Goal: Task Accomplishment & Management: Manage account settings

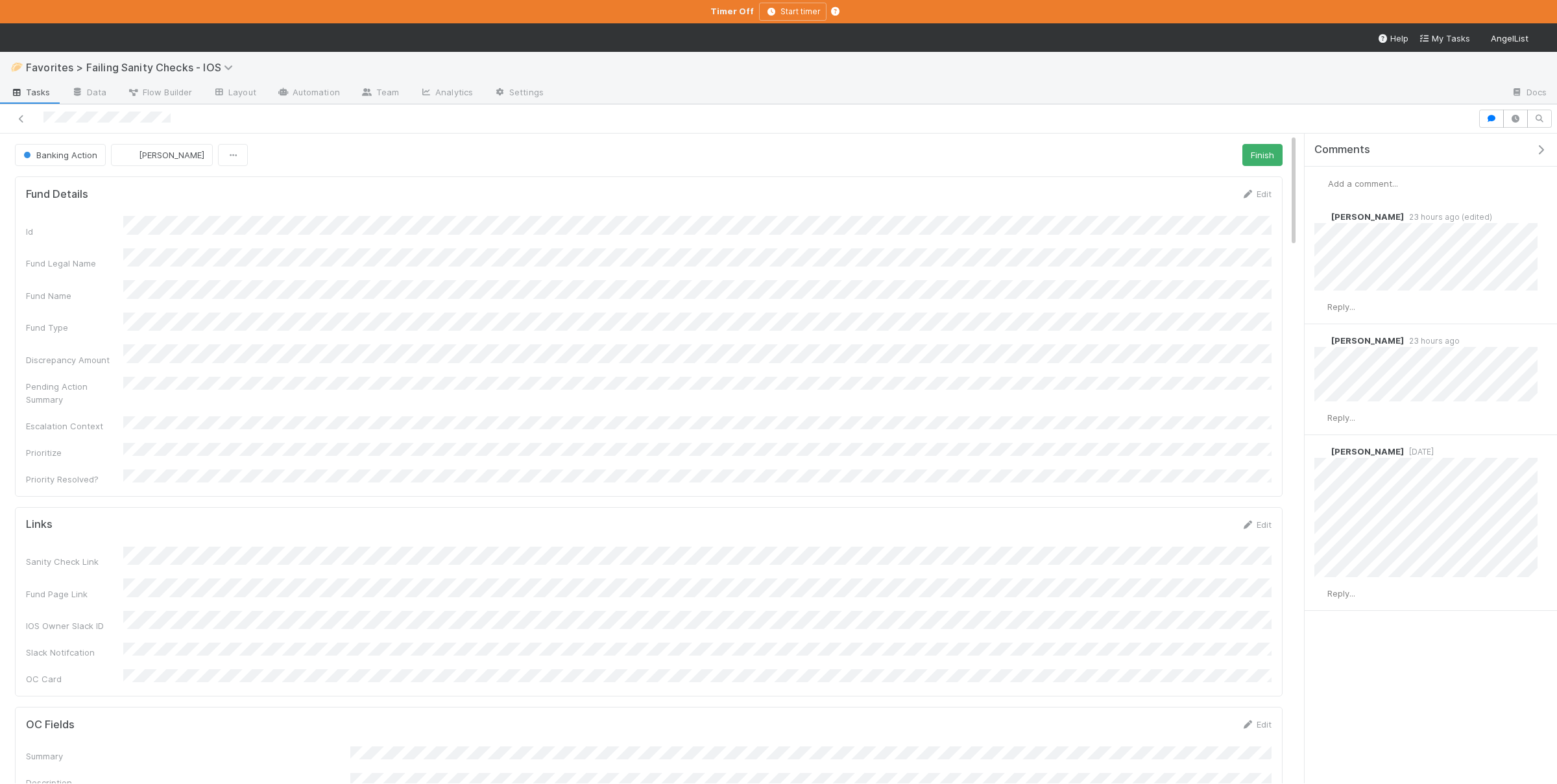
scroll to position [264, 1244]
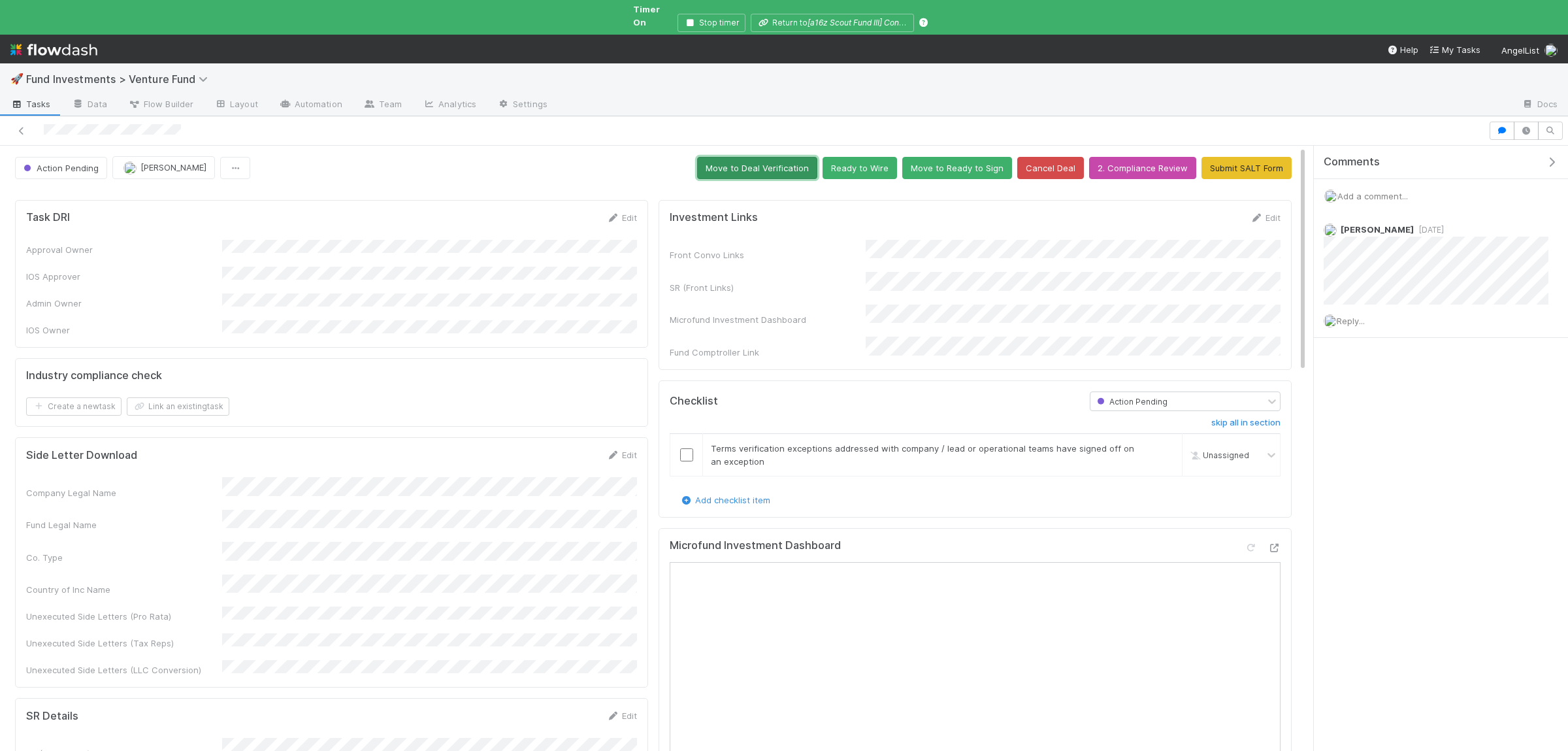
click at [735, 157] on button "Move to Deal Verification" at bounding box center [757, 168] width 120 height 22
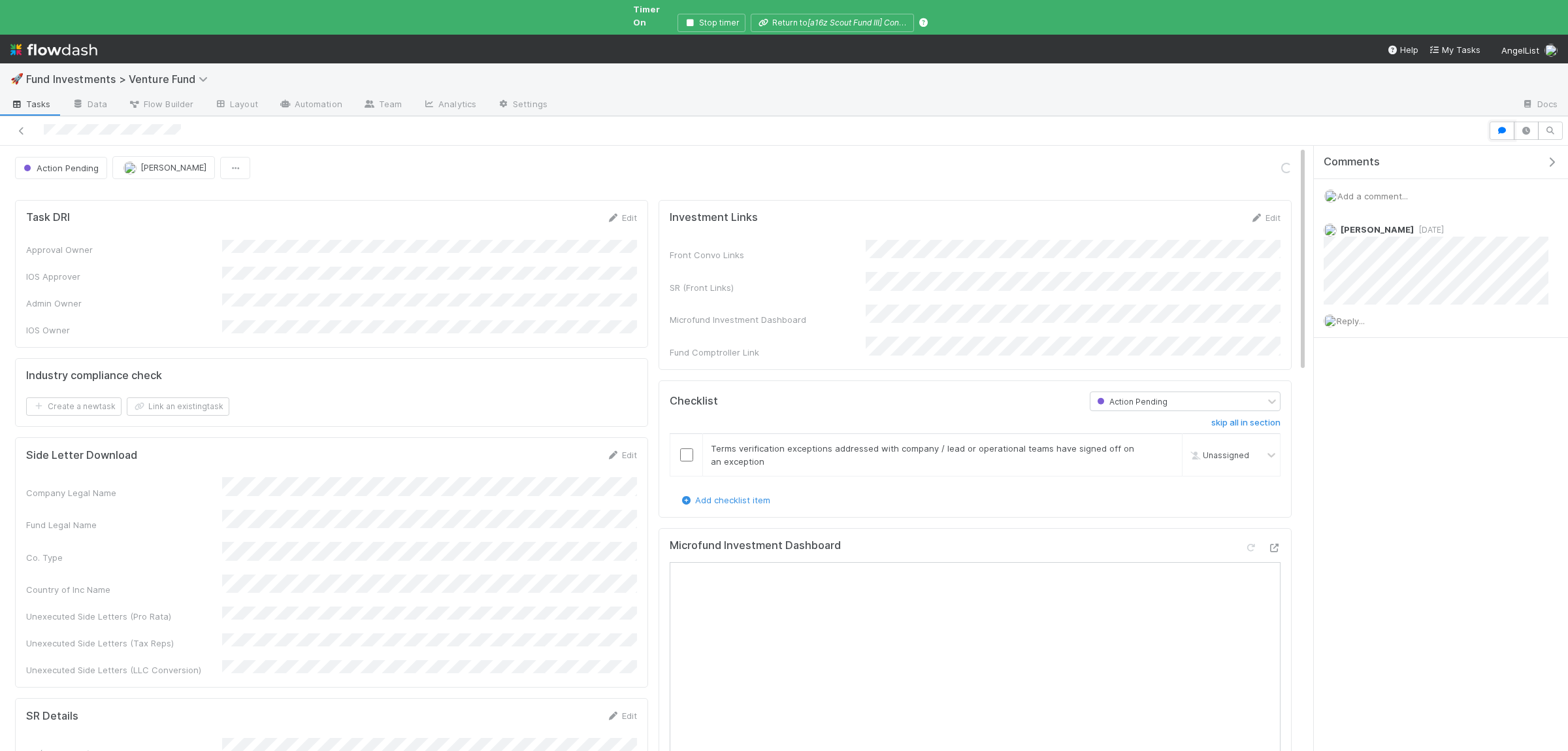
drag, startPoint x: 1502, startPoint y: 124, endPoint x: 1420, endPoint y: 159, distance: 89.2
click at [1502, 124] on button "button" at bounding box center [1502, 131] width 25 height 18
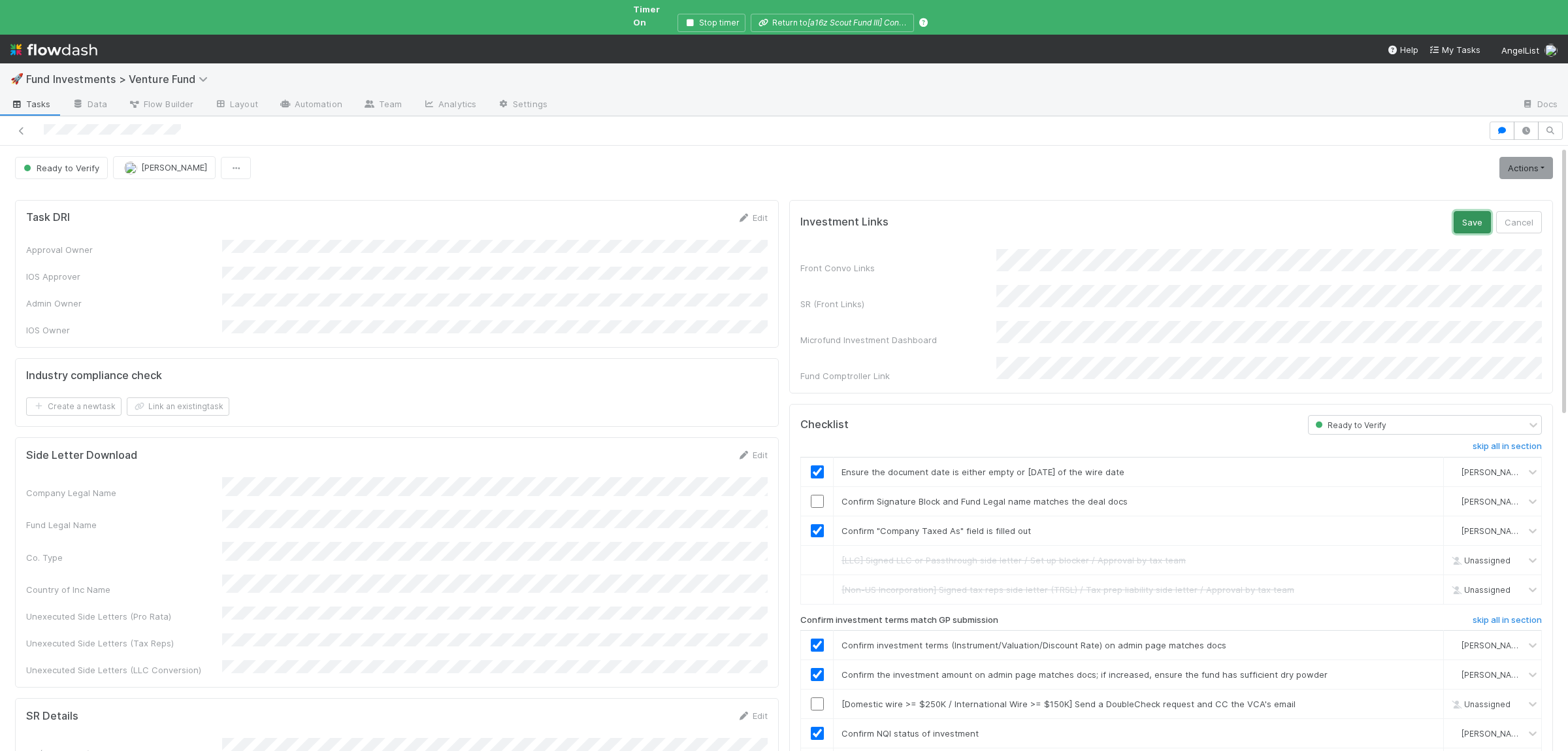
click at [1479, 215] on button "Save" at bounding box center [1472, 222] width 37 height 22
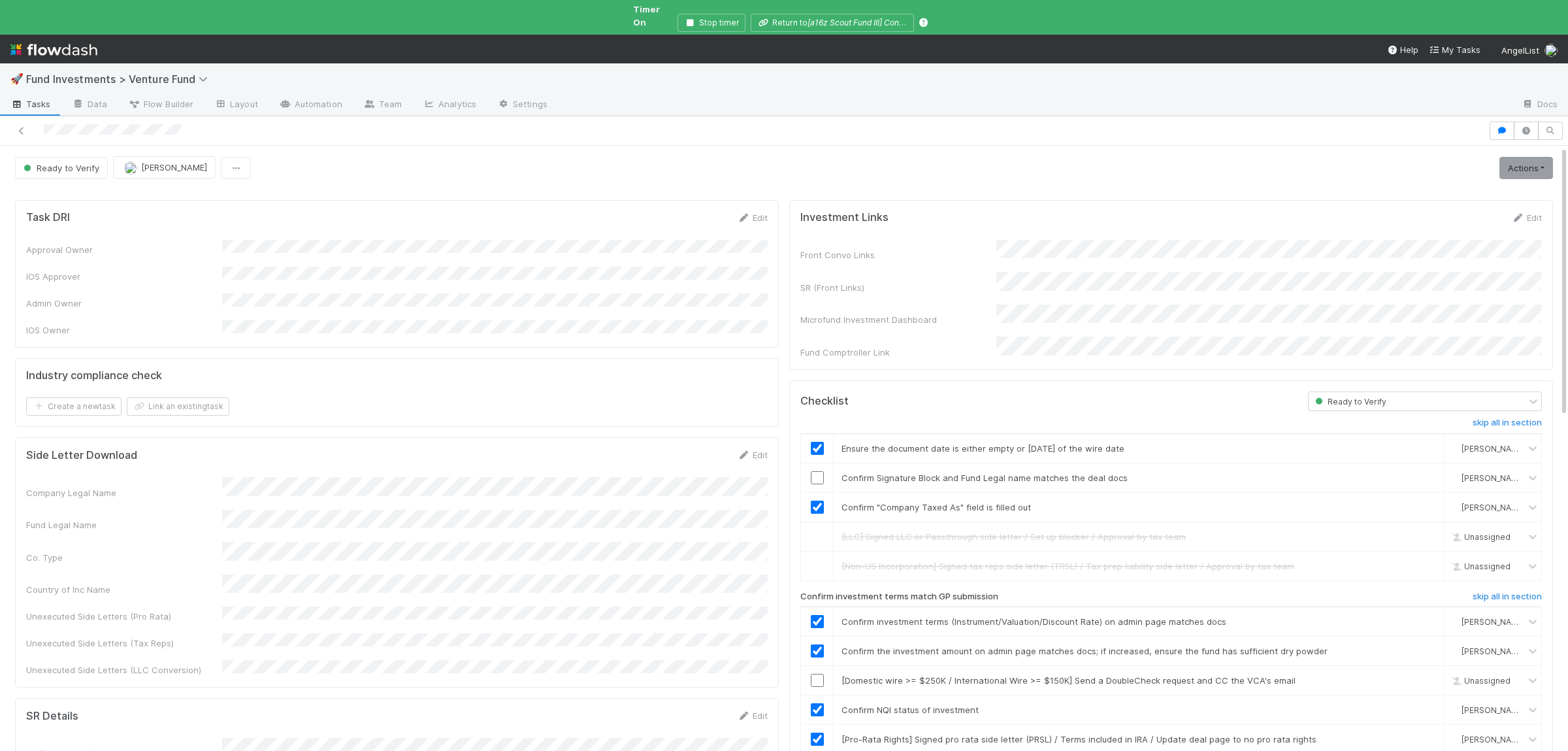
click at [1225, 252] on div "Front Convo Links SR (Front Links) Microfund Investment Dashboard Fund Comptrol…" at bounding box center [1171, 299] width 742 height 119
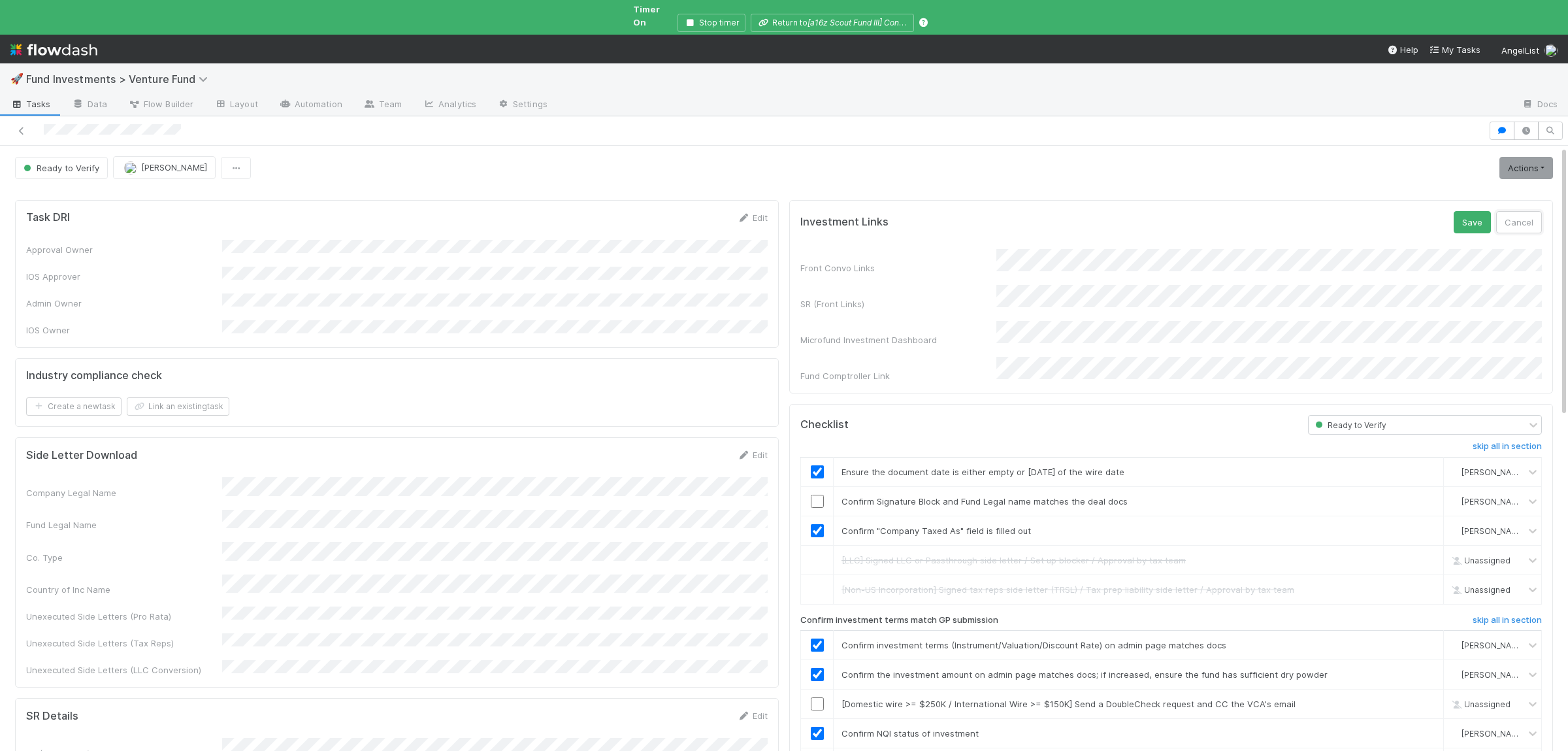
click at [1529, 222] on button "Cancel" at bounding box center [1518, 222] width 45 height 22
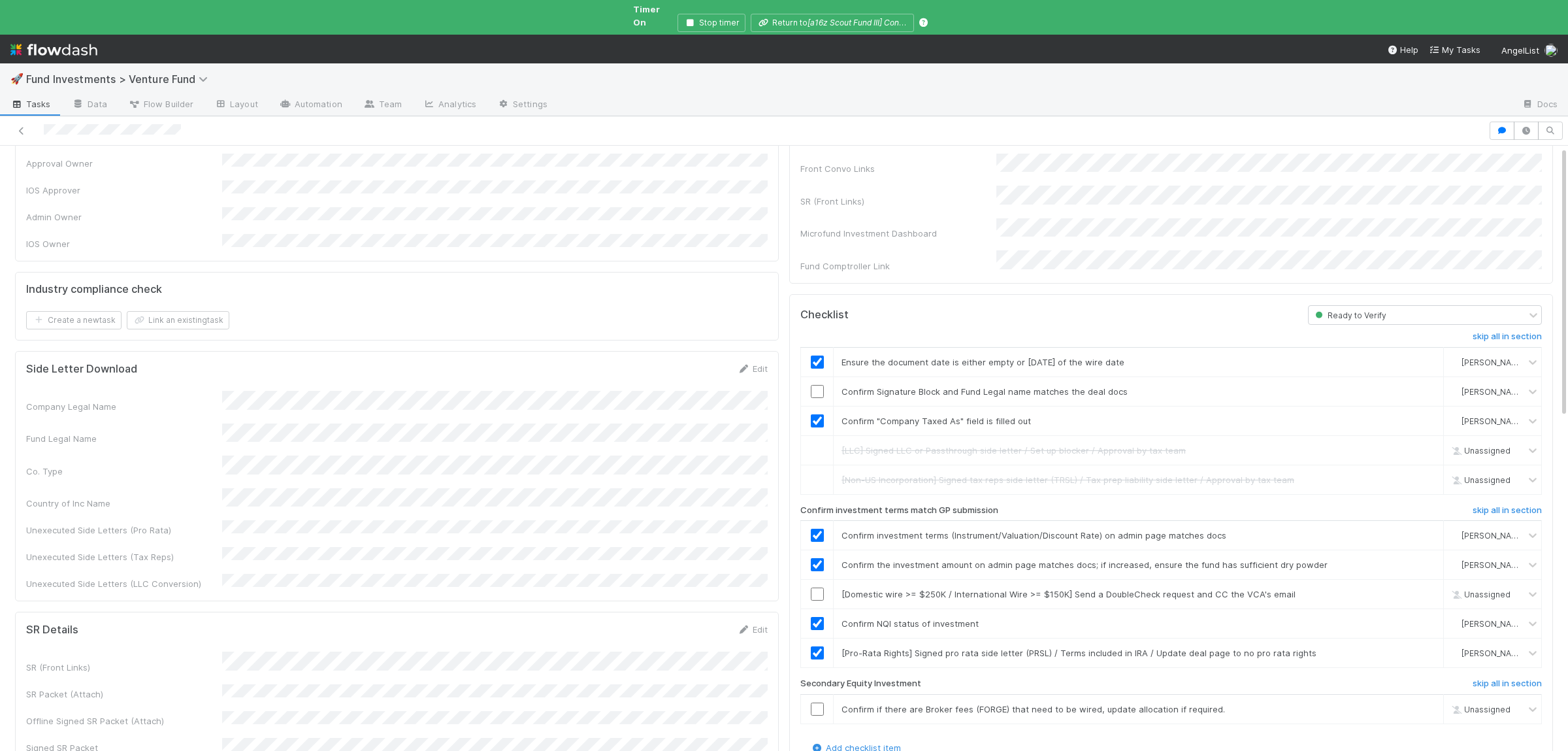
scroll to position [127, 0]
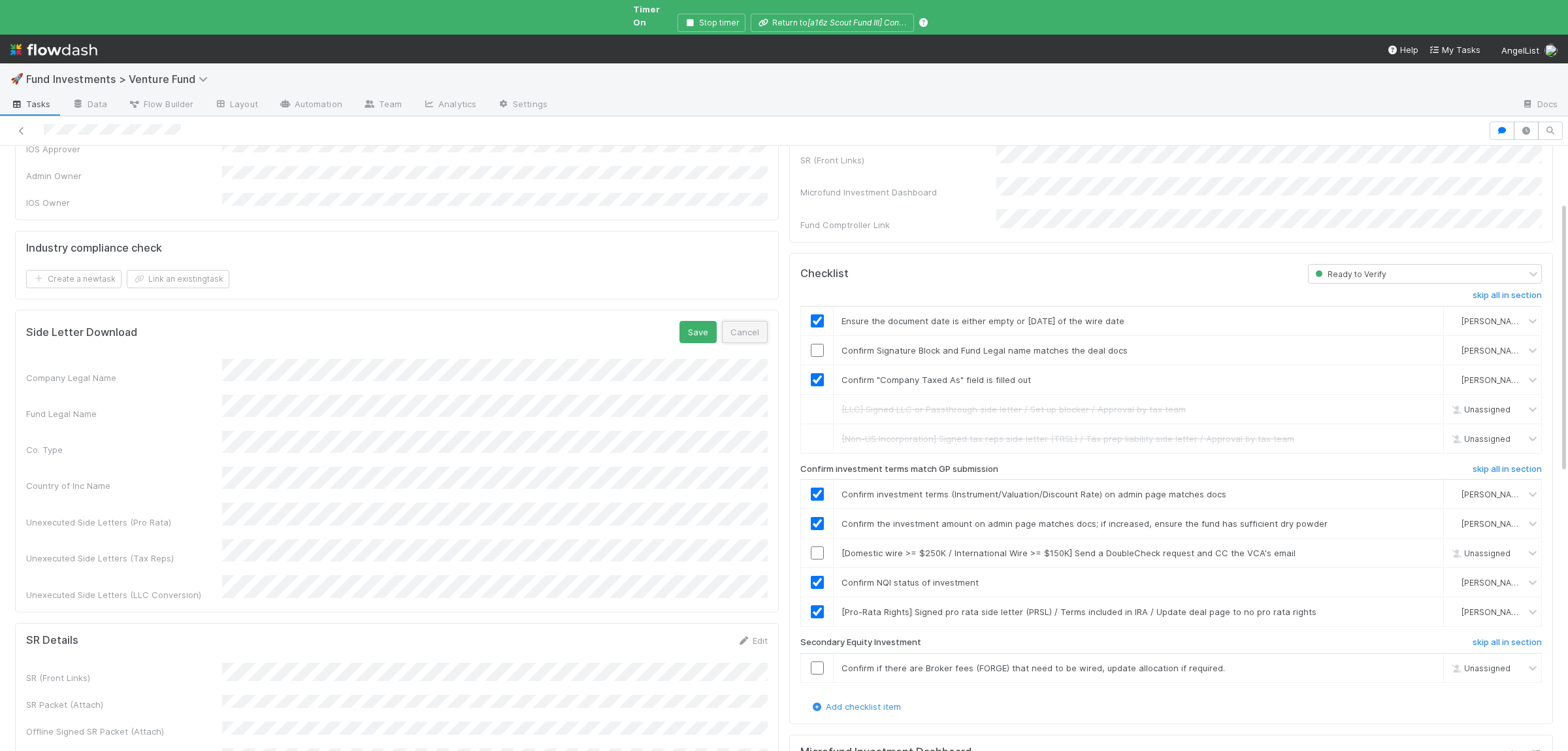
click at [732, 321] on button "Cancel" at bounding box center [745, 332] width 45 height 22
click at [519, 616] on div "SR (Front Links) SR Packet (Attach) Offline Signed SR Packet (Attach) Signed SR…" at bounding box center [396, 661] width 742 height 103
click at [475, 582] on div "SR Details Save Cancel" at bounding box center [396, 593] width 742 height 22
click at [691, 582] on button "Save" at bounding box center [698, 593] width 37 height 22
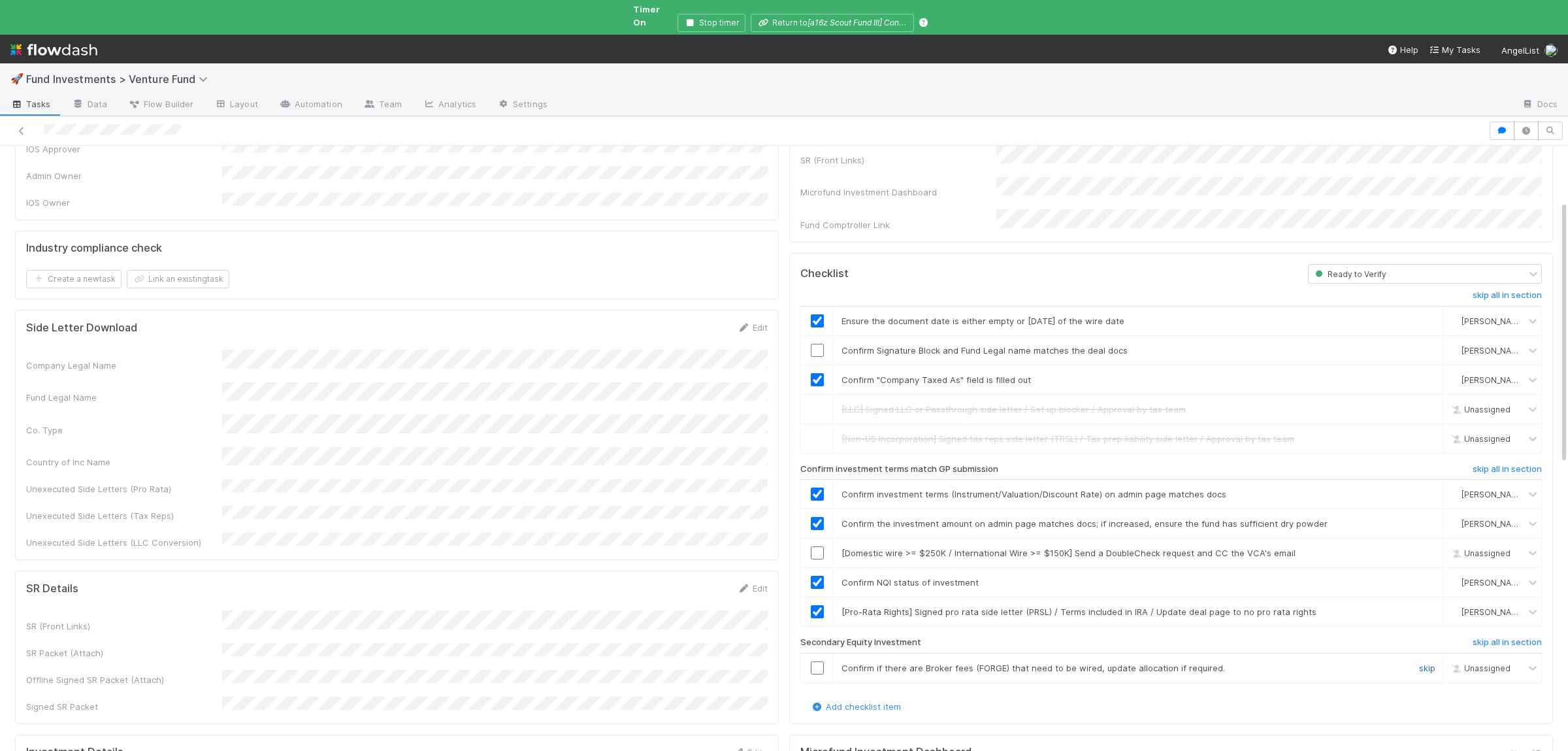
click at [1428, 663] on link "skip" at bounding box center [1427, 668] width 16 height 10
click at [822, 344] on input "checkbox" at bounding box center [817, 350] width 13 height 13
click at [1431, 548] on link "skip" at bounding box center [1427, 552] width 16 height 10
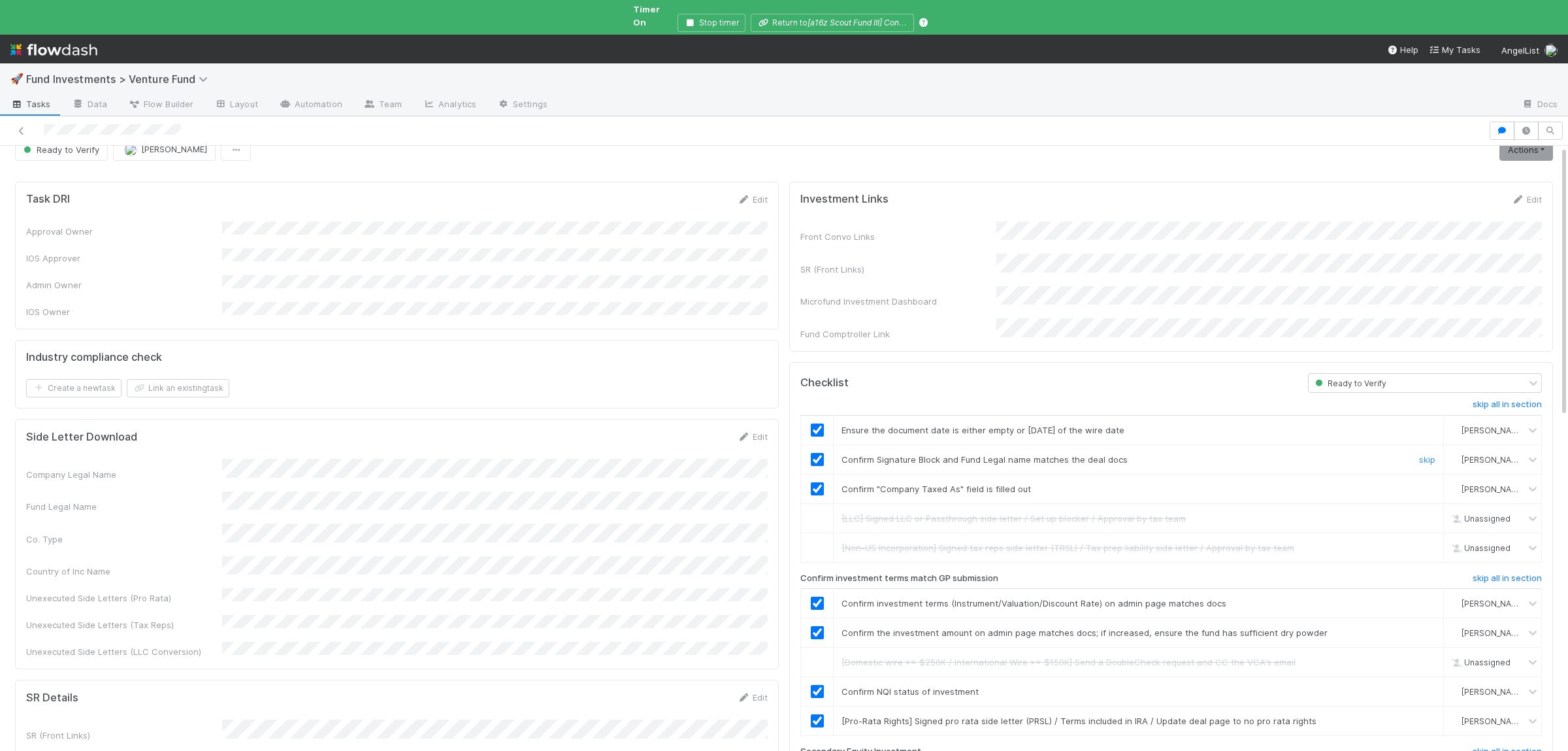
scroll to position [0, 0]
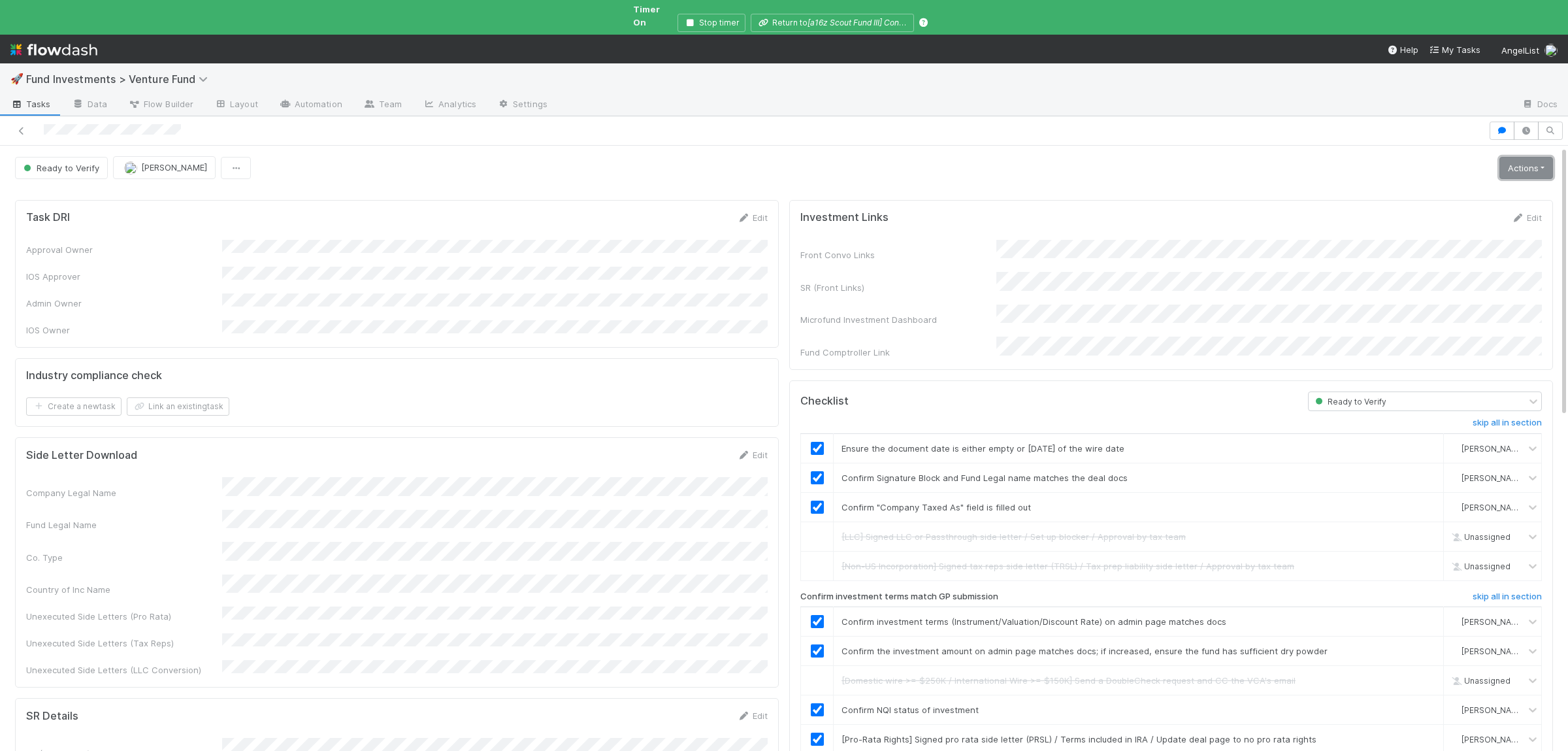
click at [1529, 159] on link "Actions" at bounding box center [1526, 168] width 54 height 22
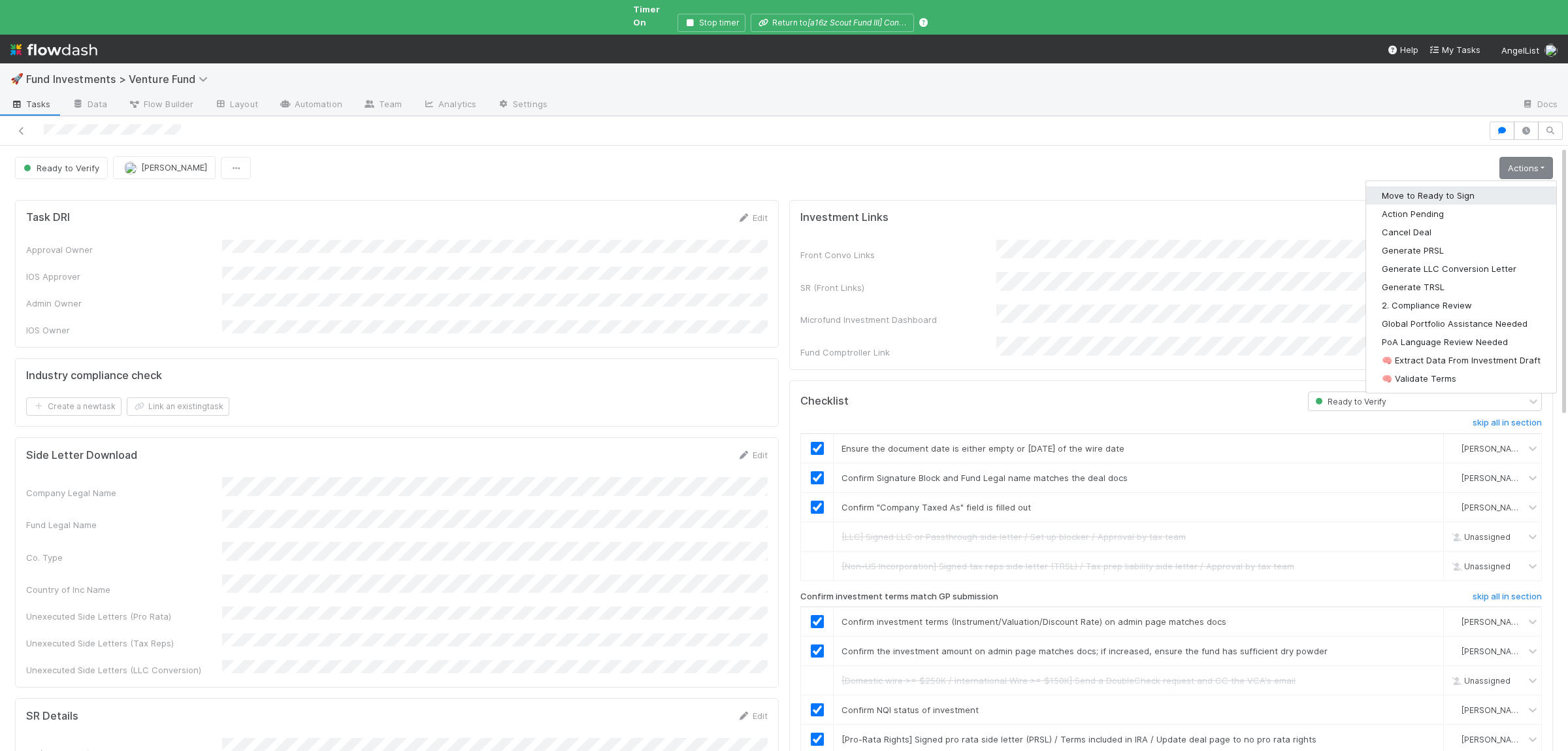
click at [1497, 186] on button "Move to Ready to Sign" at bounding box center [1461, 195] width 190 height 18
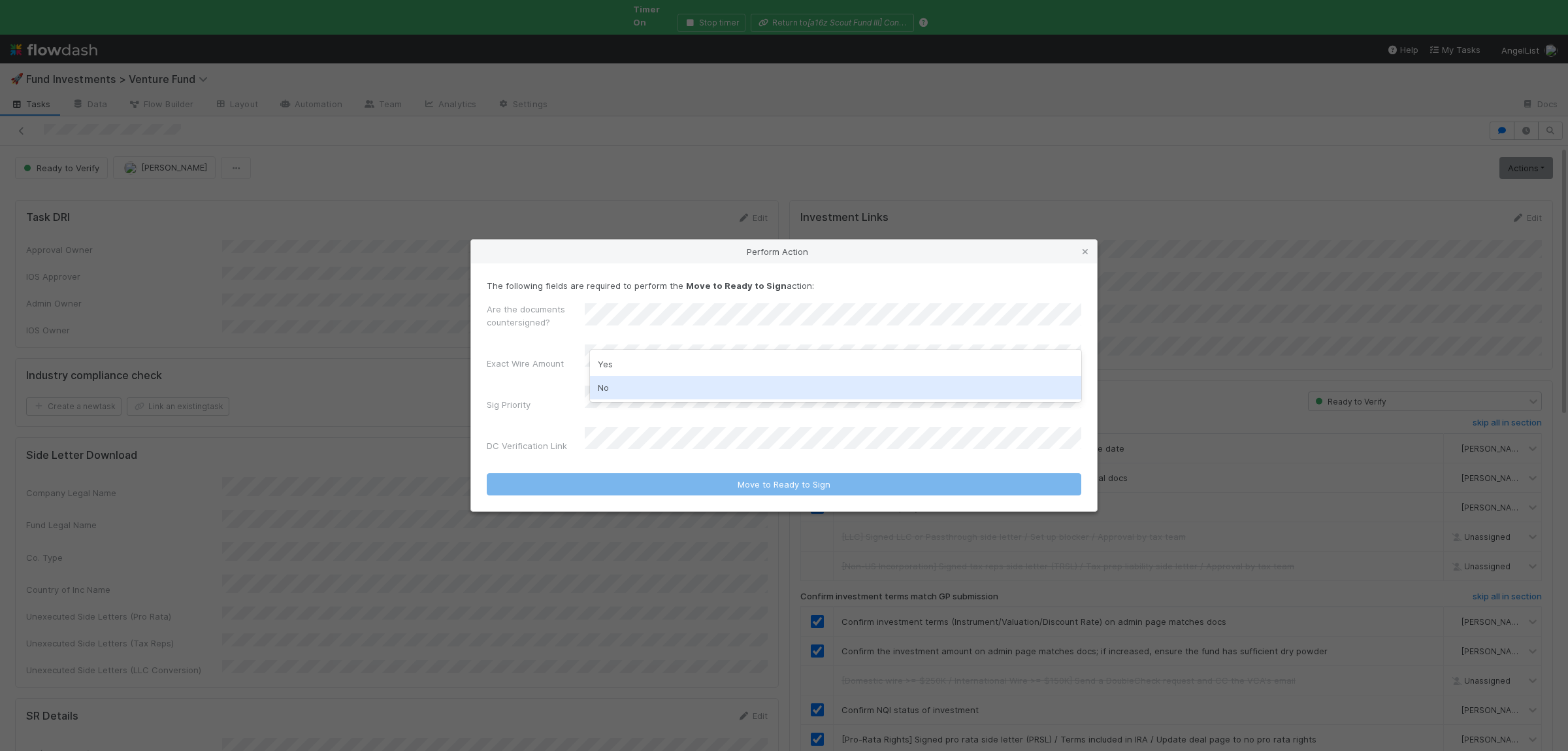
click at [621, 382] on div "No" at bounding box center [835, 387] width 491 height 24
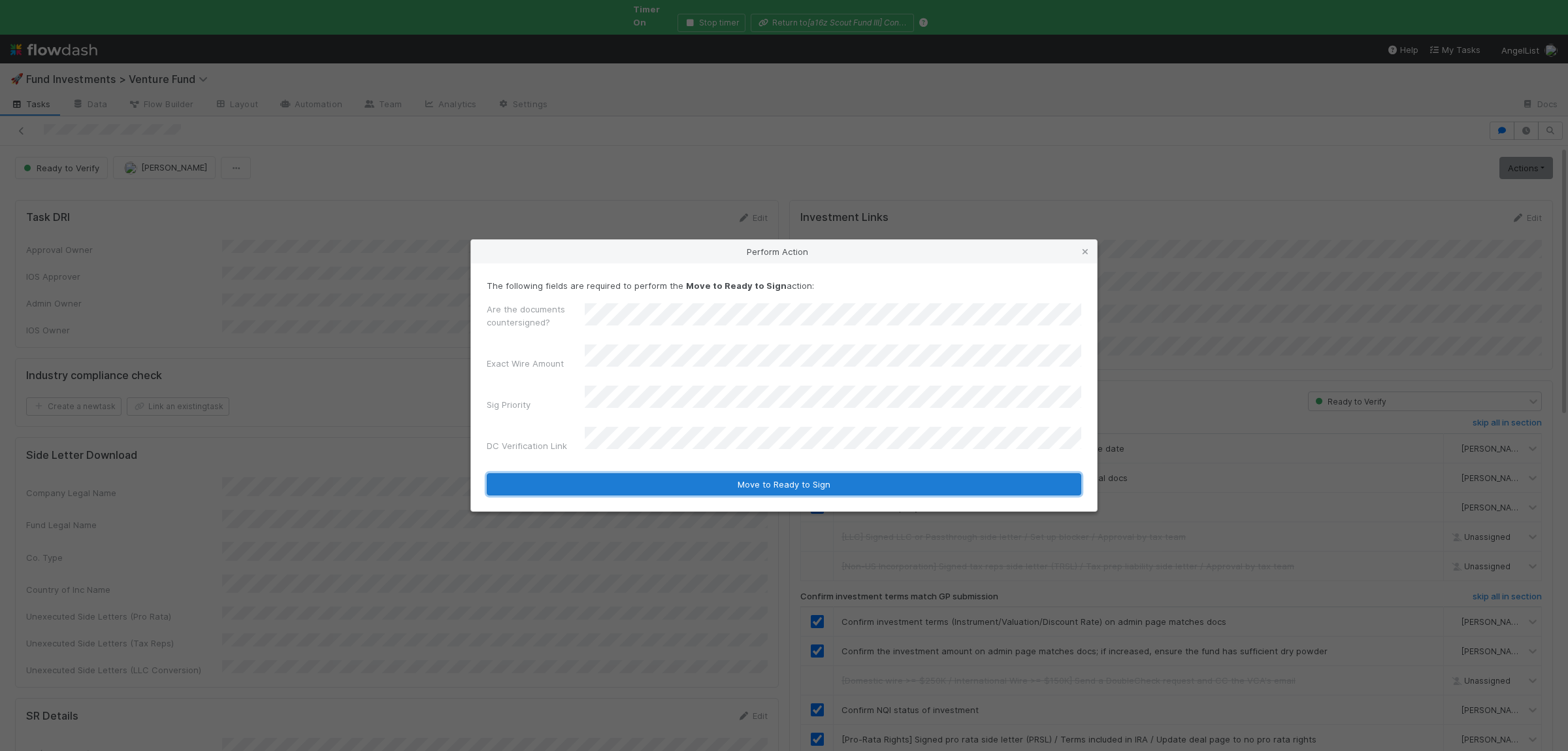
click at [692, 476] on button "Move to Ready to Sign" at bounding box center [784, 485] width 594 height 22
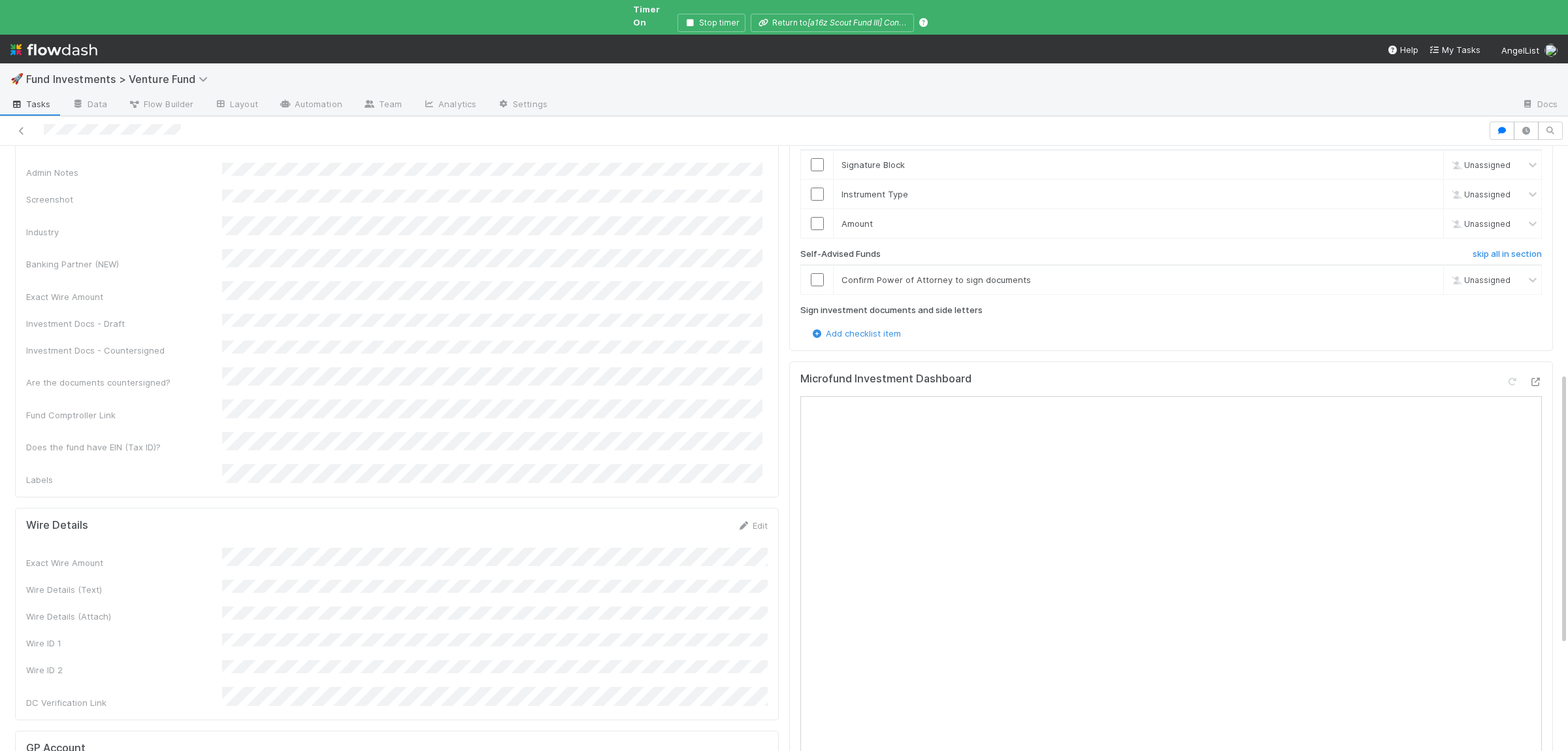
scroll to position [764, 0]
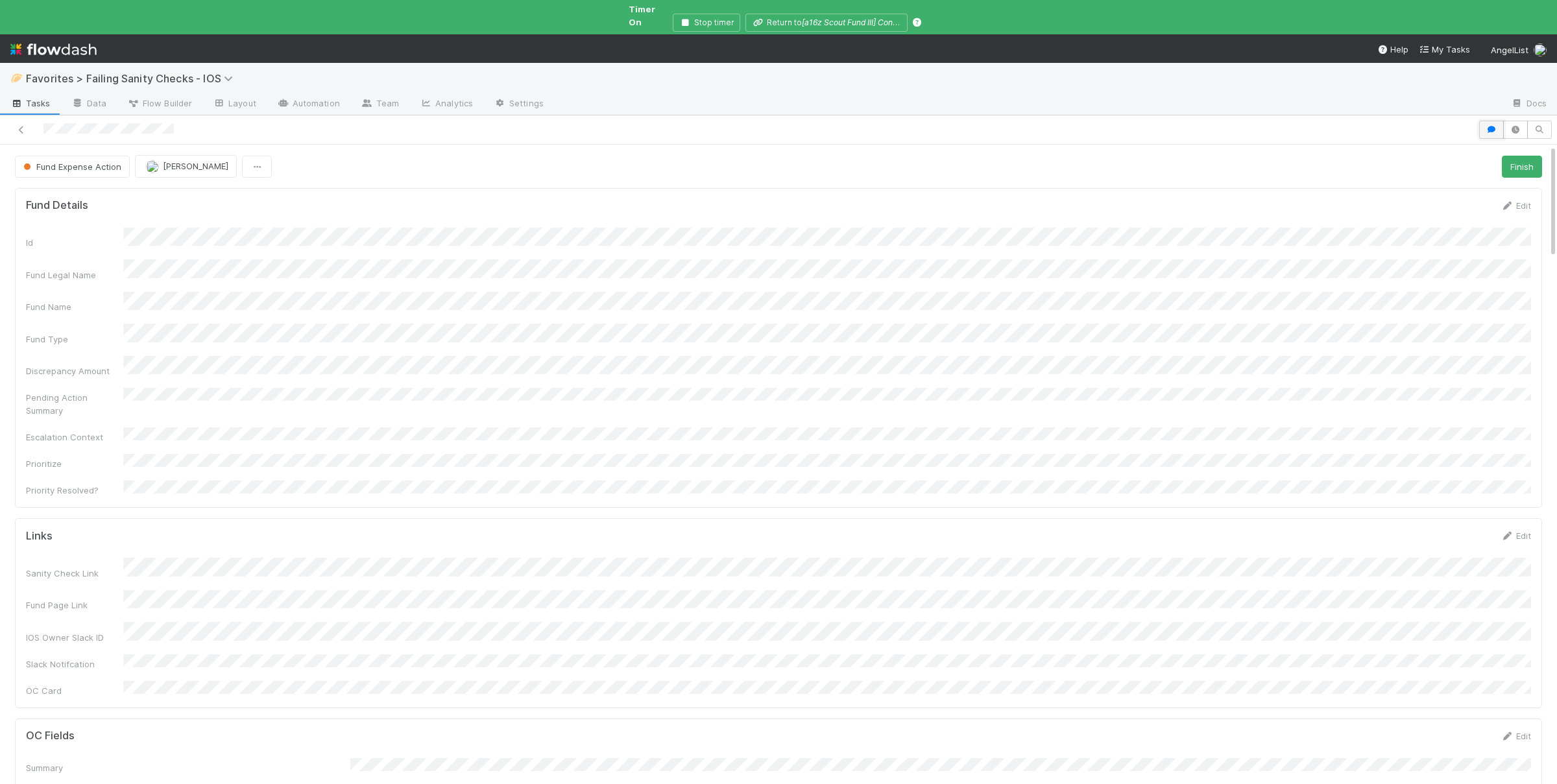
click at [1486, 126] on icon "button" at bounding box center [1491, 129] width 13 height 8
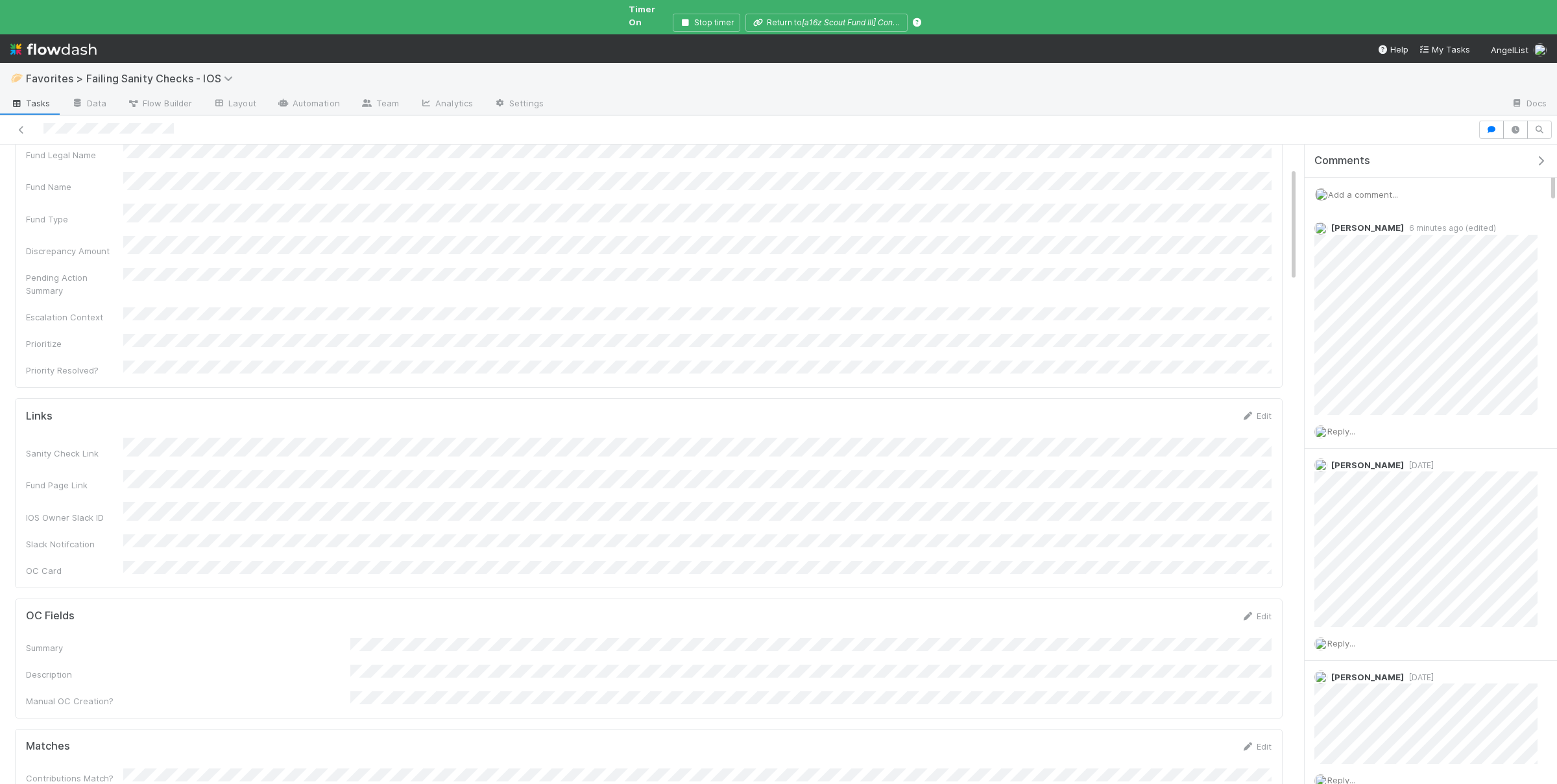
scroll to position [126, 0]
click at [1488, 126] on icon "button" at bounding box center [1491, 129] width 13 height 8
click at [1504, 121] on div at bounding box center [1515, 130] width 73 height 18
click at [1506, 121] on button "button" at bounding box center [1515, 130] width 25 height 18
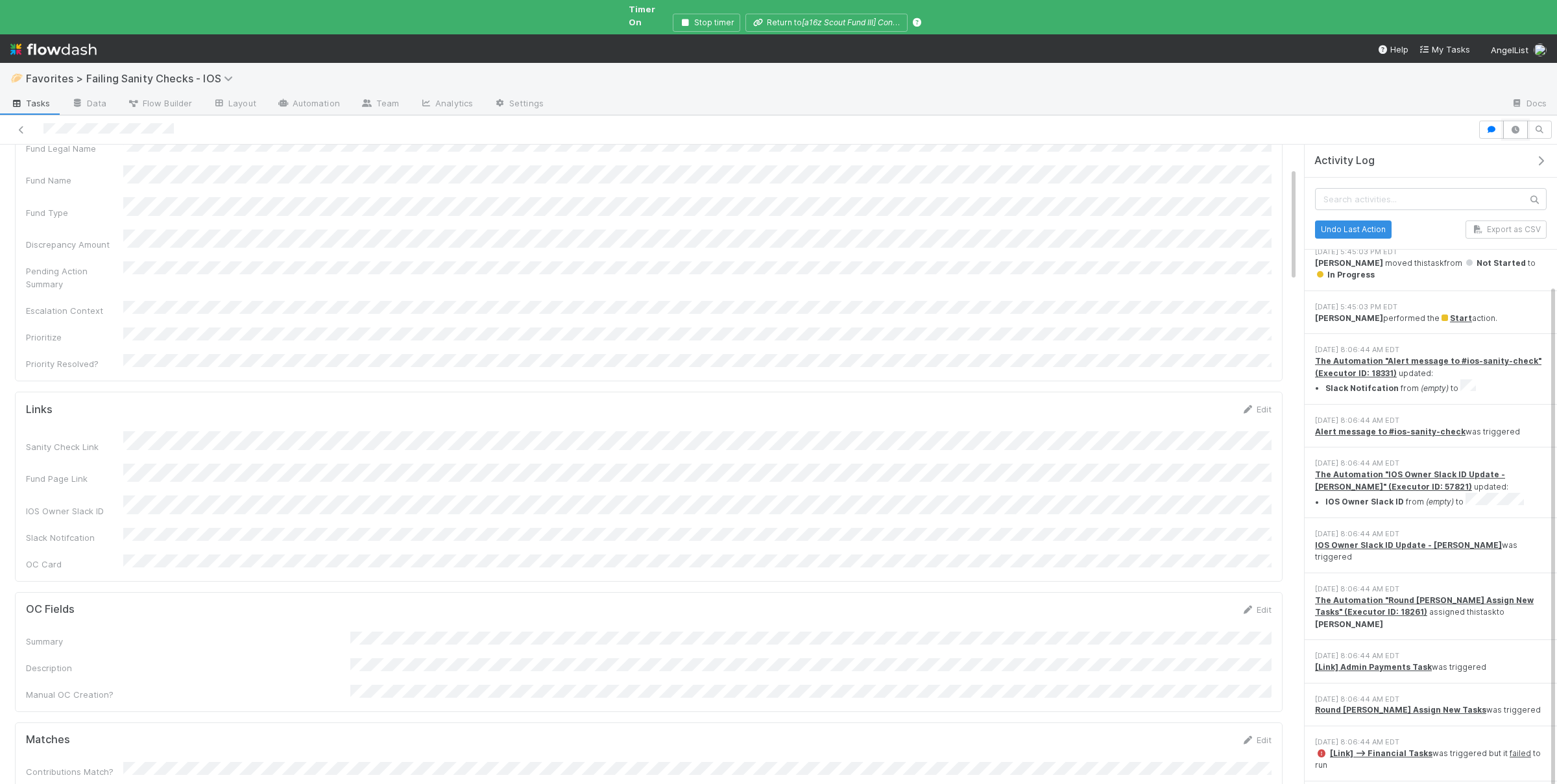
scroll to position [189, 0]
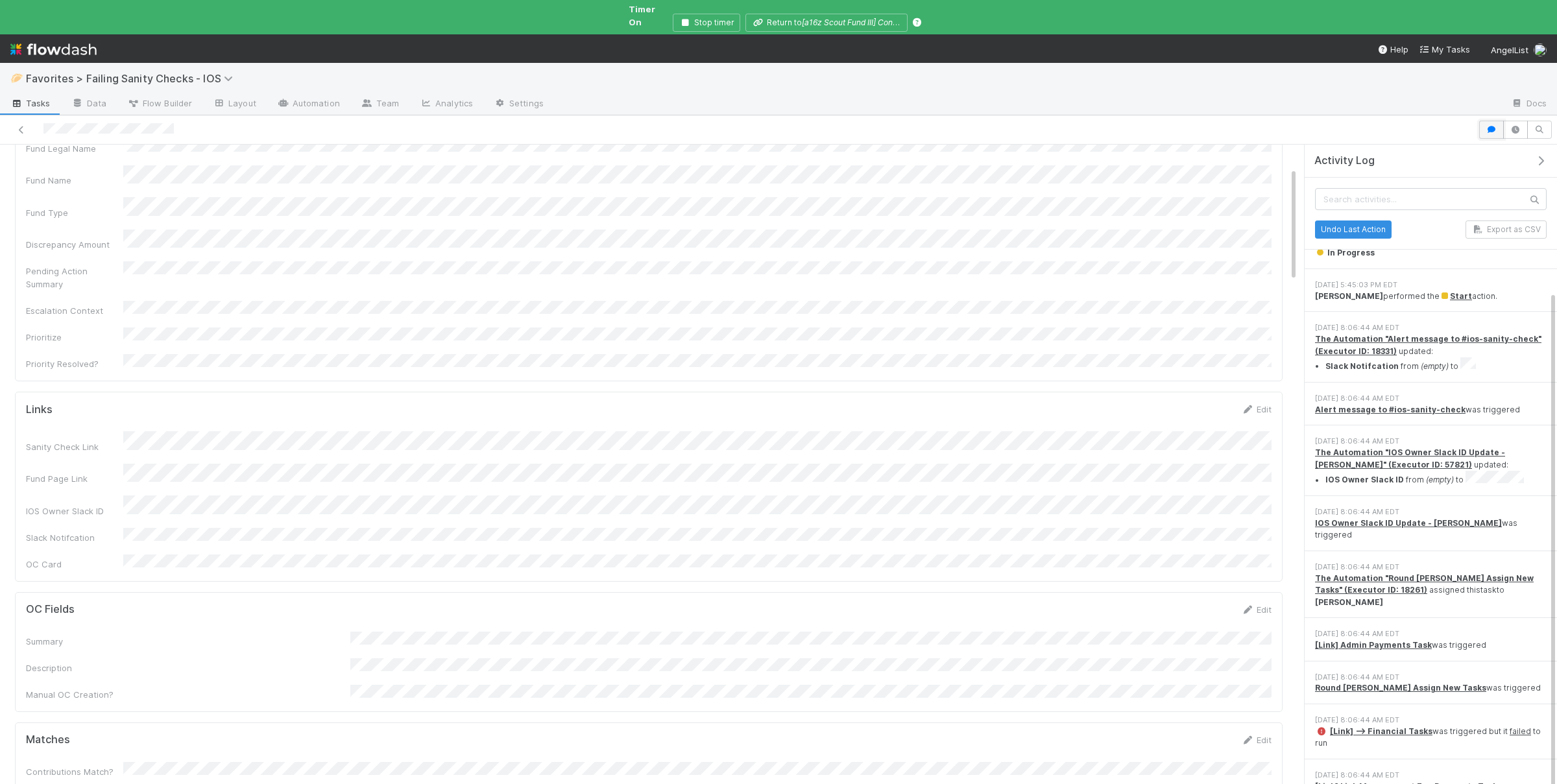
click at [1497, 126] on icon "button" at bounding box center [1491, 129] width 13 height 8
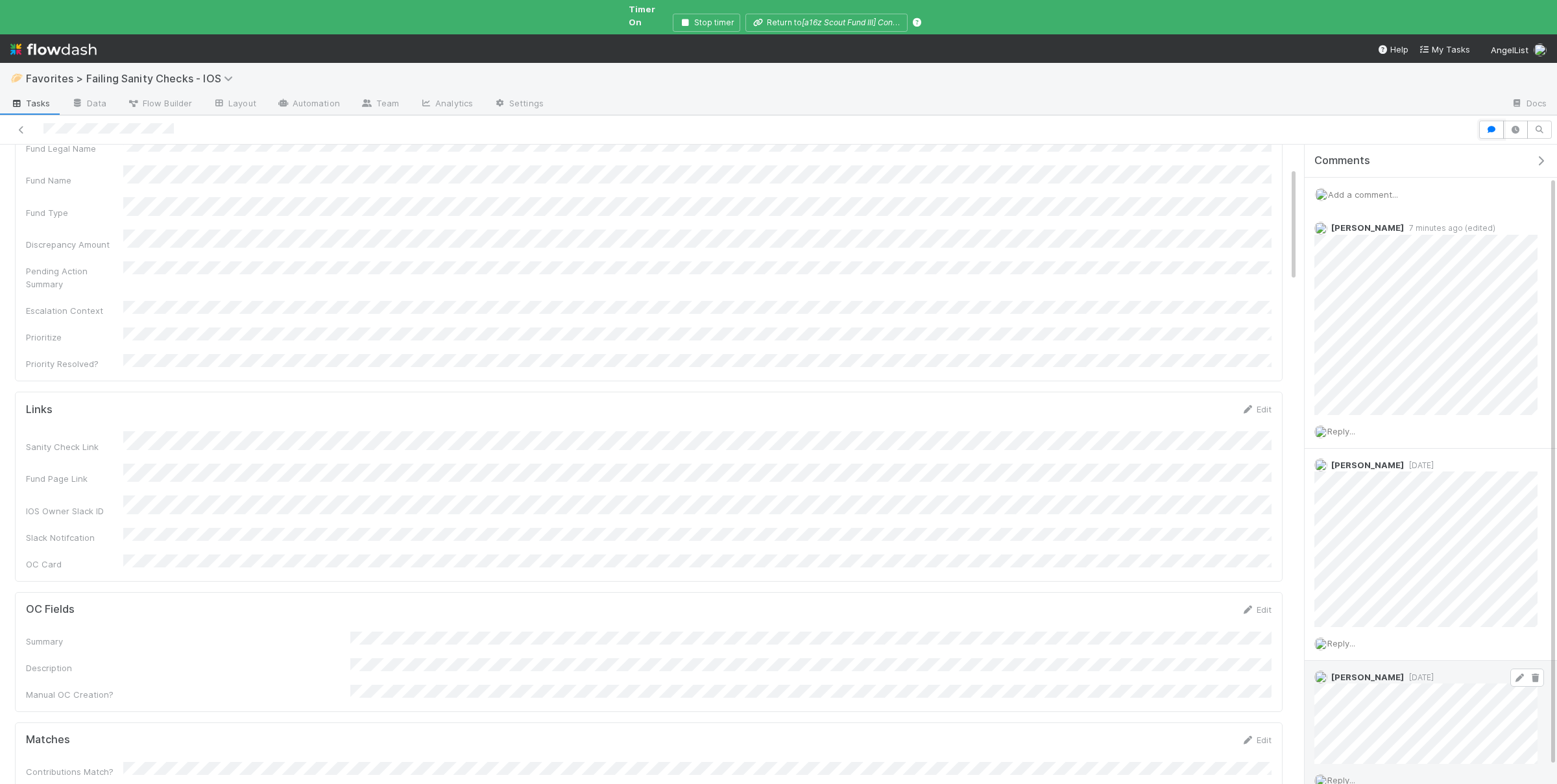
scroll to position [66, 0]
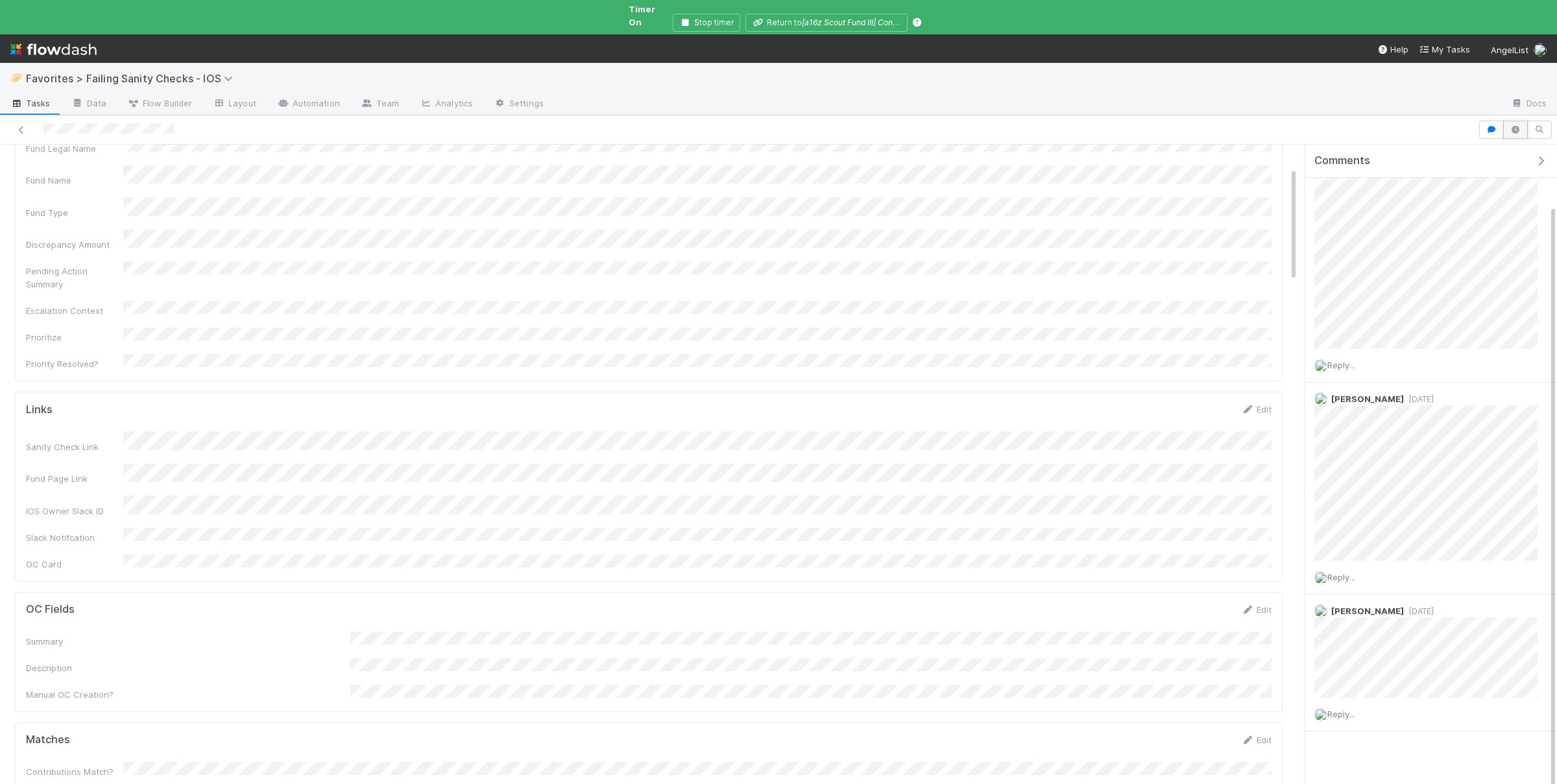
click at [1520, 126] on icon "button" at bounding box center [1515, 129] width 13 height 8
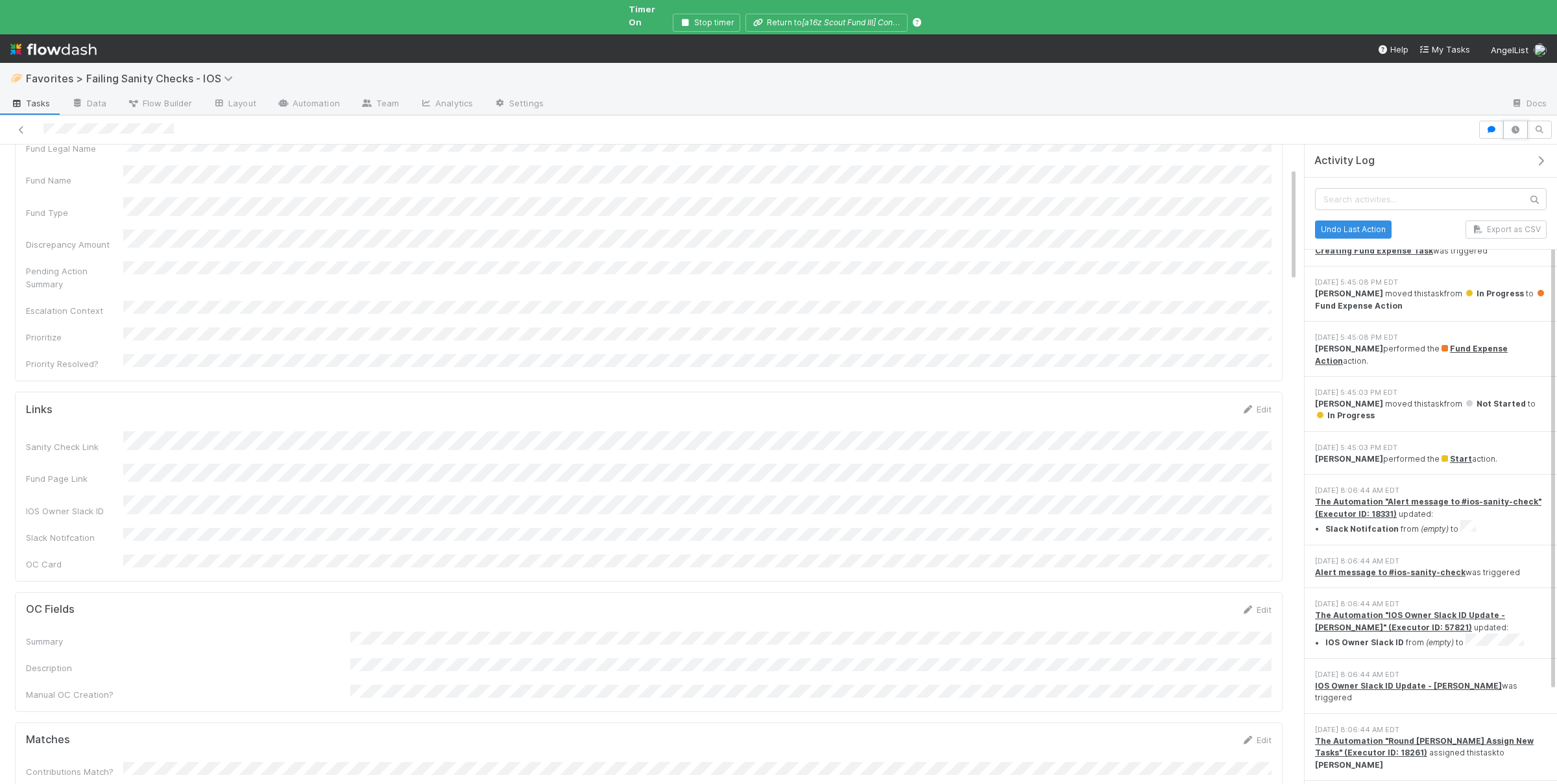
scroll to position [0, 0]
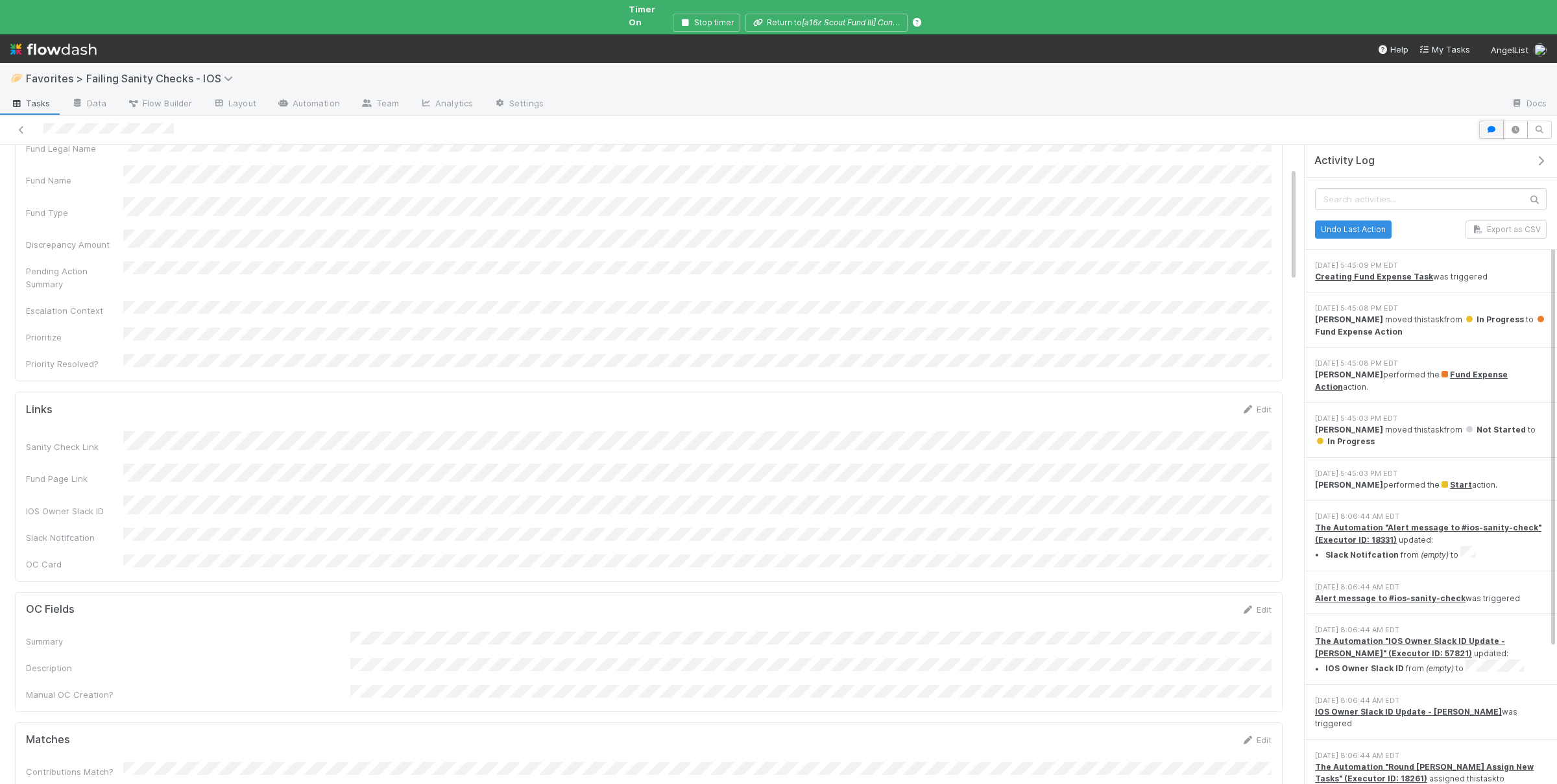
click at [1484, 121] on button "button" at bounding box center [1492, 130] width 25 height 18
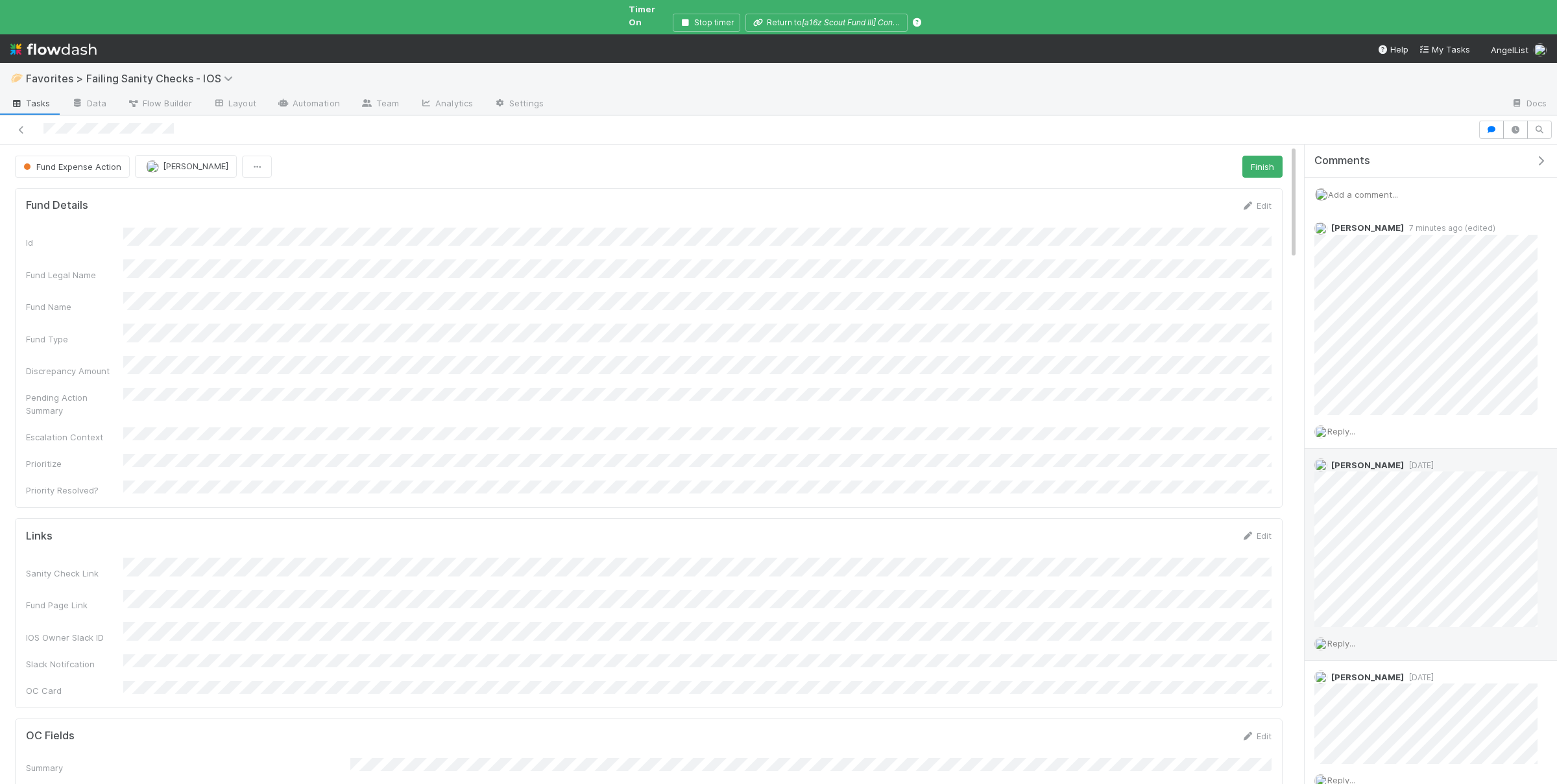
click at [1353, 638] on div "Reply..." at bounding box center [1426, 643] width 243 height 33
click at [1343, 638] on span "Reply..." at bounding box center [1341, 643] width 28 height 10
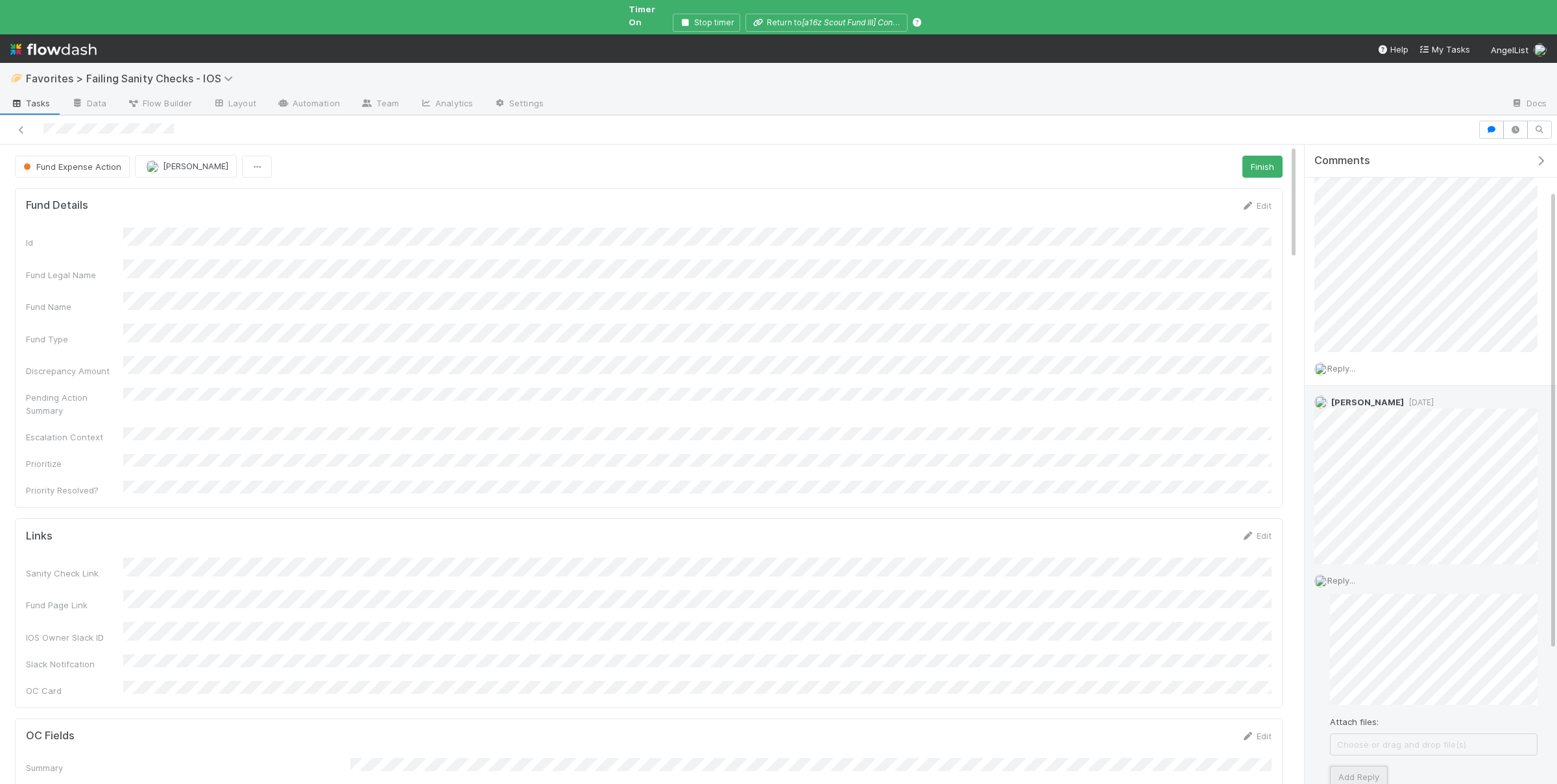
click at [1372, 770] on button "Add Reply" at bounding box center [1358, 777] width 58 height 22
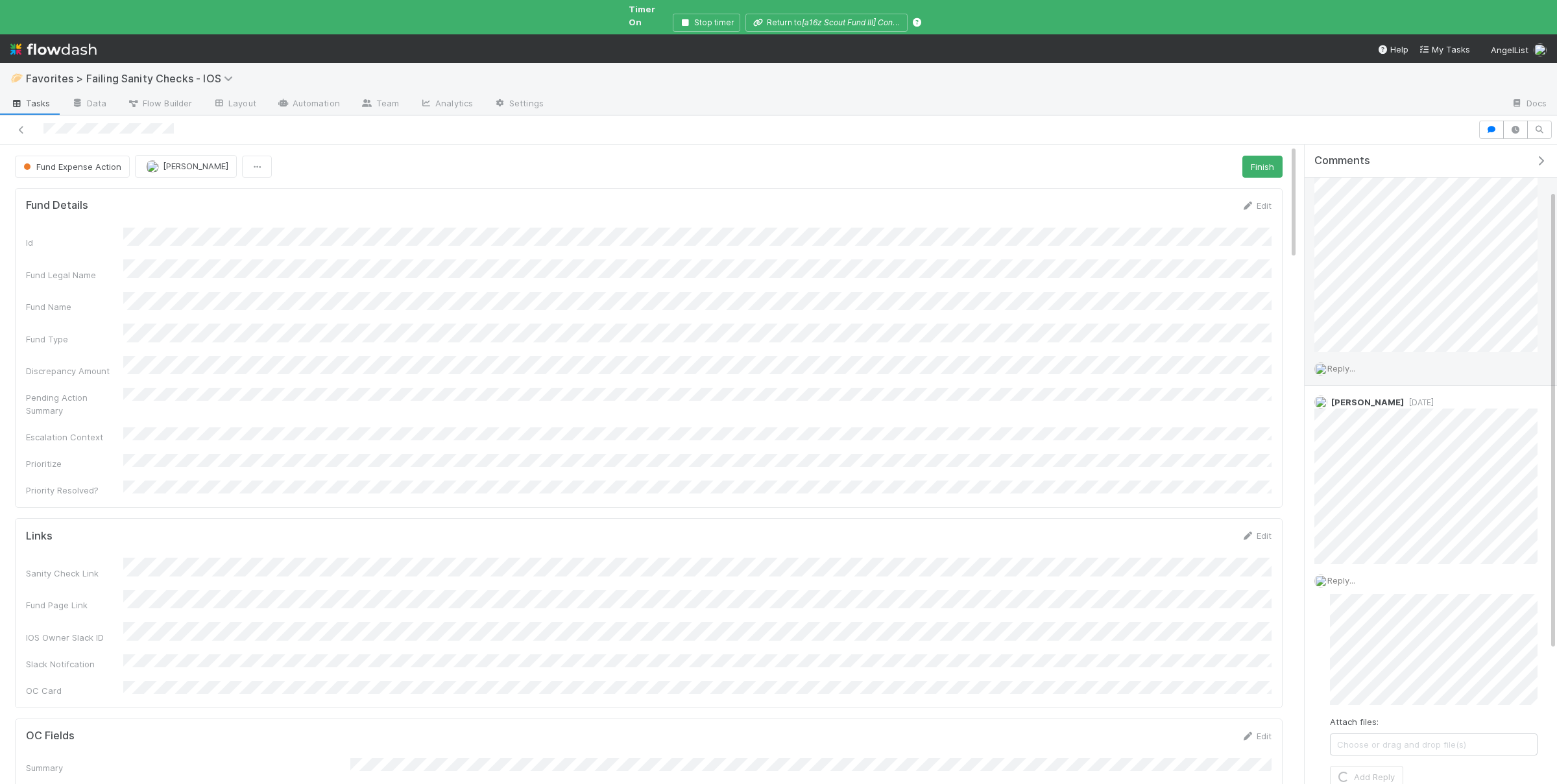
click at [1350, 364] on div "Reply..." at bounding box center [1426, 368] width 243 height 33
click at [1354, 363] on span "Reply..." at bounding box center [1341, 368] width 28 height 10
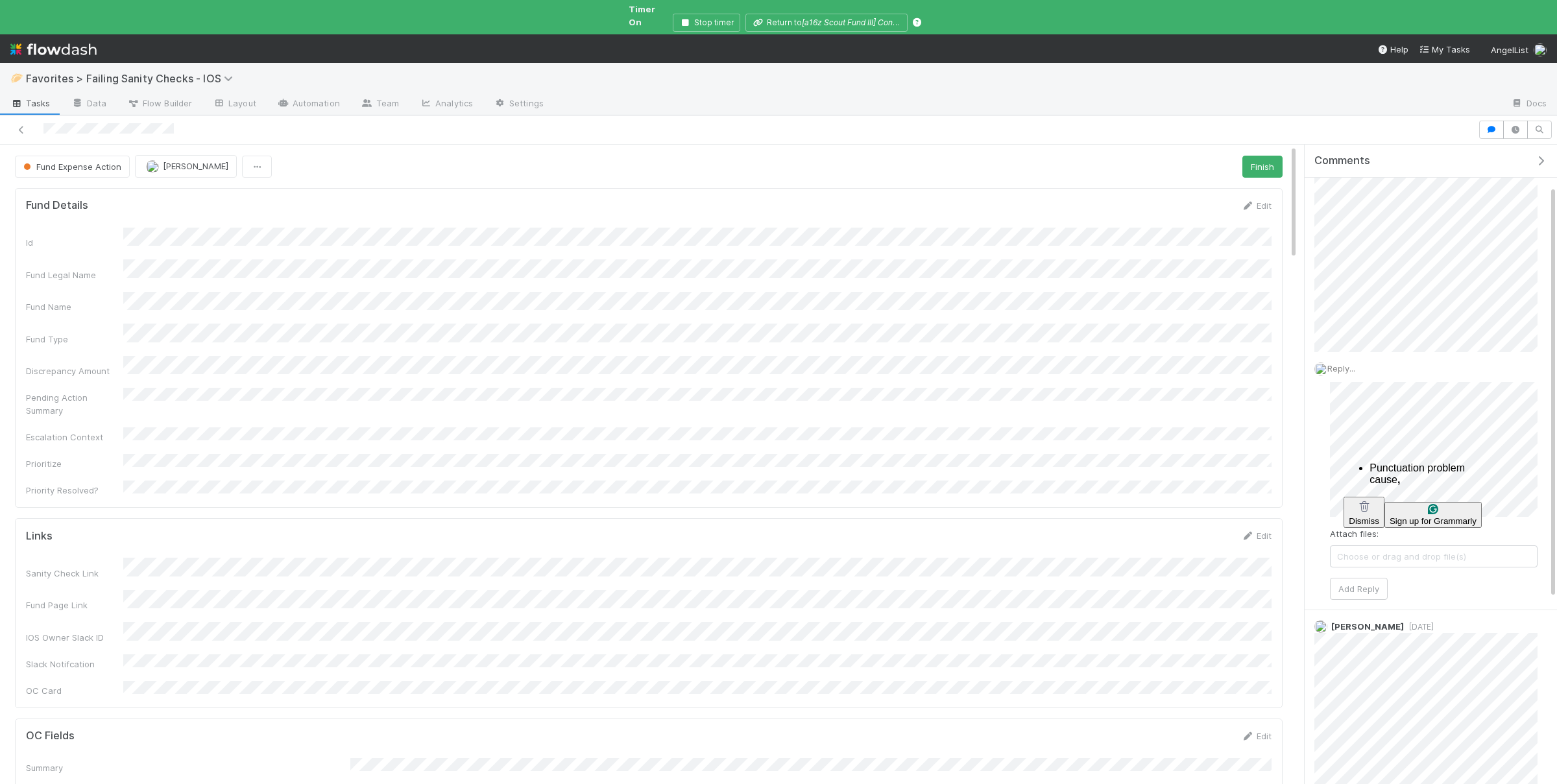
click at [1369, 483] on html "🥟 Favorites > Failing Sanity Checks - IOS Tasks Data Flow Builder Layout Automa…" at bounding box center [778, 392] width 1557 height 784
click at [1452, 482] on html "🥟 Favorites > Failing Sanity Checks - IOS Tasks Data Flow Builder Layout Automa…" at bounding box center [778, 392] width 1557 height 784
click at [1450, 446] on html "🥟 Favorites > Failing Sanity Checks - IOS Tasks Data Flow Builder Layout Automa…" at bounding box center [778, 392] width 1557 height 784
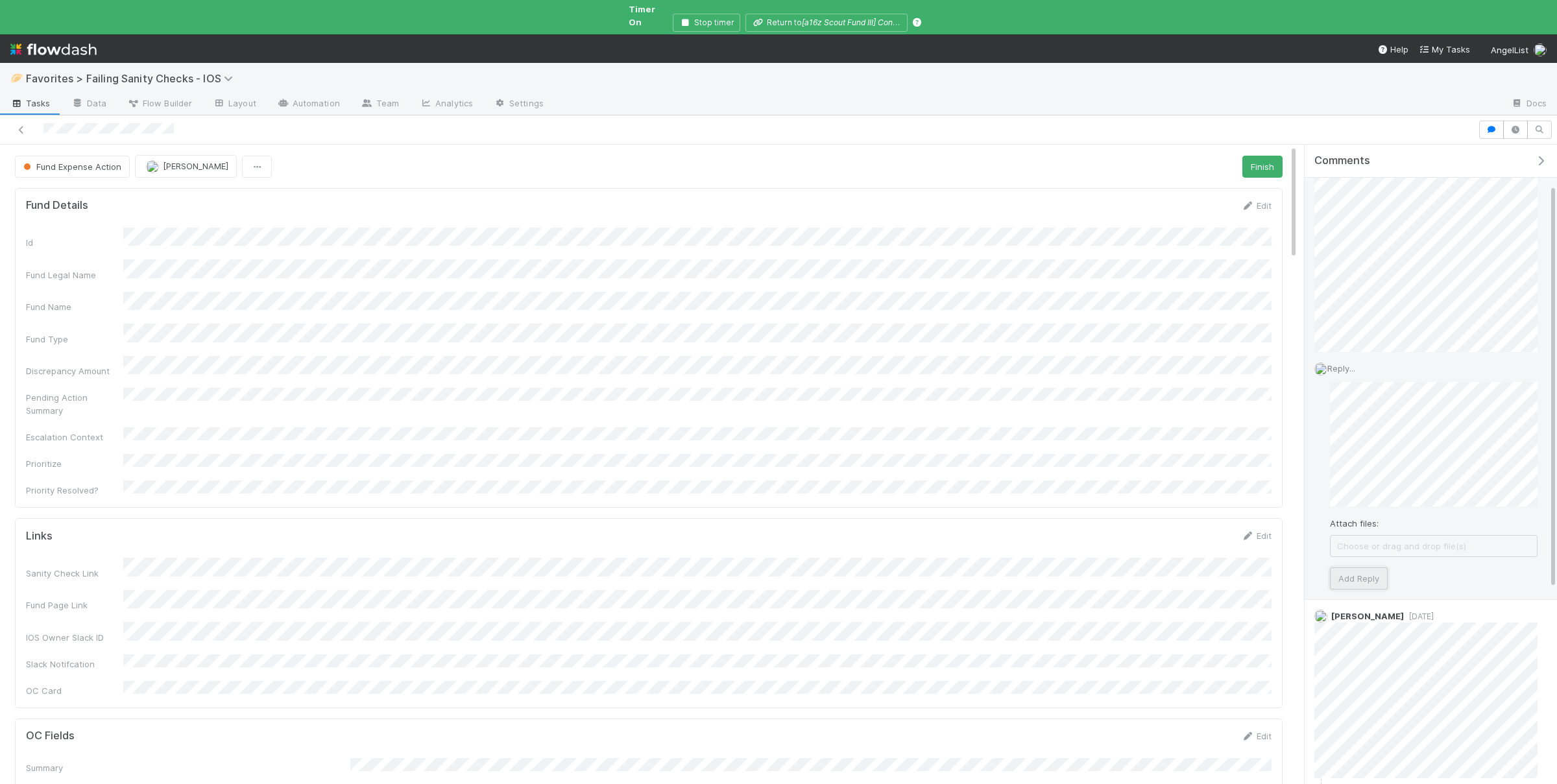
click at [1363, 571] on button "Add Reply" at bounding box center [1358, 579] width 58 height 22
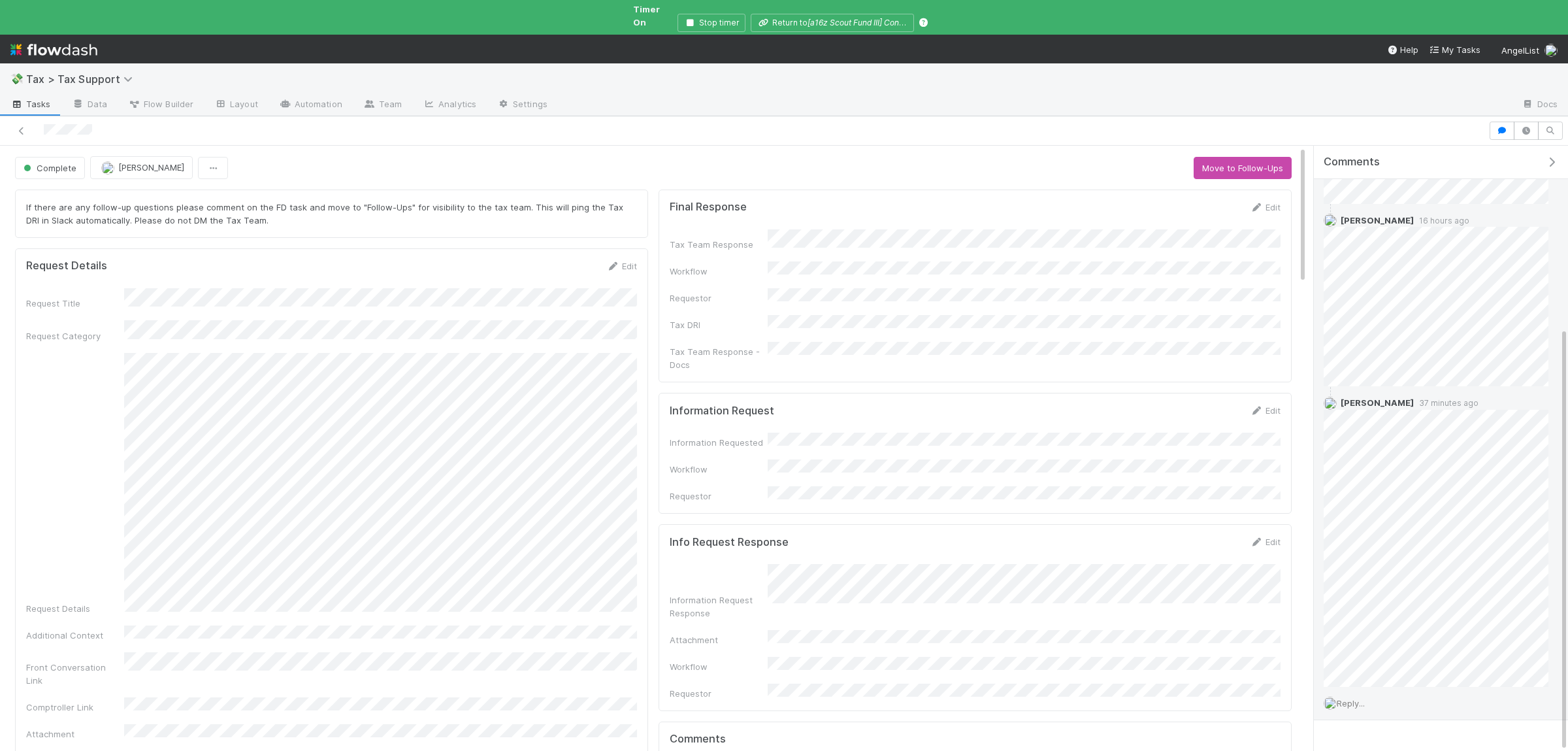
scroll to position [278, 0]
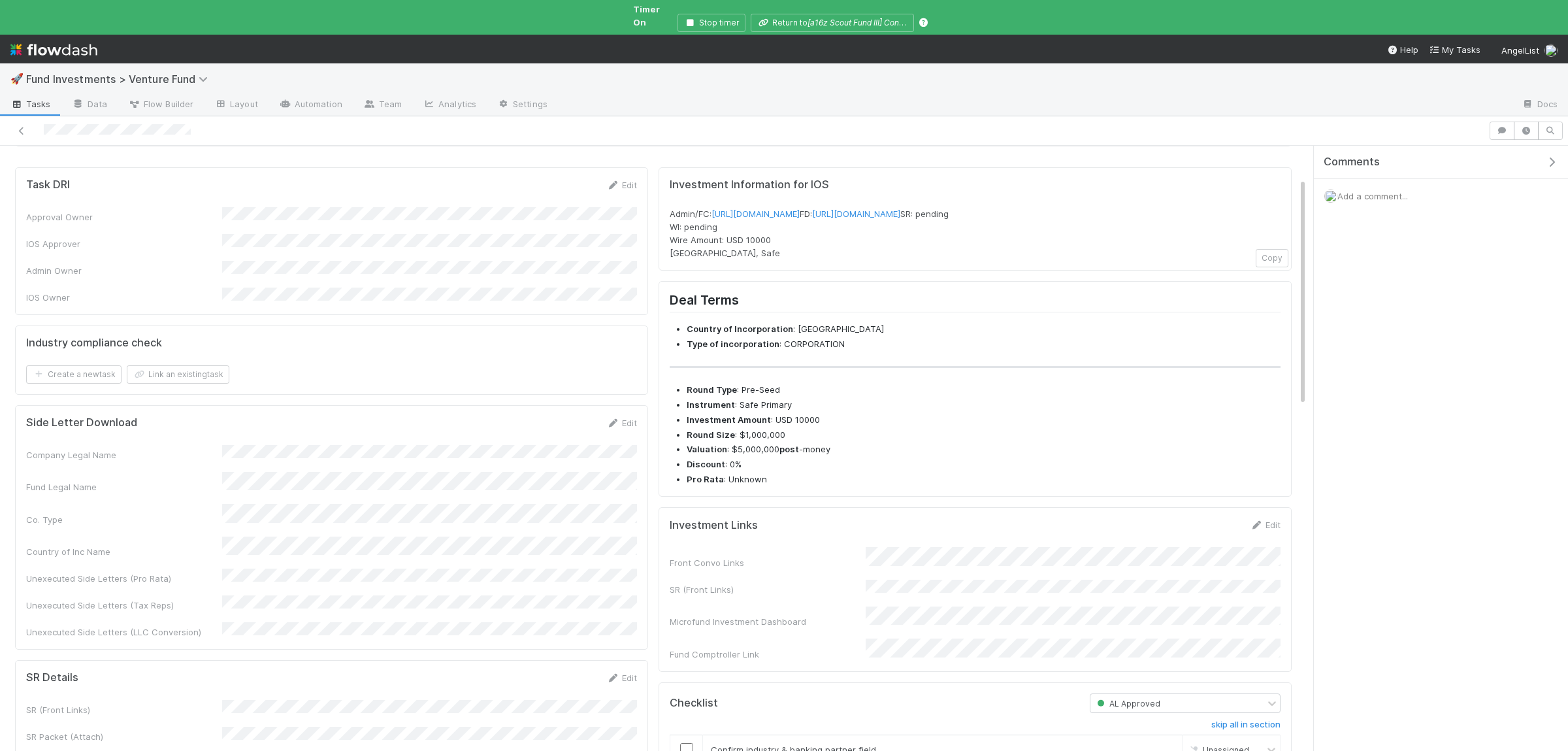
scroll to position [127, 0]
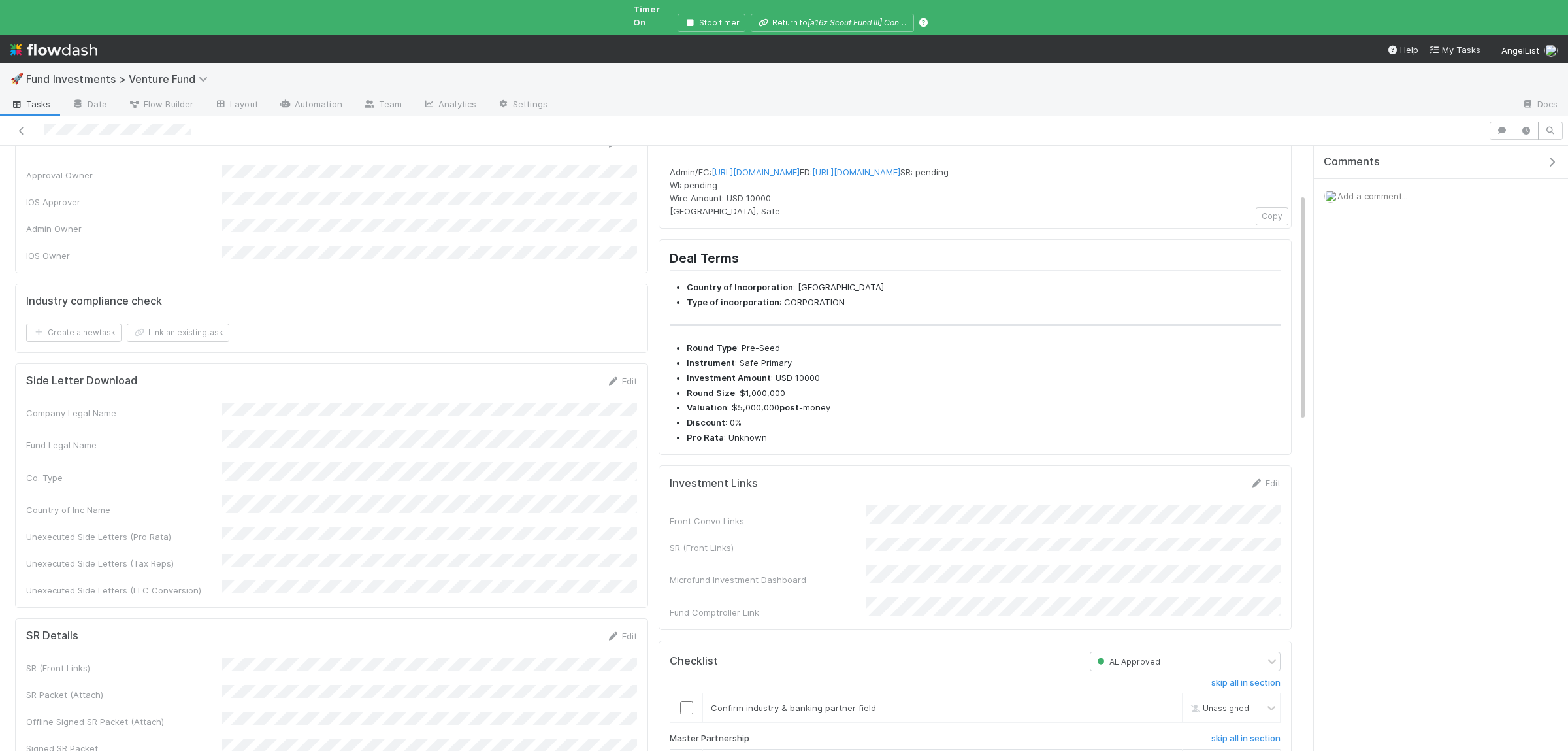
click at [1053, 555] on div "Front Convo Links SR (Front Links) Microfund Investment Dashboard Fund Comptrol…" at bounding box center [975, 562] width 611 height 114
click at [1222, 499] on button "Save" at bounding box center [1211, 487] width 37 height 22
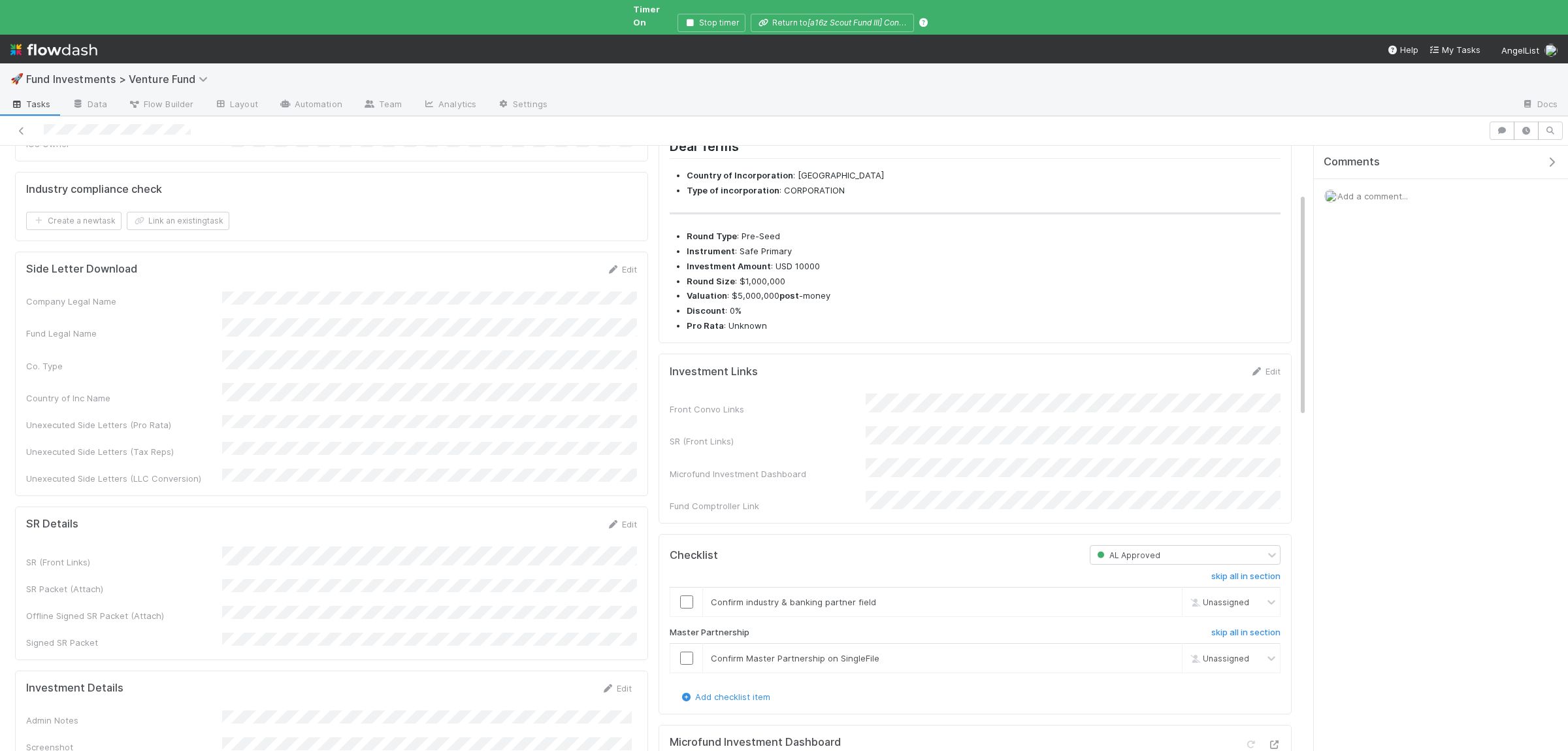
scroll to position [318, 0]
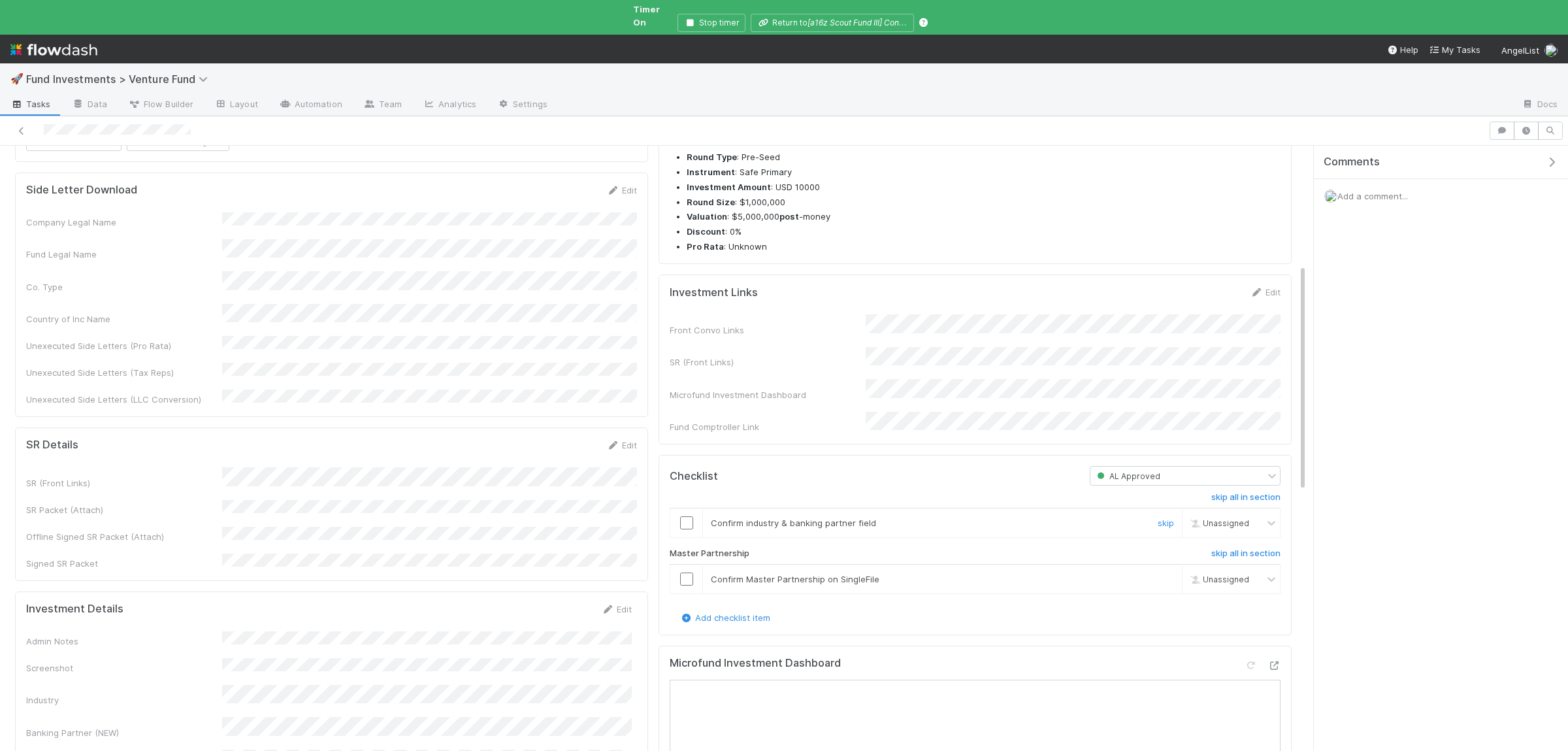
click at [694, 529] on div at bounding box center [686, 522] width 32 height 13
click at [686, 529] on input "checkbox" at bounding box center [686, 522] width 13 height 13
click at [689, 585] on input "checkbox" at bounding box center [686, 579] width 13 height 13
click at [690, 529] on input "checkbox" at bounding box center [686, 522] width 13 height 13
click at [689, 585] on input "checkbox" at bounding box center [686, 579] width 13 height 13
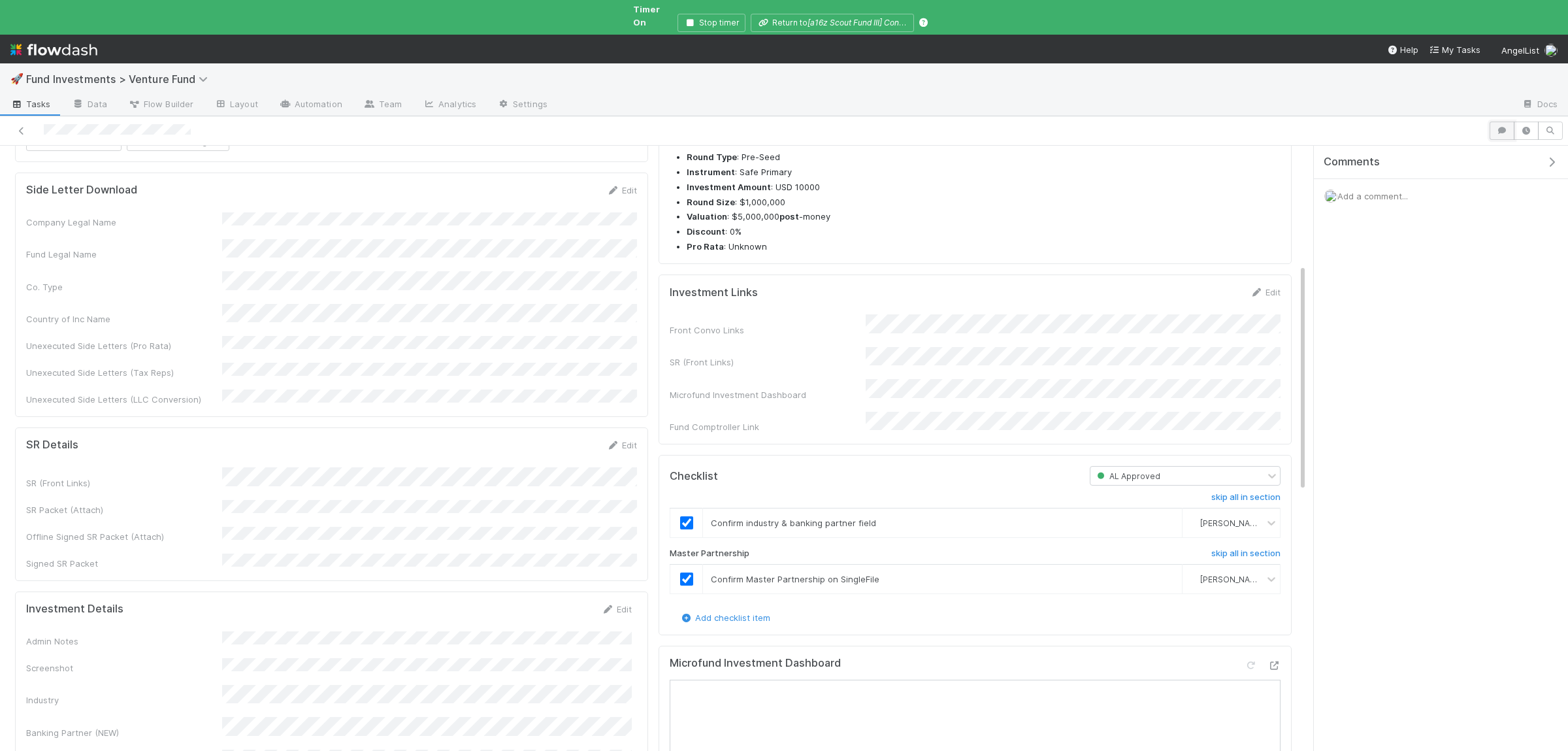
click at [1502, 127] on icon "button" at bounding box center [1502, 130] width 13 height 8
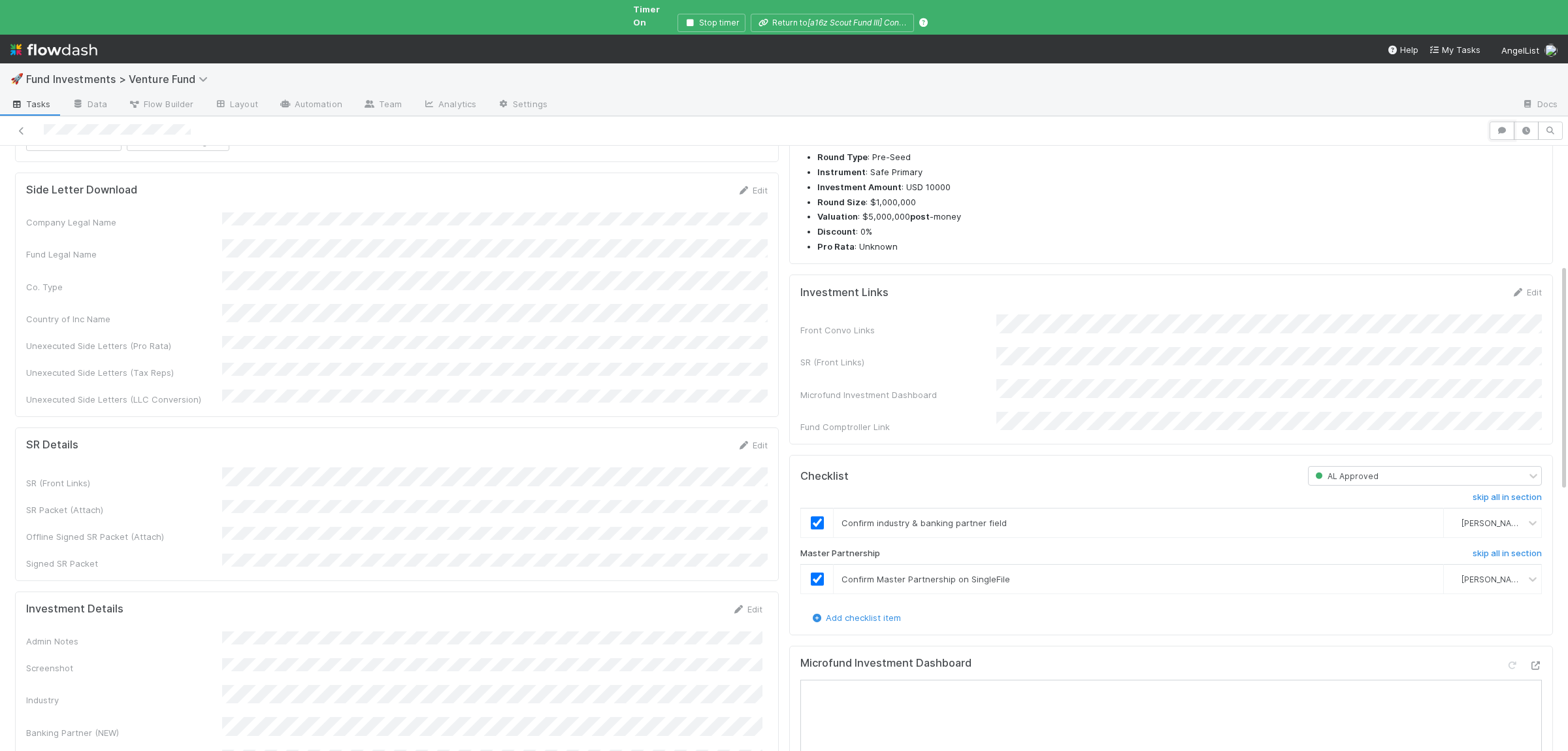
scroll to position [0, 0]
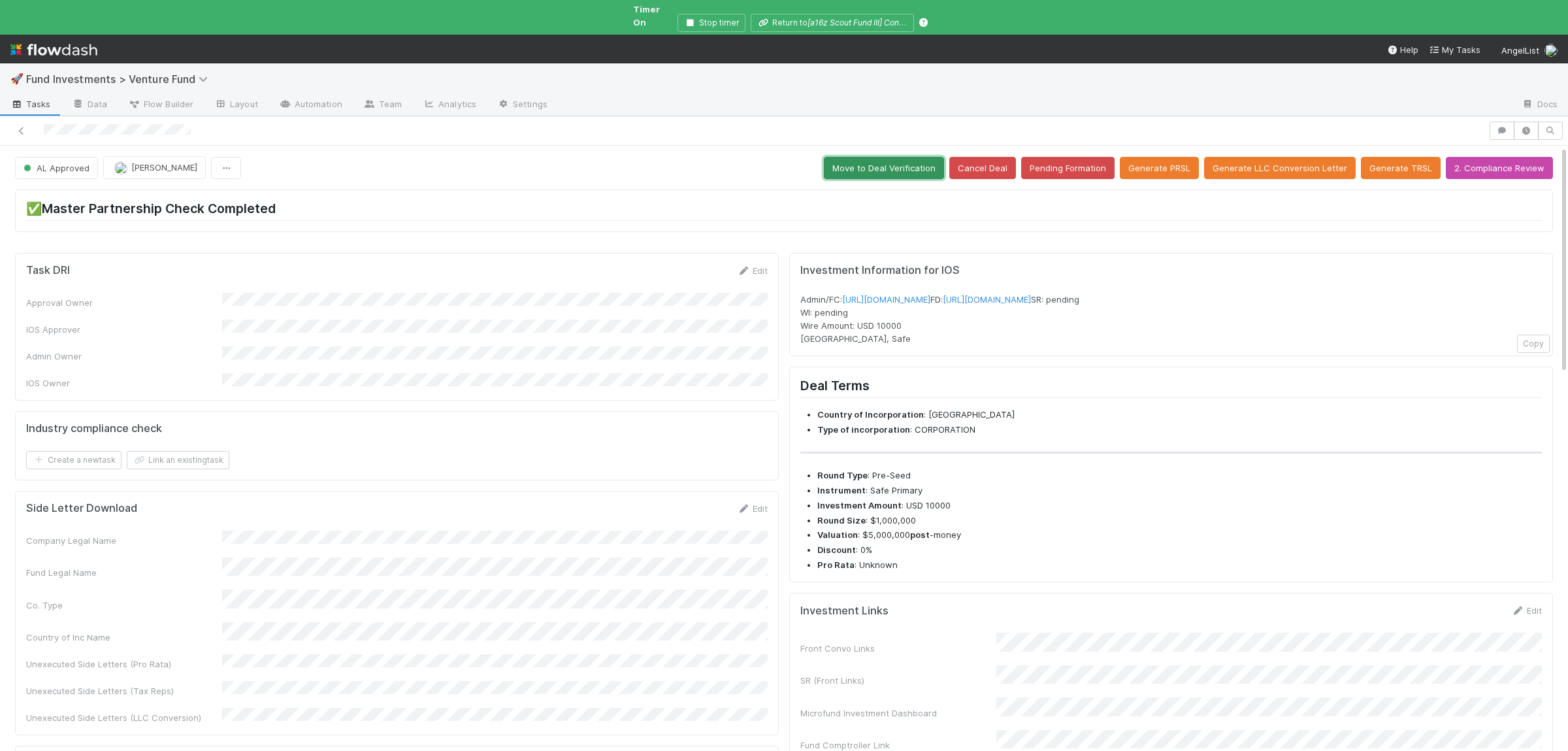
click at [901, 157] on button "Move to Deal Verification" at bounding box center [884, 168] width 120 height 22
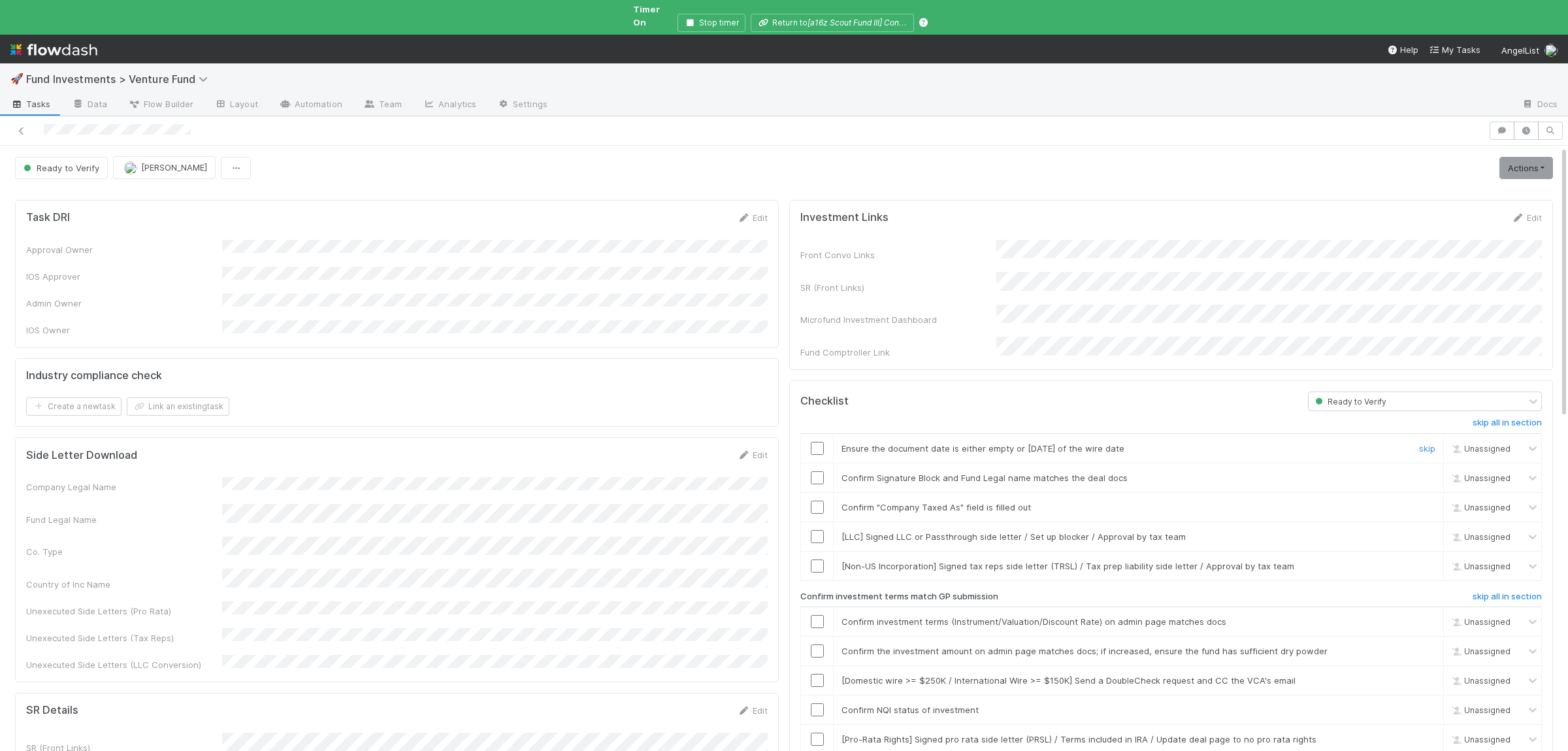
click at [819, 442] on input "checkbox" at bounding box center [817, 448] width 13 height 13
click at [819, 471] on input "checkbox" at bounding box center [817, 478] width 13 height 13
click at [826, 501] on div at bounding box center [817, 507] width 32 height 13
click at [821, 501] on input "checkbox" at bounding box center [817, 507] width 13 height 13
click at [1431, 531] on link "skip" at bounding box center [1427, 536] width 16 height 10
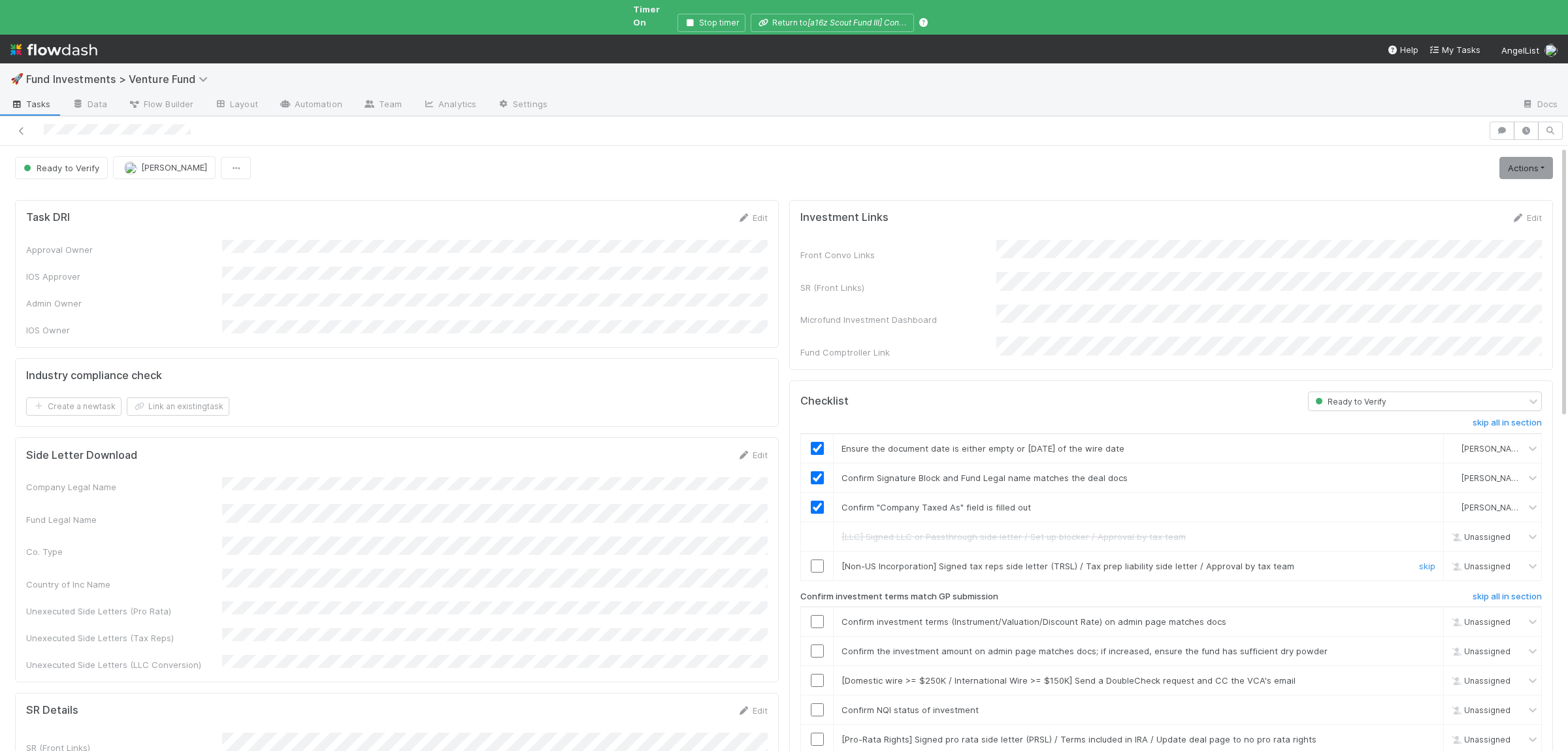
click at [1428, 561] on link "skip" at bounding box center [1427, 566] width 16 height 10
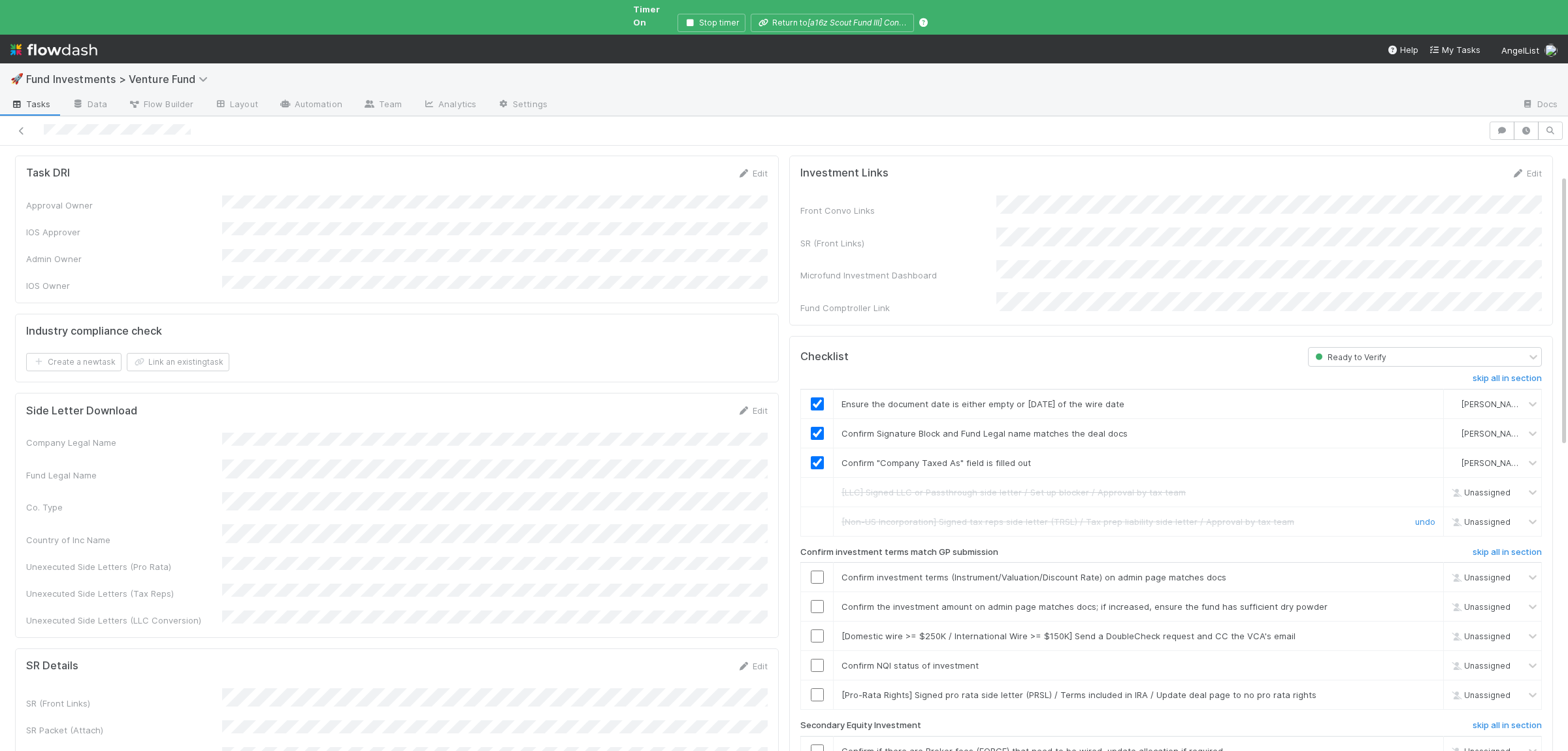
scroll to position [64, 0]
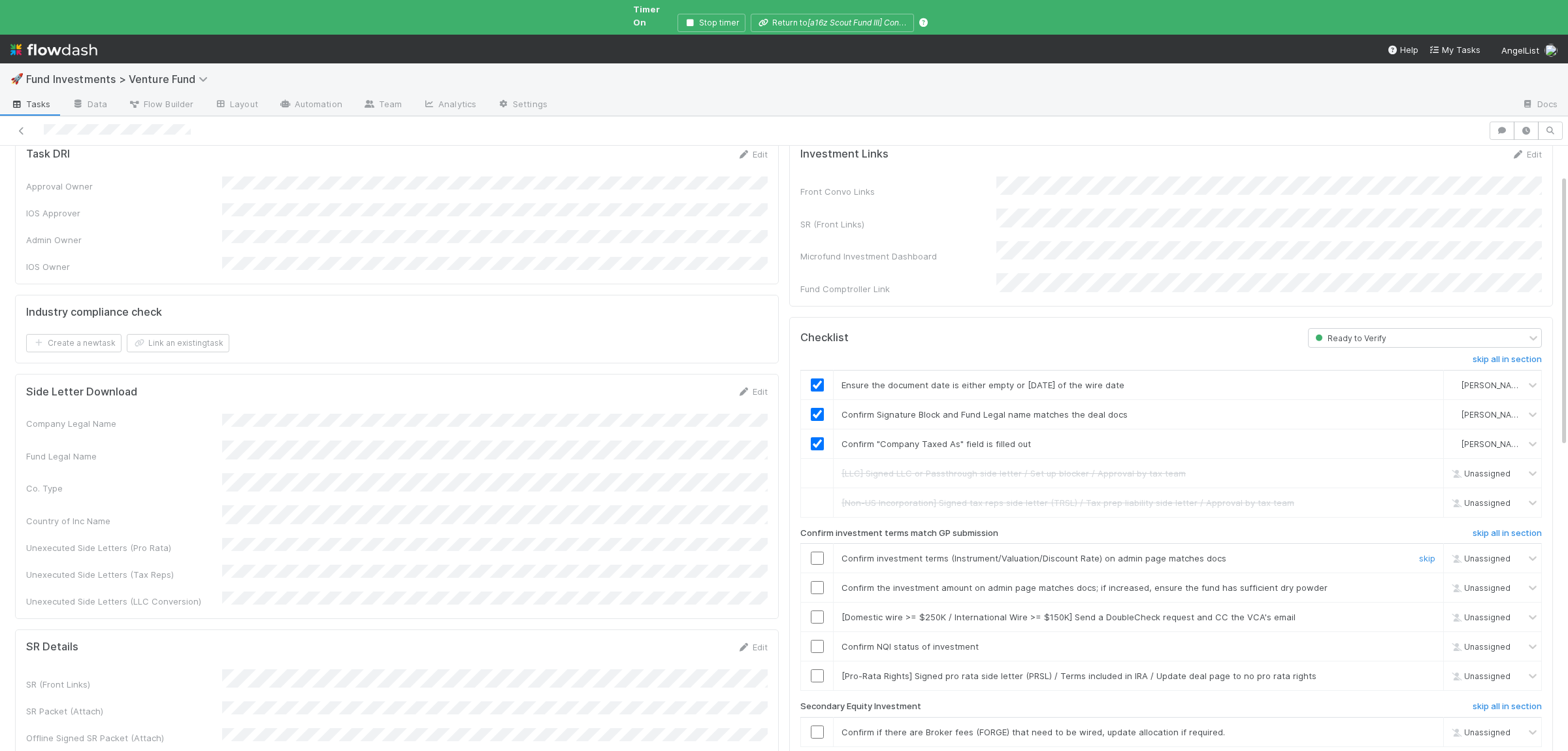
click at [820, 552] on input "checkbox" at bounding box center [817, 558] width 13 height 13
click at [817, 581] on input "checkbox" at bounding box center [817, 587] width 13 height 13
click at [817, 640] on input "checkbox" at bounding box center [817, 646] width 13 height 13
drag, startPoint x: 1420, startPoint y: 592, endPoint x: 1424, endPoint y: 601, distance: 9.8
click at [1420, 612] on link "skip" at bounding box center [1427, 617] width 16 height 10
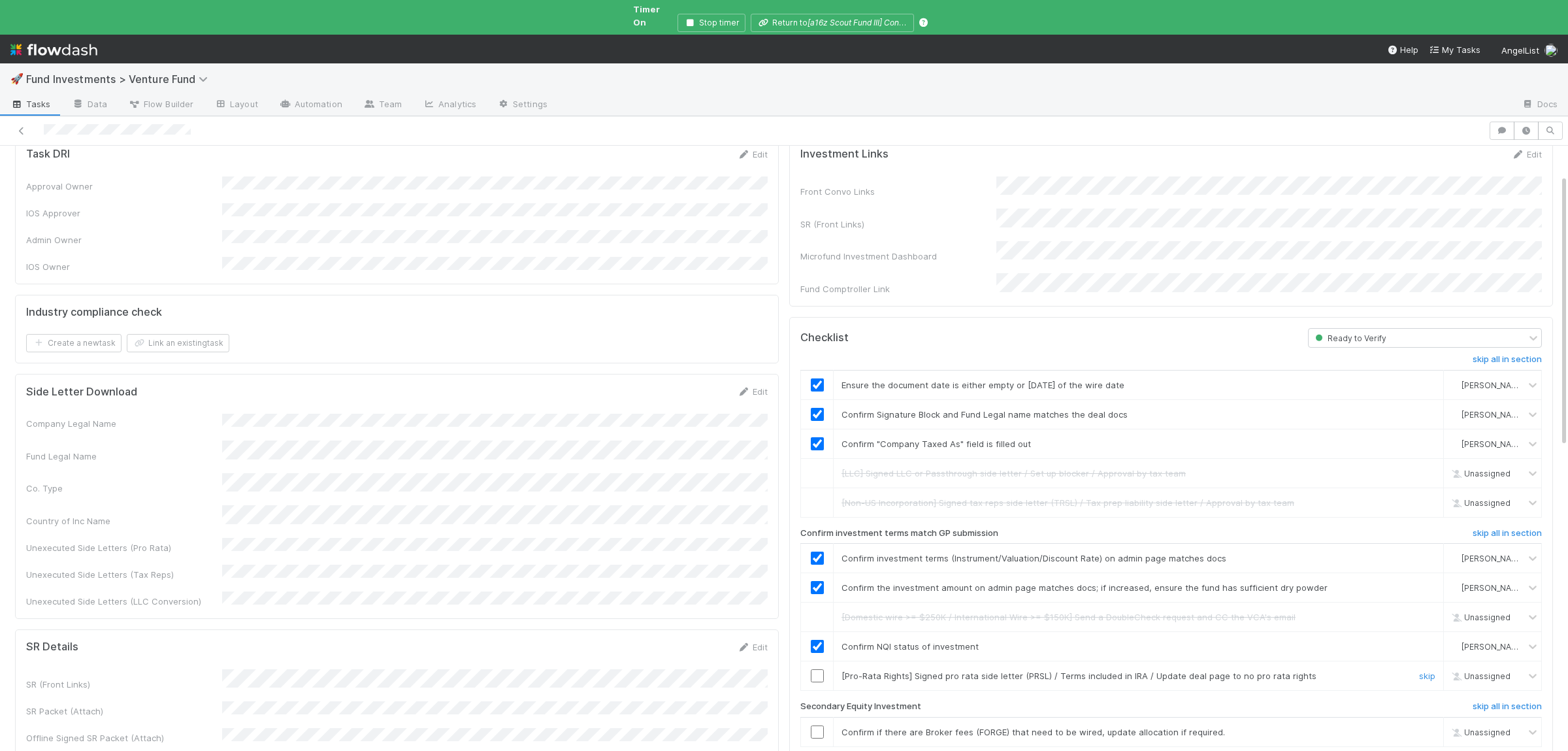
drag, startPoint x: 1427, startPoint y: 653, endPoint x: 1418, endPoint y: 692, distance: 40.0
click at [1427, 671] on link "skip" at bounding box center [1427, 675] width 16 height 10
click at [1423, 727] on link "skip" at bounding box center [1427, 731] width 16 height 10
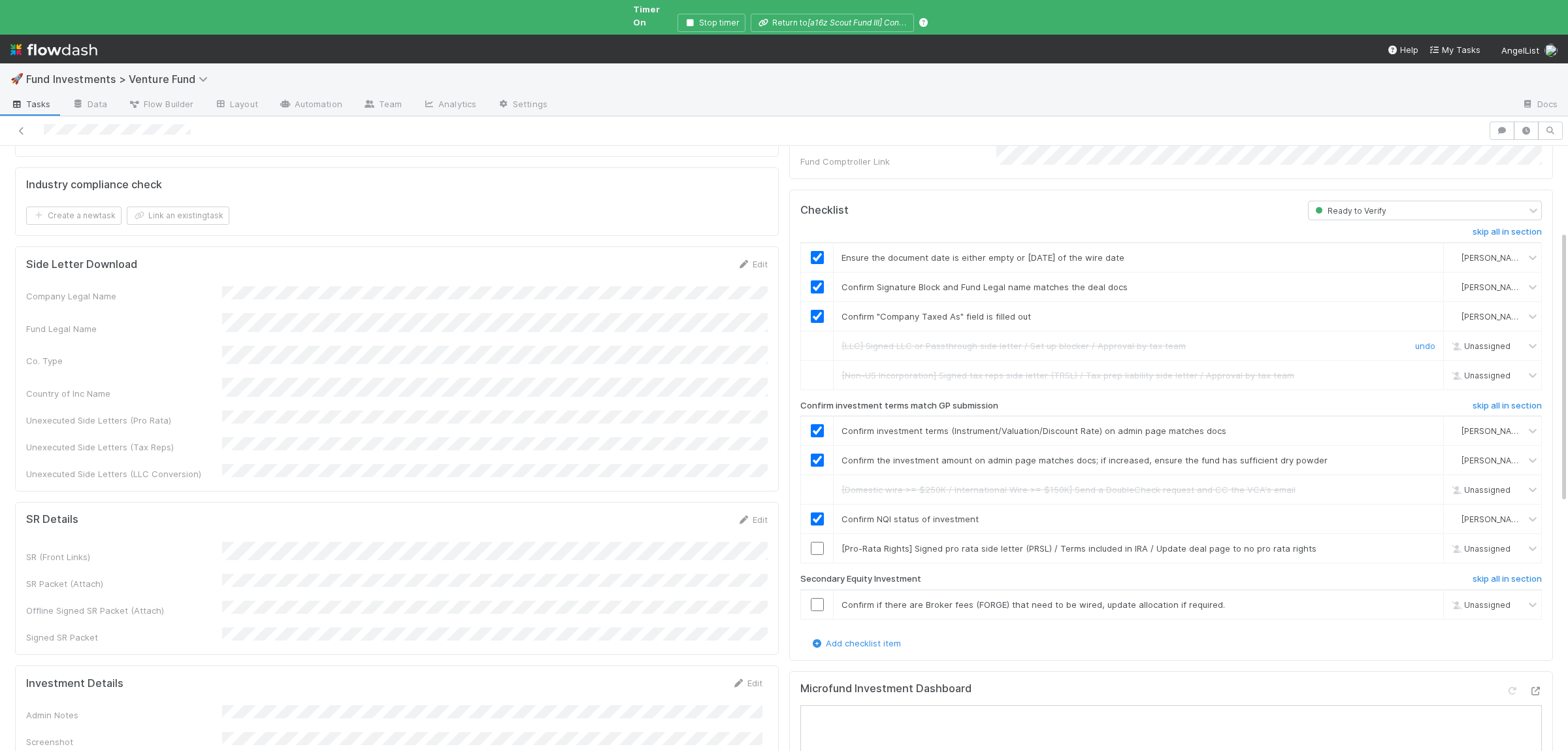
scroll to position [0, 0]
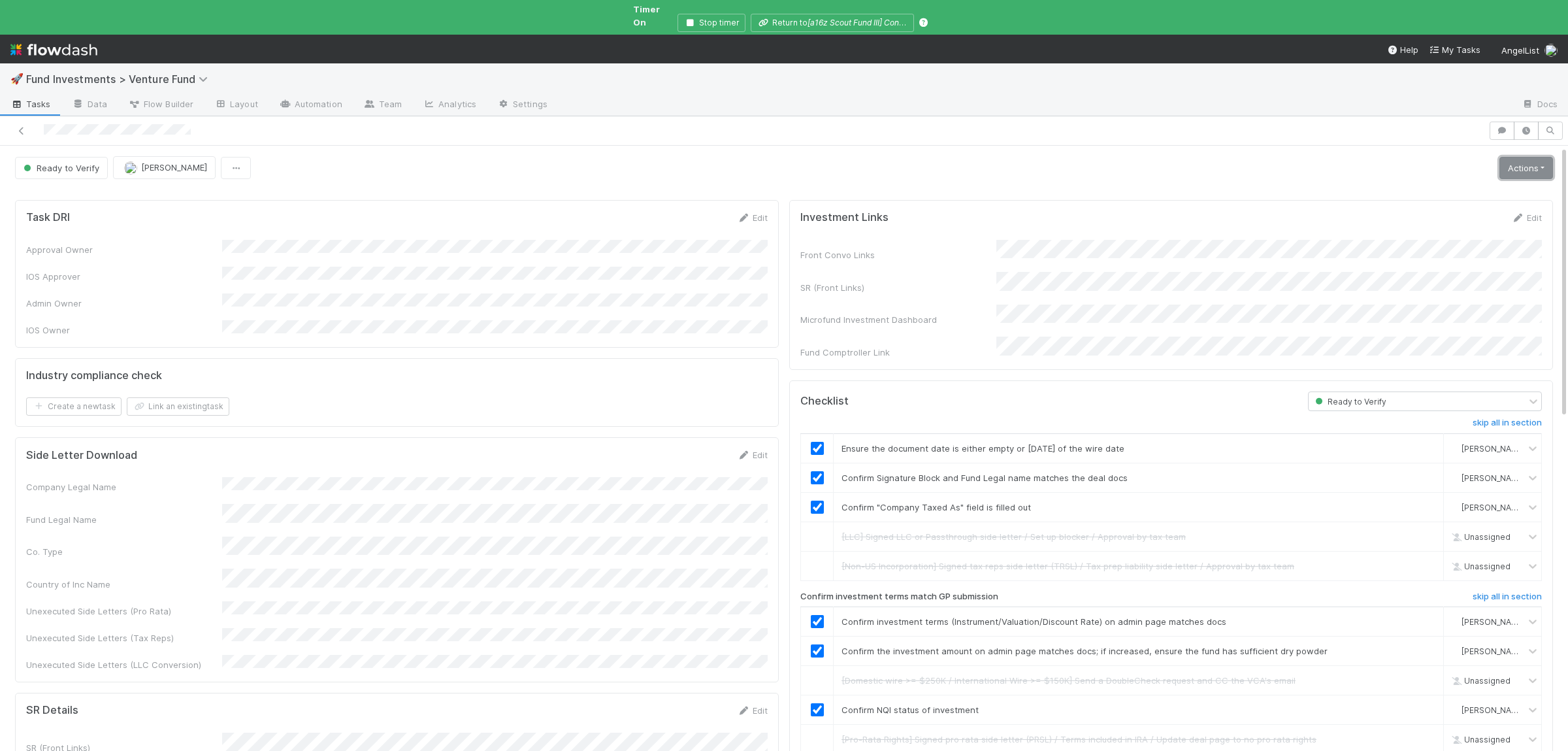
drag, startPoint x: 1525, startPoint y: 160, endPoint x: 1487, endPoint y: 175, distance: 40.9
click at [1526, 160] on link "Actions" at bounding box center [1526, 168] width 54 height 22
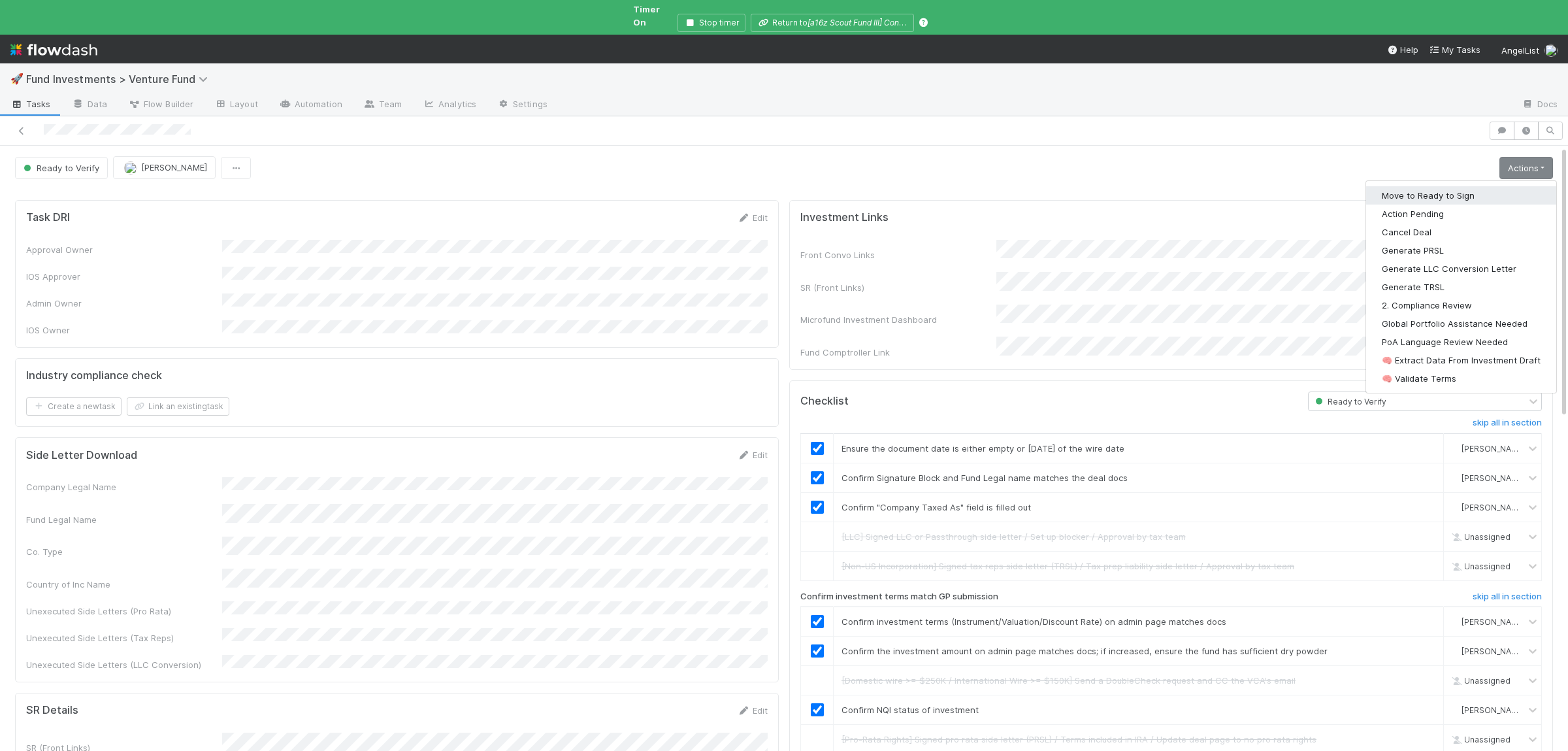
click at [1460, 186] on button "Move to Ready to Sign" at bounding box center [1461, 195] width 190 height 18
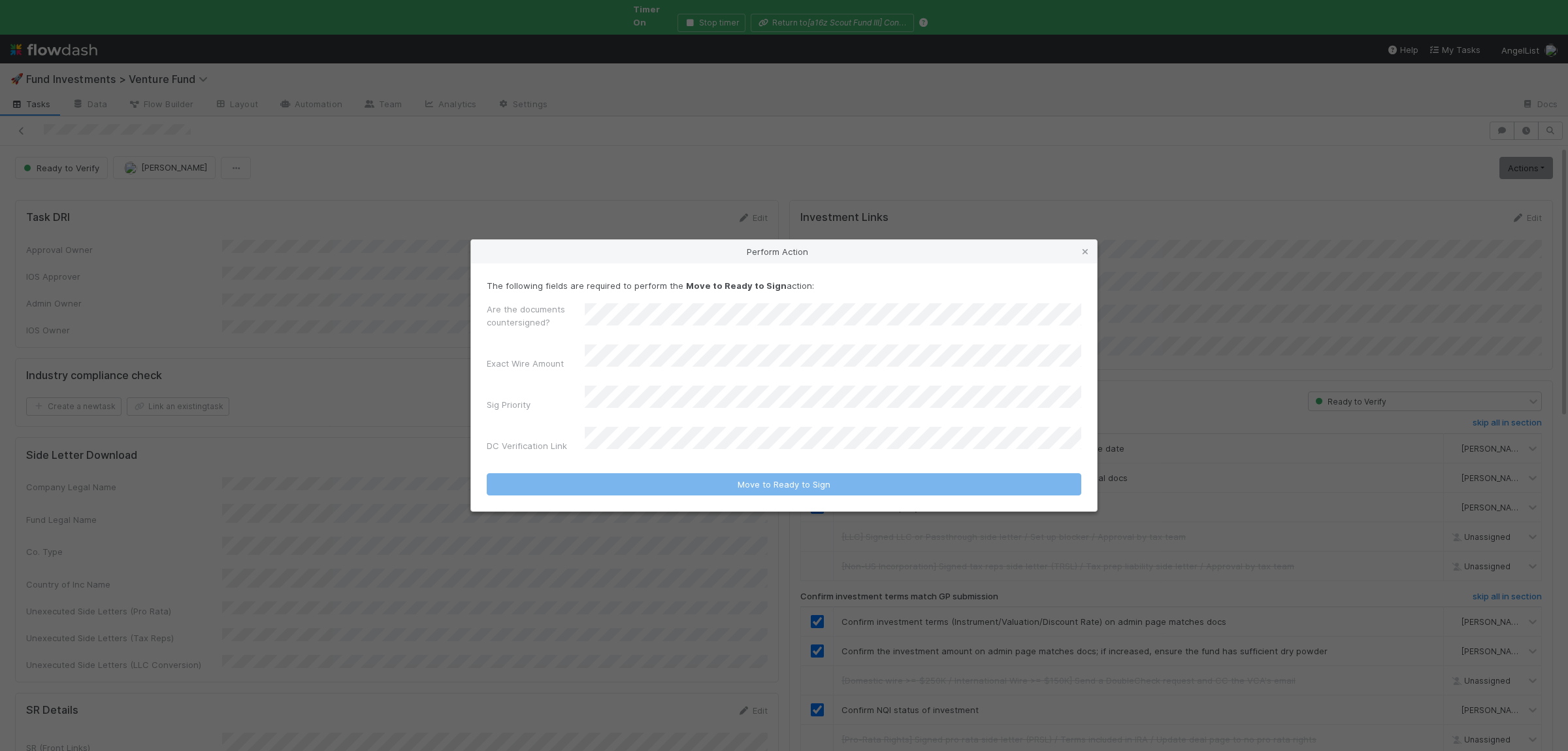
click at [618, 334] on div "Are the documents countersigned?" at bounding box center [784, 318] width 594 height 31
click at [616, 385] on div "No" at bounding box center [835, 387] width 491 height 24
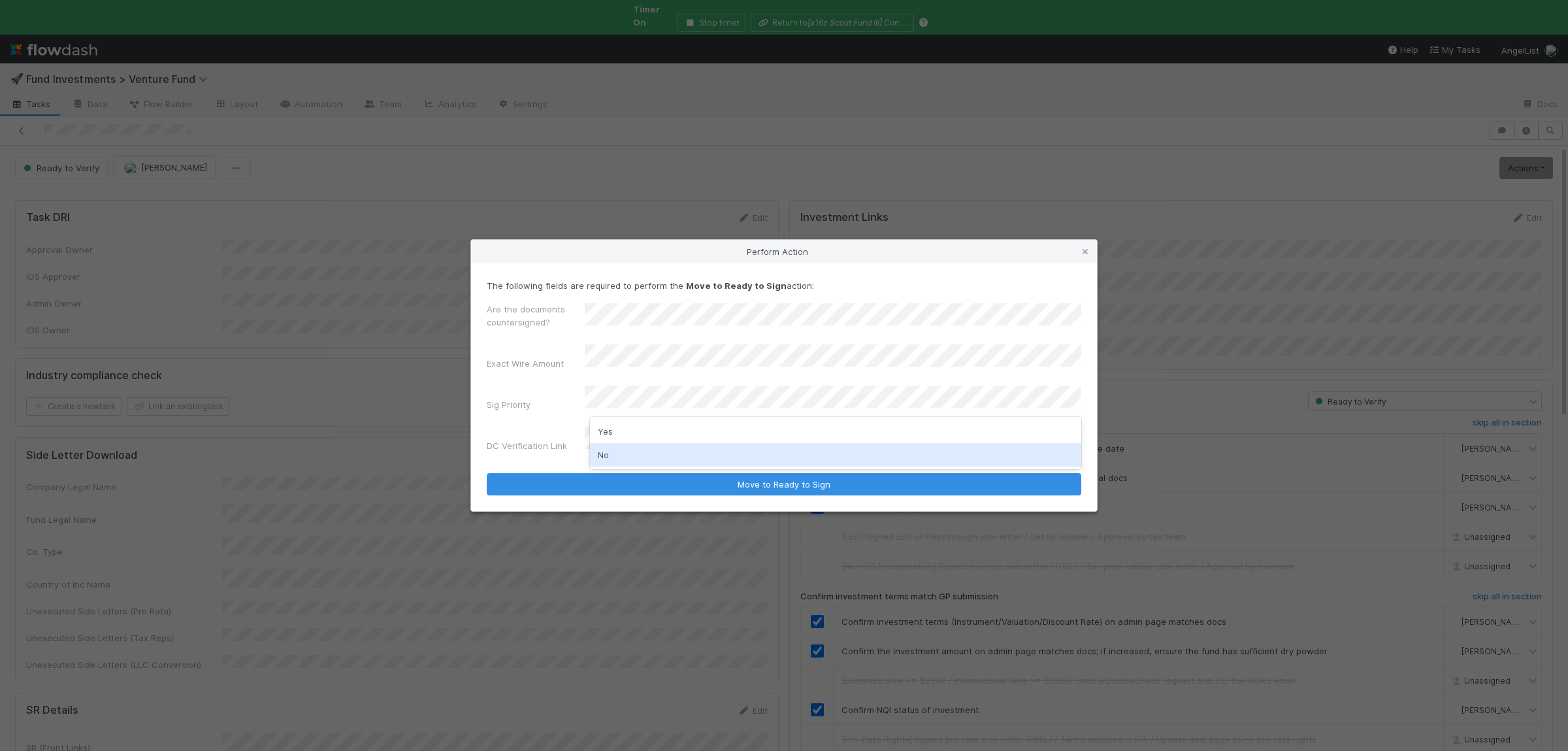
click at [629, 450] on div "No" at bounding box center [835, 455] width 491 height 24
click at [487, 473] on button "Move to Ready to Sign" at bounding box center [784, 485] width 594 height 22
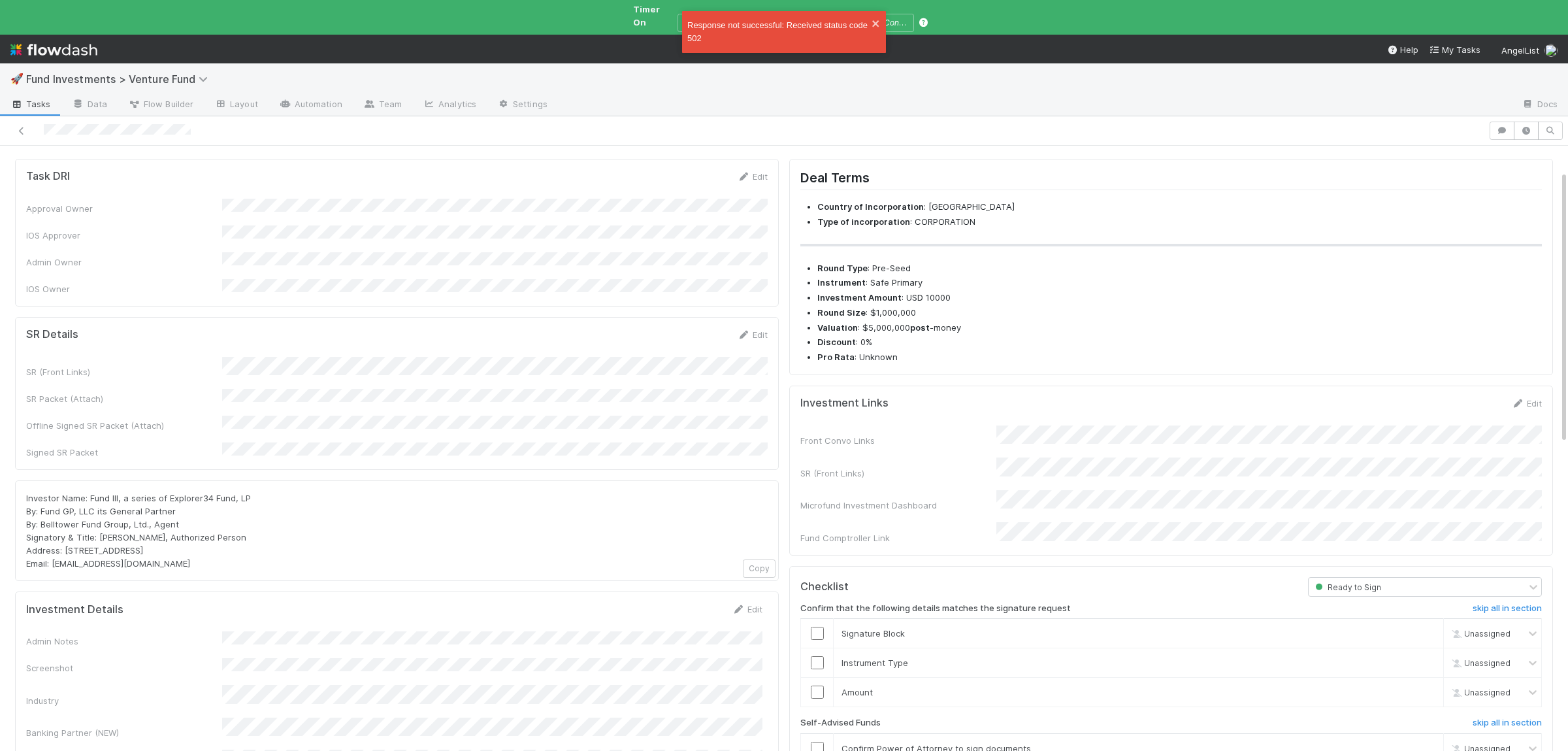
scroll to position [64, 0]
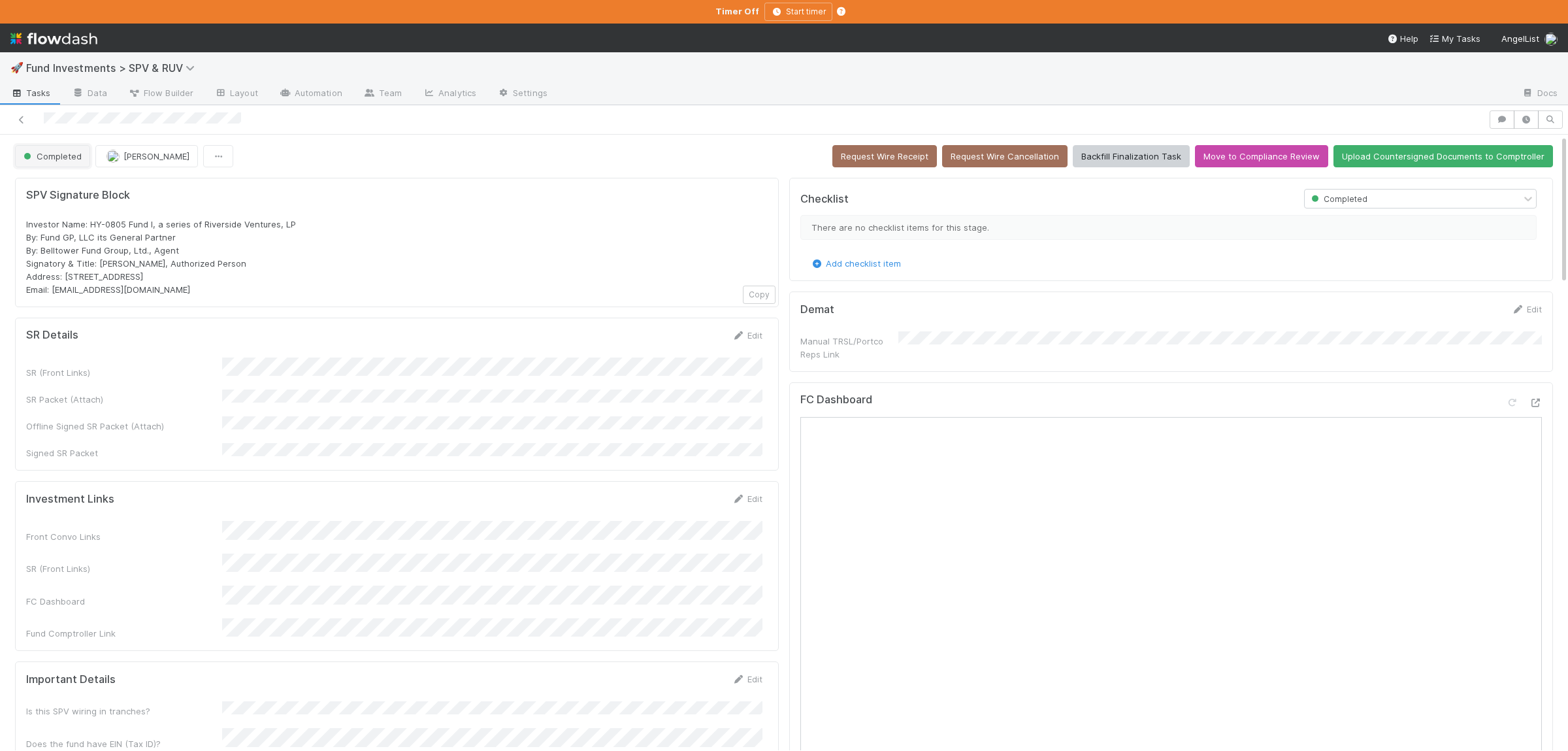
click at [26, 162] on span "Completed" at bounding box center [51, 156] width 61 height 10
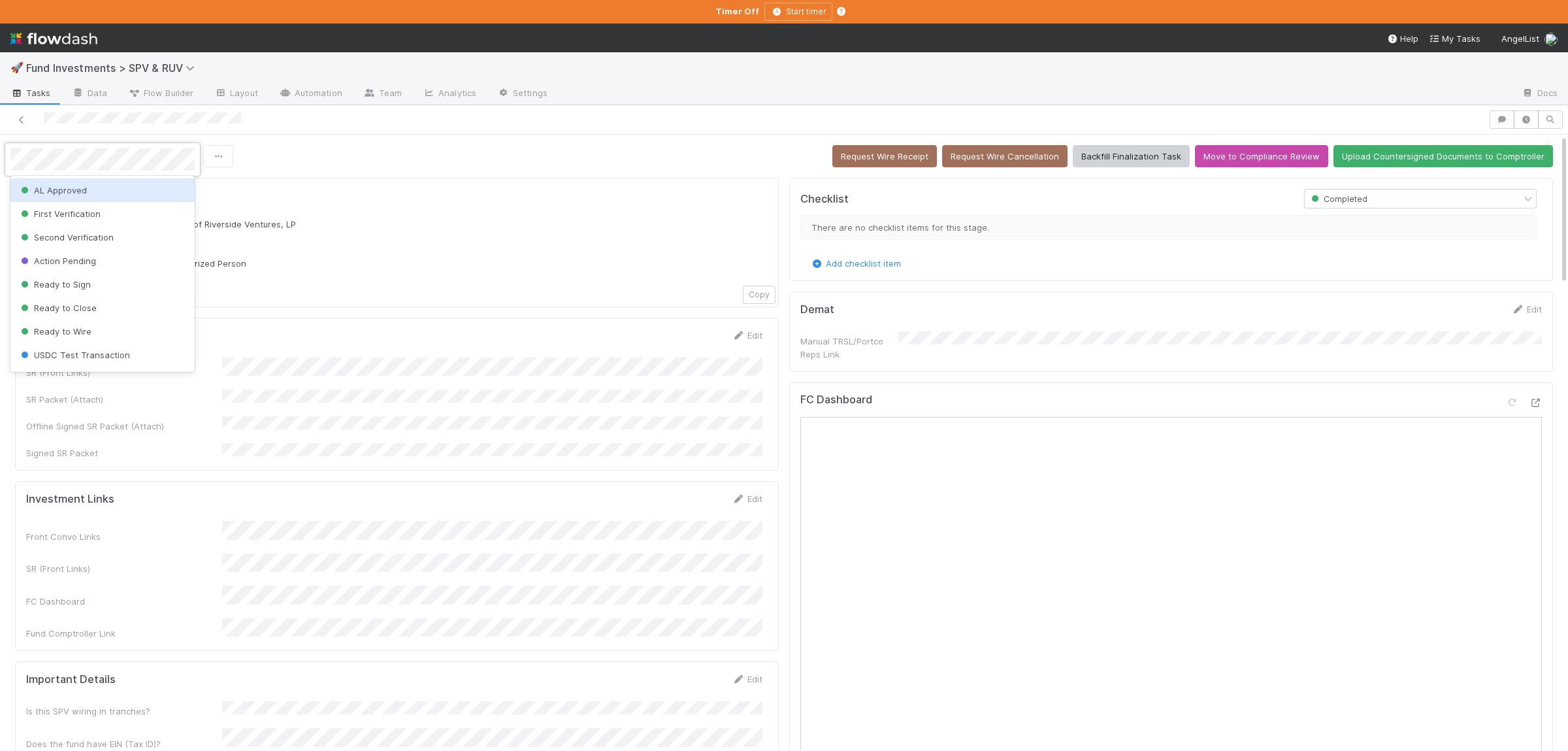
click at [104, 192] on div "AL Approved" at bounding box center [103, 190] width 185 height 24
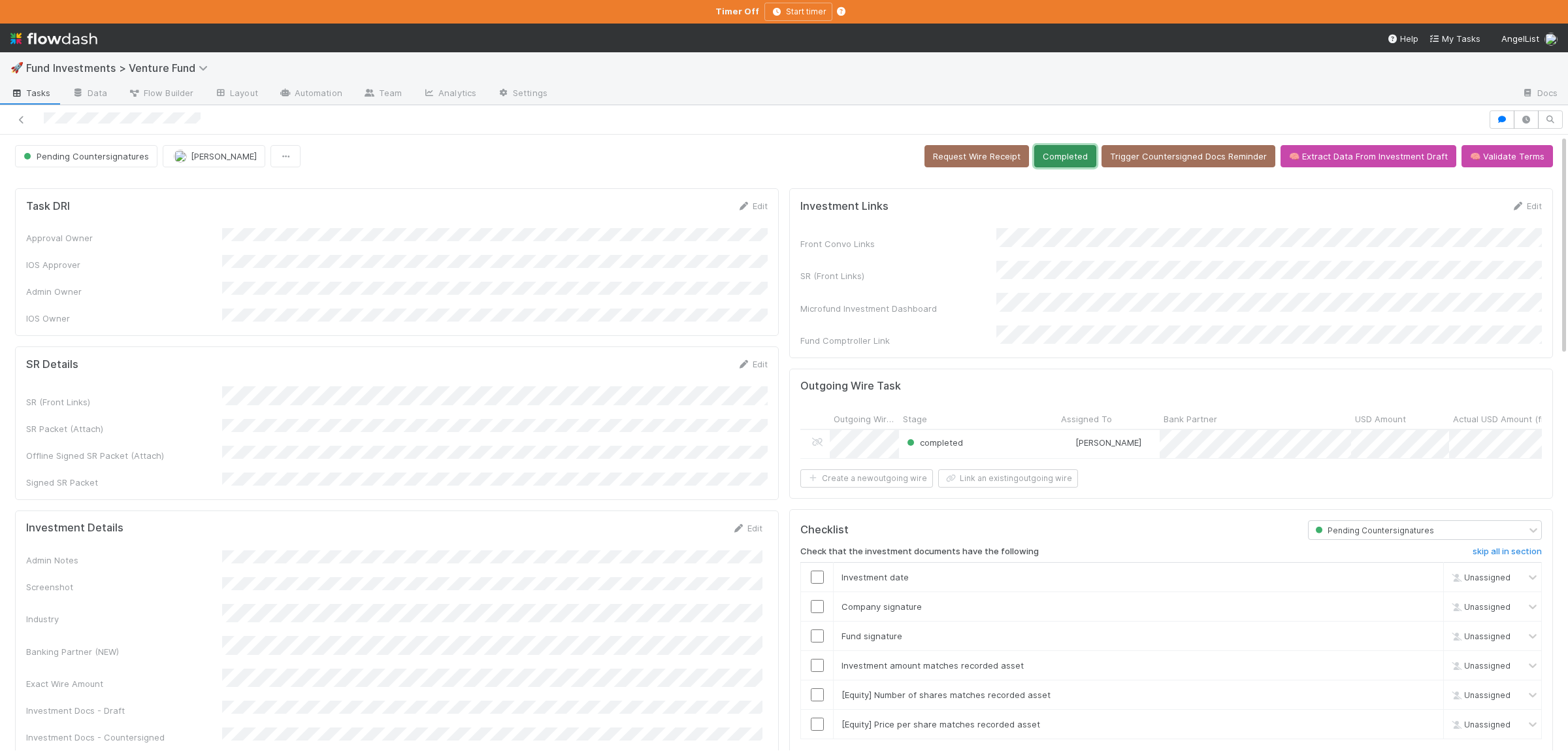
click at [1072, 157] on button "Completed" at bounding box center [1065, 156] width 62 height 22
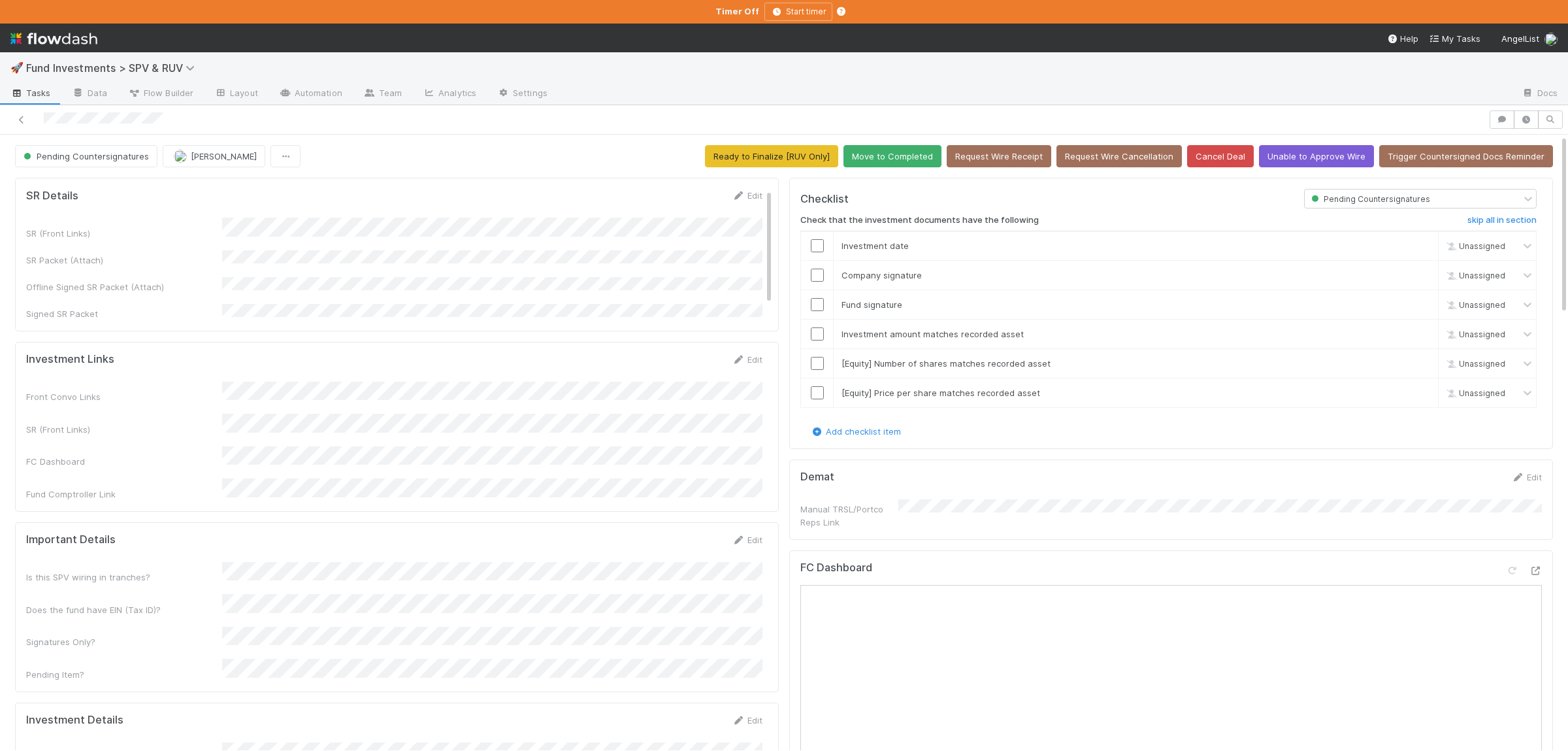
click at [539, 617] on div "Is this SPV wiring in tranches? Does the fund have EIN (Tax ID)? Signatures Onl…" at bounding box center [394, 622] width 736 height 119
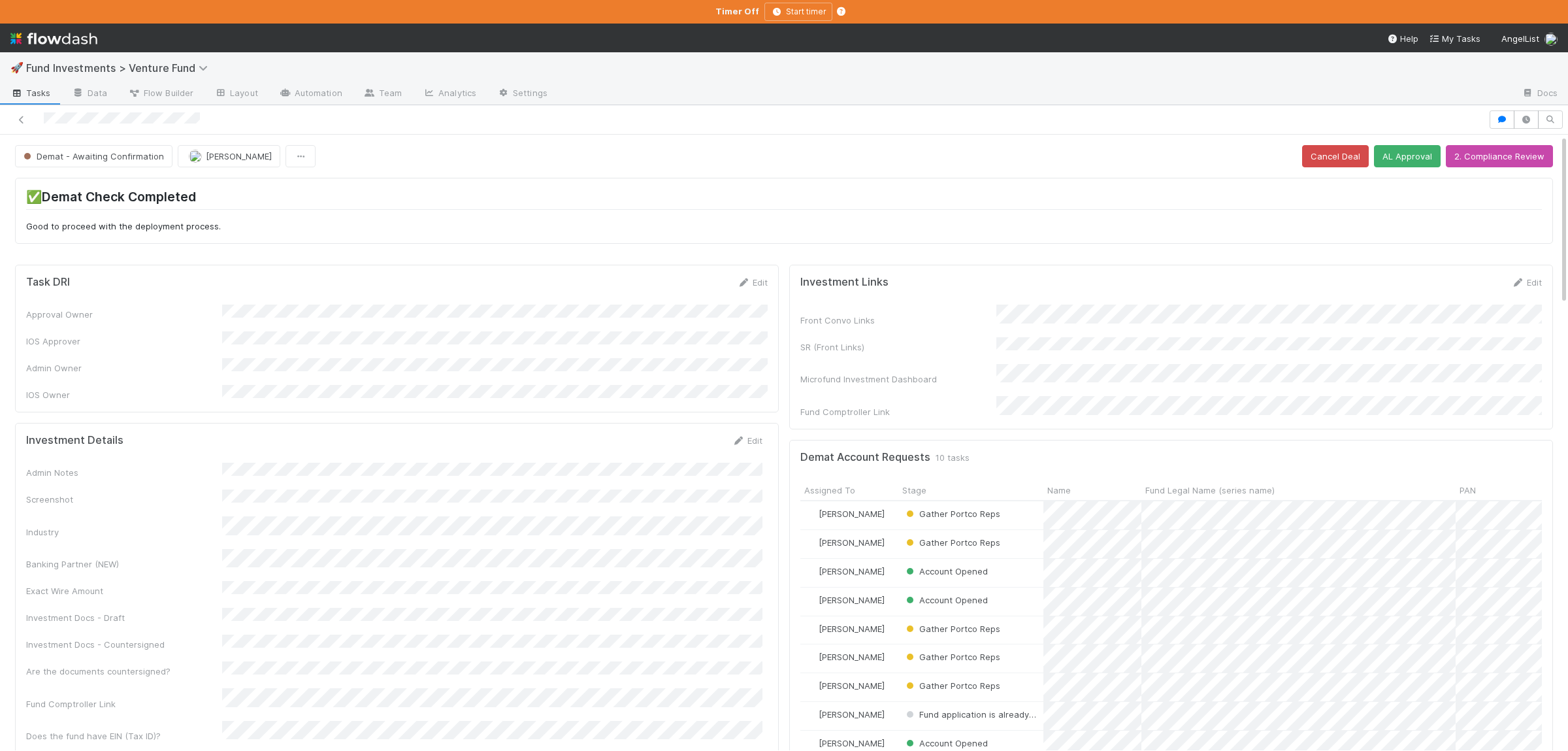
click at [686, 434] on div "Investment Details Edit" at bounding box center [394, 441] width 736 height 13
click at [1400, 164] on button "AL Approval" at bounding box center [1407, 156] width 66 height 22
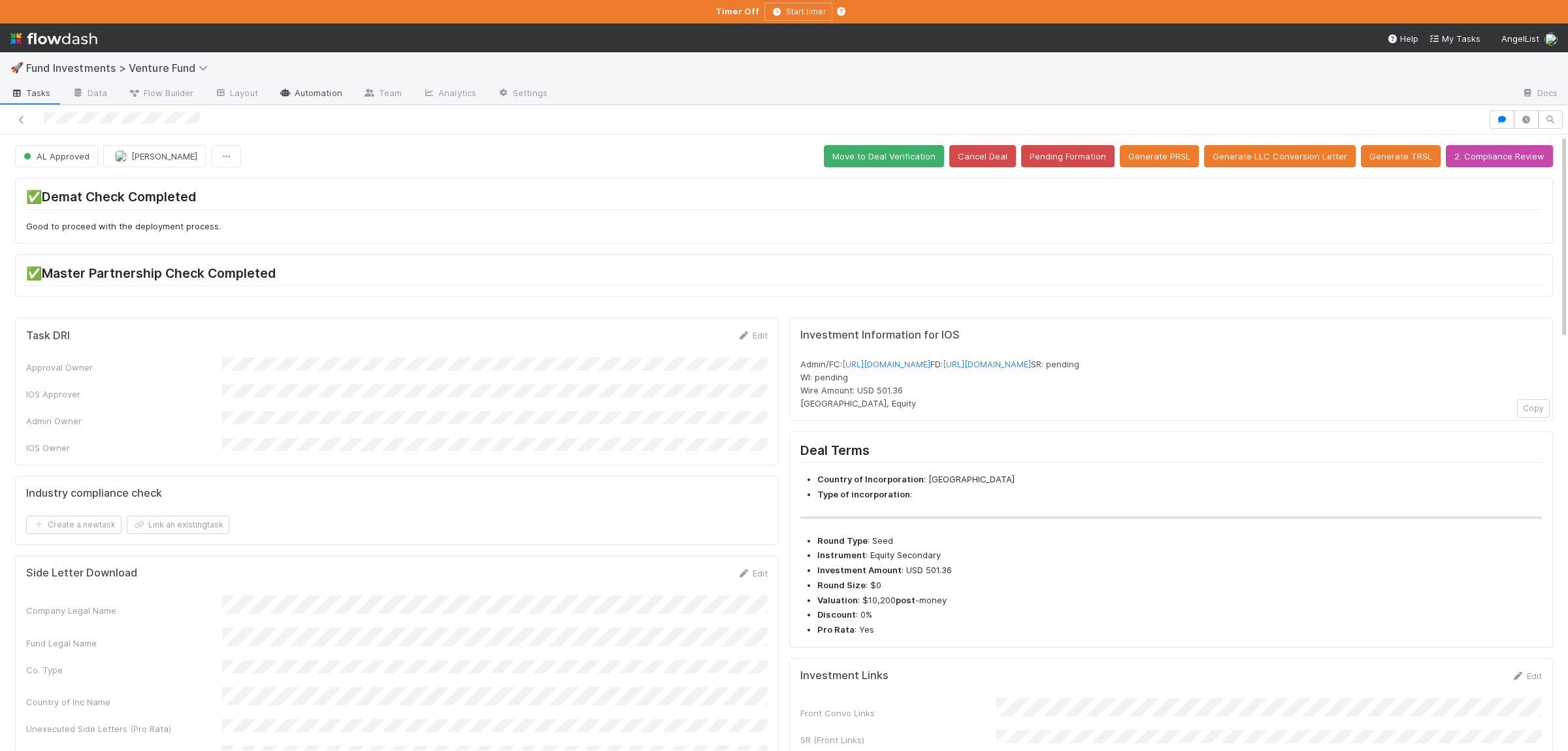
click at [313, 103] on link "Automation" at bounding box center [310, 94] width 85 height 21
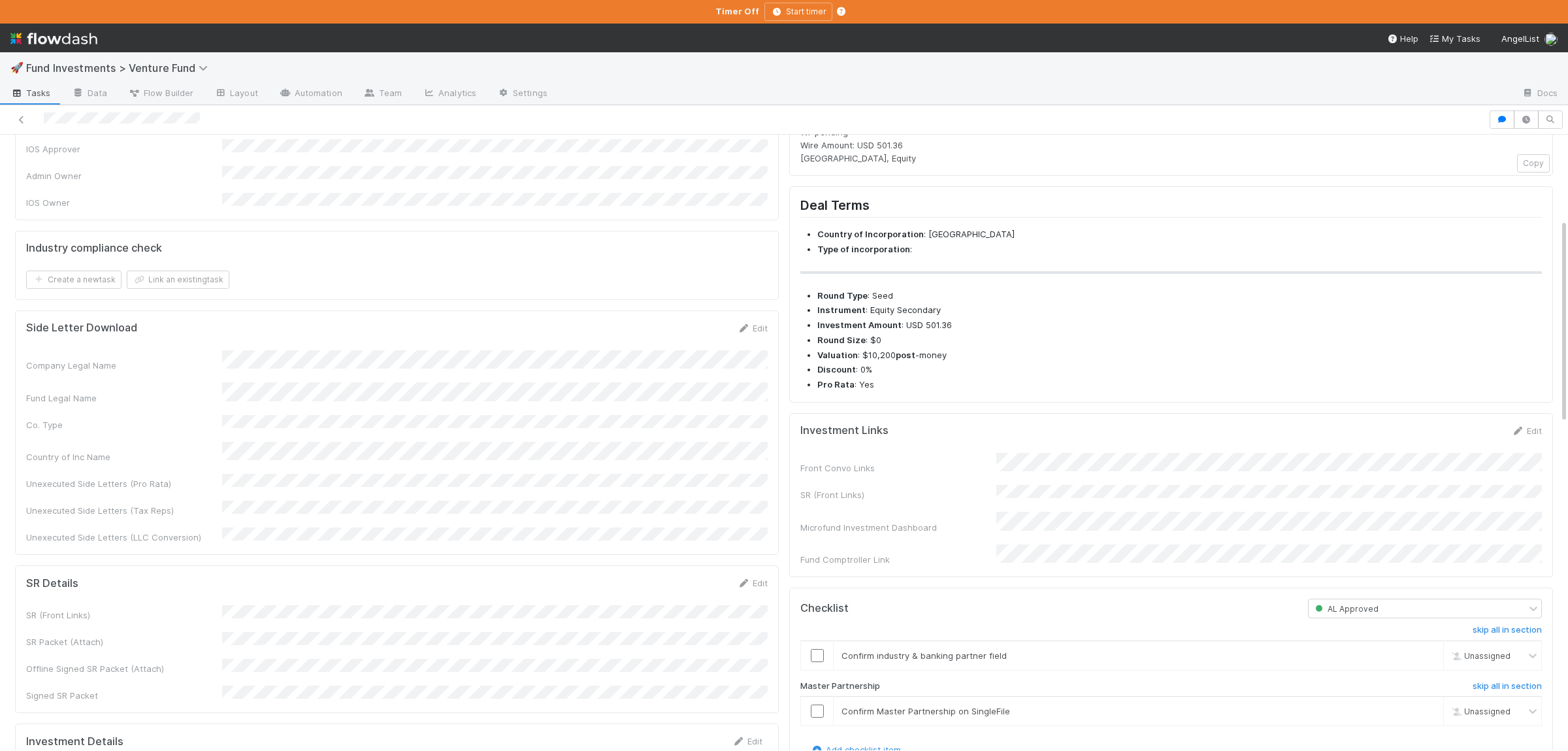
scroll to position [255, 0]
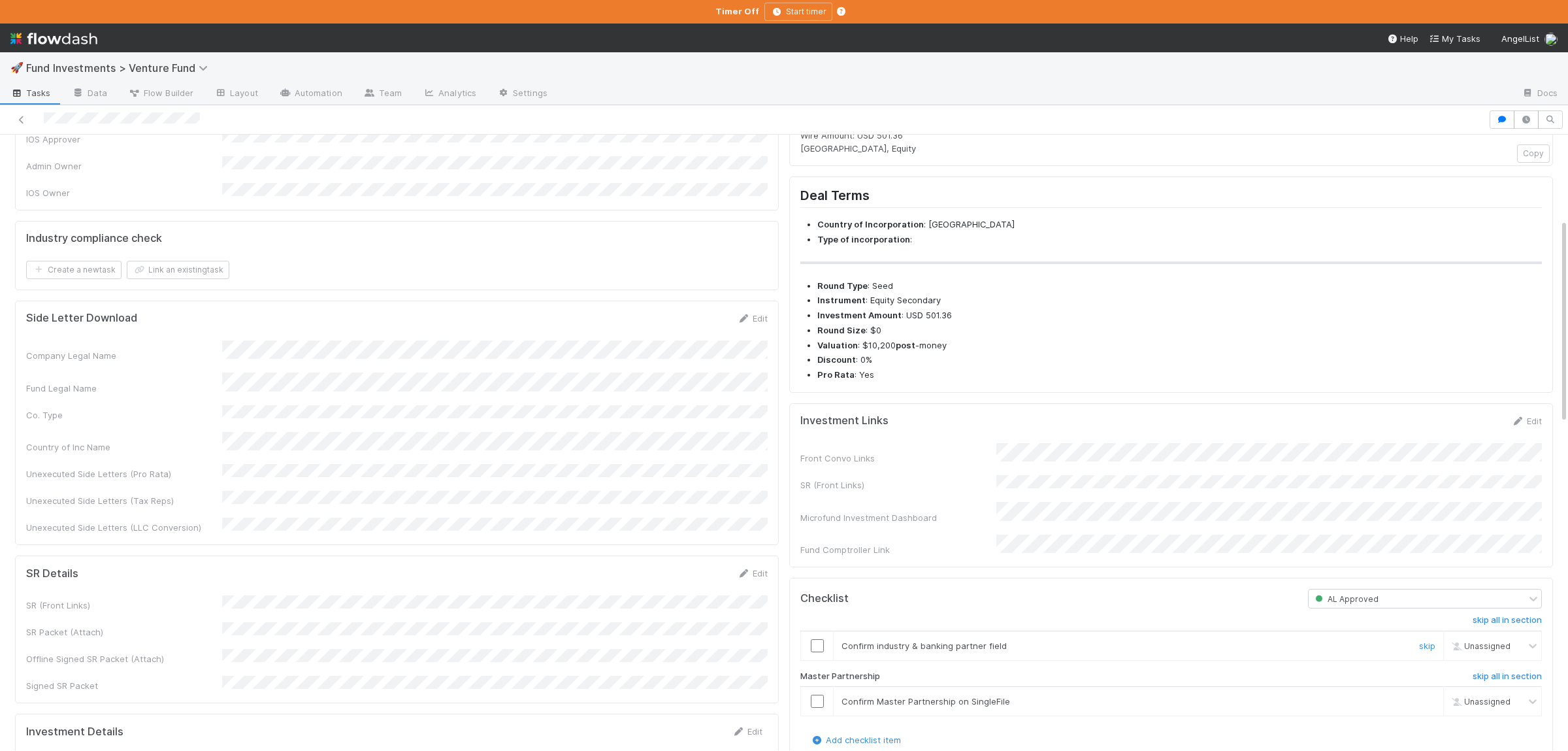
click at [812, 652] on input "checkbox" at bounding box center [817, 645] width 13 height 13
click at [814, 712] on td at bounding box center [817, 701] width 33 height 29
click at [813, 714] on td at bounding box center [817, 701] width 33 height 29
click at [815, 708] on input "checkbox" at bounding box center [817, 701] width 13 height 13
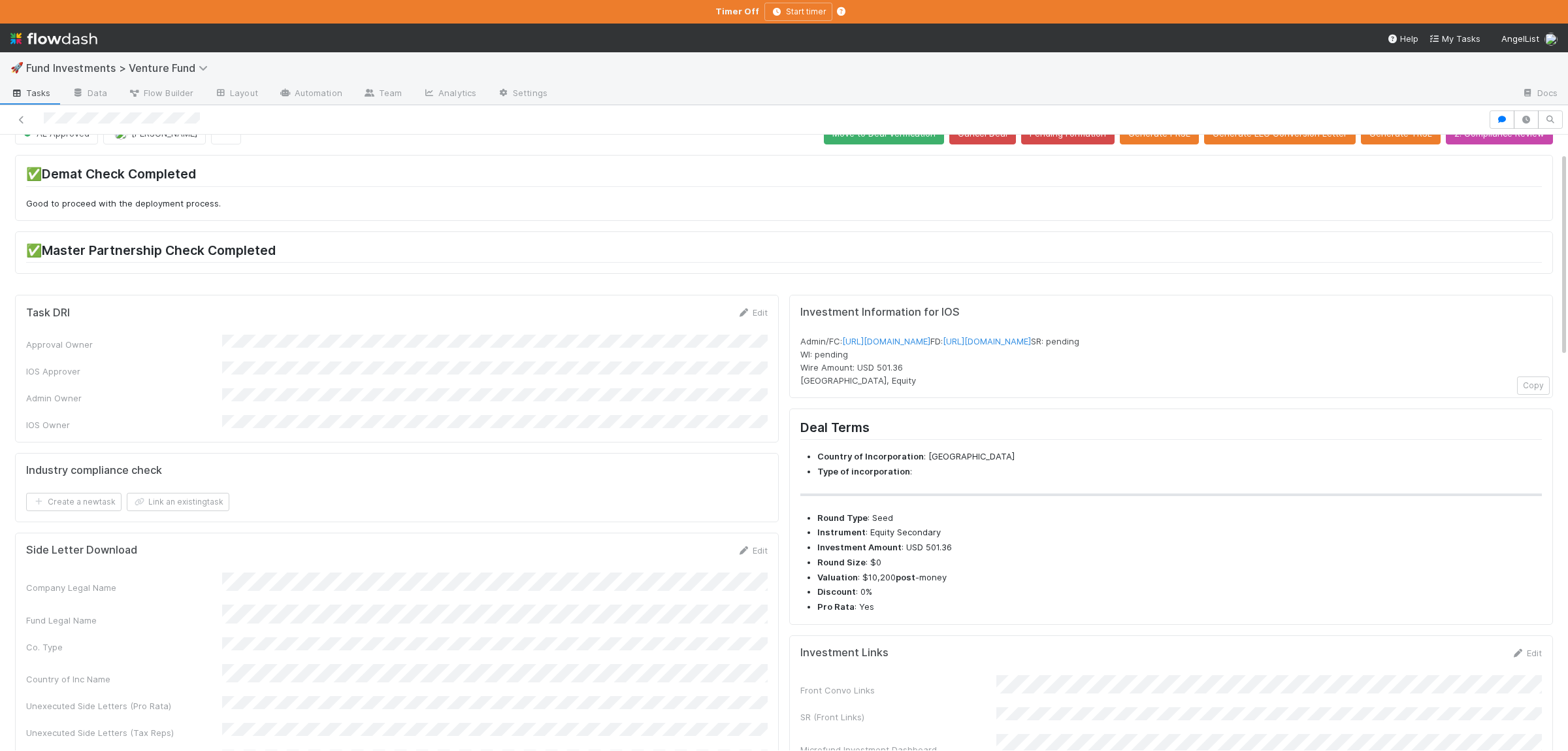
scroll to position [0, 0]
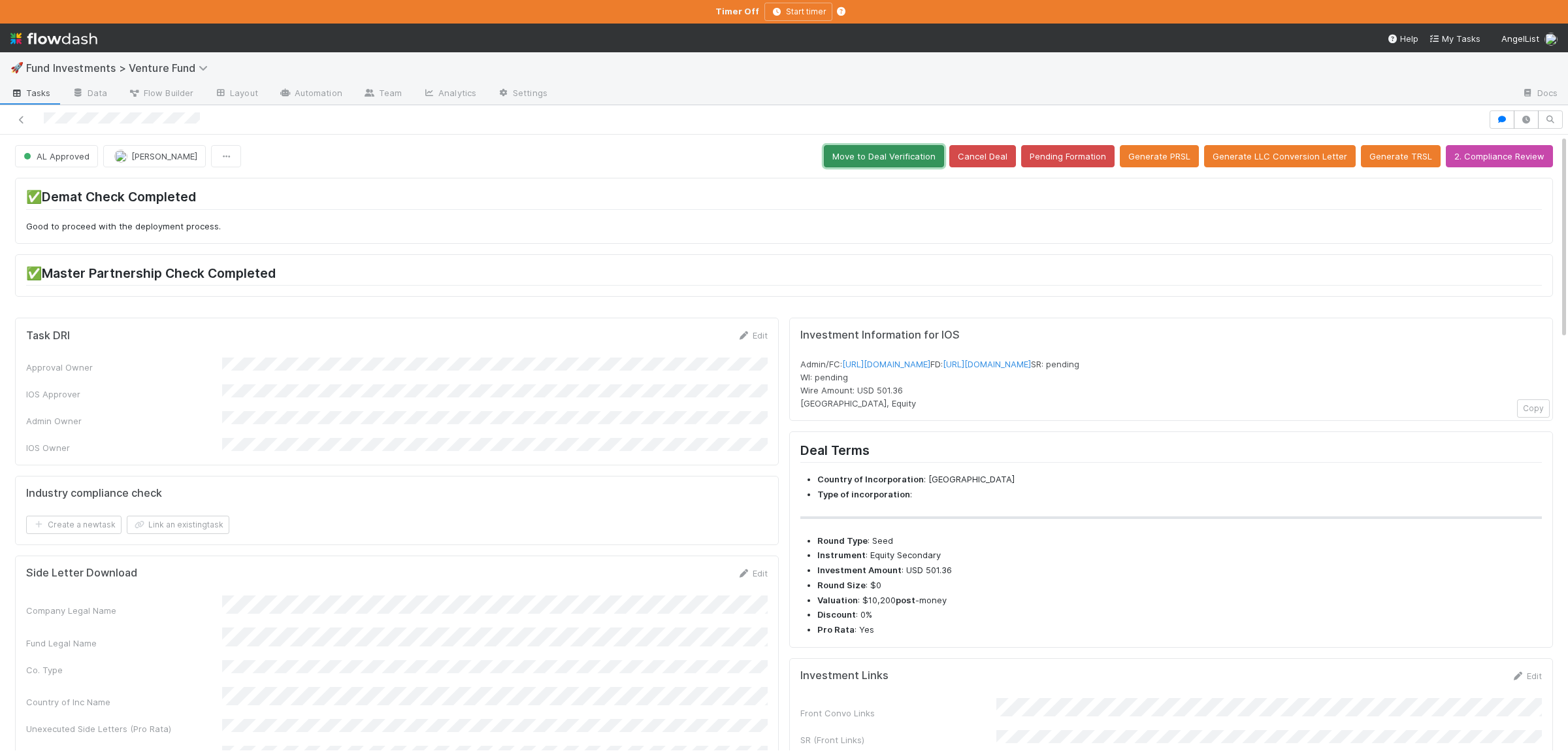
click at [935, 155] on button "Move to Deal Verification" at bounding box center [884, 156] width 120 height 22
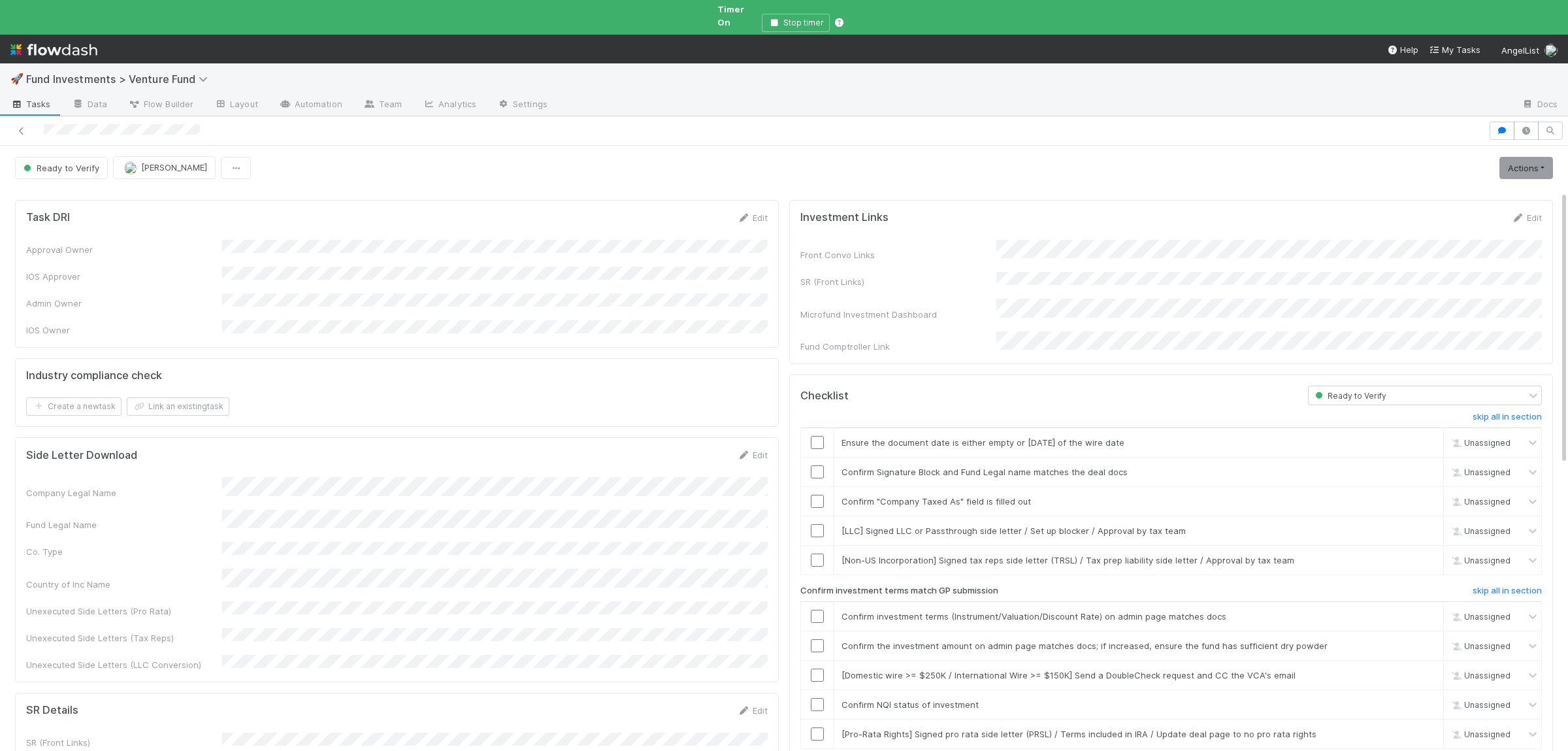
scroll to position [255, 0]
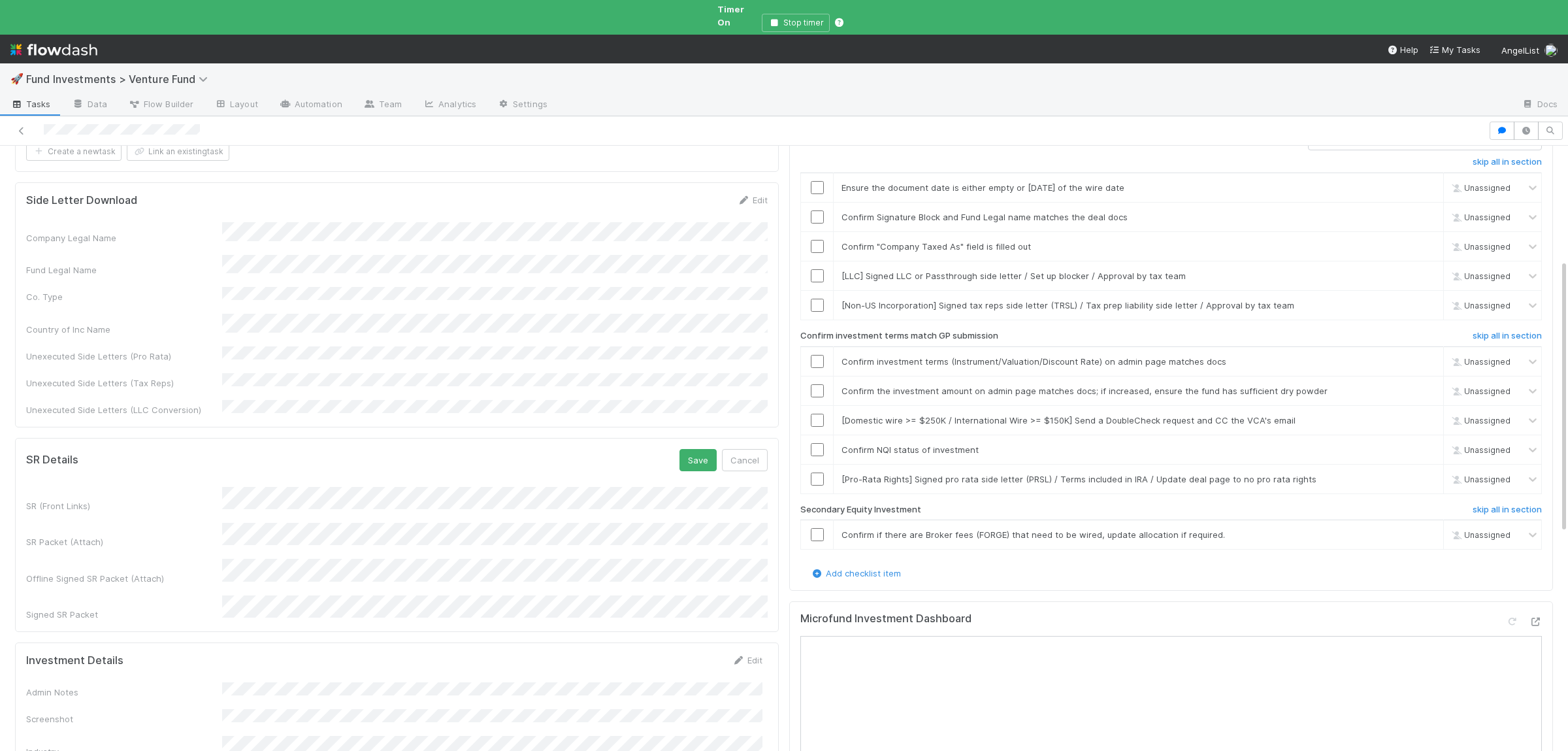
click at [679, 449] on button "Save" at bounding box center [698, 460] width 37 height 22
click at [820, 187] on input "checkbox" at bounding box center [817, 193] width 13 height 13
click at [819, 216] on input "checkbox" at bounding box center [817, 222] width 13 height 13
drag, startPoint x: 813, startPoint y: 231, endPoint x: 823, endPoint y: 261, distance: 31.6
click at [817, 245] on input "checkbox" at bounding box center [817, 252] width 13 height 13
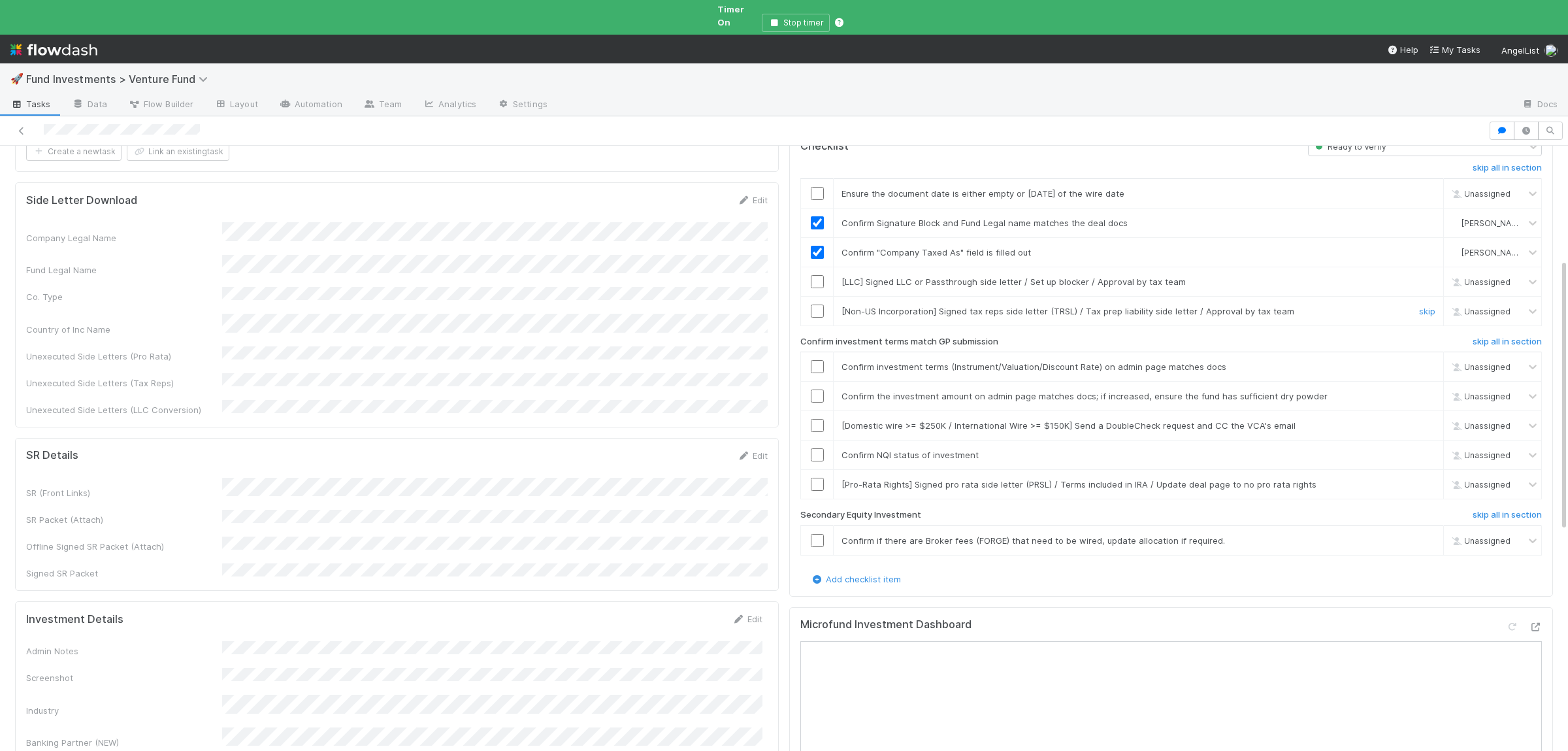
click at [814, 305] on input "checkbox" at bounding box center [817, 311] width 13 height 13
click at [823, 187] on input "checkbox" at bounding box center [817, 193] width 13 height 13
click at [1431, 276] on link "skip" at bounding box center [1427, 281] width 16 height 10
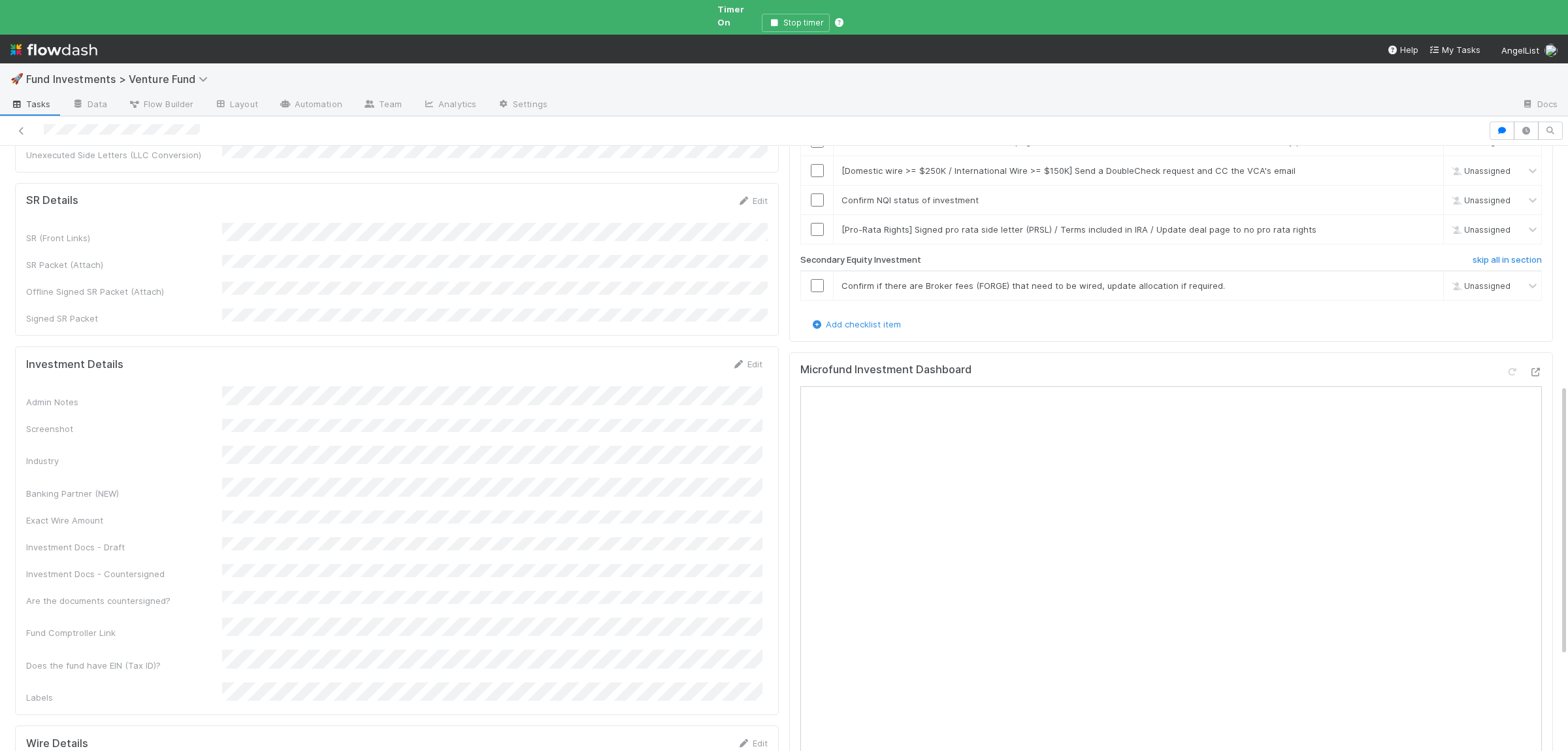
scroll to position [701, 0]
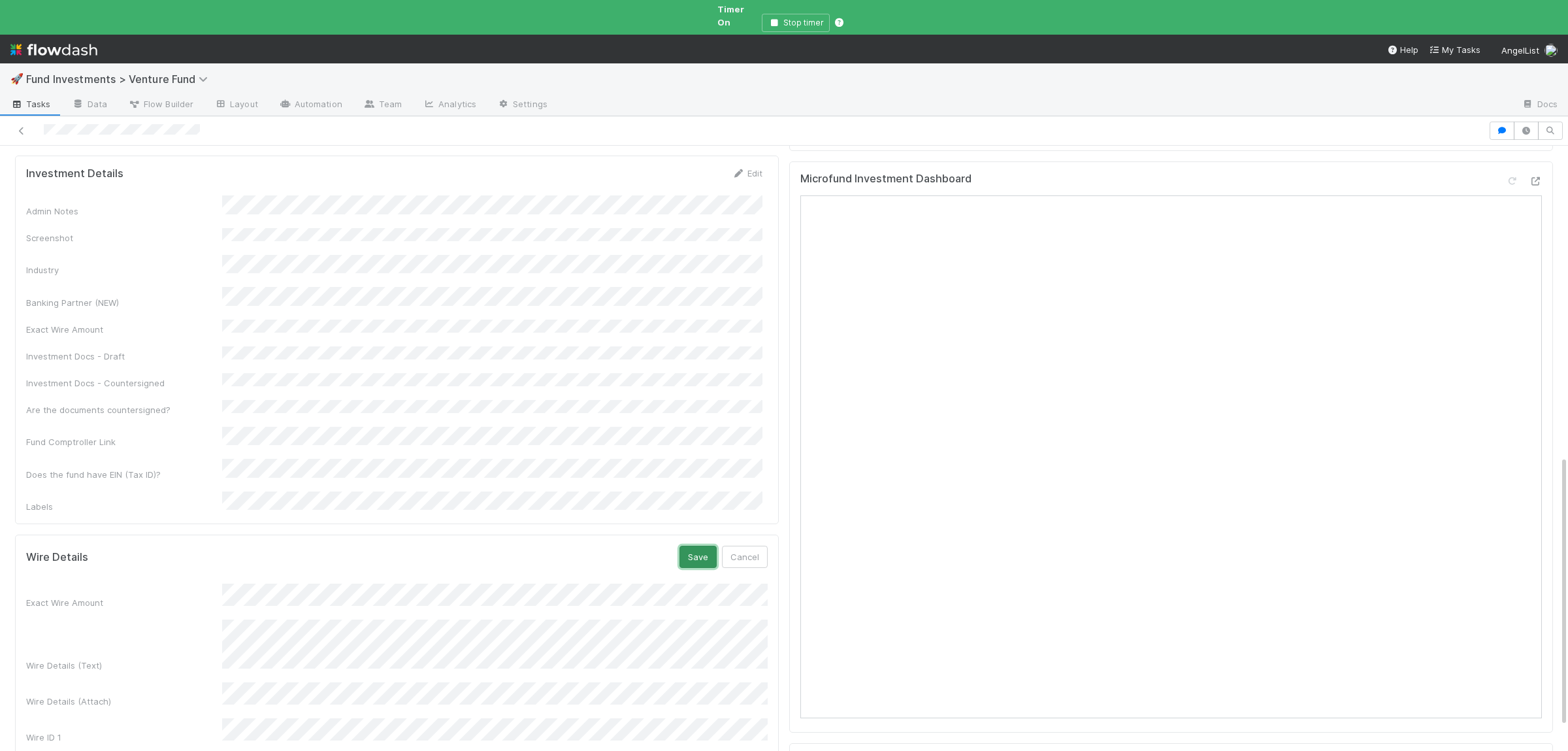
click at [689, 545] on button "Save" at bounding box center [698, 557] width 37 height 22
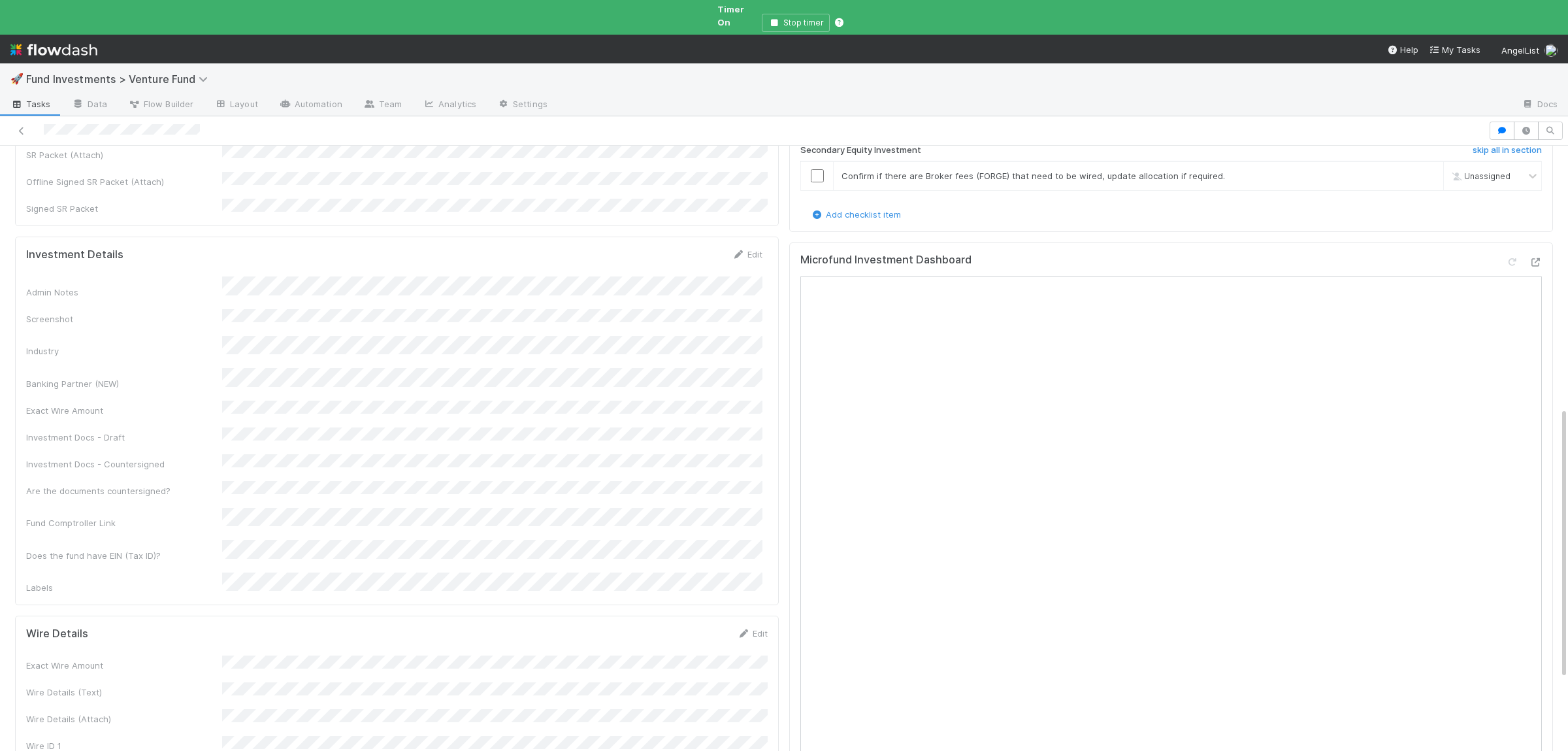
scroll to position [573, 0]
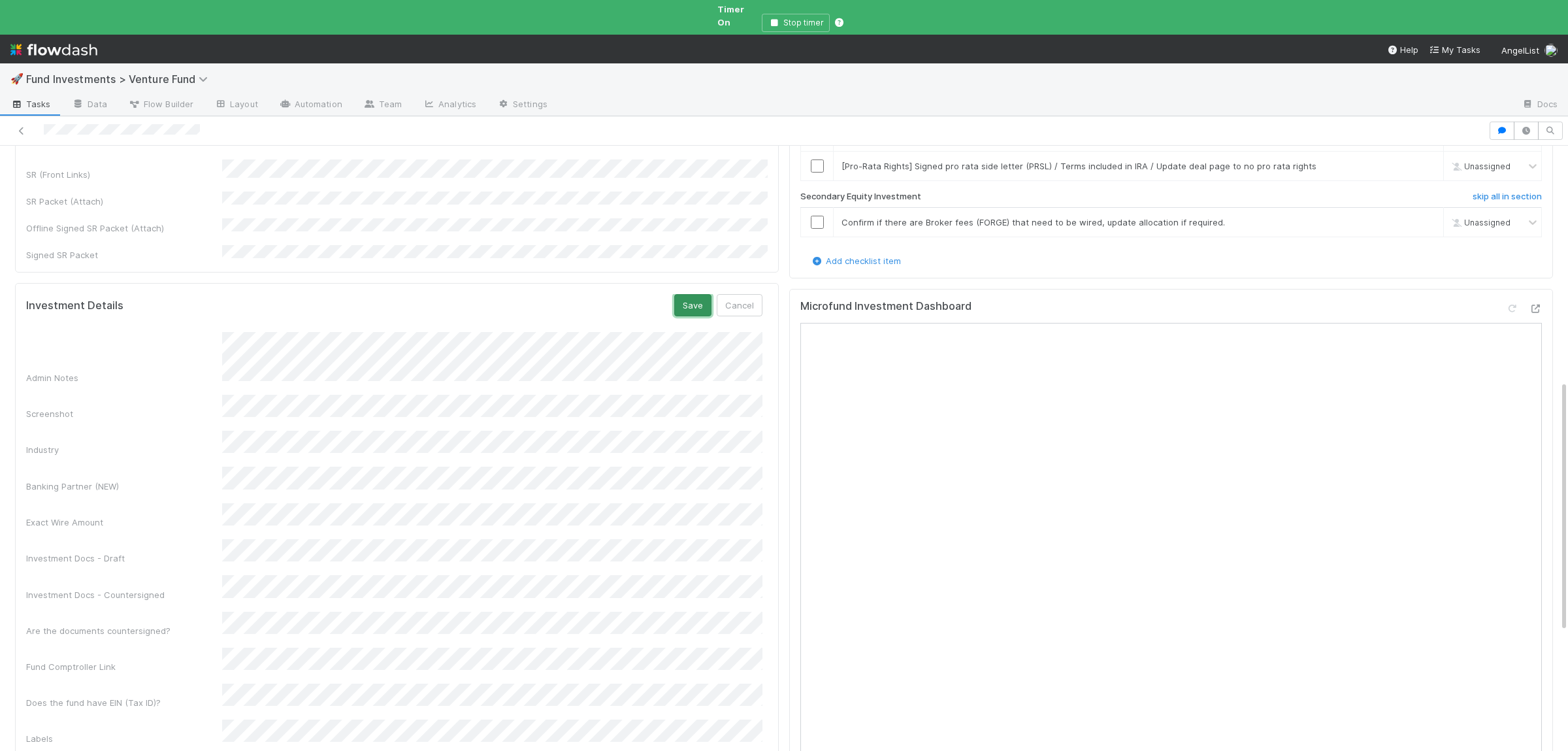
click at [688, 294] on button "Save" at bounding box center [692, 306] width 37 height 22
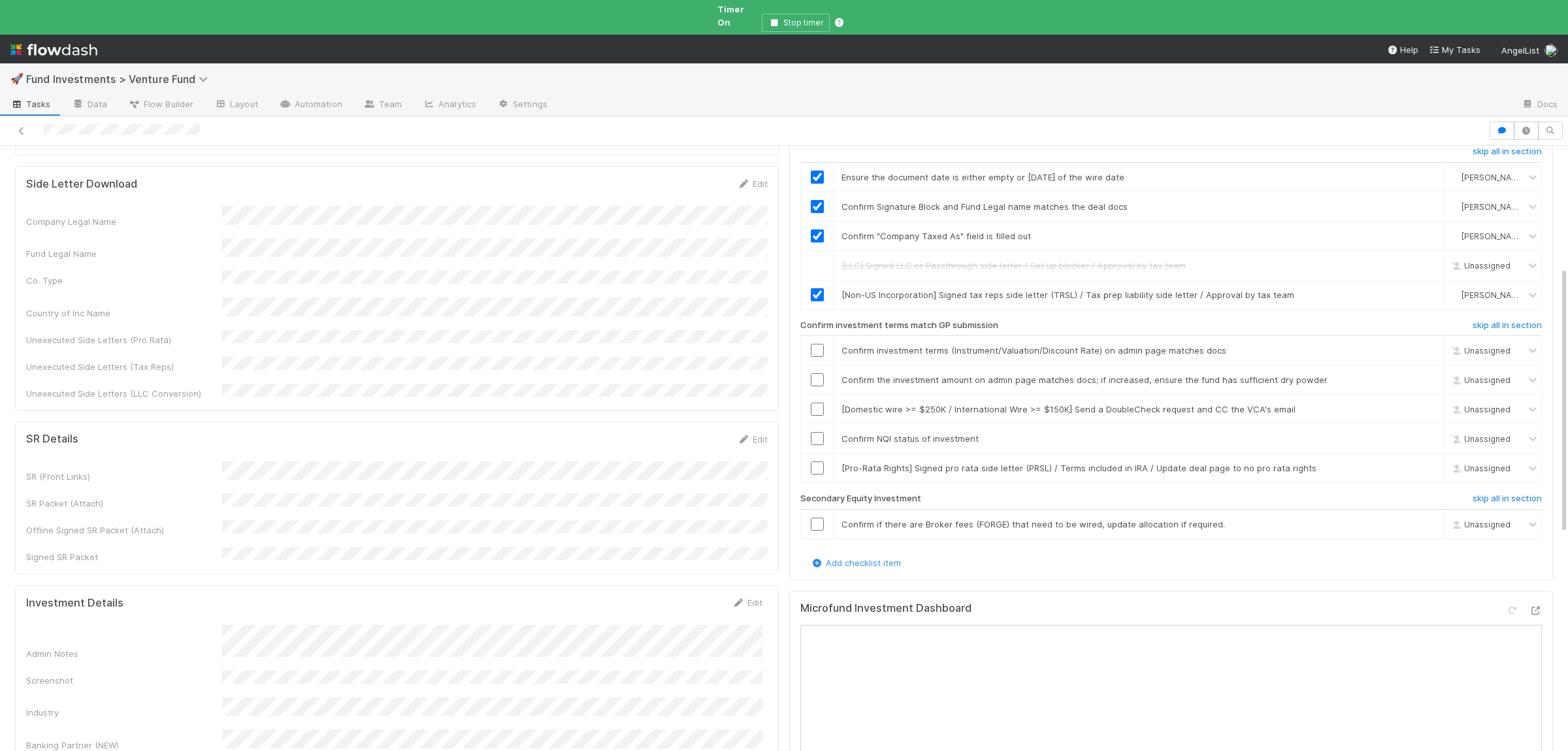
scroll to position [255, 0]
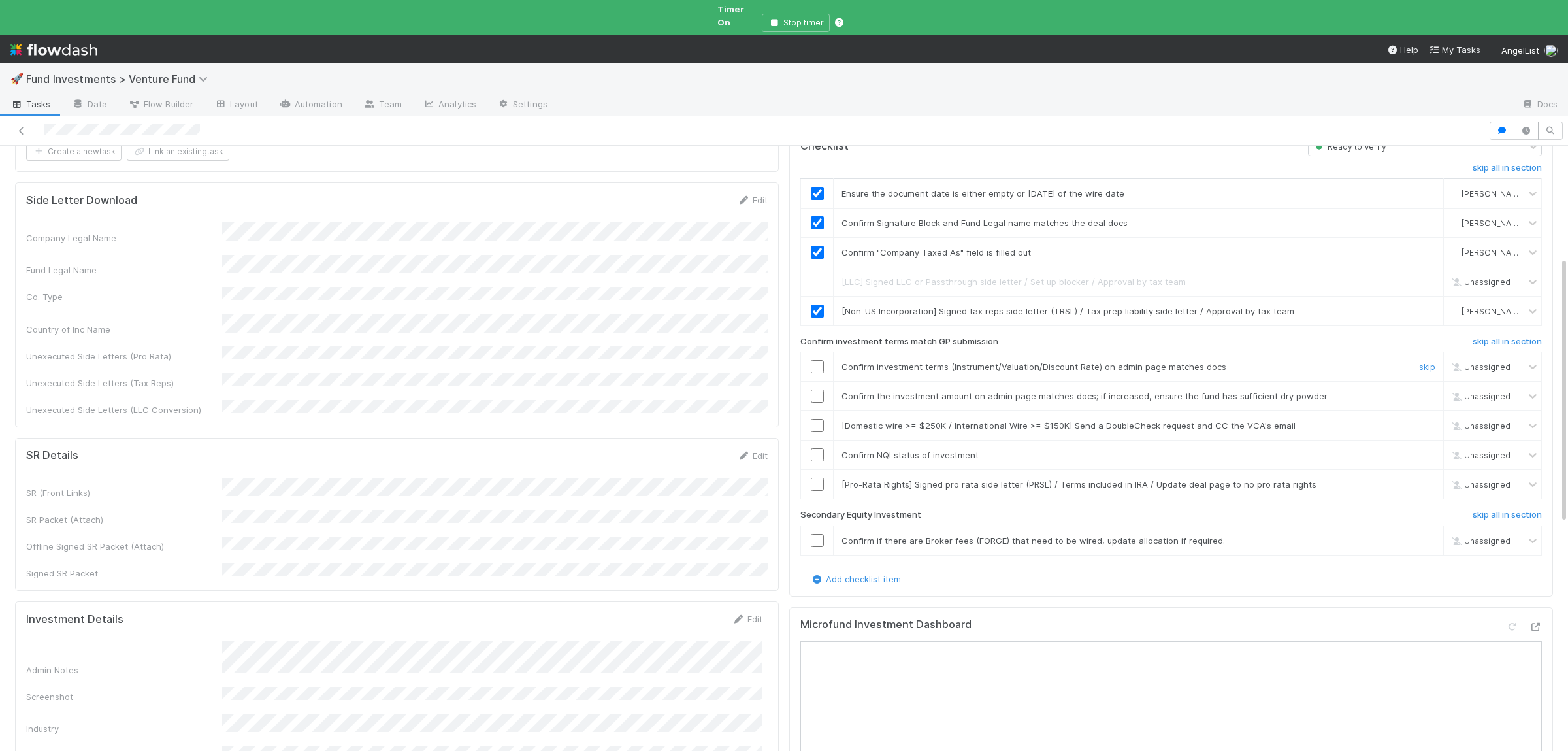
click at [817, 360] on input "checkbox" at bounding box center [817, 366] width 13 height 13
click at [815, 389] on input "checkbox" at bounding box center [817, 396] width 13 height 13
click at [817, 448] on input "checkbox" at bounding box center [817, 455] width 13 height 13
click at [1427, 420] on link "skip" at bounding box center [1427, 425] width 16 height 10
click at [1420, 535] on link "skip" at bounding box center [1427, 540] width 16 height 10
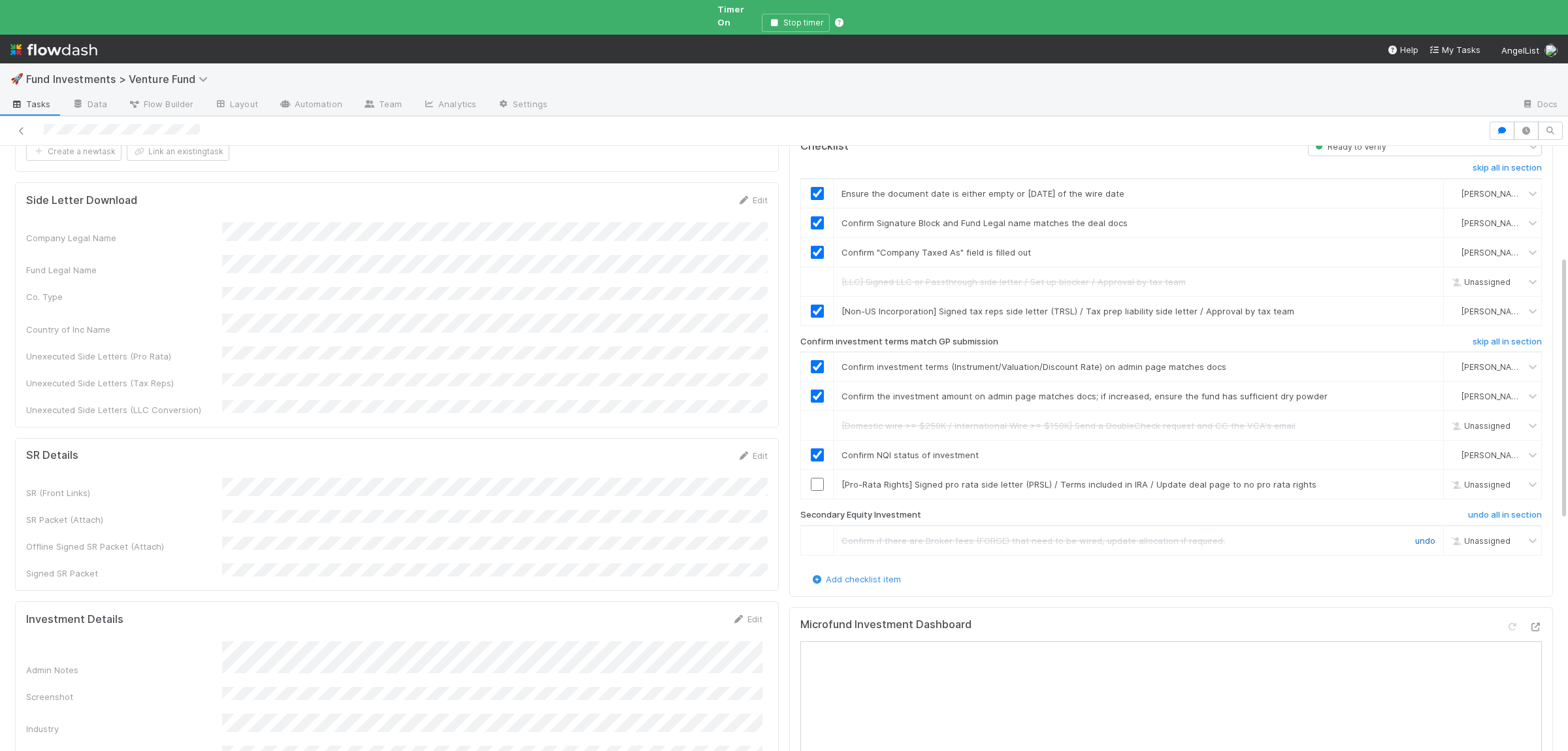
click at [1428, 535] on link "undo" at bounding box center [1425, 540] width 20 height 10
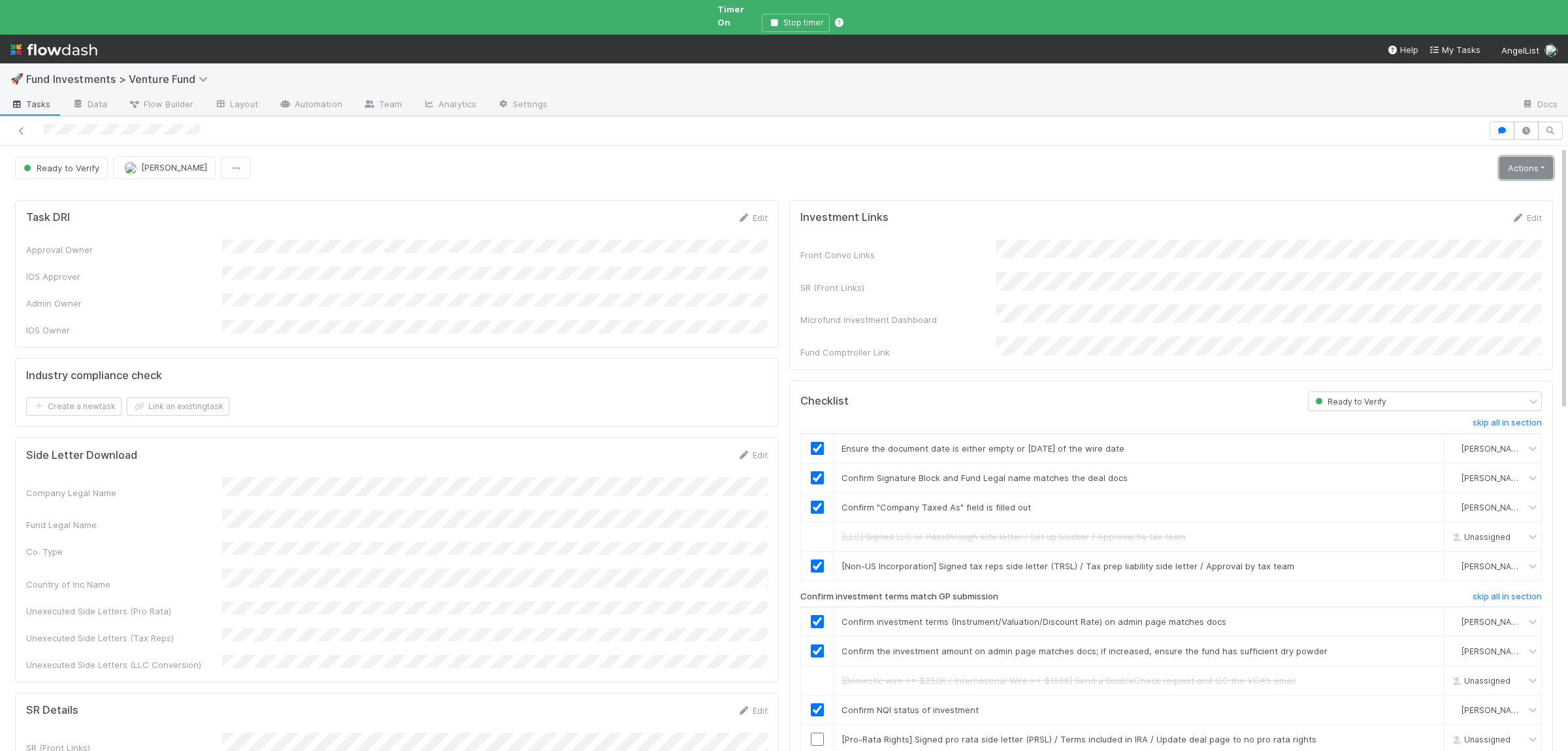
click at [1518, 159] on link "Actions" at bounding box center [1526, 168] width 54 height 22
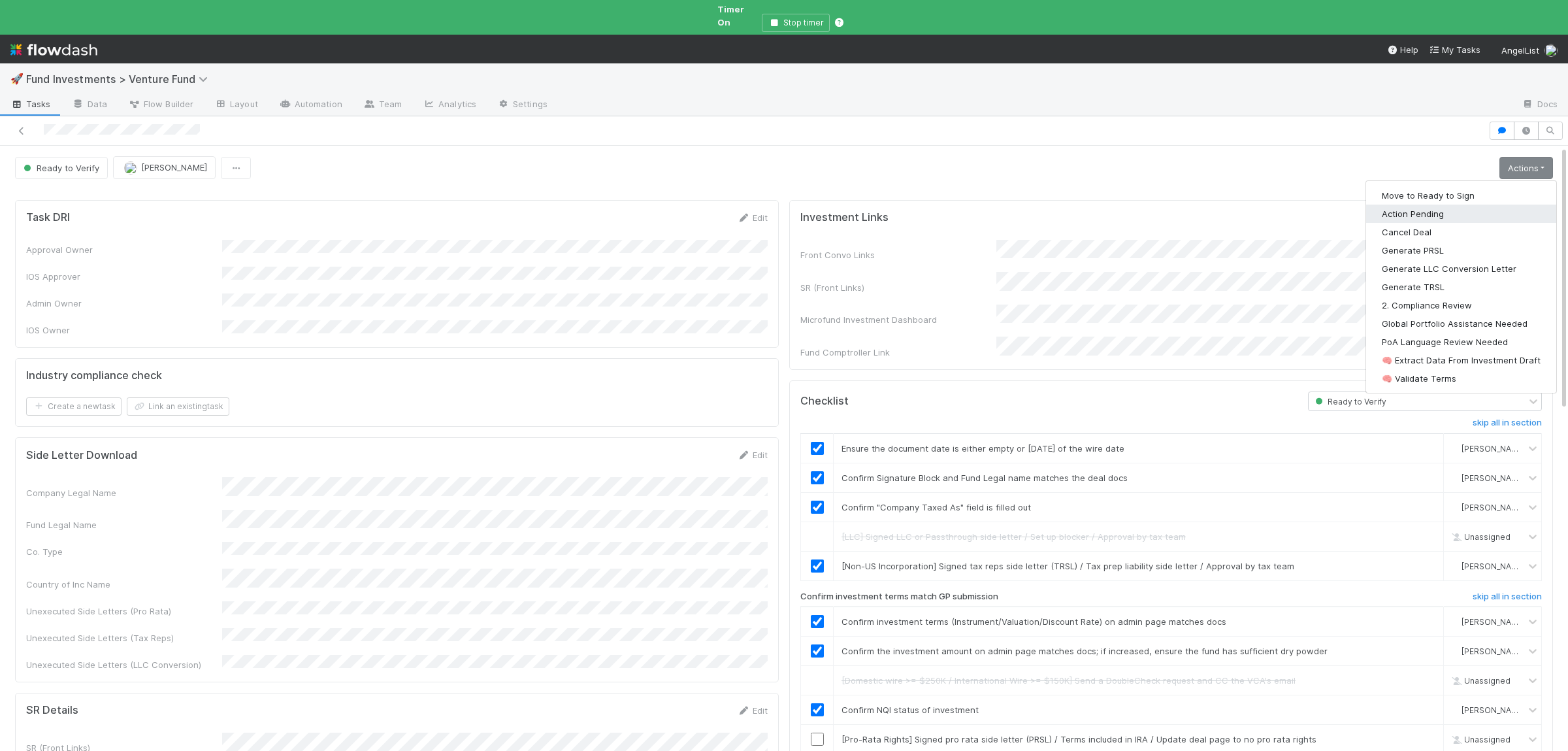
click at [1424, 205] on button "Action Pending" at bounding box center [1461, 214] width 190 height 18
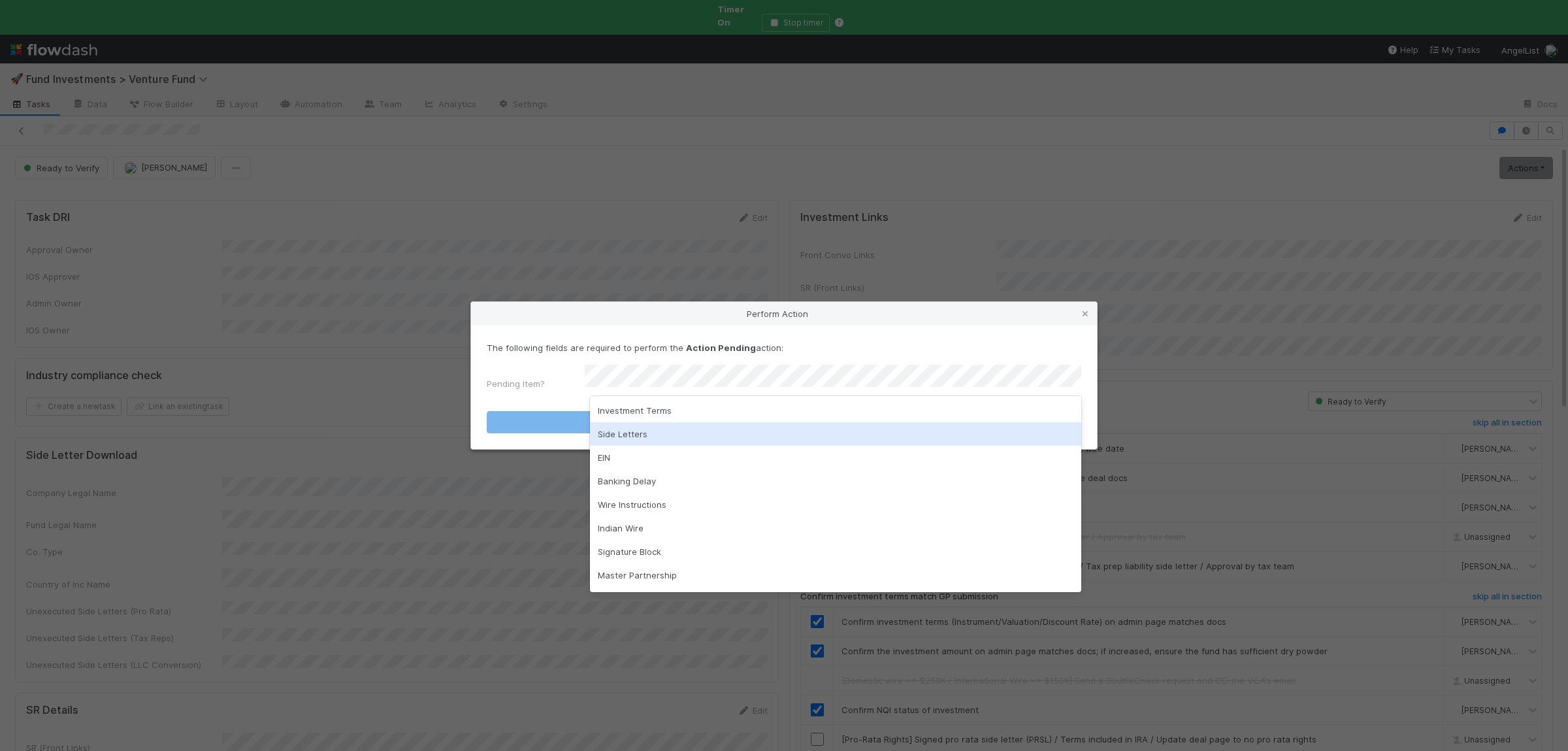
click at [644, 432] on div "Side Letters" at bounding box center [835, 434] width 491 height 24
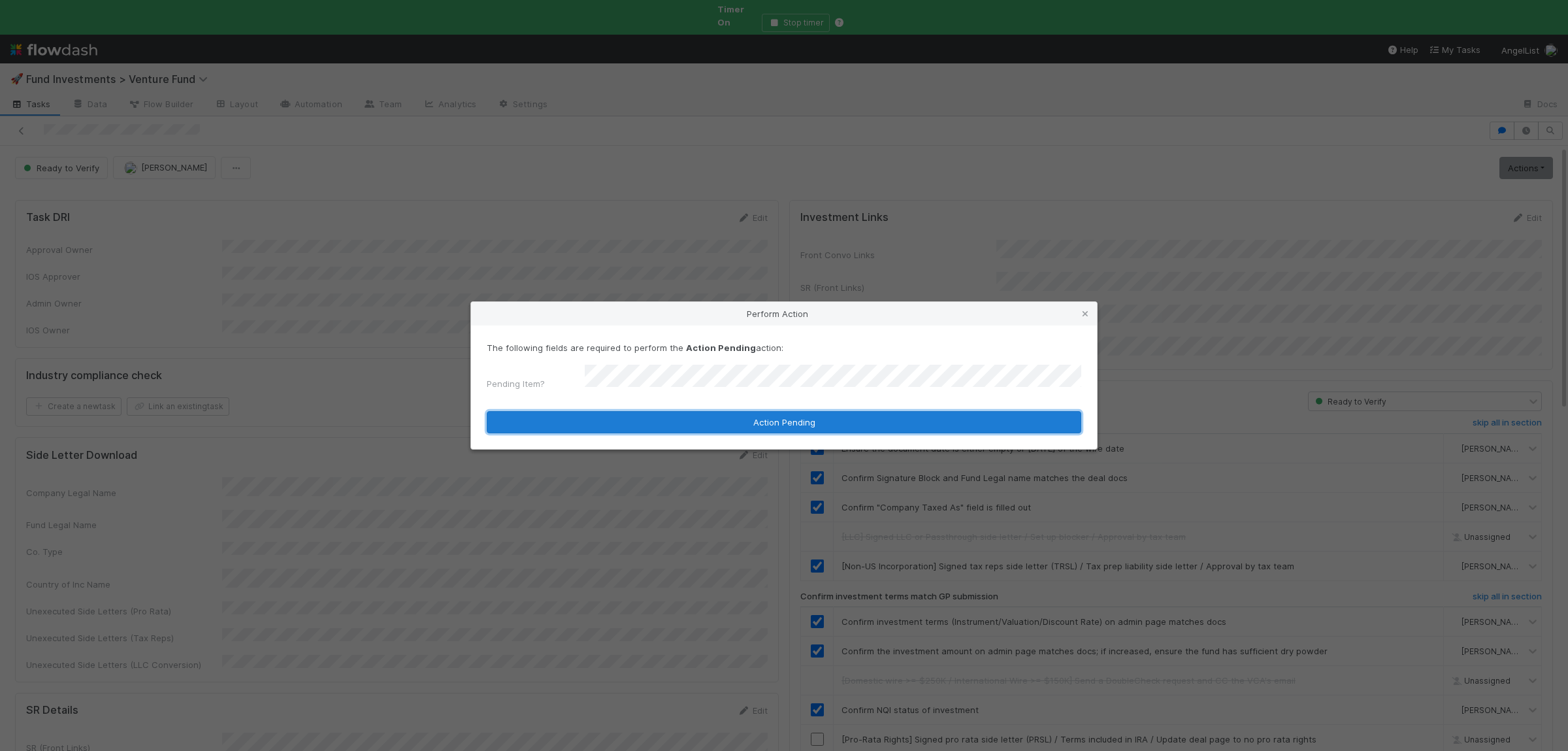
click at [631, 412] on button "Action Pending" at bounding box center [784, 422] width 594 height 22
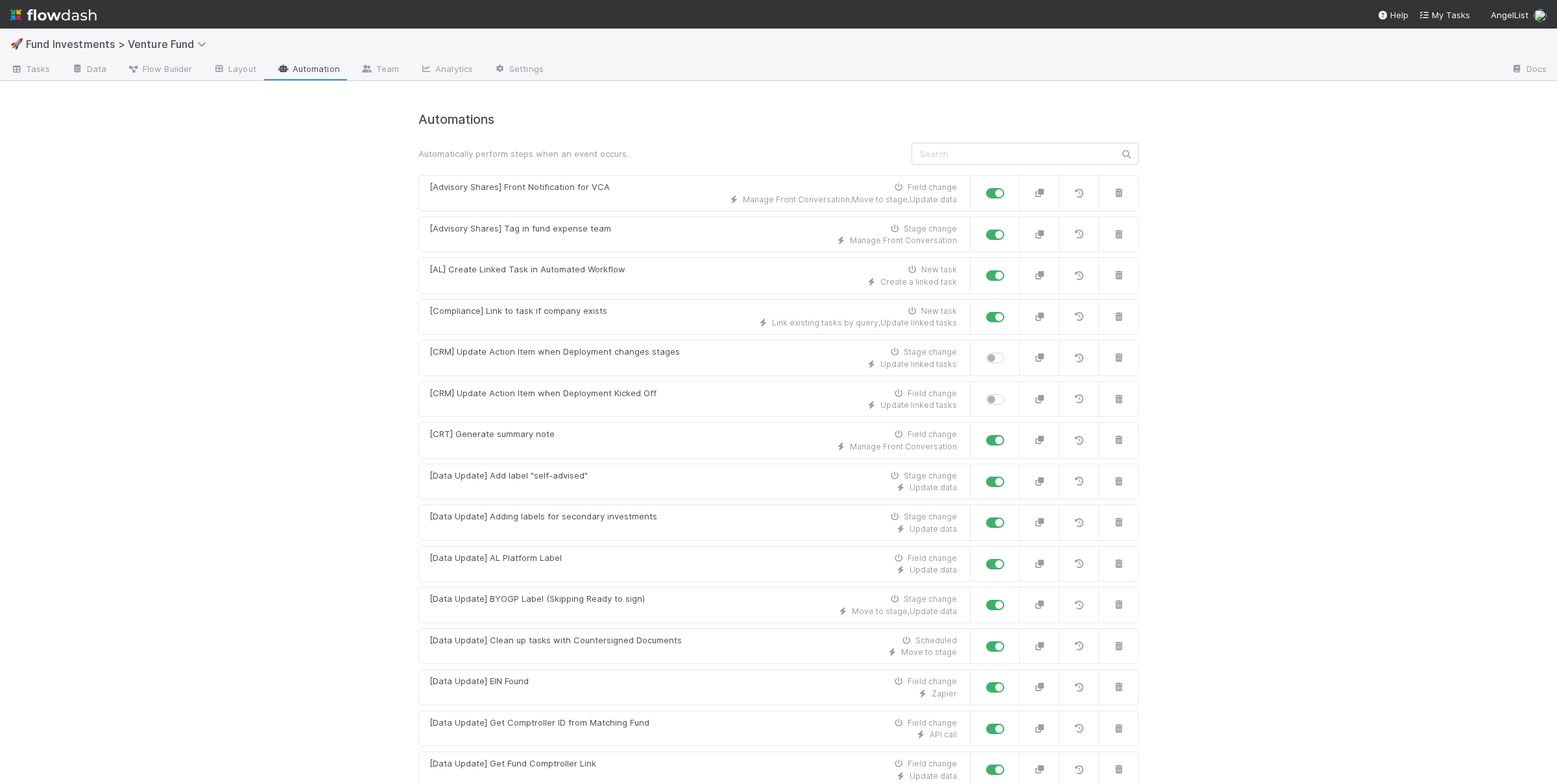
click at [311, 333] on div "🚀 Fund Investments > Venture Fund Tasks Data Flow Builder Layout Automation Tea…" at bounding box center [778, 406] width 1557 height 756
click at [998, 159] on input "text" at bounding box center [1025, 154] width 227 height 22
click at [86, 67] on link "Data" at bounding box center [89, 70] width 56 height 21
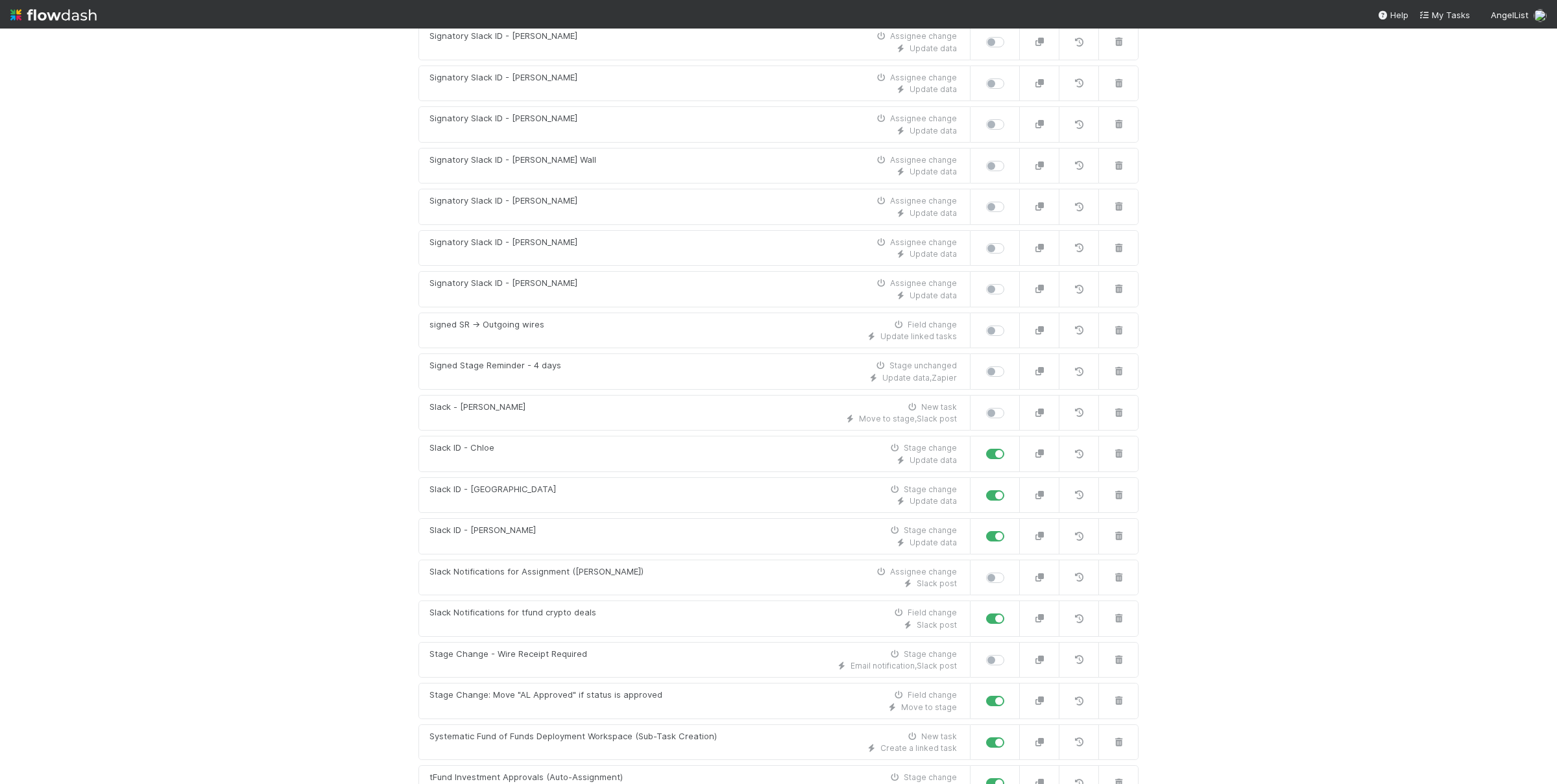
scroll to position [7800, 0]
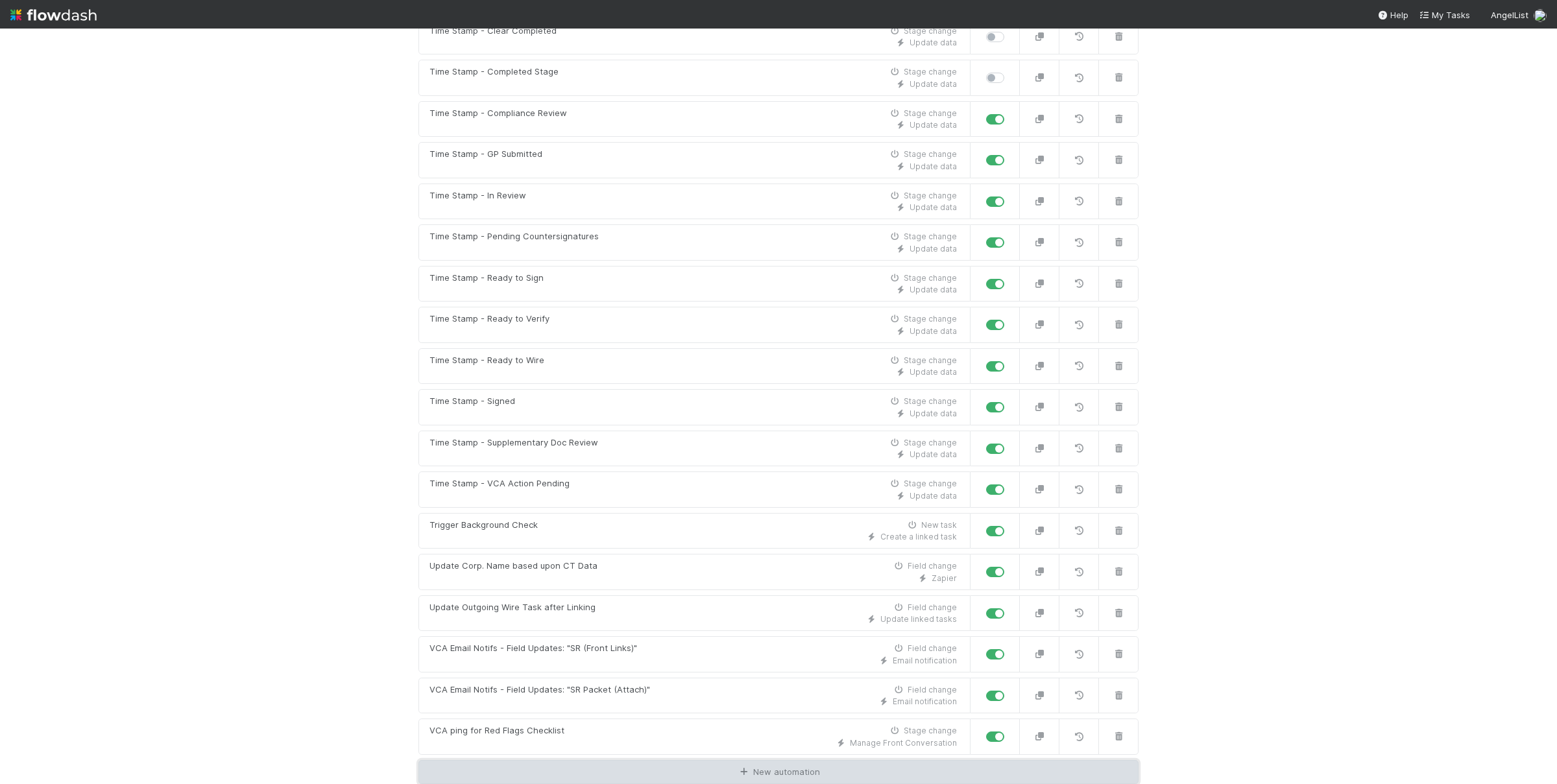
click at [716, 744] on link "New automation" at bounding box center [778, 772] width 720 height 25
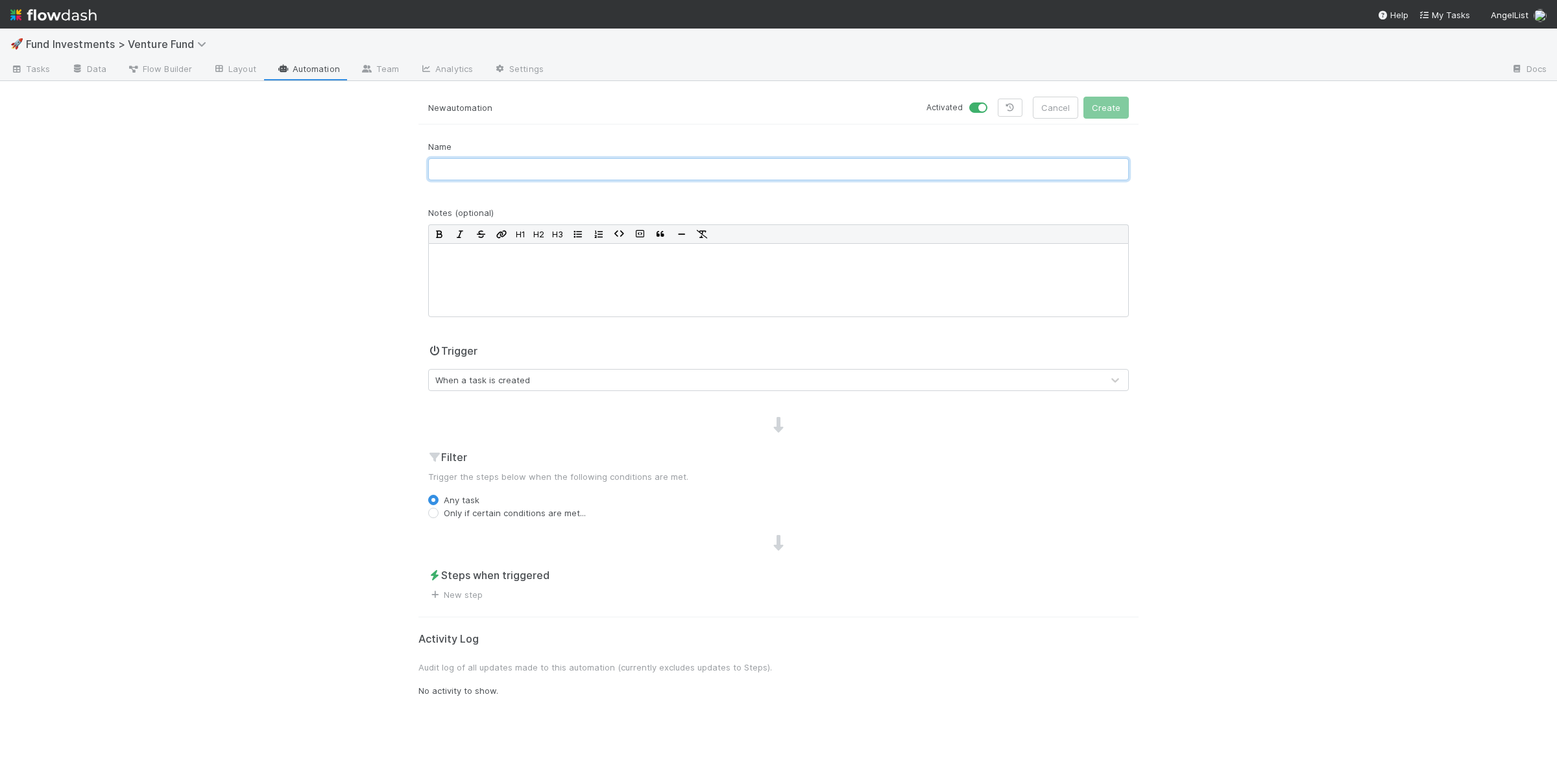
click at [662, 178] on input "text" at bounding box center [778, 169] width 700 height 22
type input "[Stage Update] Demat approved"
click at [535, 304] on div at bounding box center [778, 280] width 700 height 74
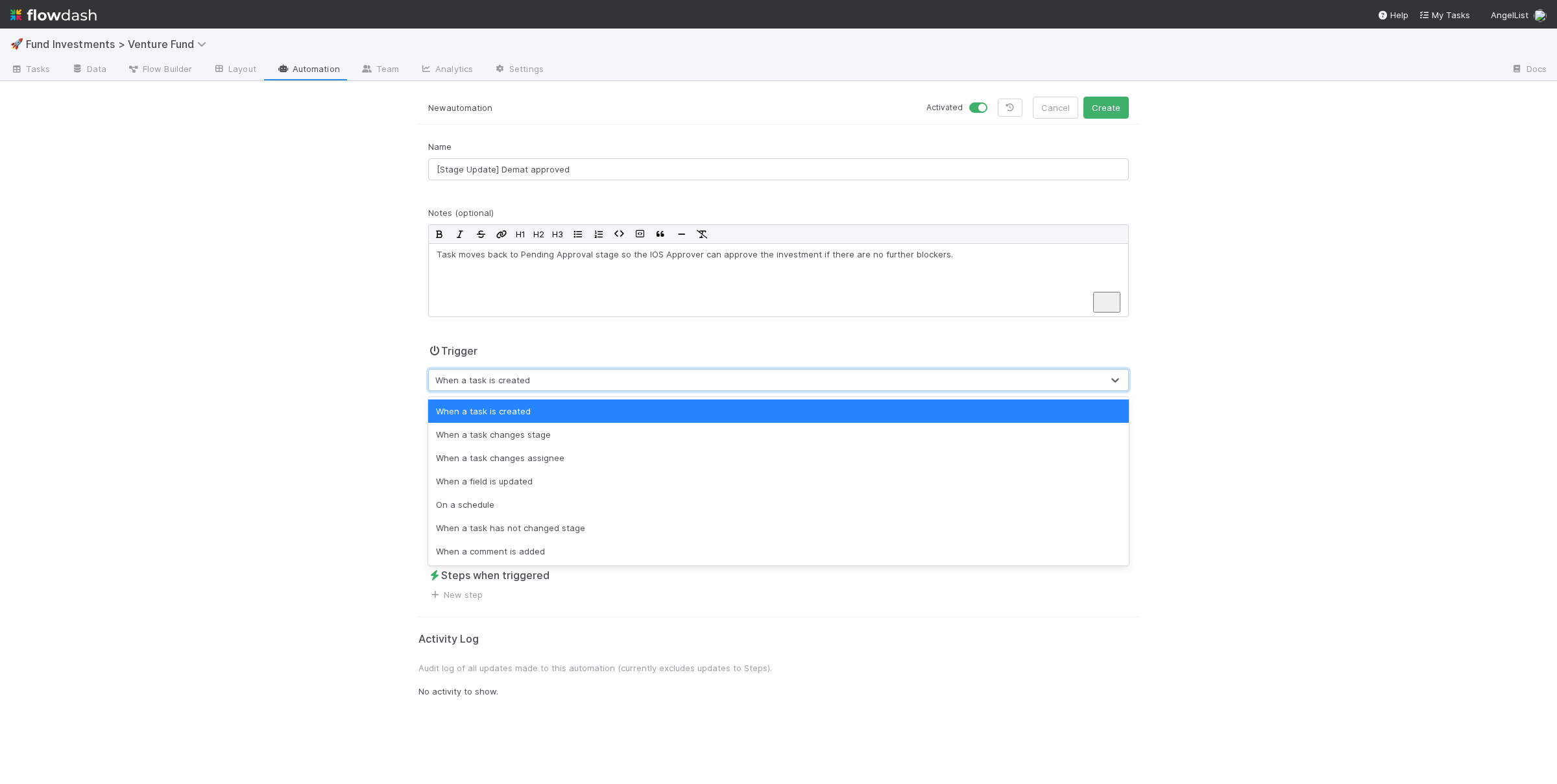
click at [503, 382] on div "When a task is created" at bounding box center [482, 380] width 94 height 13
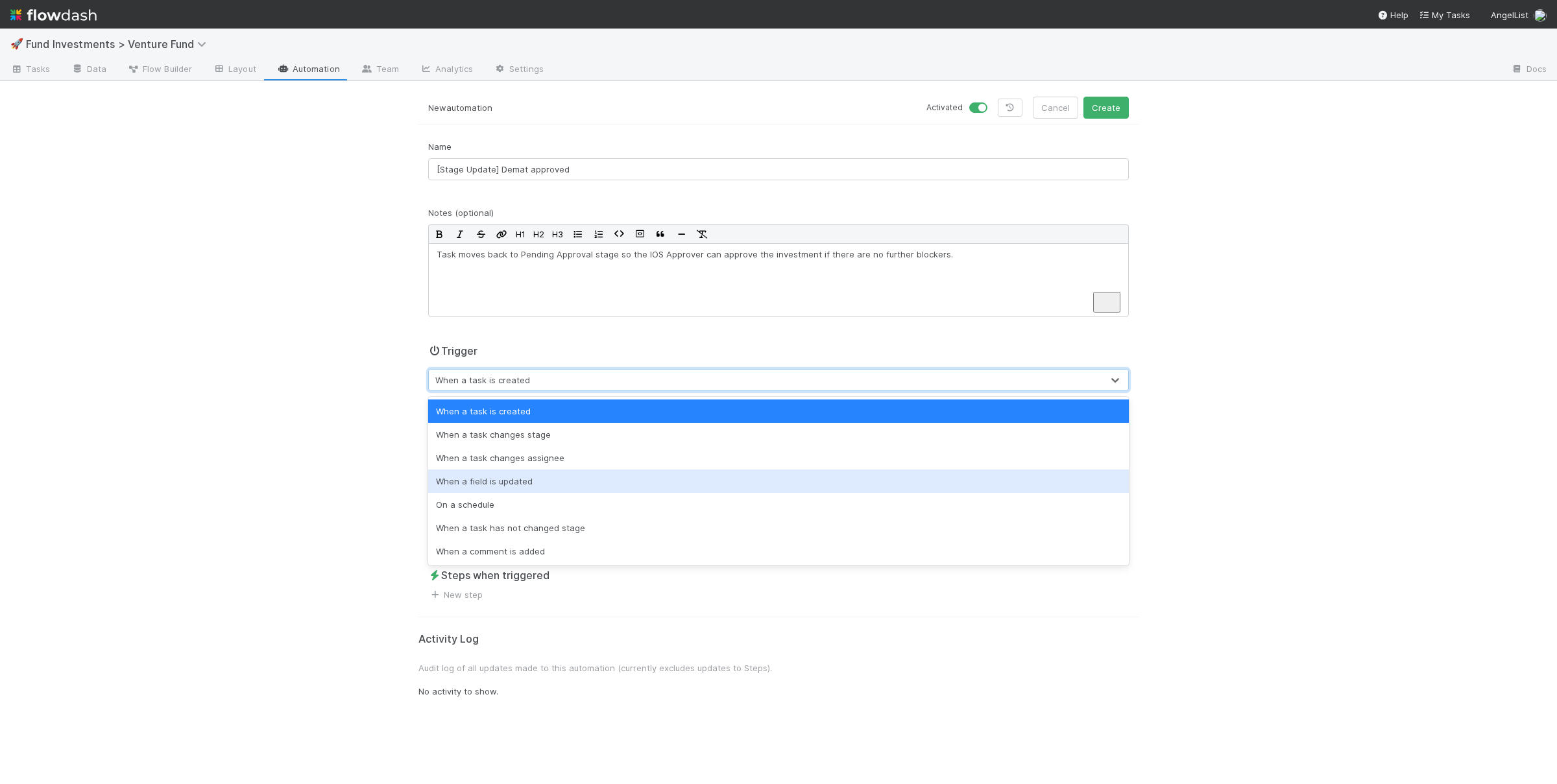
click at [503, 482] on div "When a field is updated" at bounding box center [778, 482] width 700 height 24
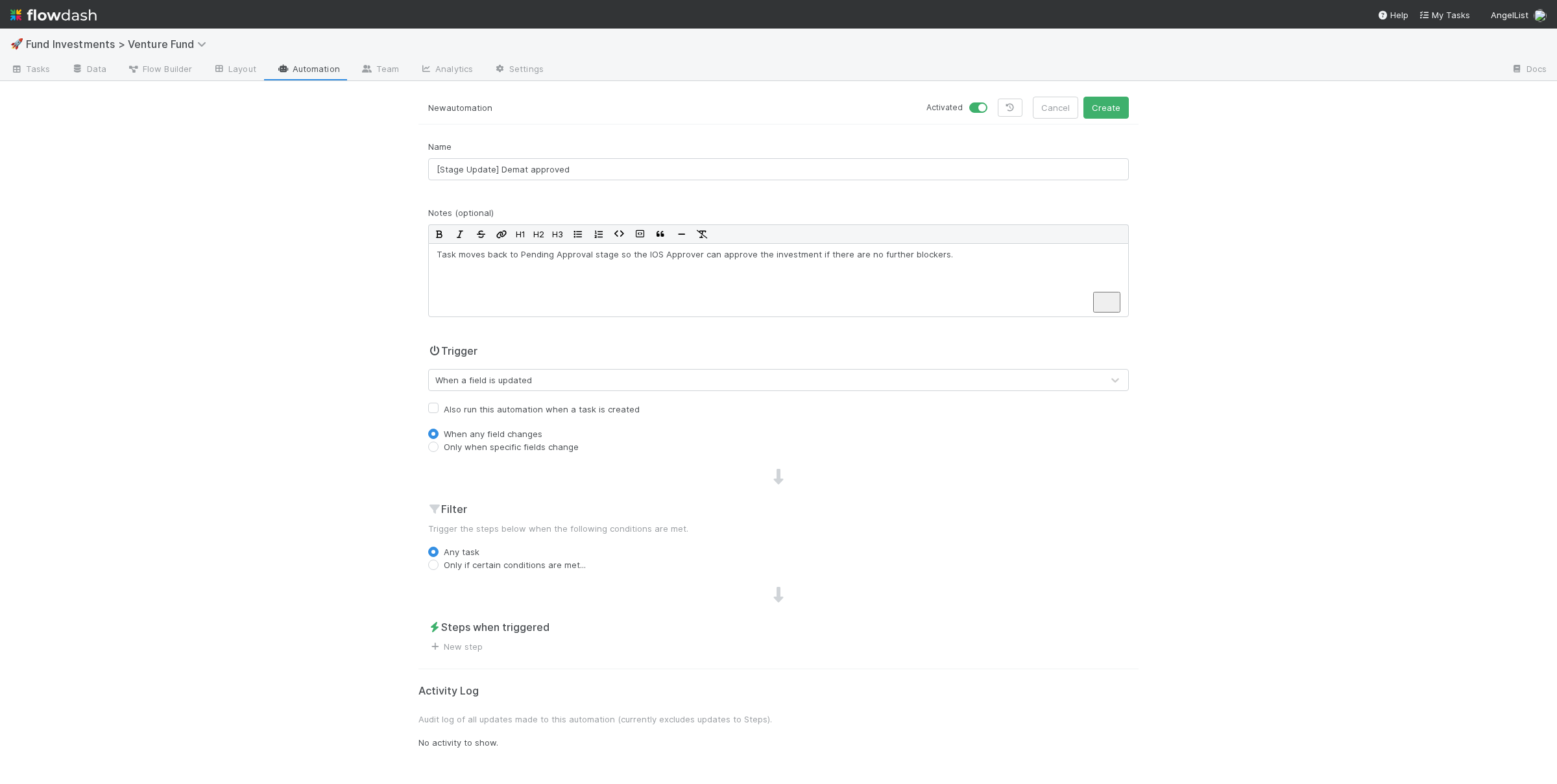
click at [470, 451] on label "Only when specific fields change" at bounding box center [511, 447] width 135 height 13
click at [439, 451] on input "Only when specific fields change" at bounding box center [433, 446] width 10 height 12
radio input "true"
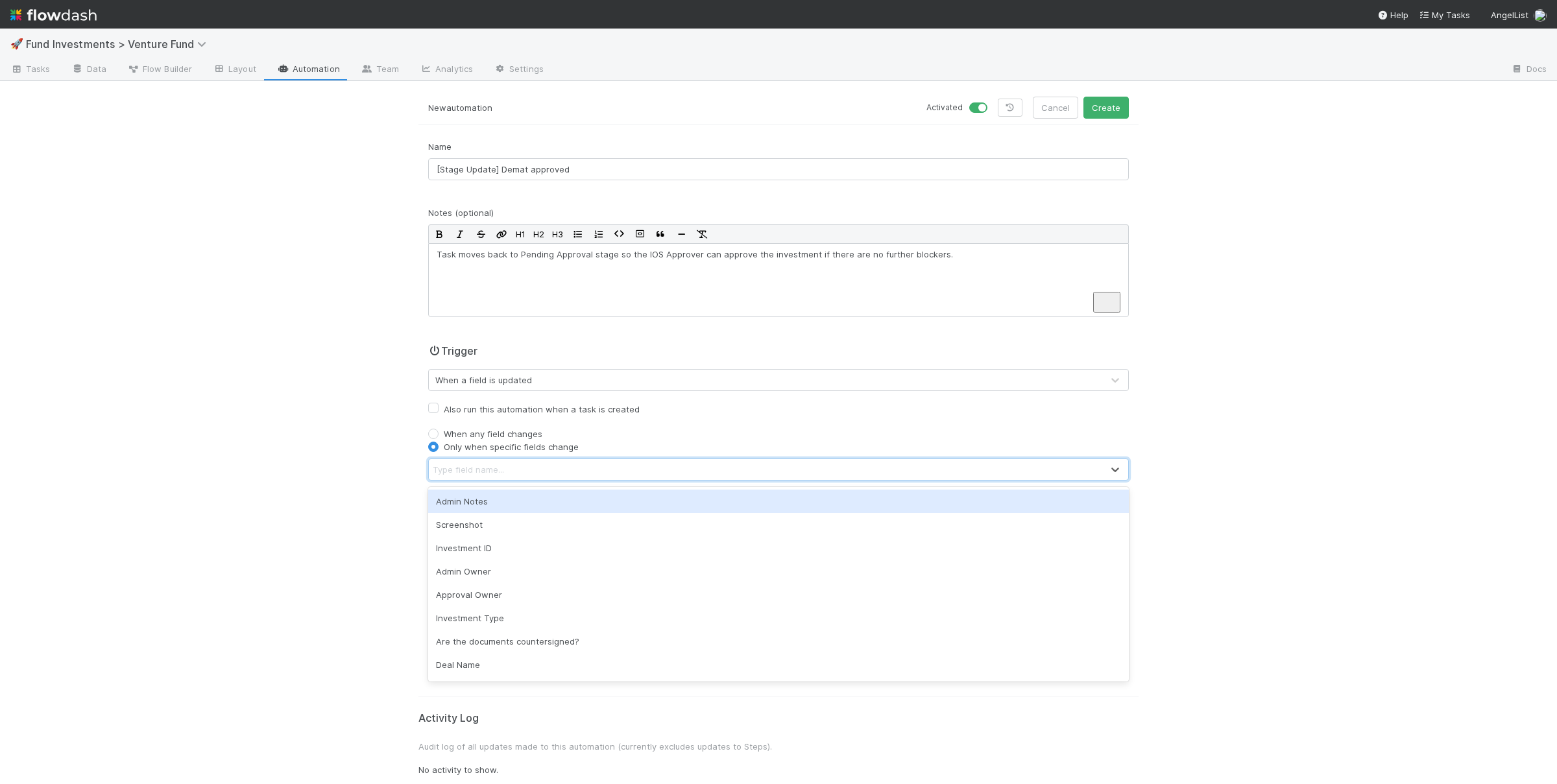
click at [481, 469] on div "Type field name..." at bounding box center [468, 469] width 71 height 13
type input "demat"
click at [515, 499] on div "Demat Team Approved" at bounding box center [778, 502] width 700 height 24
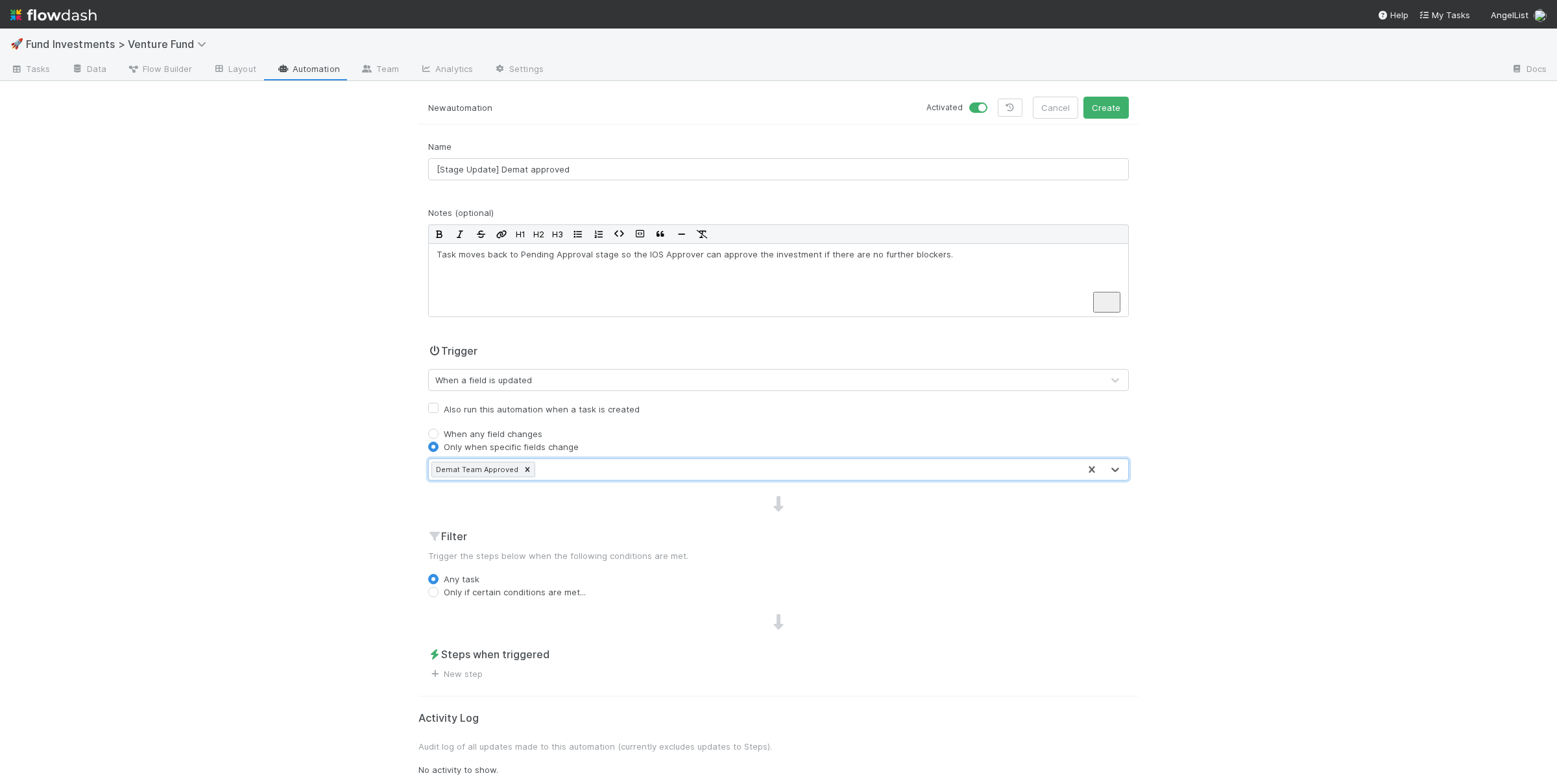
click at [528, 599] on label "Only if certain conditions are met..." at bounding box center [514, 592] width 142 height 13
click at [439, 597] on input "Only if certain conditions are met..." at bounding box center [433, 591] width 10 height 12
radio input "true"
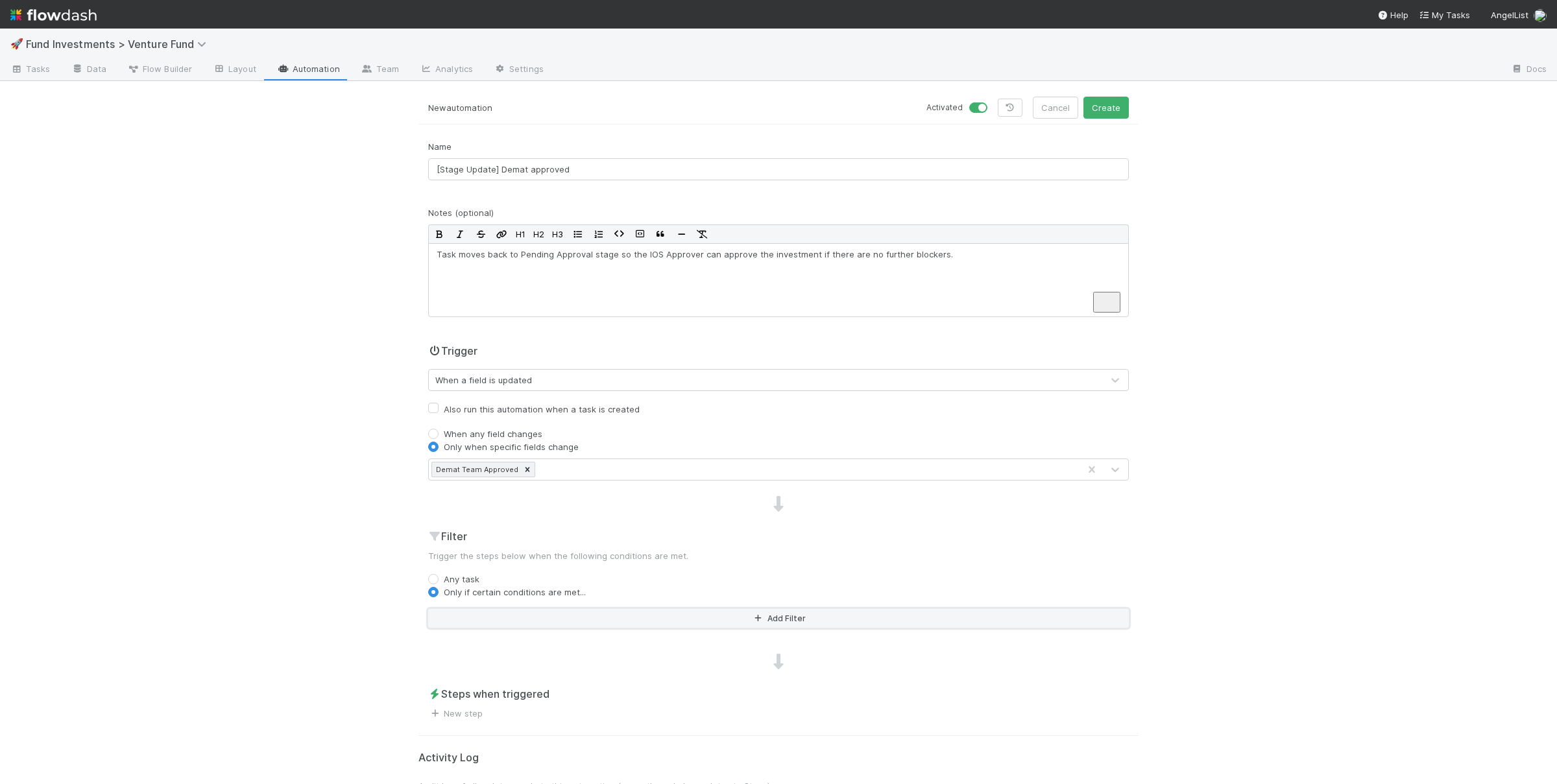
click at [536, 624] on button "Add Filter" at bounding box center [778, 618] width 700 height 19
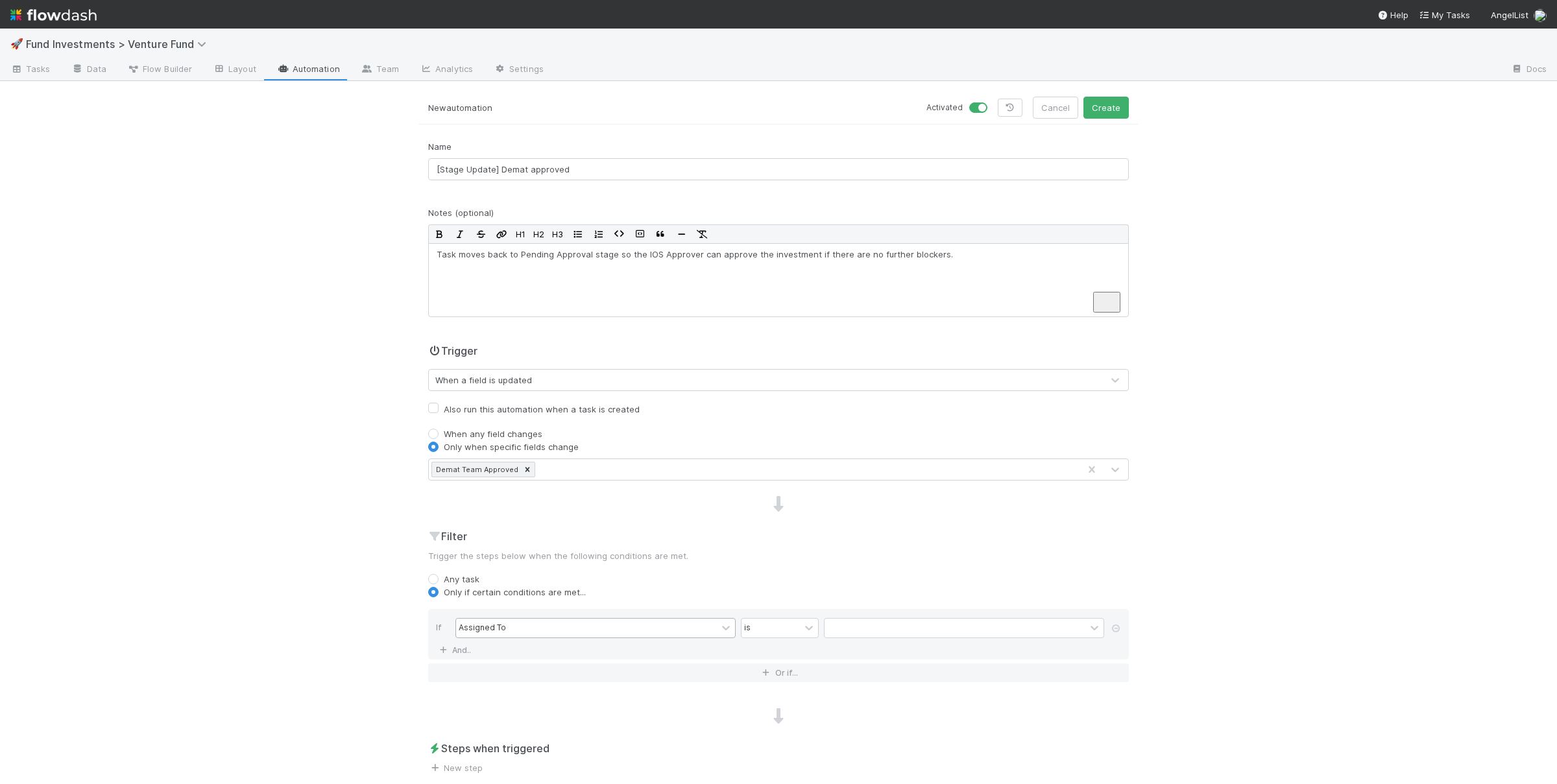
click at [524, 629] on div "Assigned To" at bounding box center [587, 628] width 261 height 19
type input "demat"
click at [544, 658] on div "Demat Team Approved" at bounding box center [596, 659] width 280 height 22
click at [839, 621] on label at bounding box center [839, 621] width 0 height 0
click at [829, 629] on input "checkbox" at bounding box center [829, 631] width 10 height 19
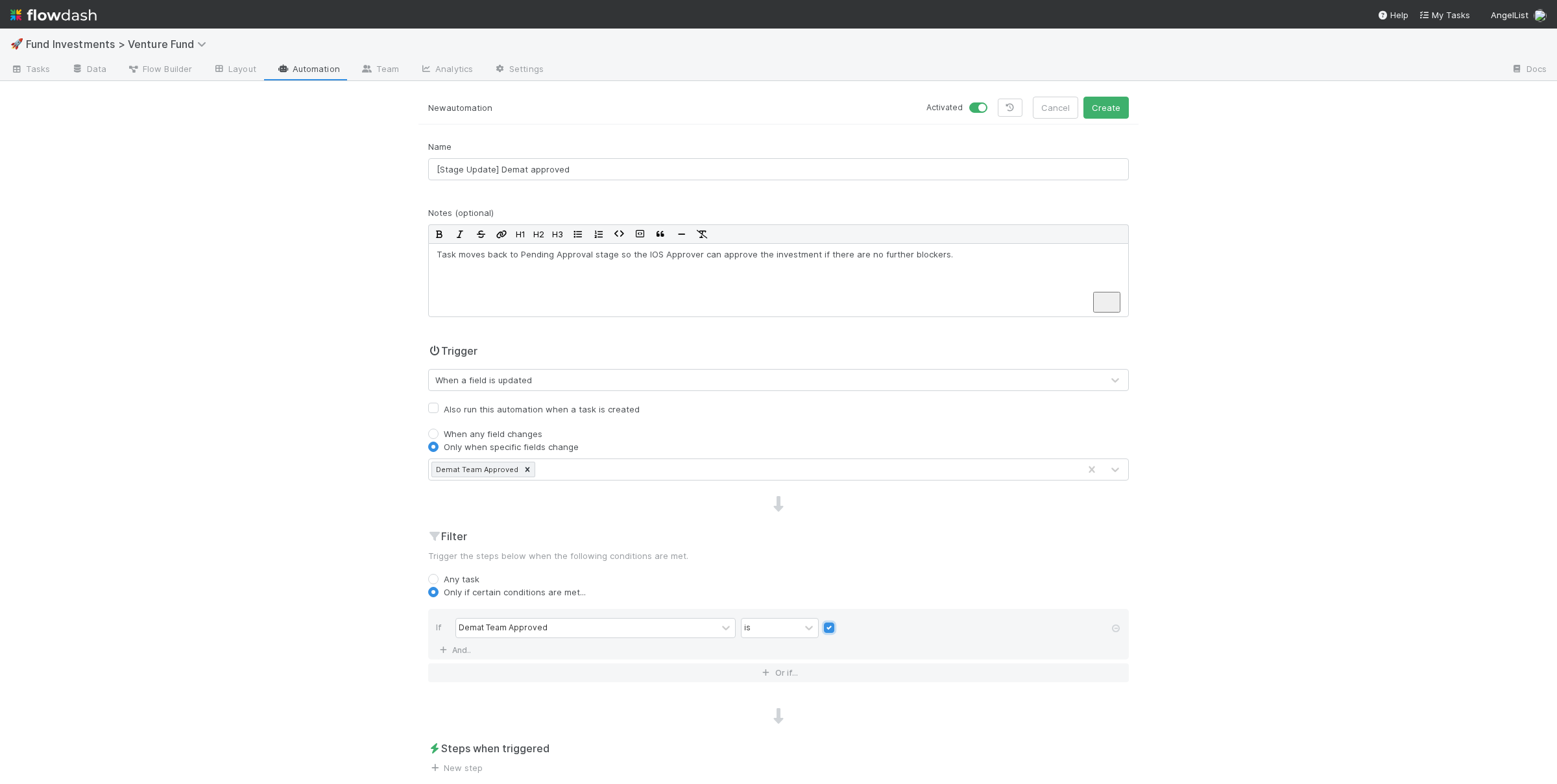
checkbox input "true"
click at [317, 667] on div "🚀 Fund Investments > Venture Fund Tasks Data Flow Builder Layout Automation Tea…" at bounding box center [778, 406] width 1557 height 756
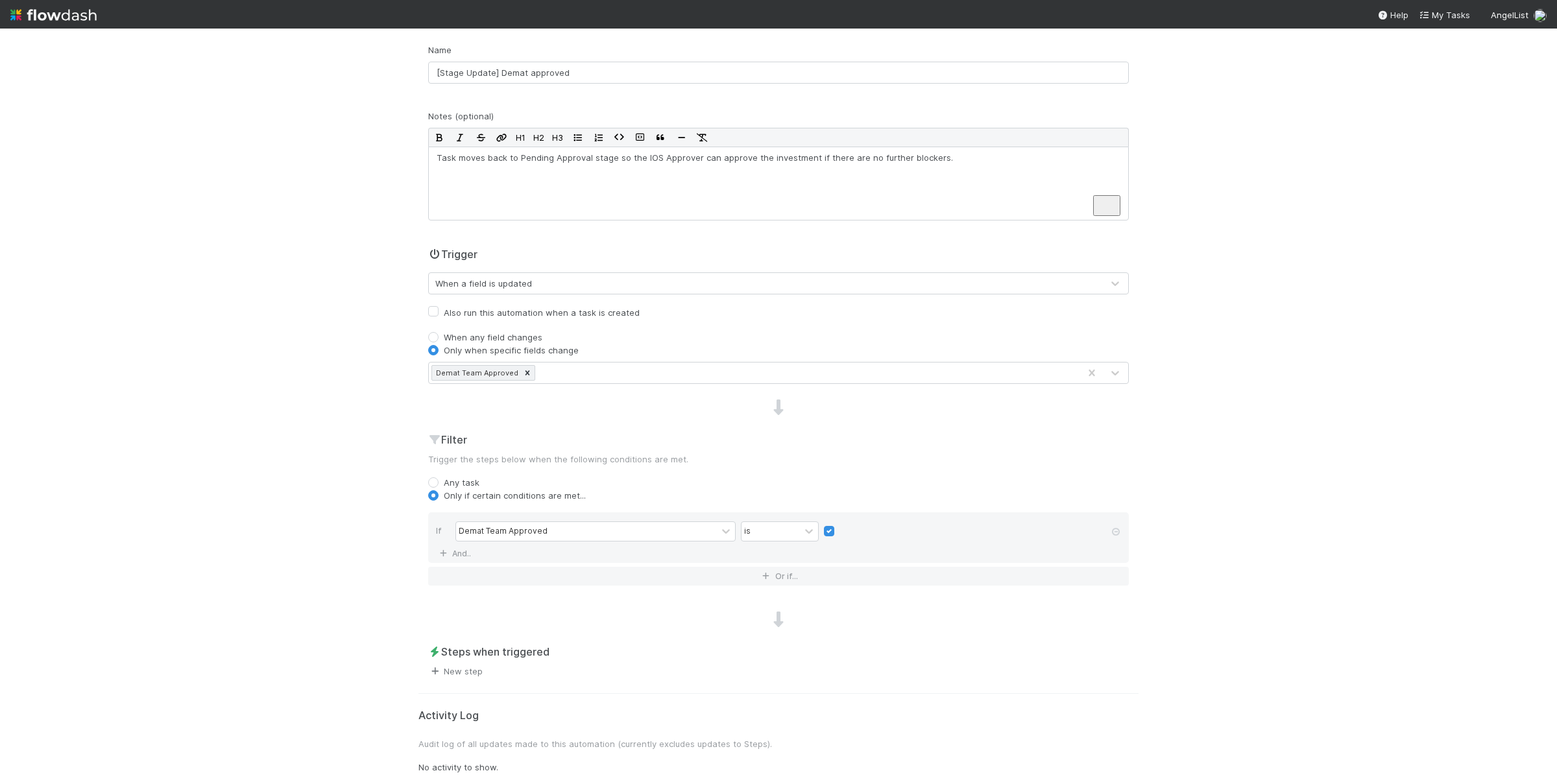
click at [467, 673] on link "New step" at bounding box center [455, 671] width 55 height 10
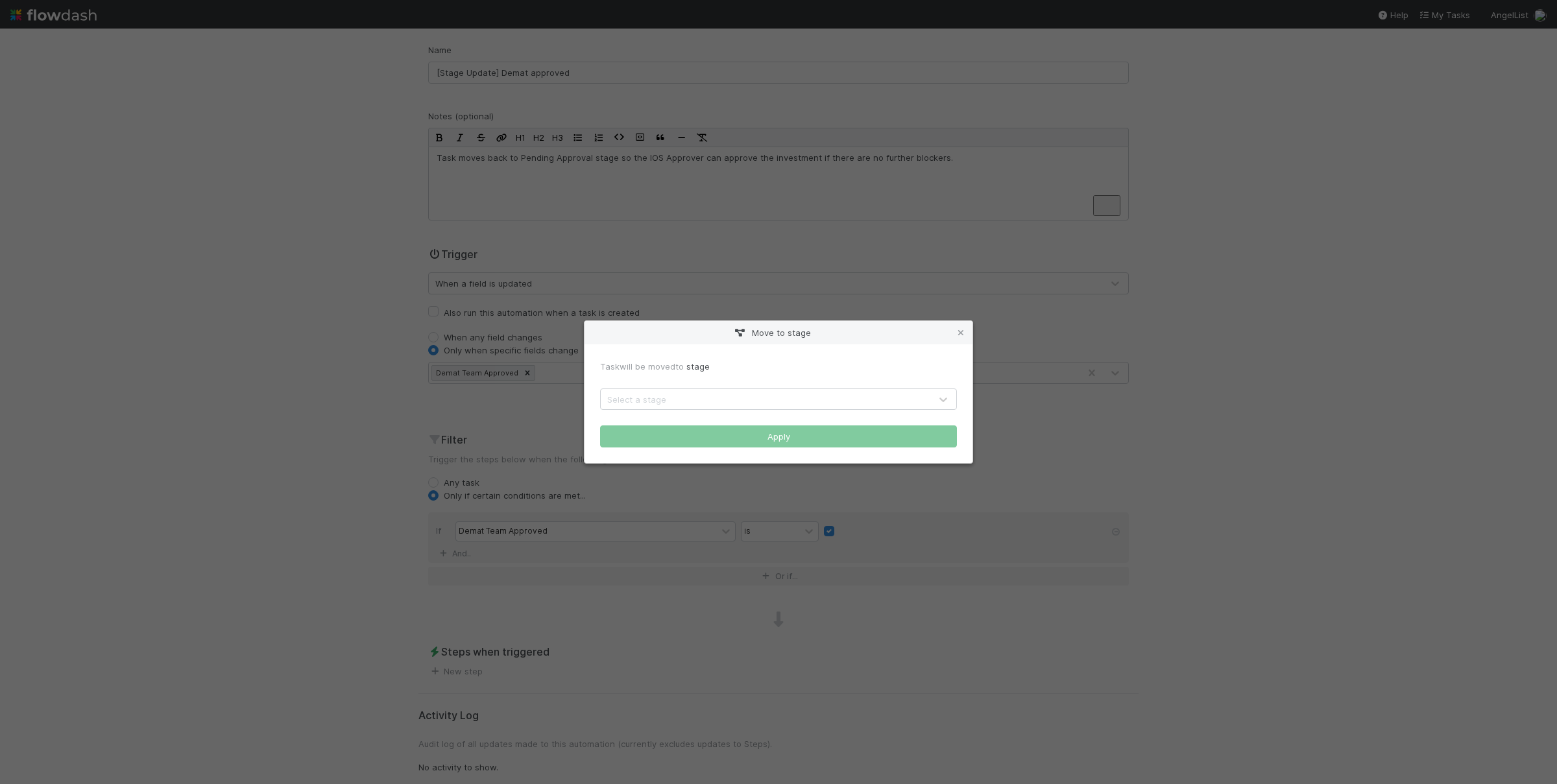
click at [679, 400] on div "Select a stage" at bounding box center [765, 400] width 330 height 21
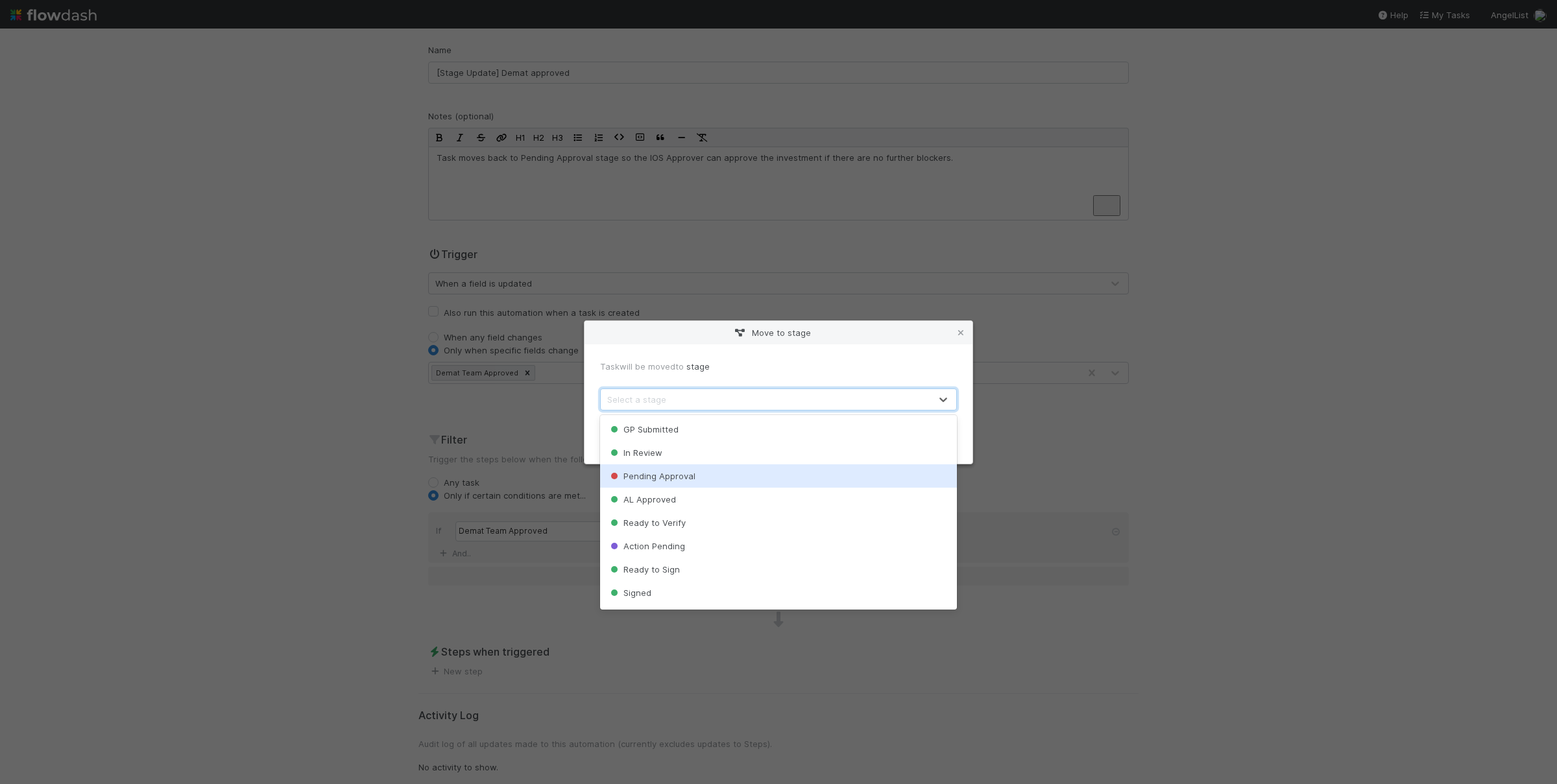
click at [681, 477] on span "Pending Approval" at bounding box center [652, 475] width 87 height 10
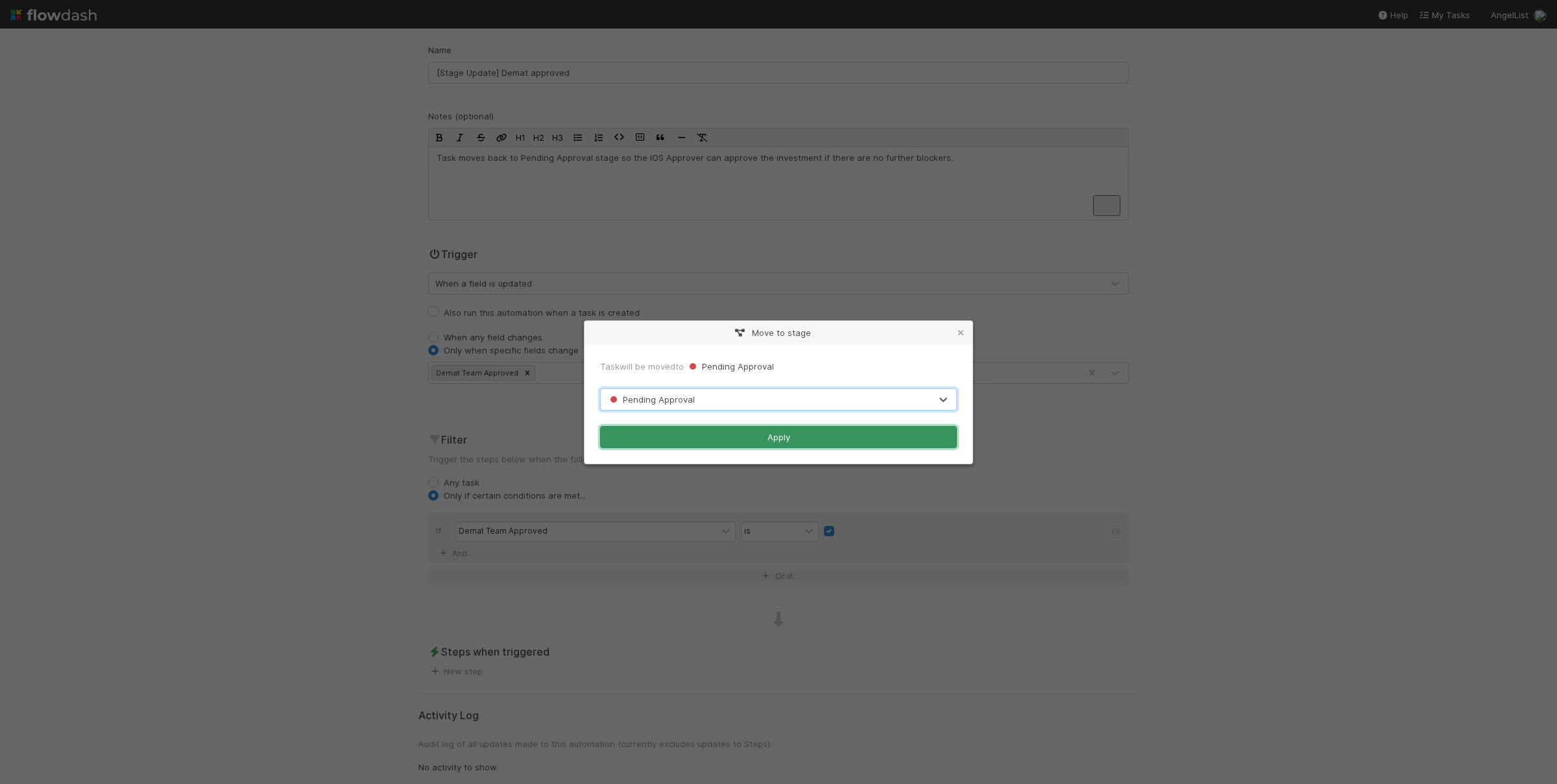
click at [690, 436] on button "Apply" at bounding box center [778, 437] width 357 height 22
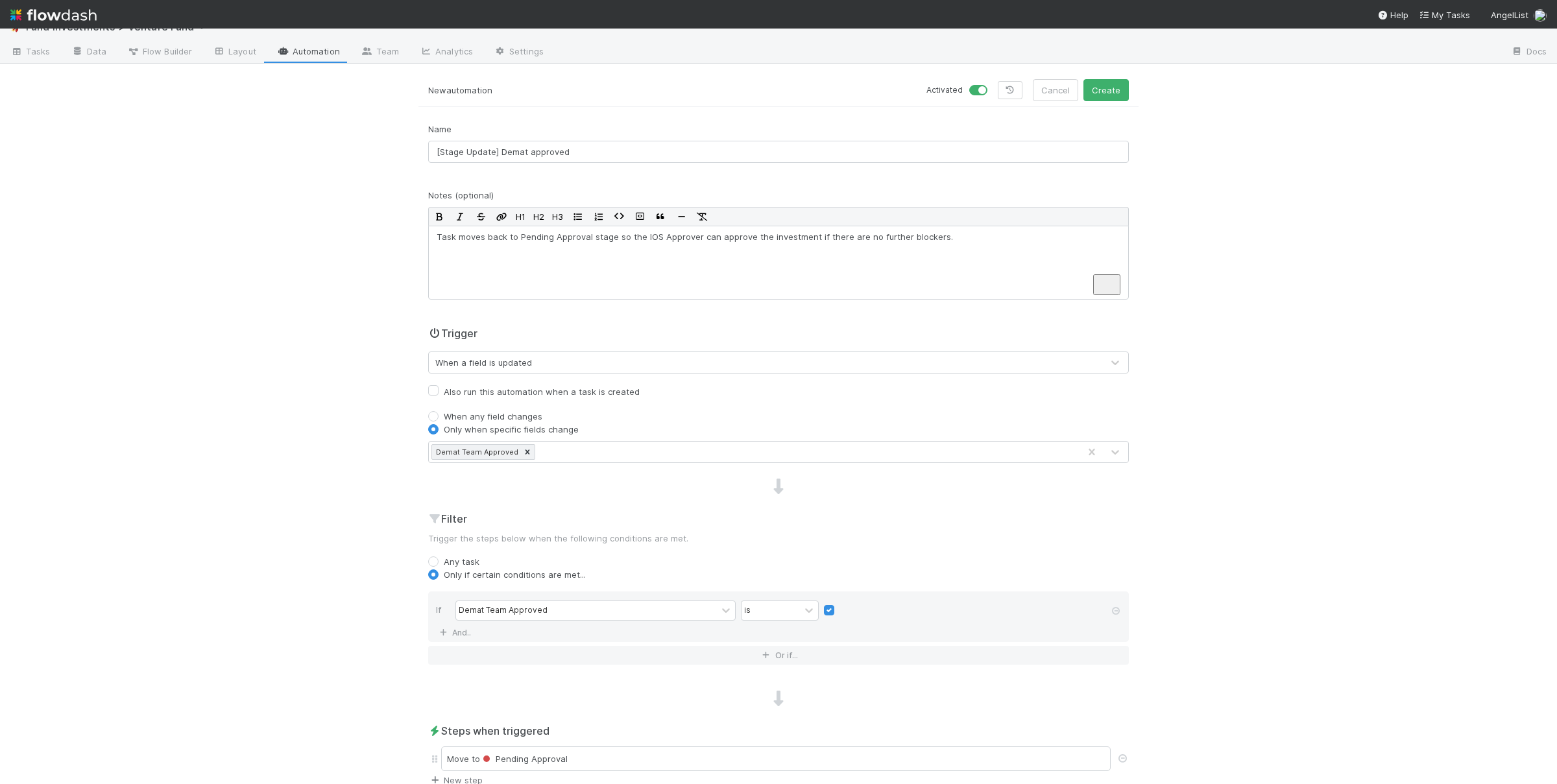
scroll to position [0, 0]
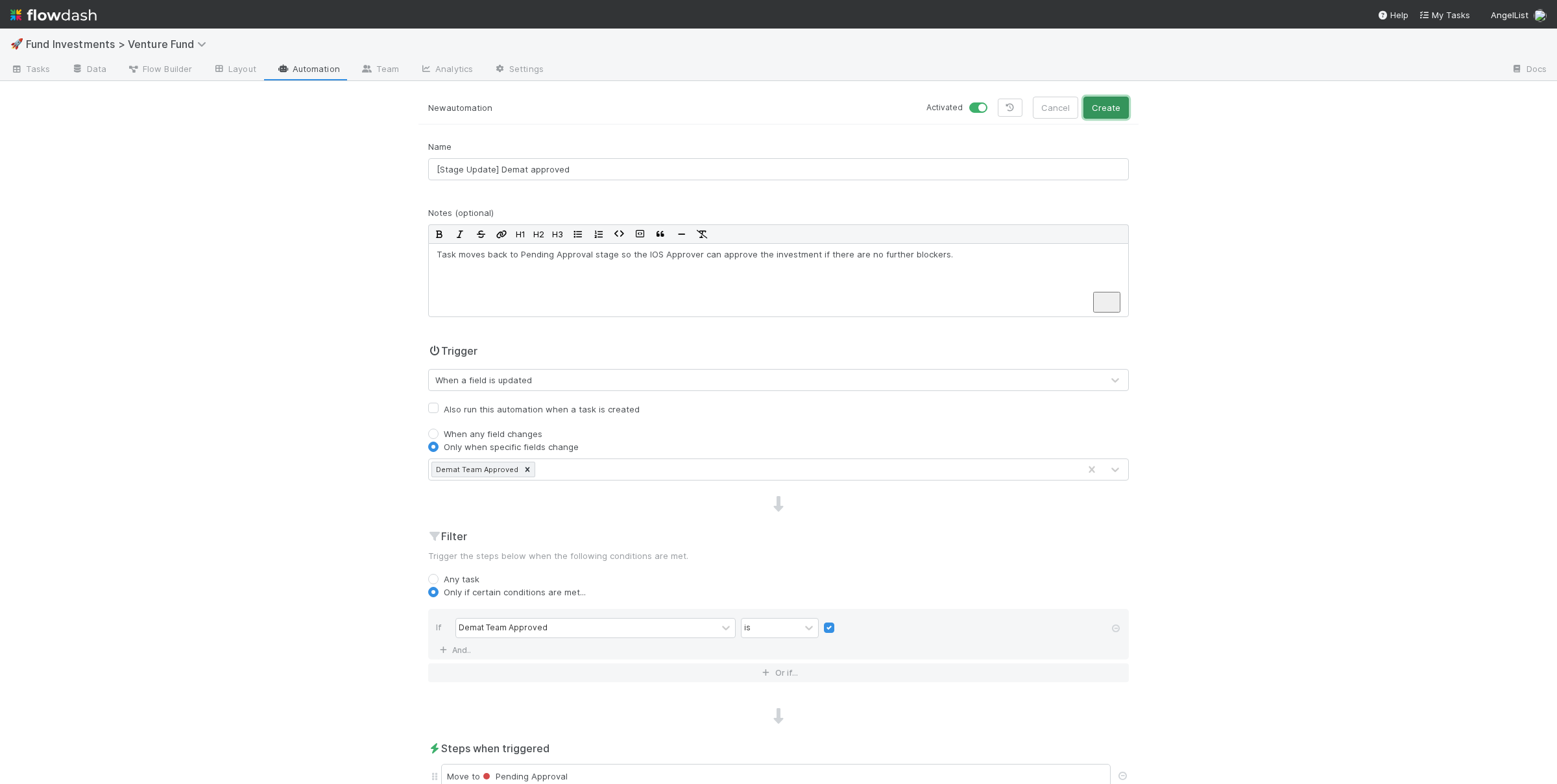
click at [1106, 104] on button "Create" at bounding box center [1106, 108] width 45 height 22
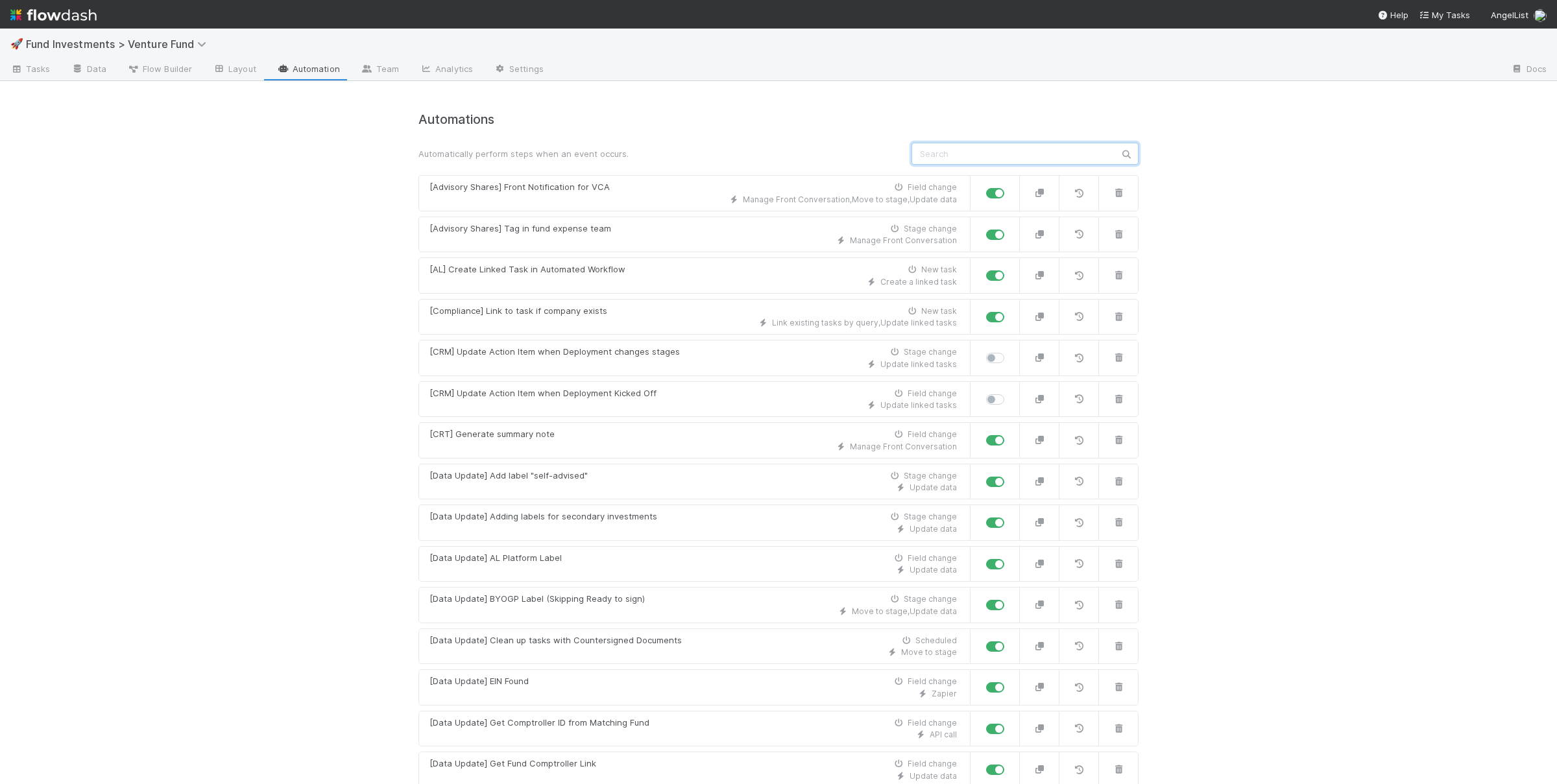
click at [1007, 145] on input "text" at bounding box center [1025, 154] width 227 height 22
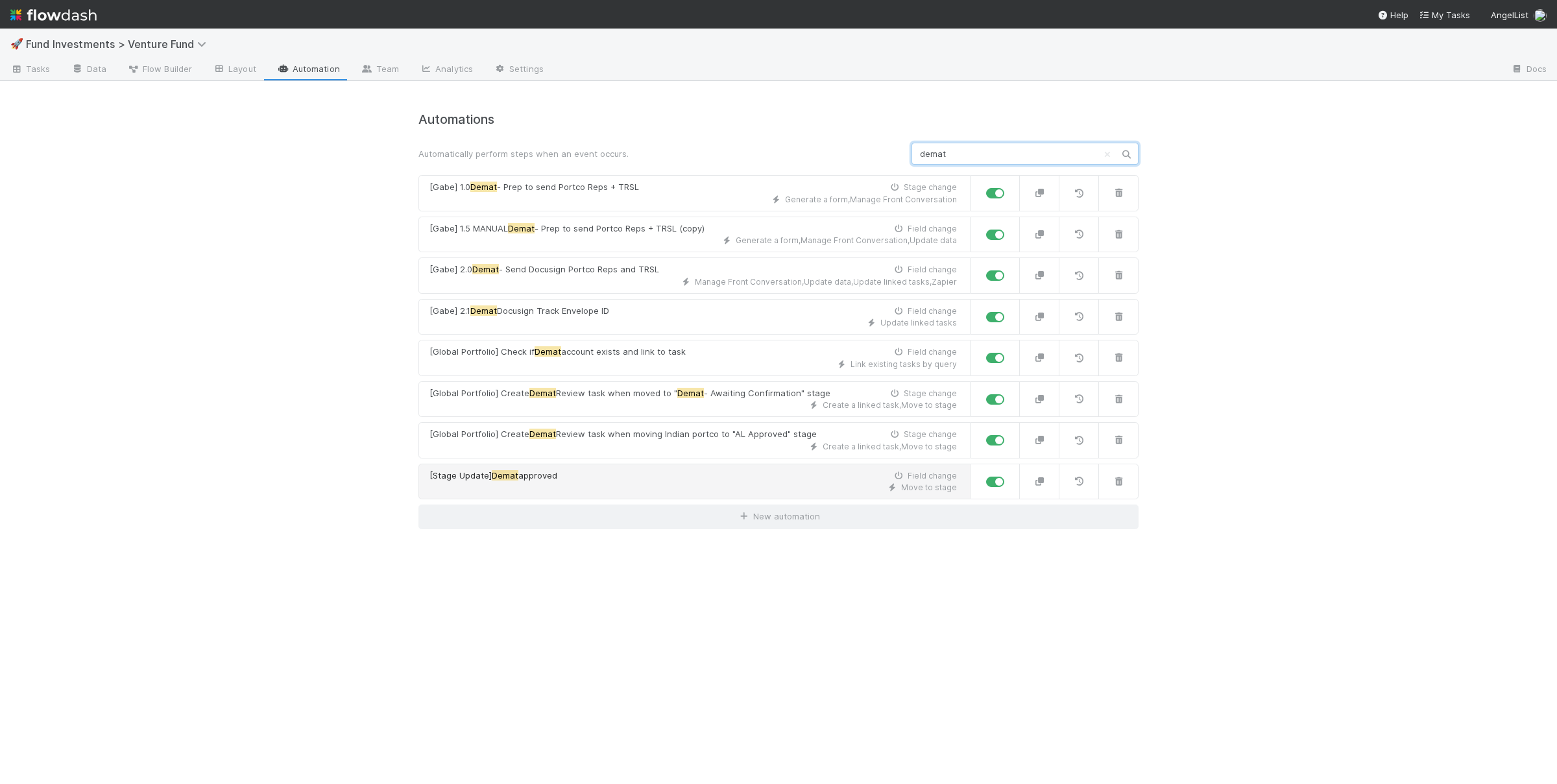
type input "demat"
click at [586, 481] on div "[Stage Update] Demat approved Field change" at bounding box center [693, 476] width 528 height 13
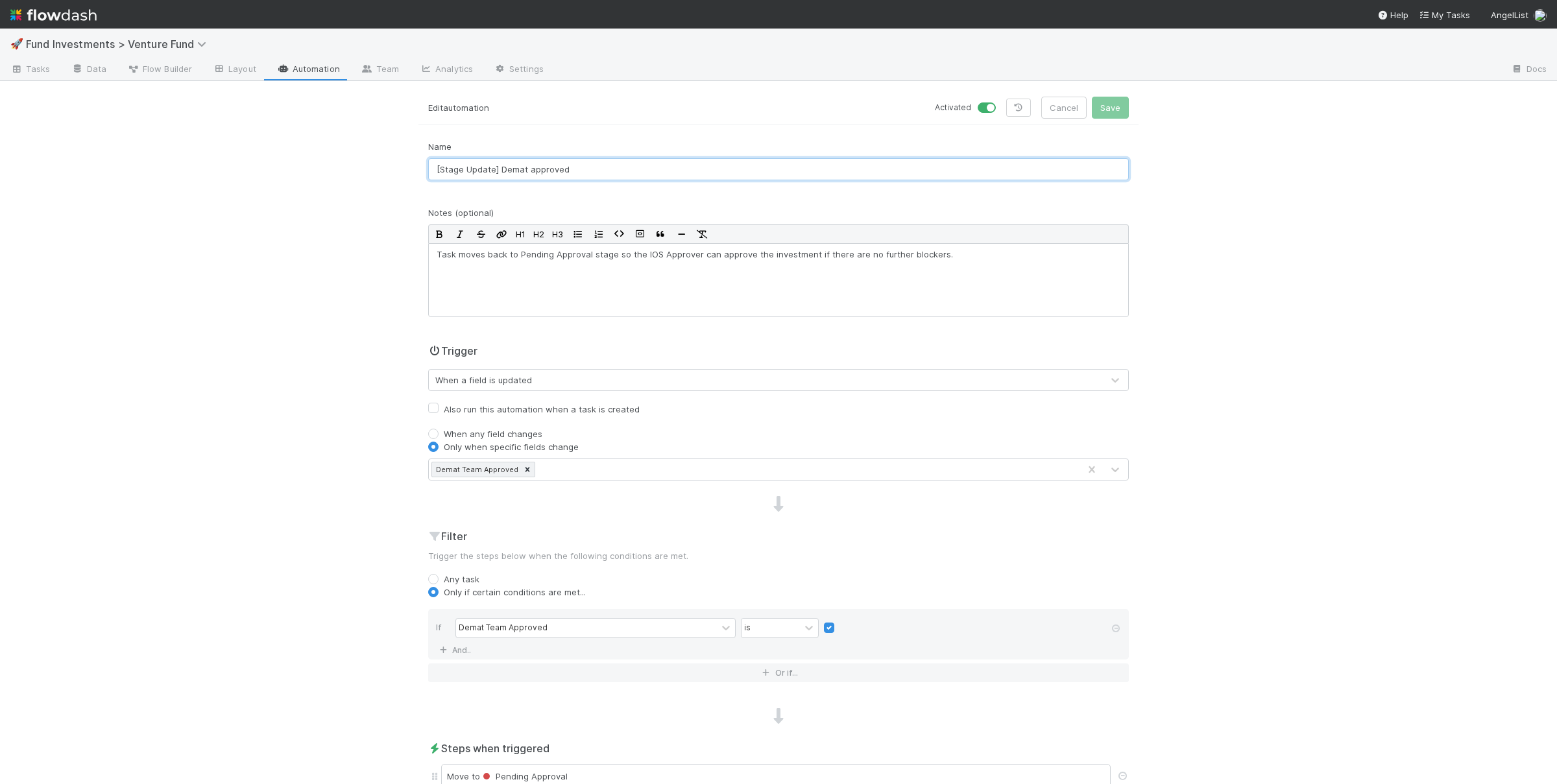
click at [573, 163] on input "[Stage Update] Demat approved" at bounding box center [778, 169] width 700 height 22
paste input "NTS - pending countersigs equity"
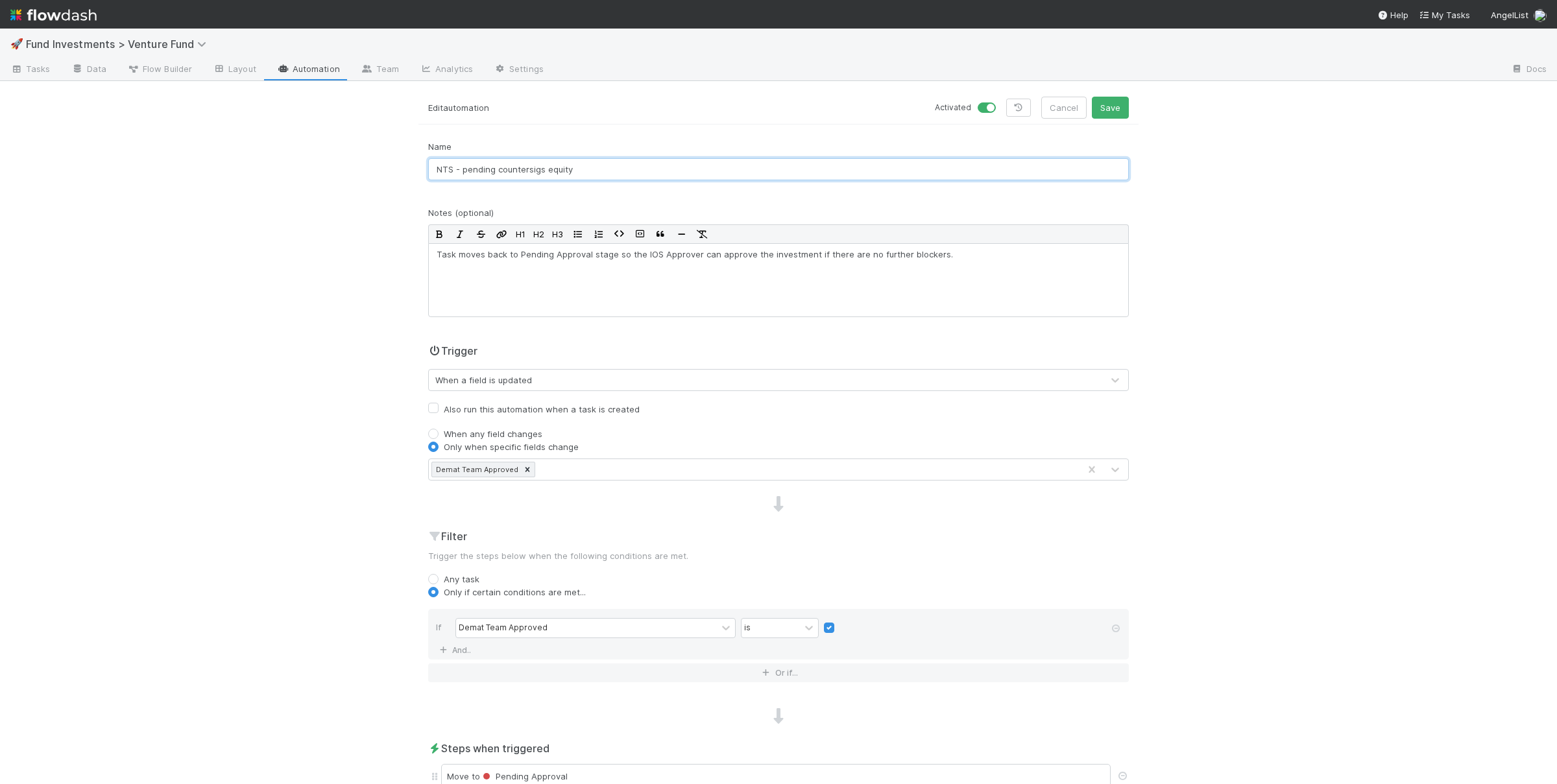
type input "[Stage Update] Demat approved"
click at [582, 264] on div "Task moves back to Pending Approval stage so the IOS Approver can approve the i…" at bounding box center [778, 280] width 700 height 74
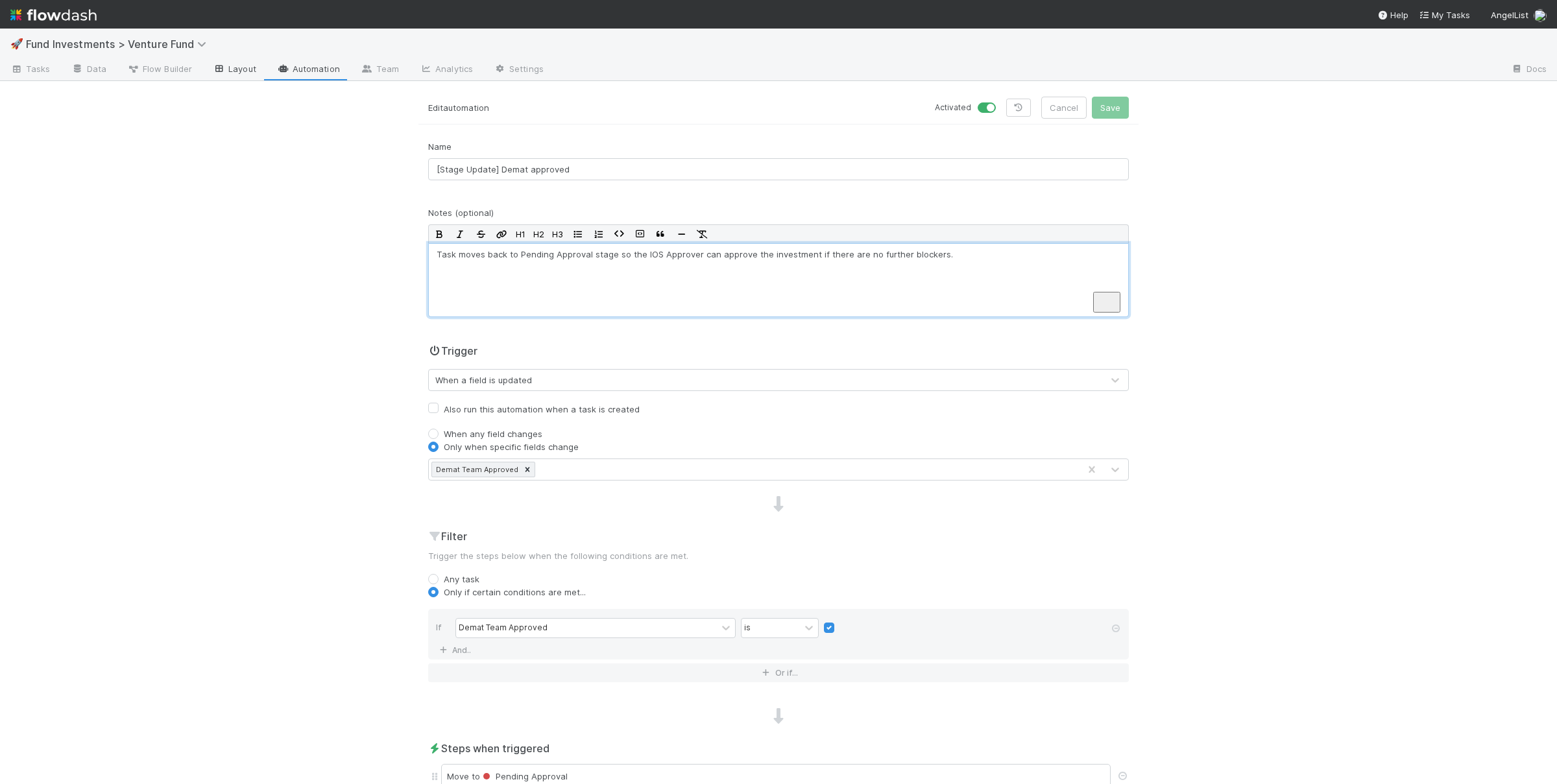
click at [237, 68] on link "Layout" at bounding box center [235, 70] width 65 height 21
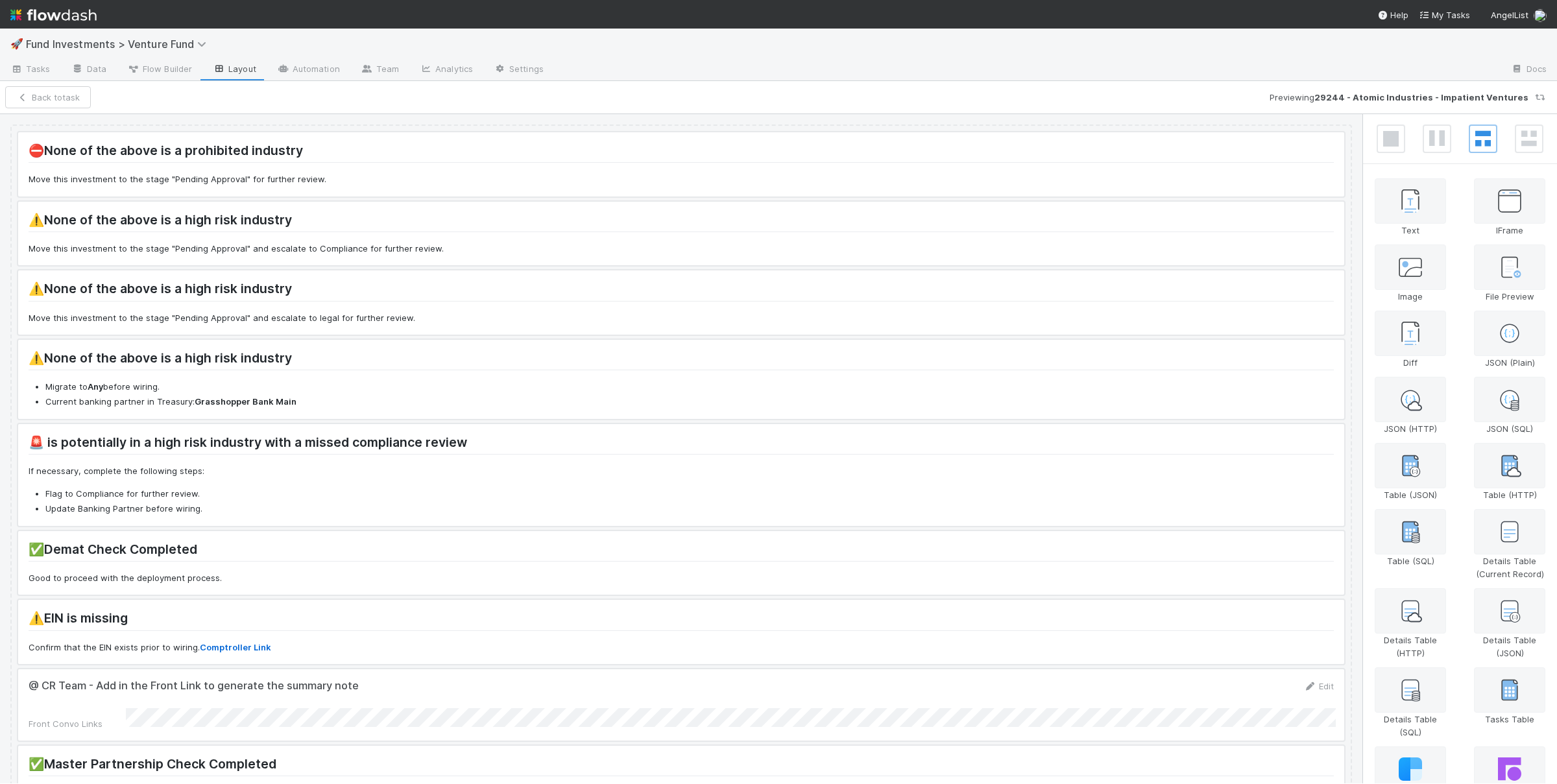
scroll to position [189, 0]
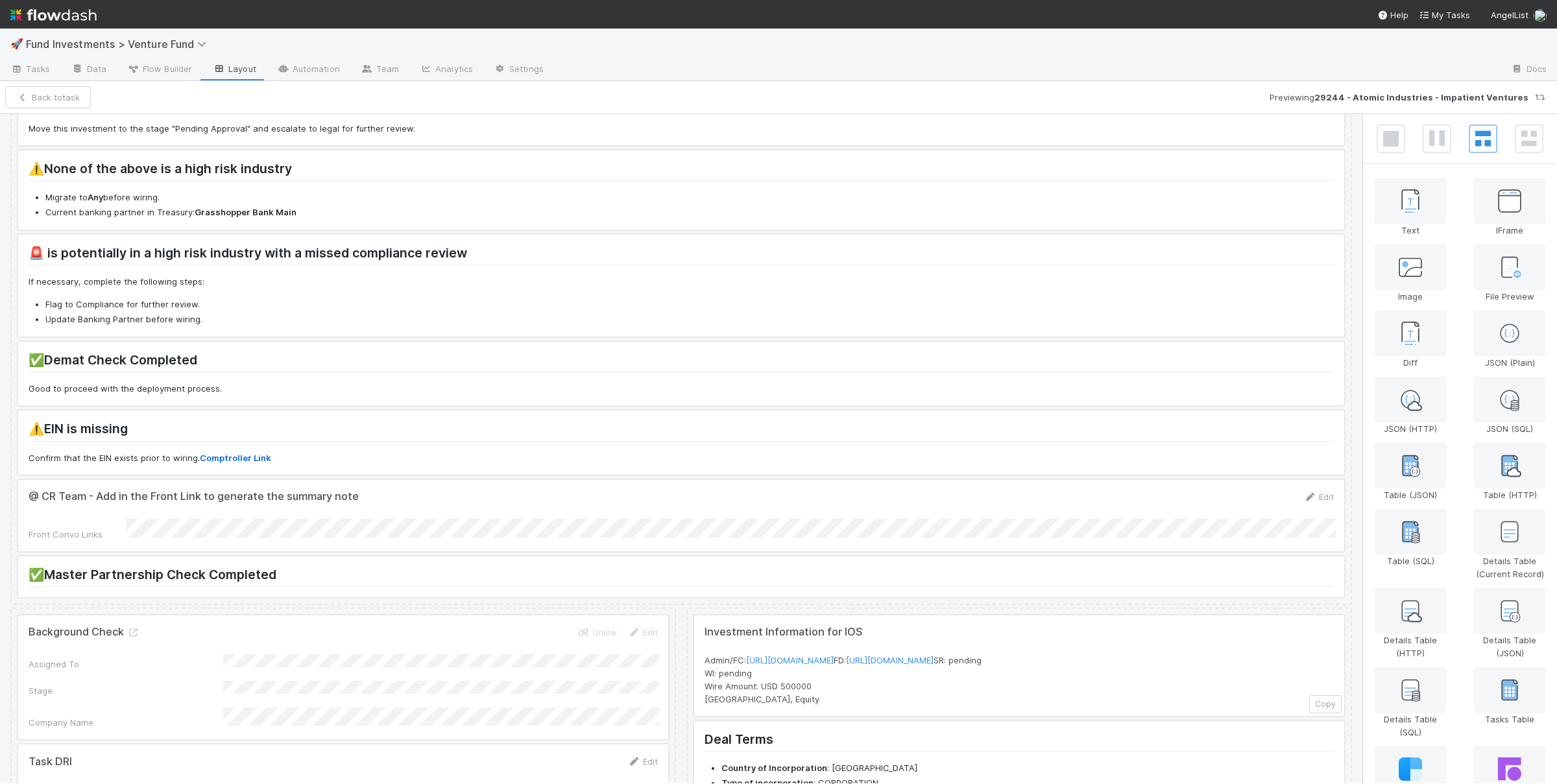
click at [340, 370] on div at bounding box center [681, 374] width 1326 height 65
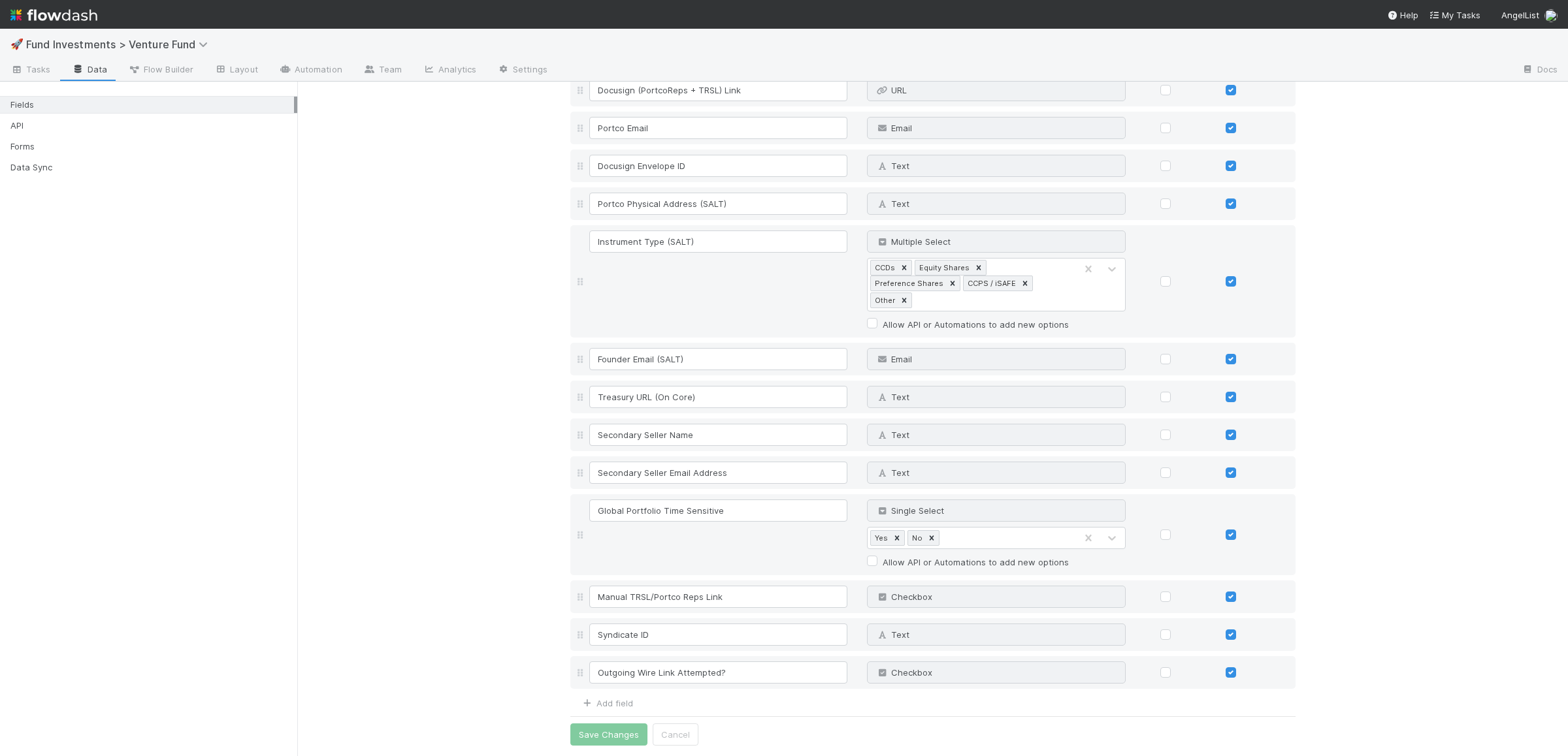
scroll to position [8806, 0]
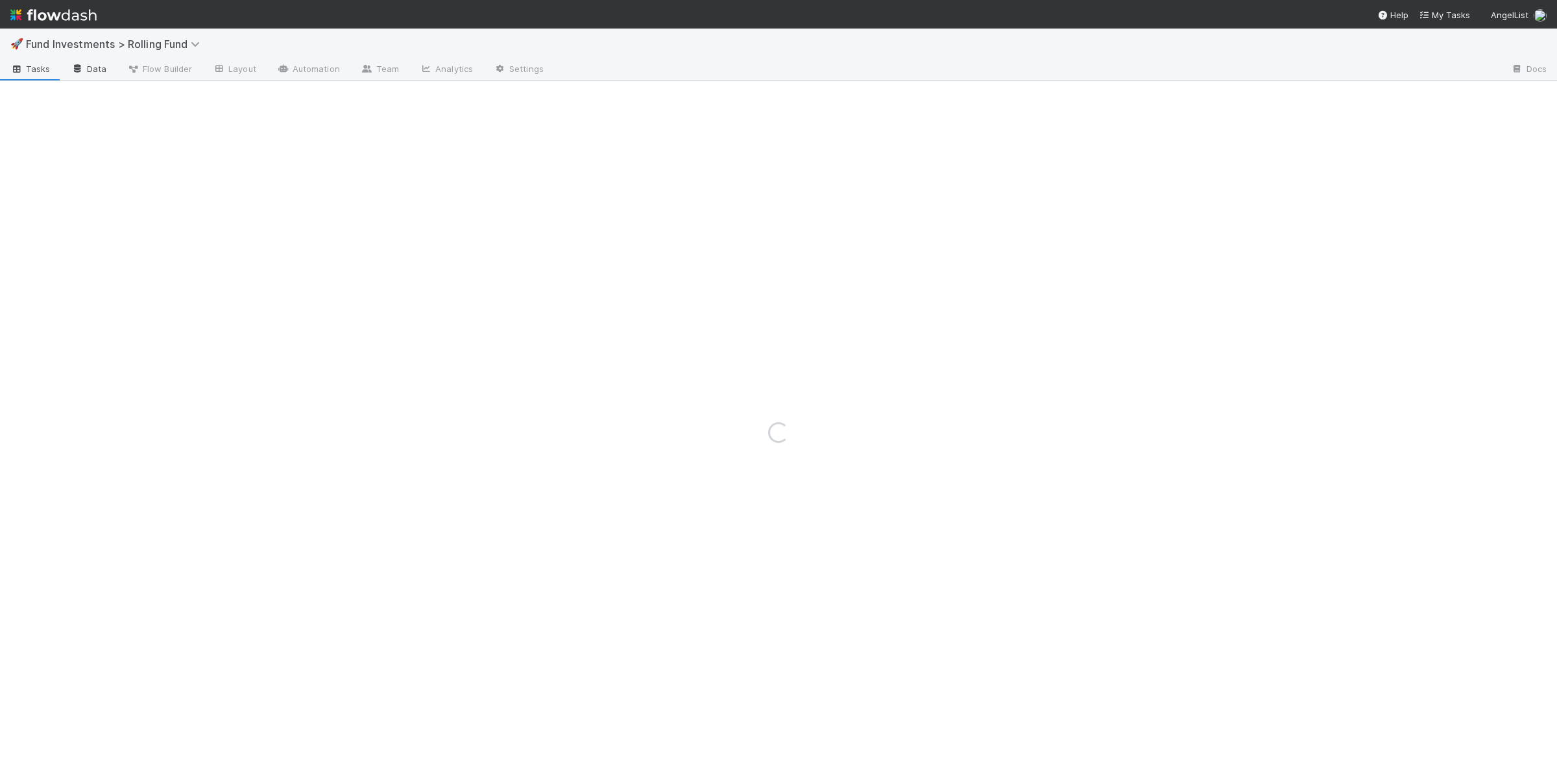
click at [87, 74] on link "Data" at bounding box center [89, 70] width 56 height 21
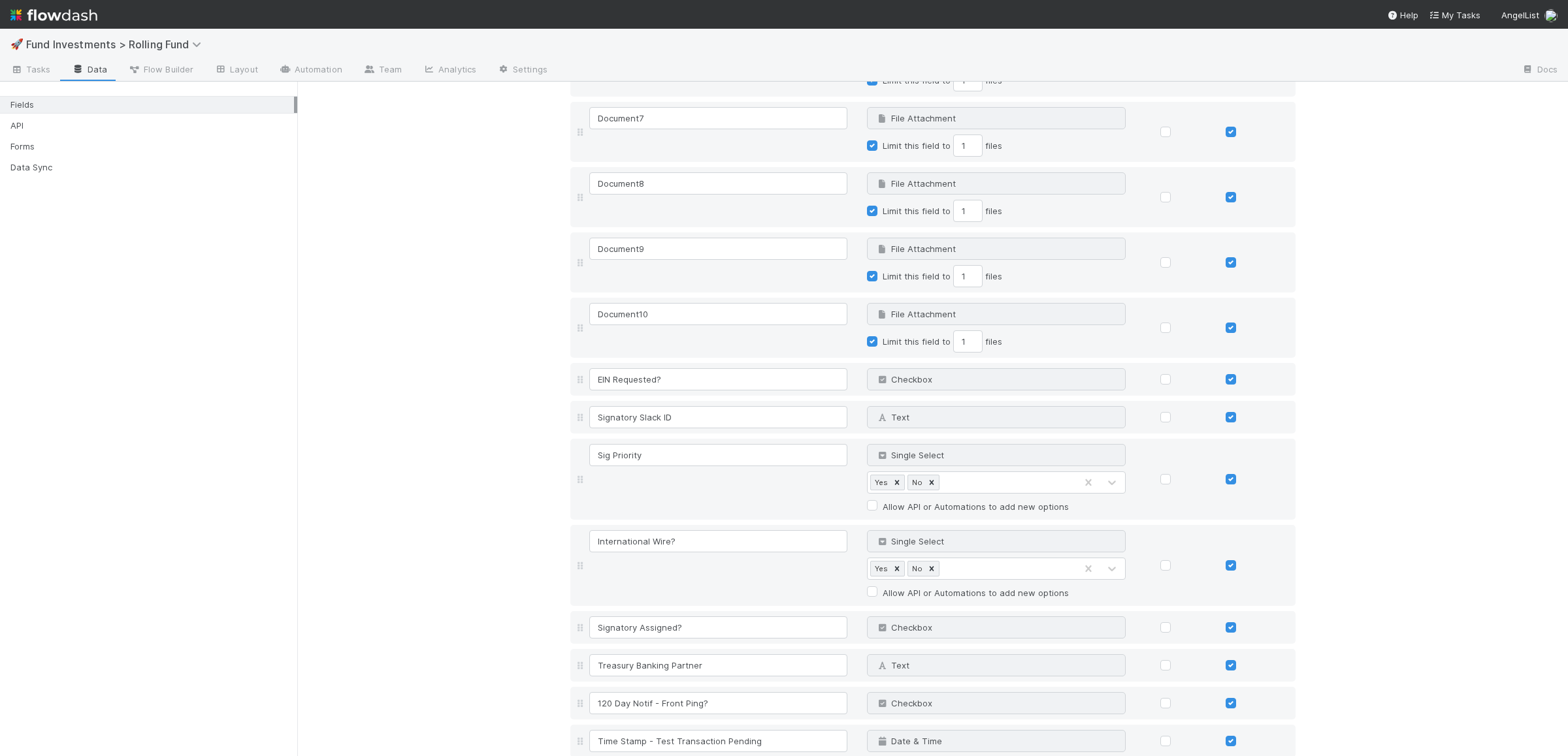
scroll to position [7074, 0]
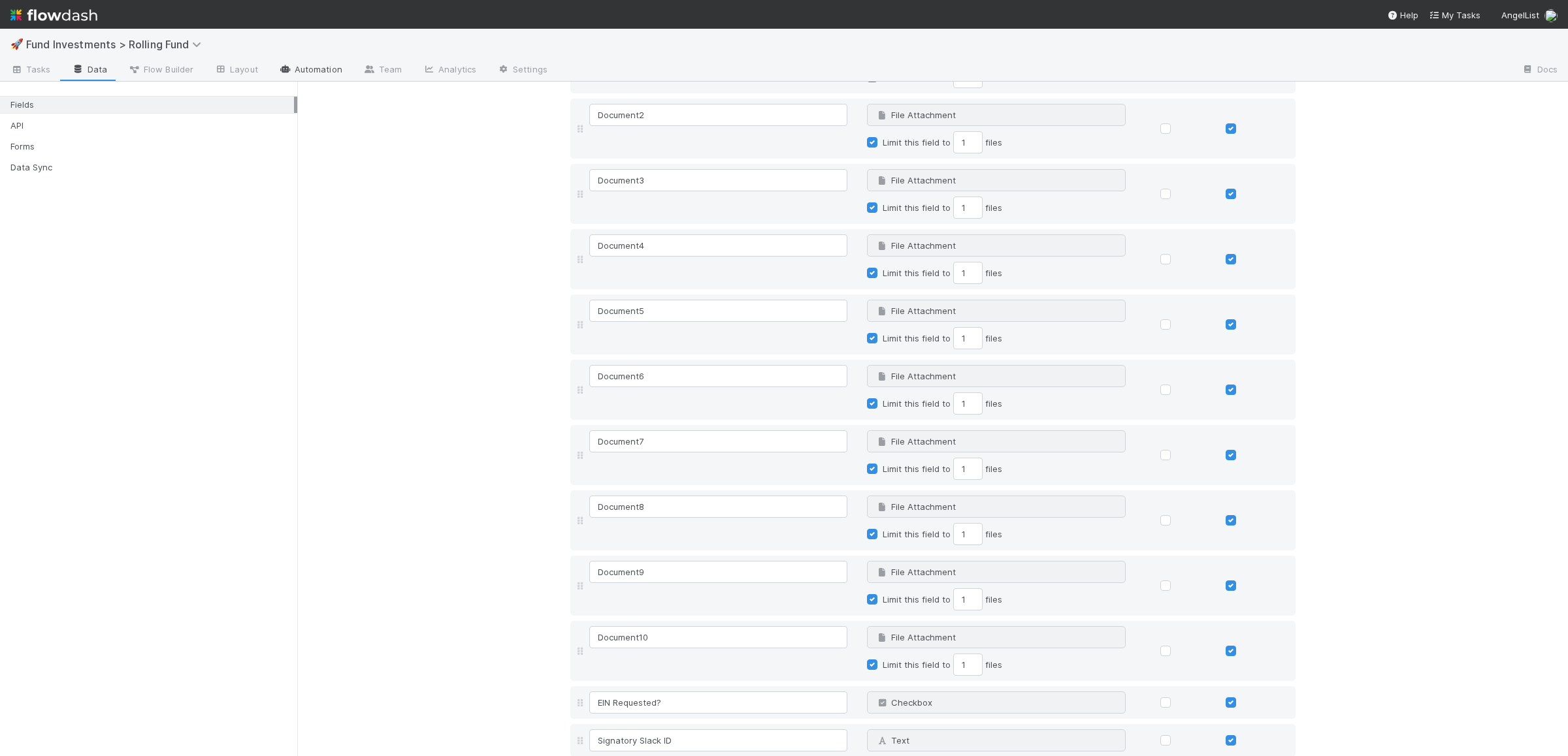
click at [330, 75] on link "Automation" at bounding box center [310, 71] width 85 height 21
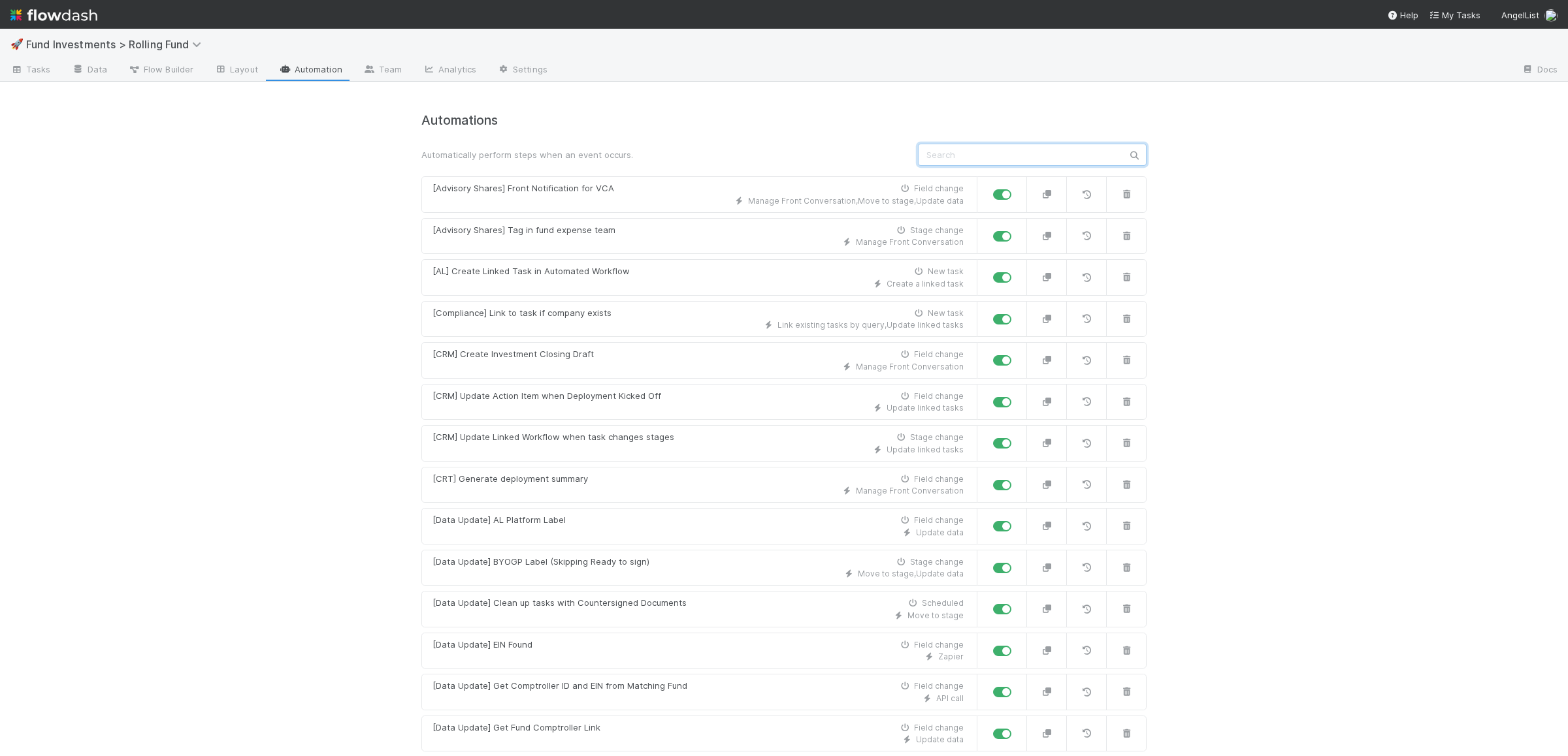
click at [1018, 157] on input "text" at bounding box center [1032, 155] width 229 height 22
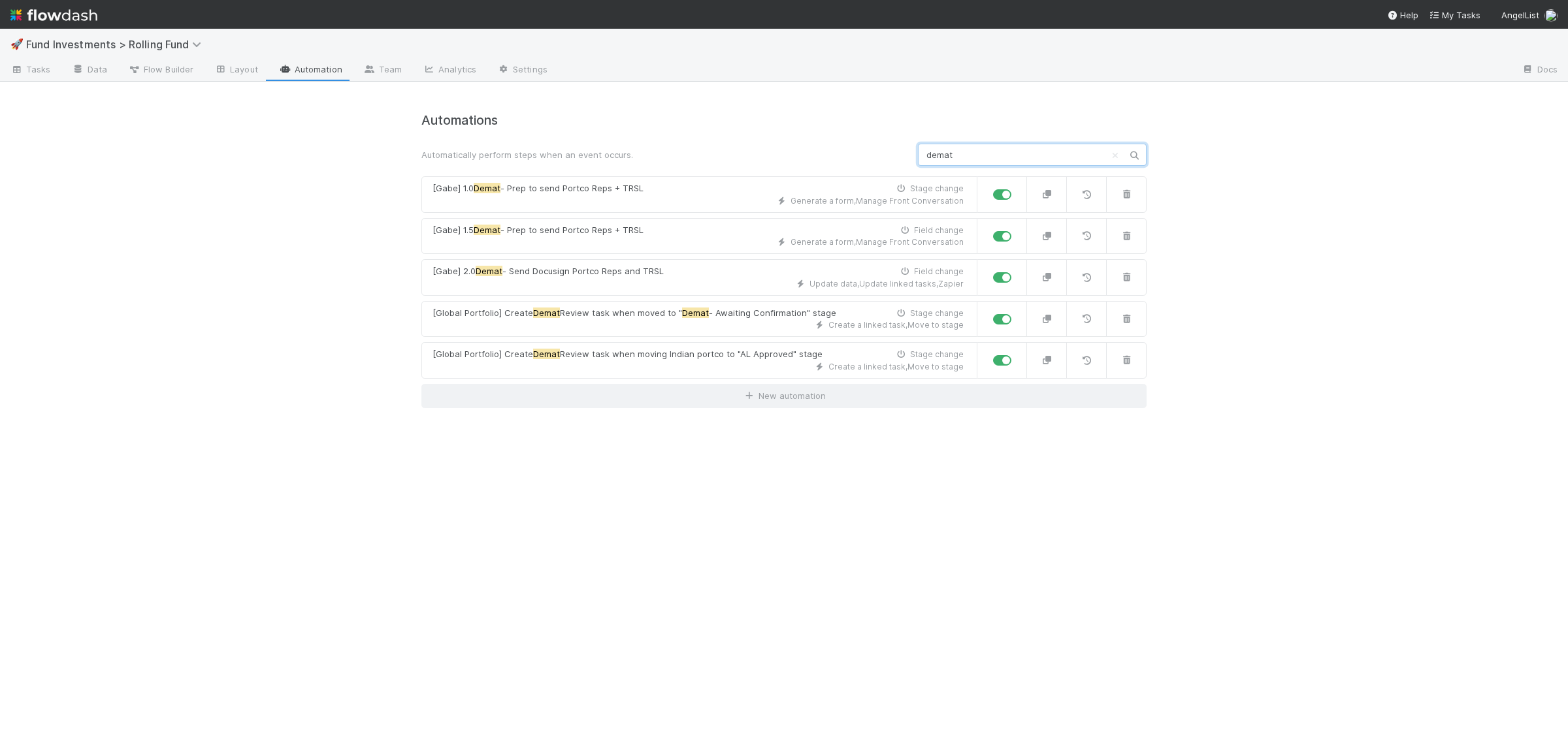
type input "demat"
click at [348, 286] on div "🚀 Fund Investments > Rolling Fund Tasks Data Flow Builder Layout Automation Tea…" at bounding box center [784, 392] width 1568 height 727
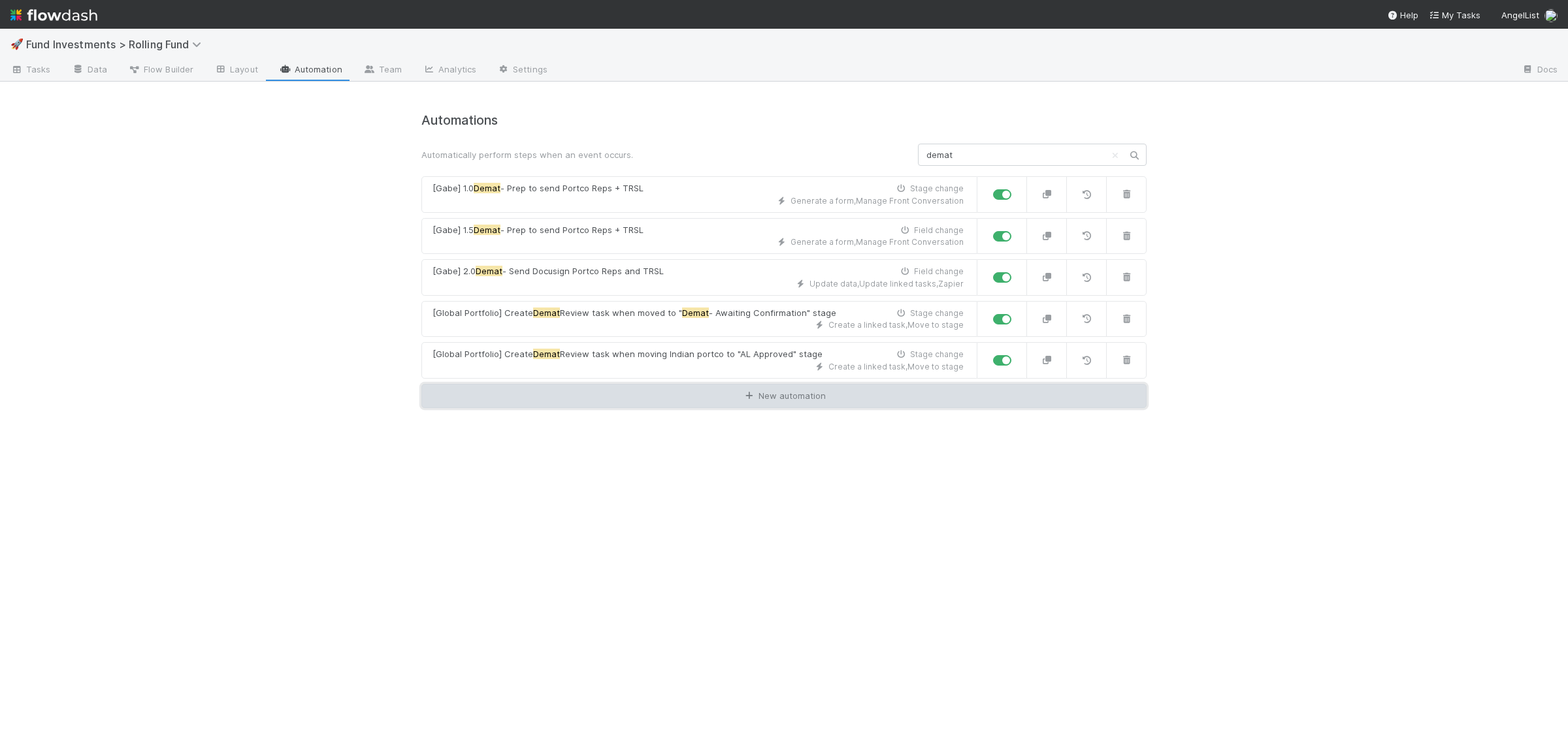
click at [646, 388] on link "New automation" at bounding box center [784, 397] width 725 height 25
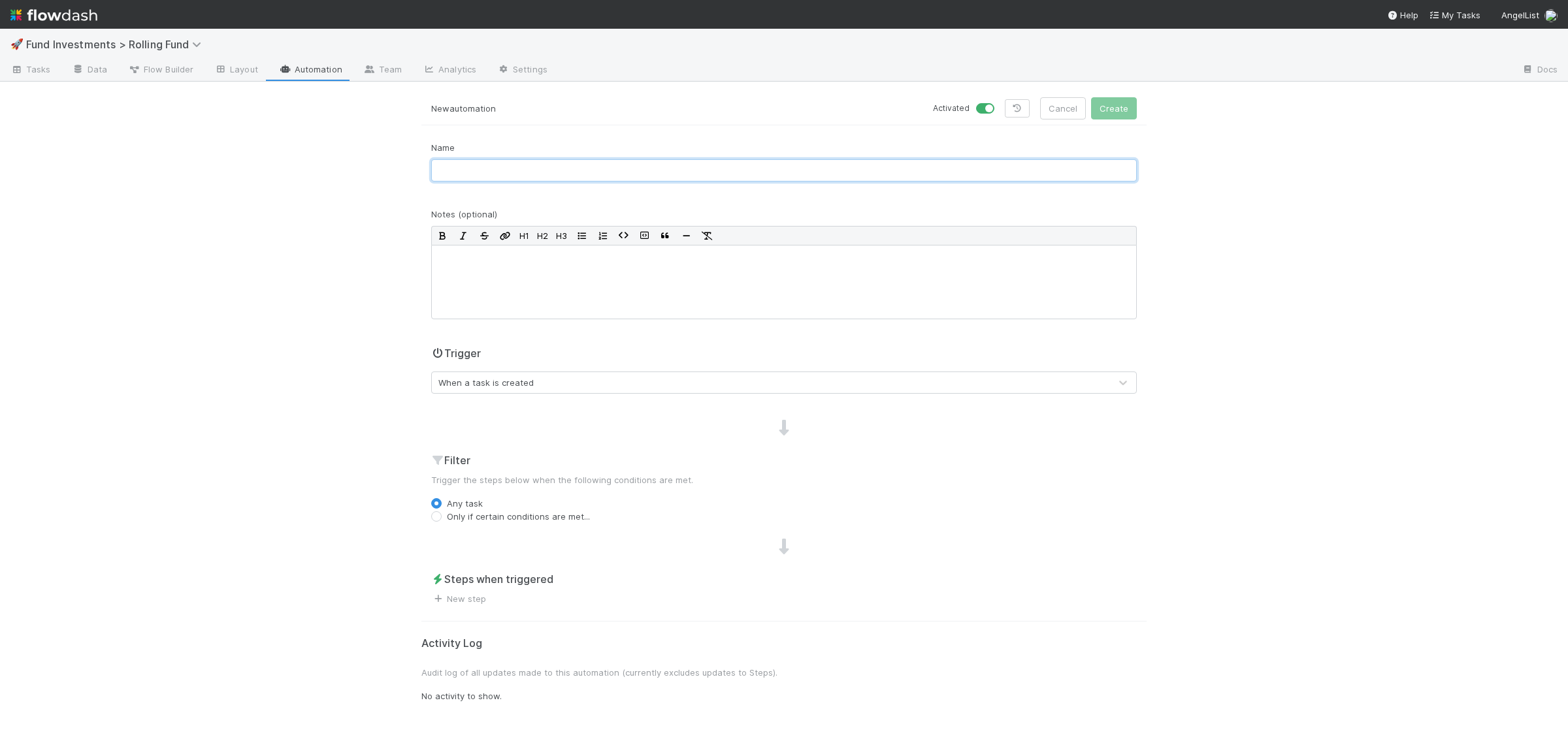
click at [639, 174] on input "text" at bounding box center [784, 170] width 705 height 22
paste input "[Stage Update] Demat approved"
type input "[Stage Update] Demat approved"
click at [643, 284] on div at bounding box center [784, 282] width 705 height 75
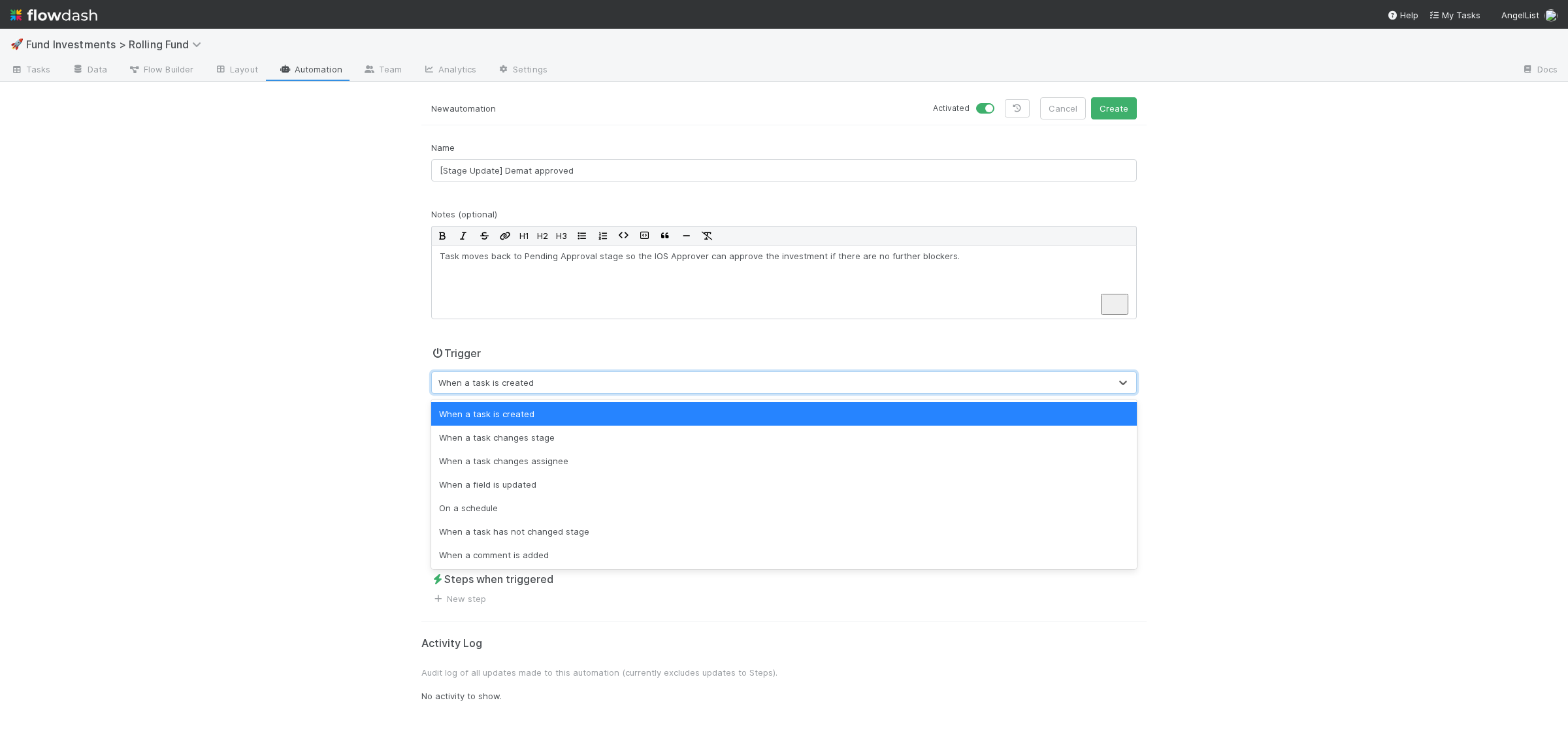
click at [548, 381] on div "When a task is created" at bounding box center [771, 383] width 678 height 21
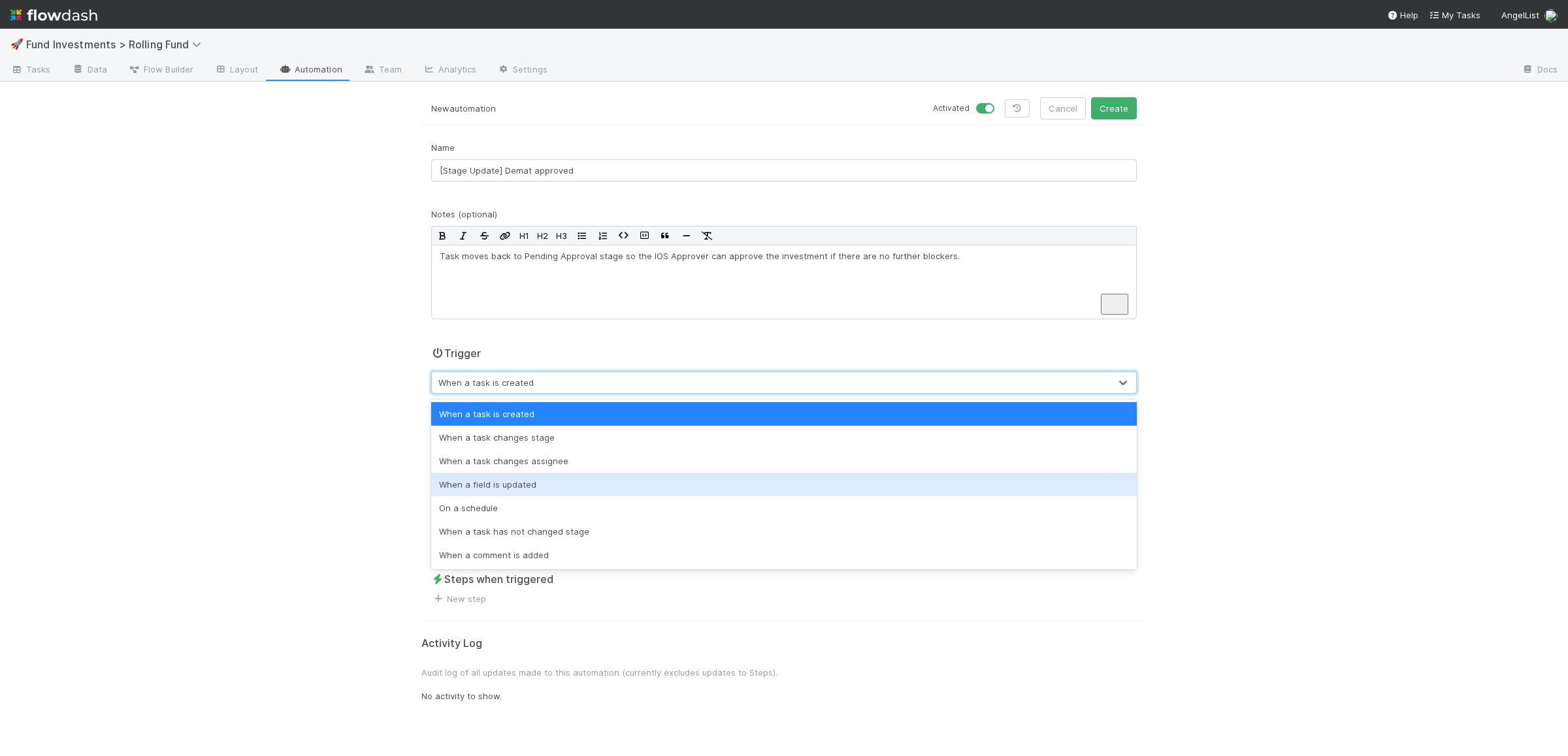
click at [528, 481] on div "When a field is updated" at bounding box center [784, 485] width 705 height 24
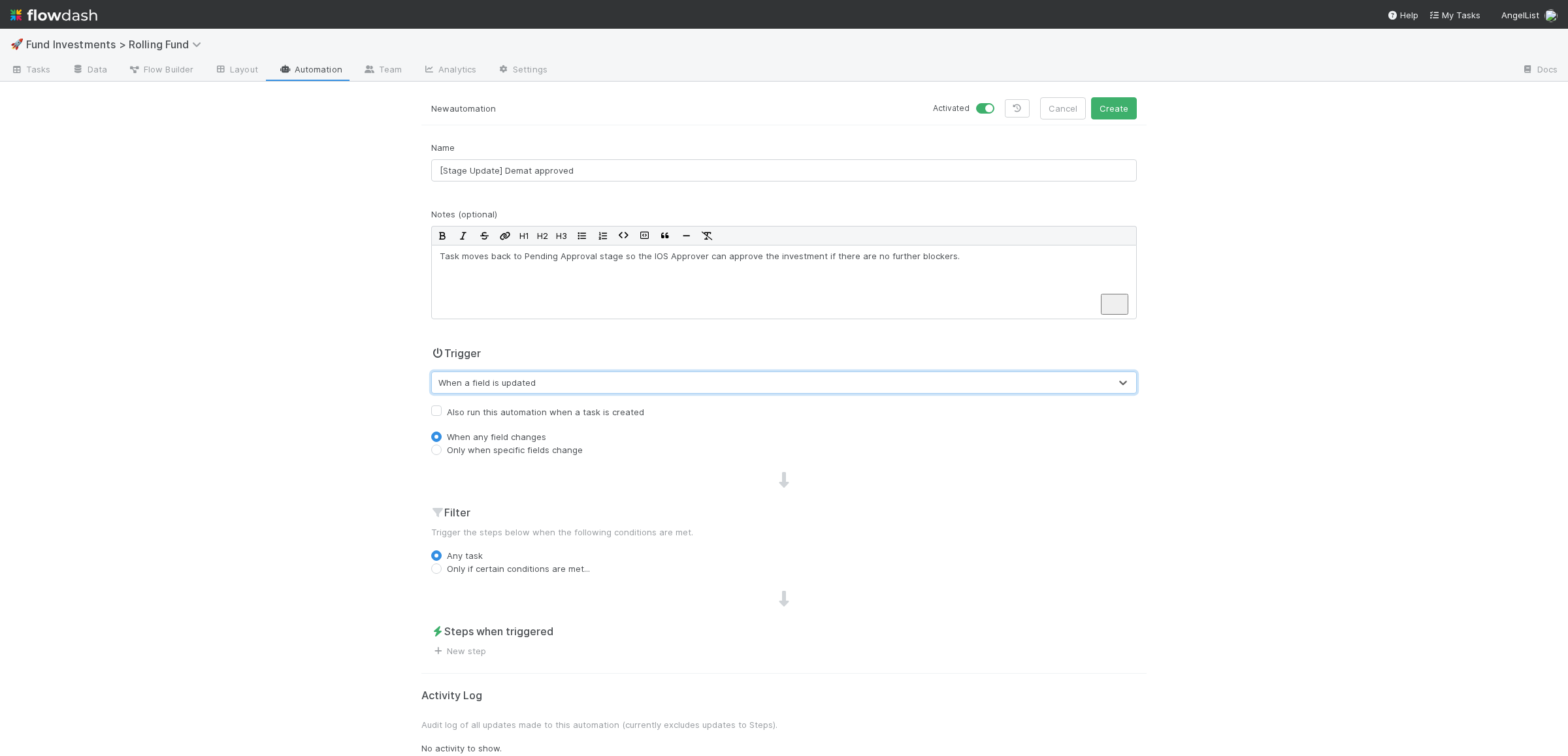
click at [502, 448] on label "Only when specific fields change" at bounding box center [515, 450] width 136 height 13
click at [442, 448] on input "Only when specific fields change" at bounding box center [436, 449] width 10 height 12
radio input "true"
click at [506, 477] on div "Type field name..." at bounding box center [471, 472] width 72 height 13
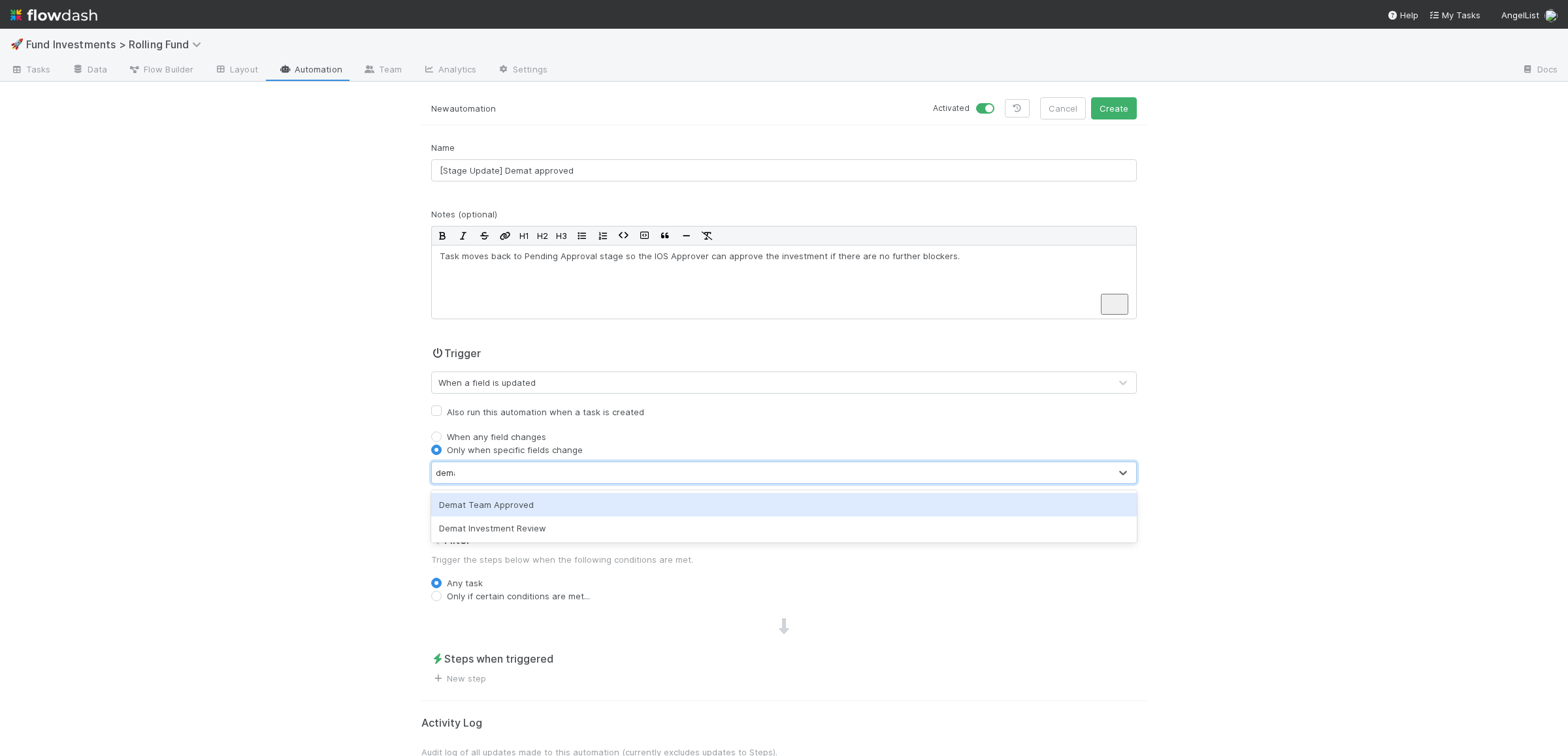
type input "demat"
click at [484, 497] on div "Demat Team Approved" at bounding box center [784, 505] width 705 height 24
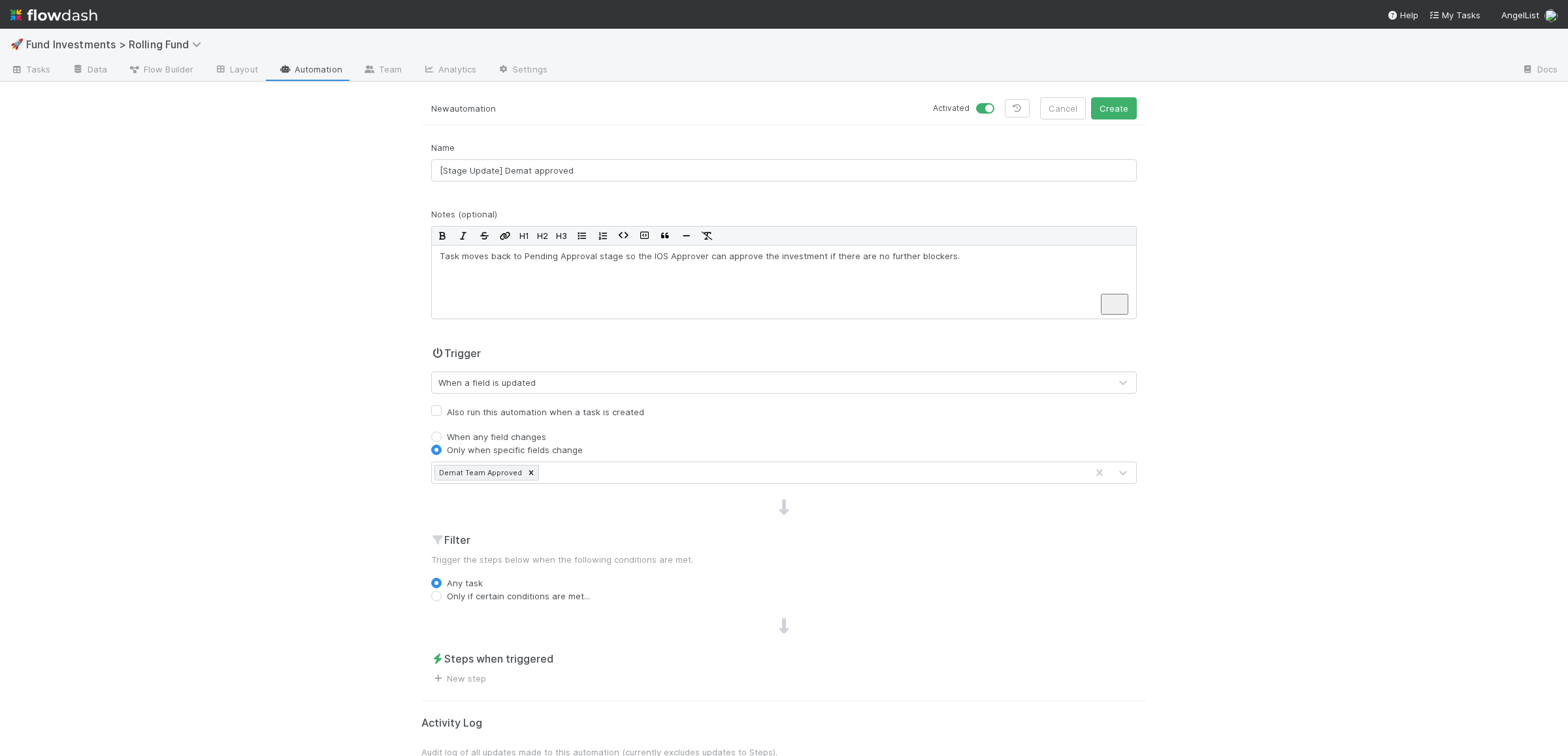
click at [311, 507] on div "🚀 Fund Investments > Rolling Fund Tasks Data Flow Builder Layout Automation Tea…" at bounding box center [784, 392] width 1568 height 727
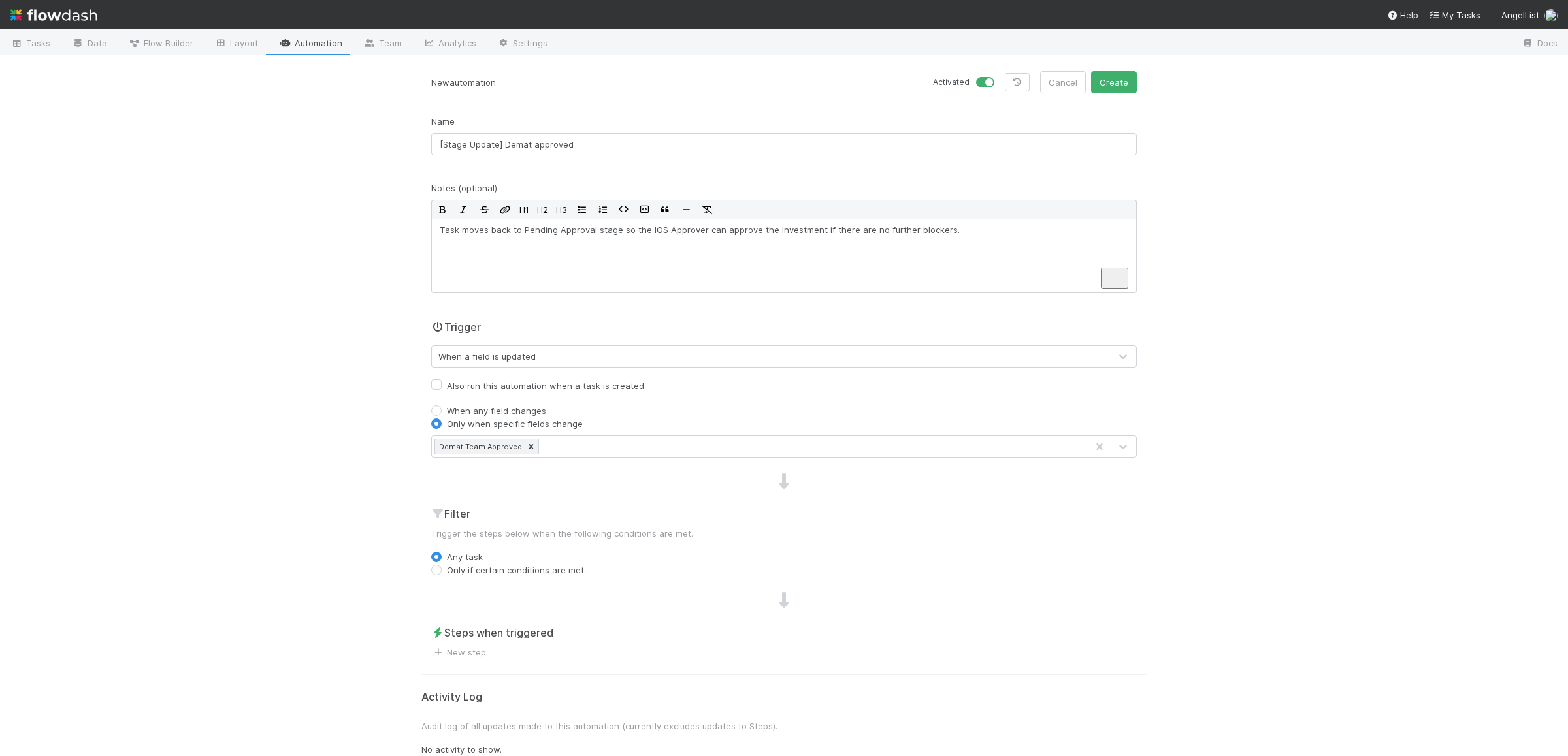
scroll to position [38, 0]
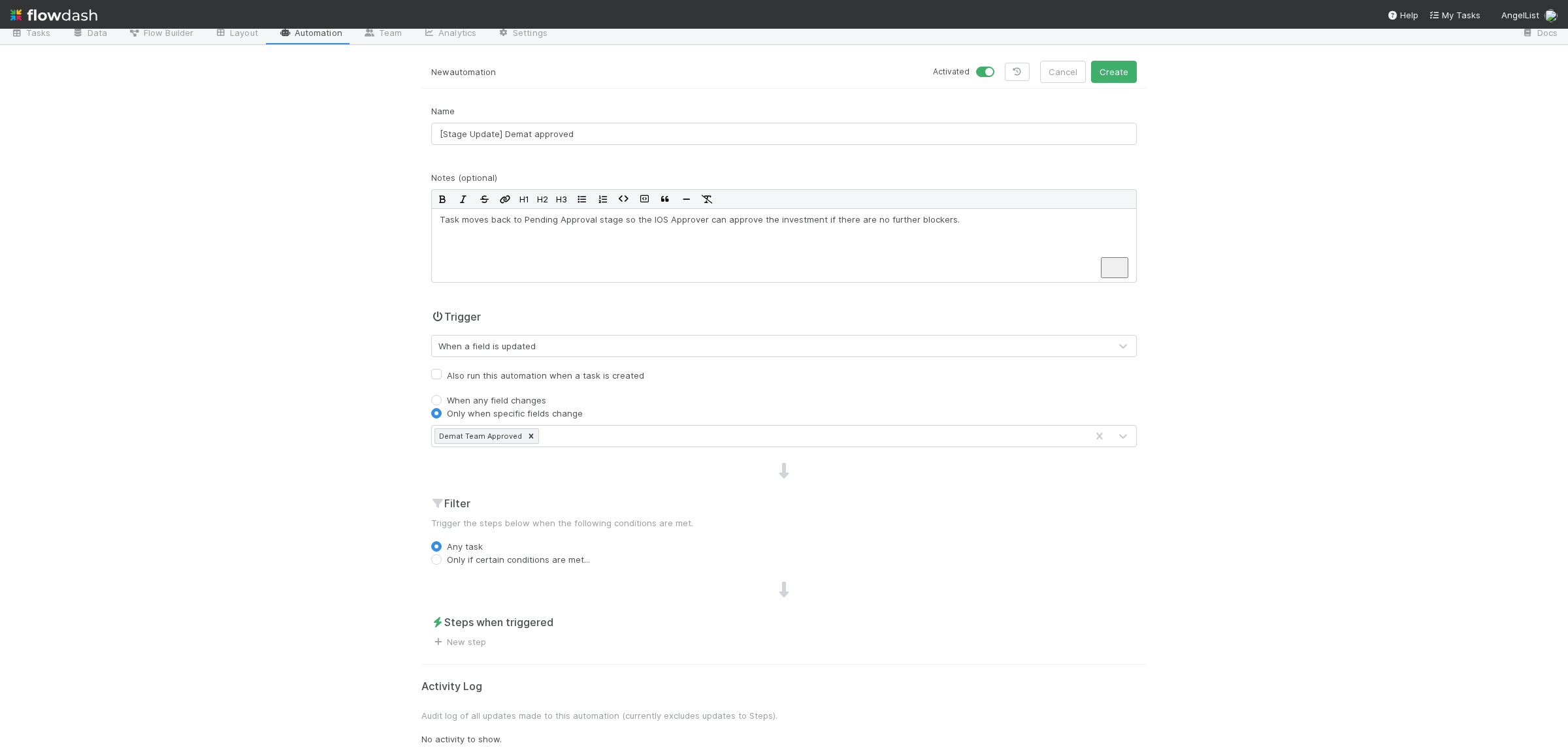
click at [501, 562] on label "Only if certain conditions are met..." at bounding box center [518, 560] width 143 height 13
click at [442, 562] on input "Only if certain conditions are met..." at bounding box center [436, 559] width 10 height 12
radio input "true"
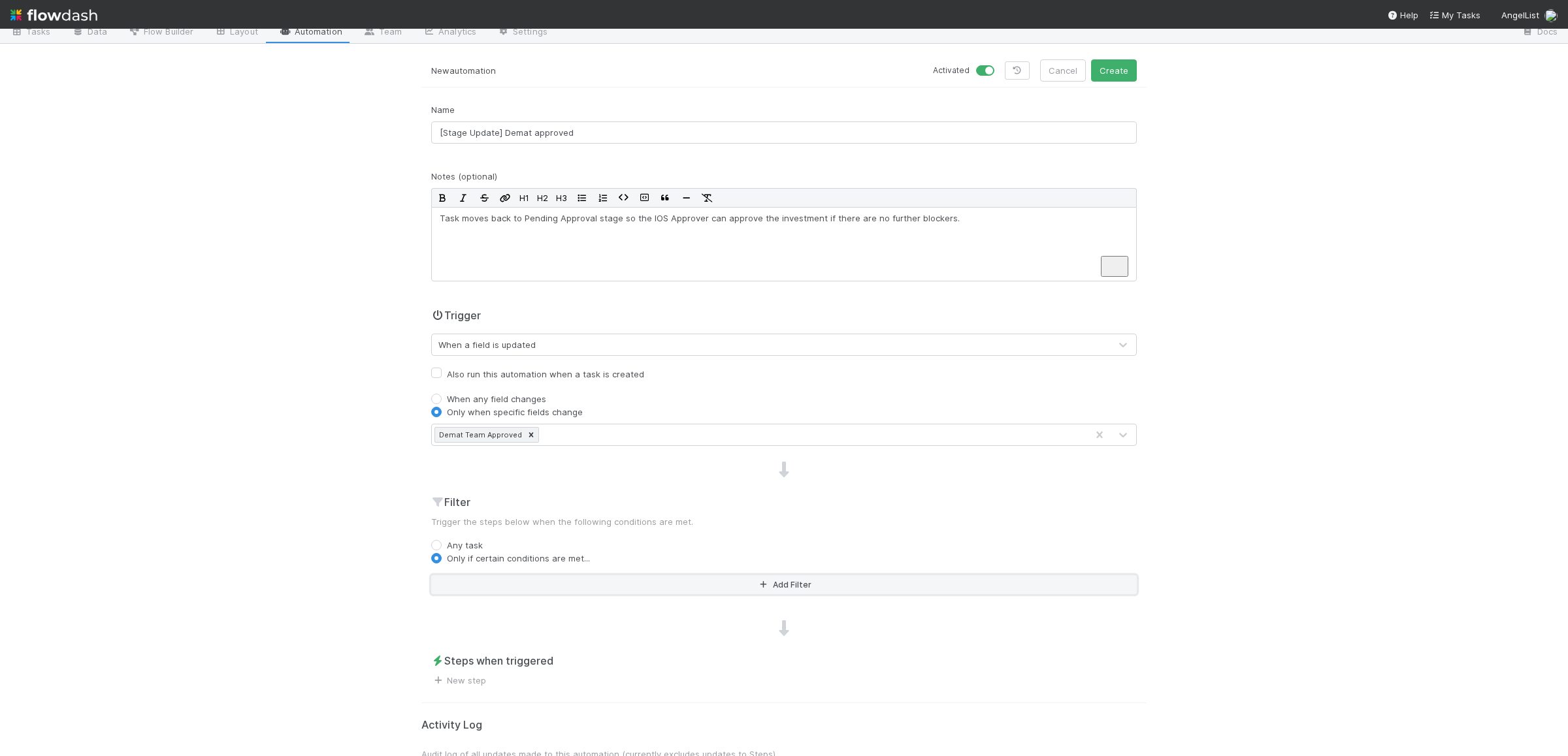
click at [516, 594] on button "Add Filter" at bounding box center [784, 584] width 705 height 19
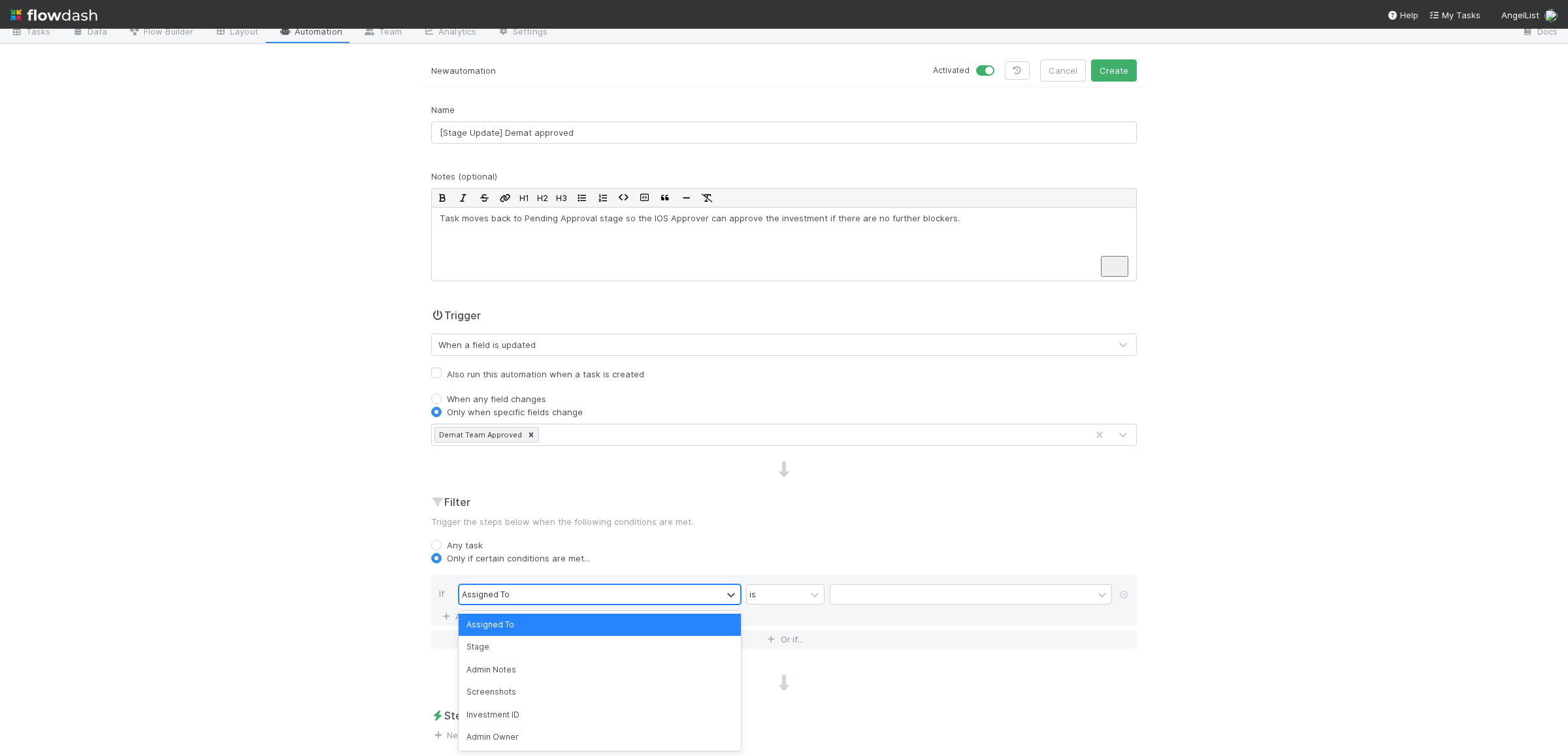
click at [509, 597] on div "Assigned To" at bounding box center [591, 594] width 263 height 19
type input "demat"
click at [517, 620] on div "Demat Team Approved" at bounding box center [600, 625] width 282 height 22
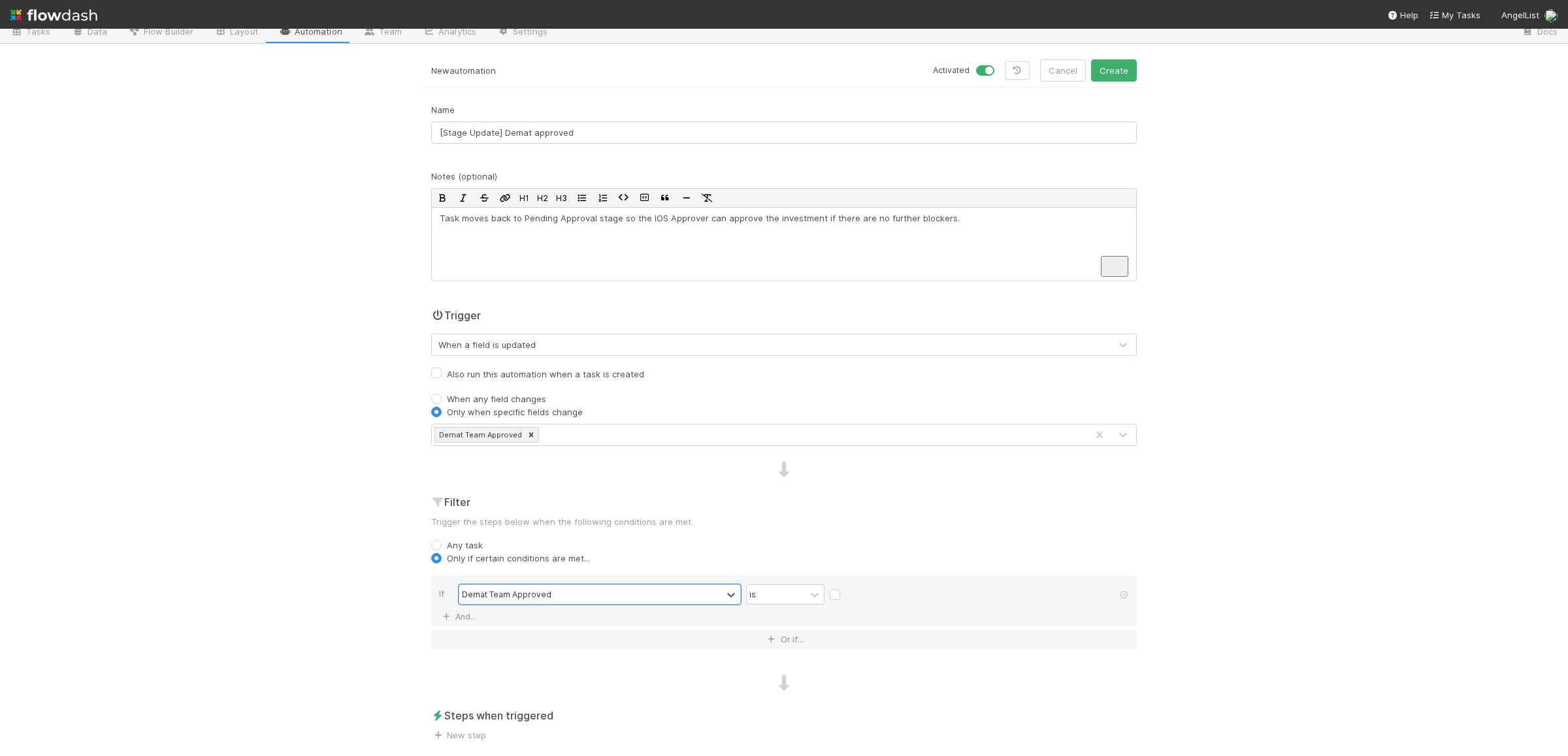
click at [845, 588] on label at bounding box center [845, 588] width 0 height 0
click at [837, 596] on input "checkbox" at bounding box center [835, 598] width 10 height 20
checkbox input "true"
click at [457, 736] on link "New step" at bounding box center [459, 735] width 55 height 10
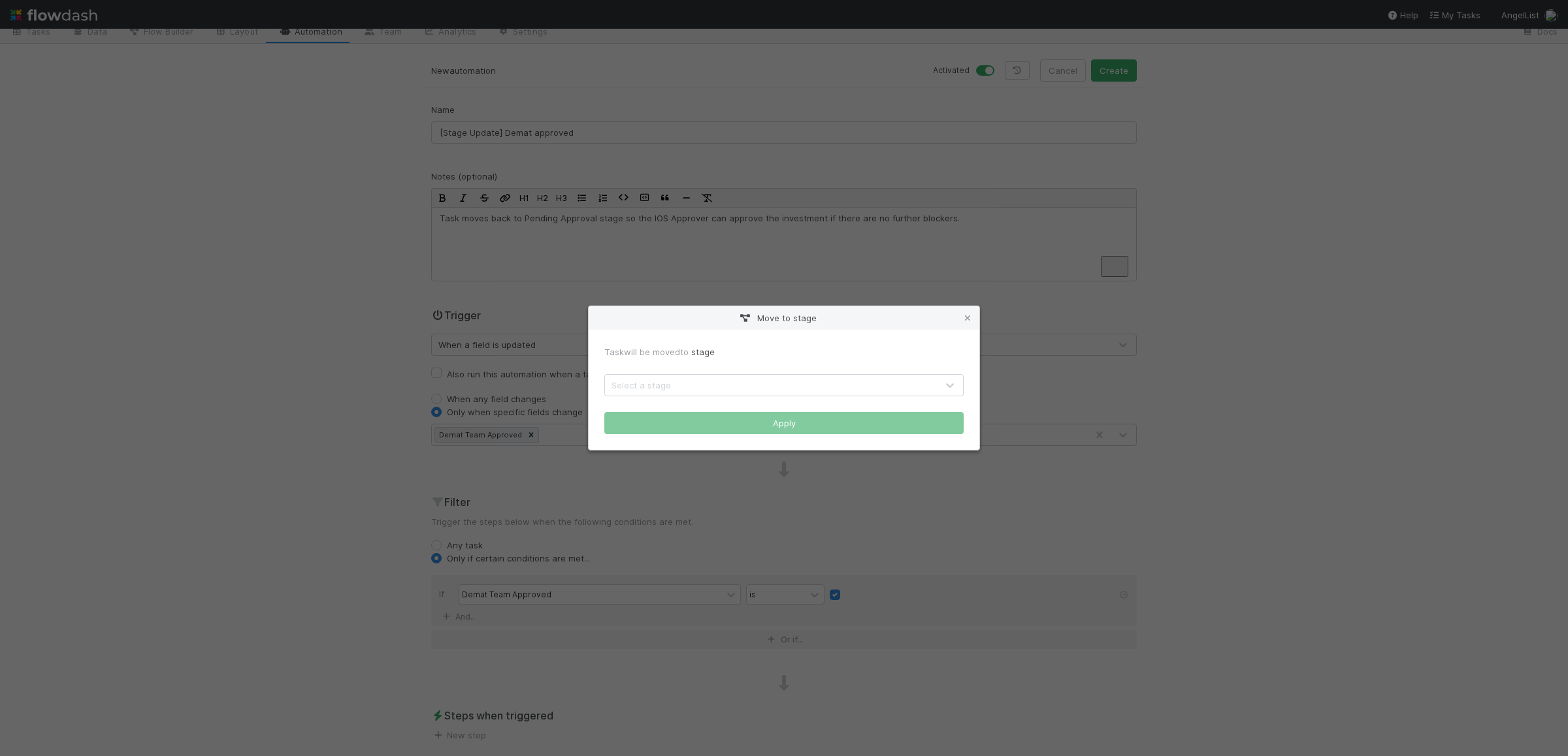
click at [749, 375] on div "Select a stage" at bounding box center [770, 385] width 332 height 21
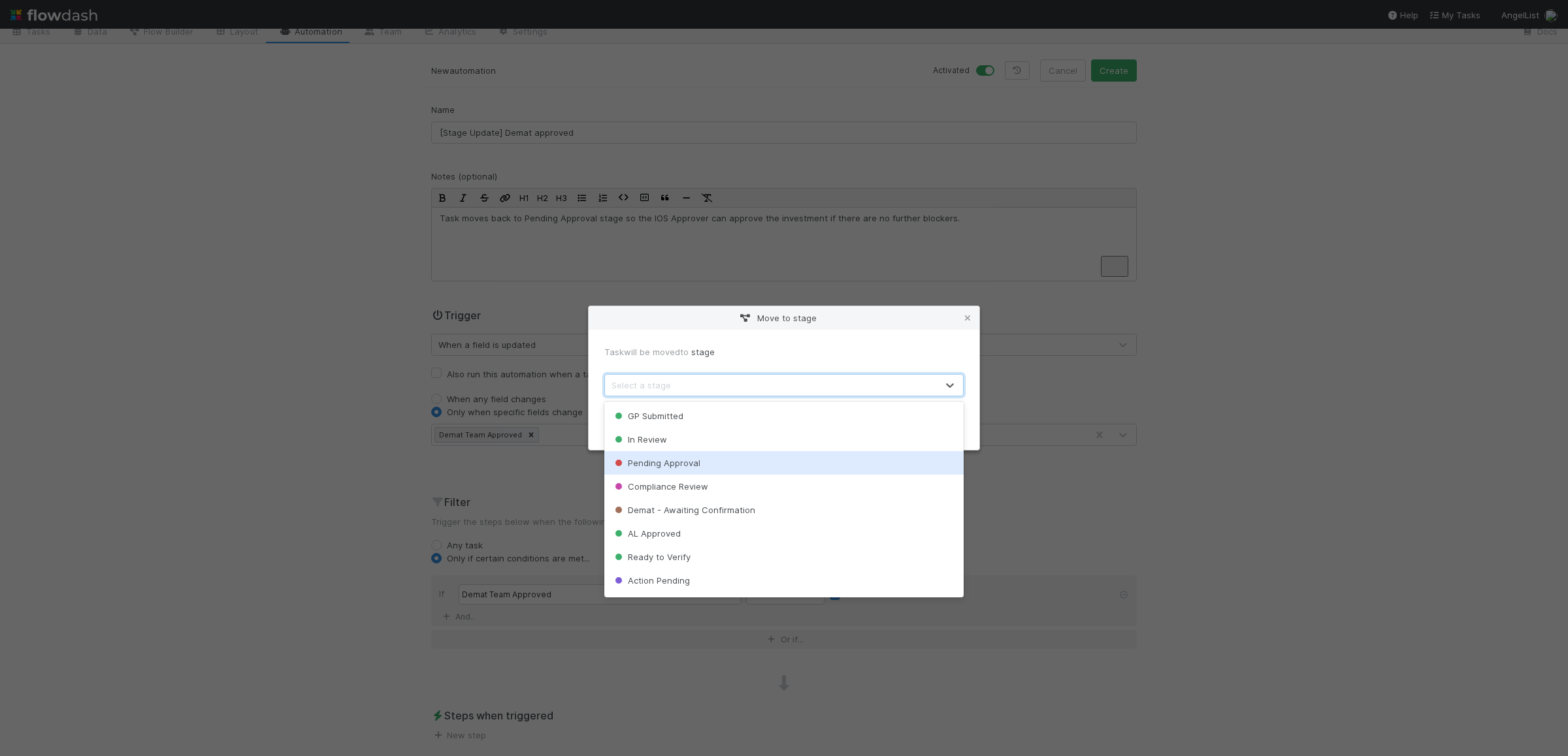
click at [665, 466] on span "Pending Approval" at bounding box center [656, 463] width 88 height 10
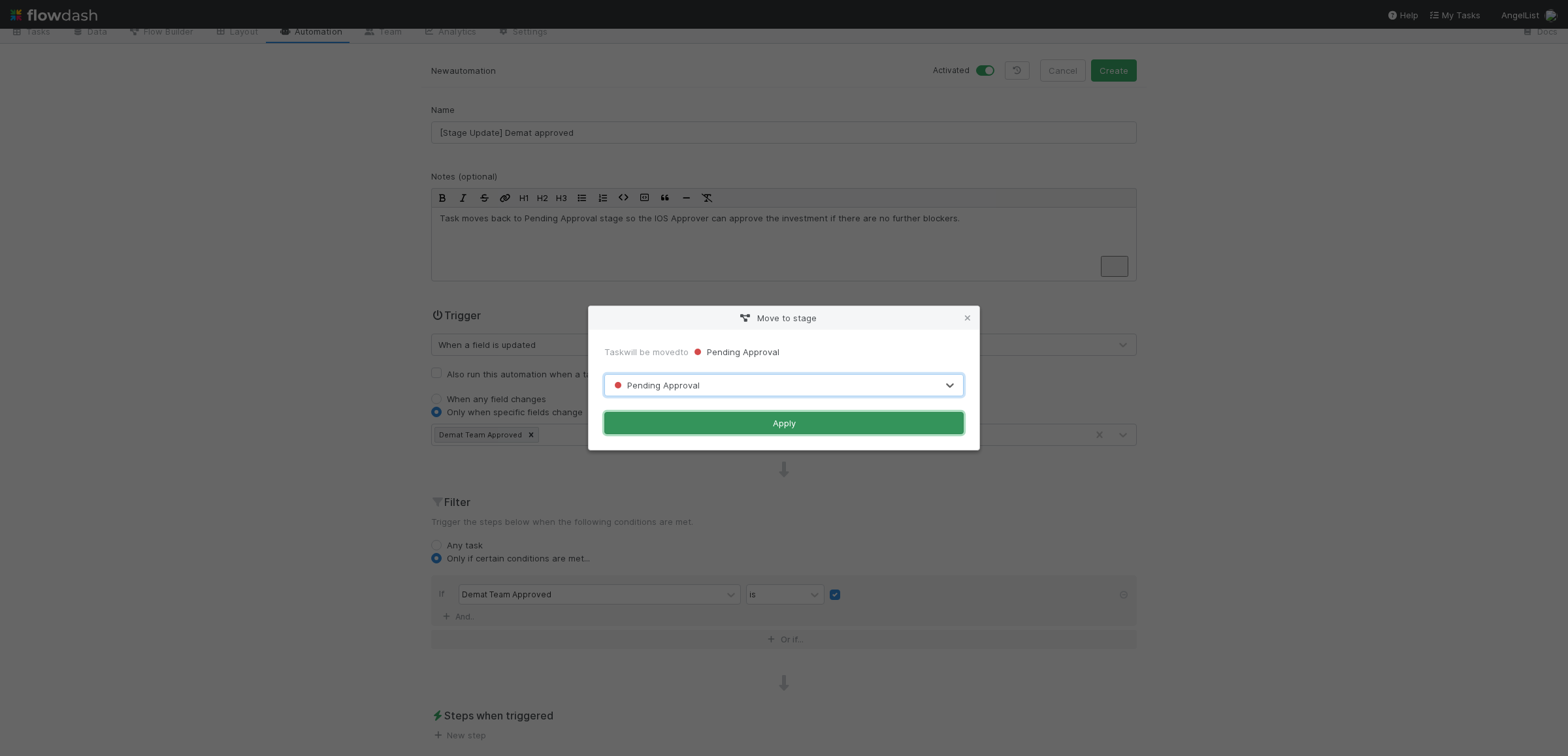
click at [675, 420] on button "Apply" at bounding box center [784, 423] width 359 height 22
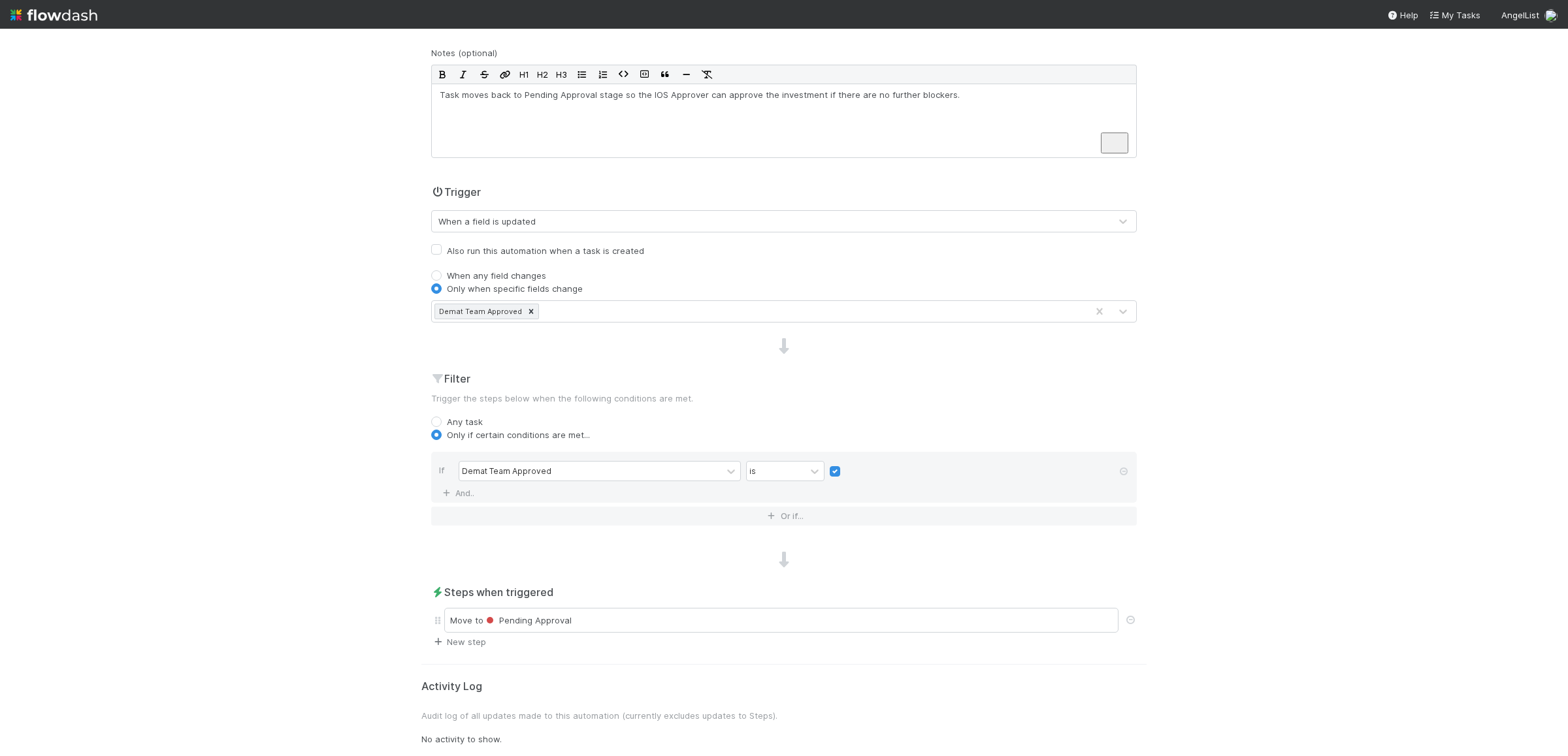
scroll to position [0, 0]
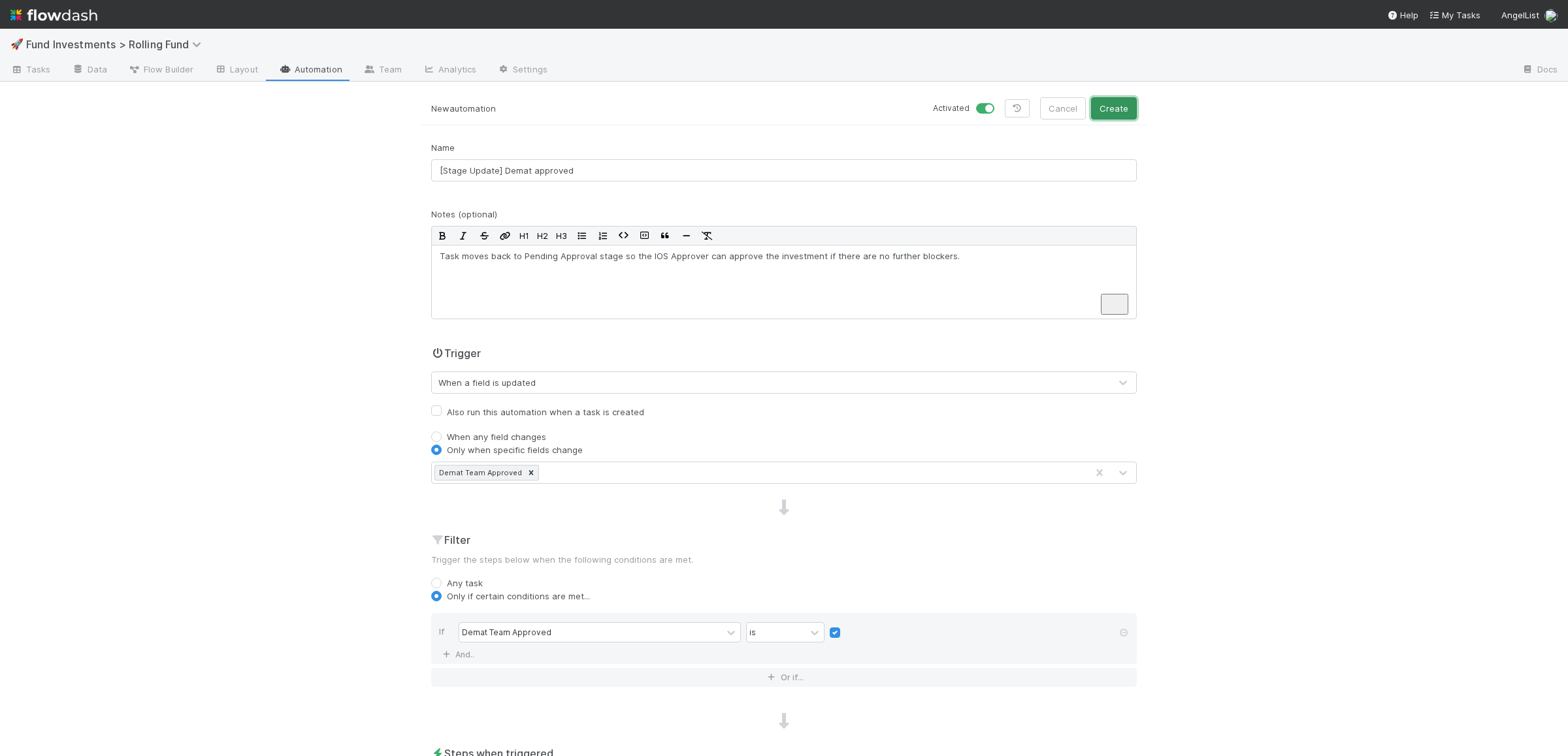
click at [1132, 115] on button "Create" at bounding box center [1114, 108] width 45 height 22
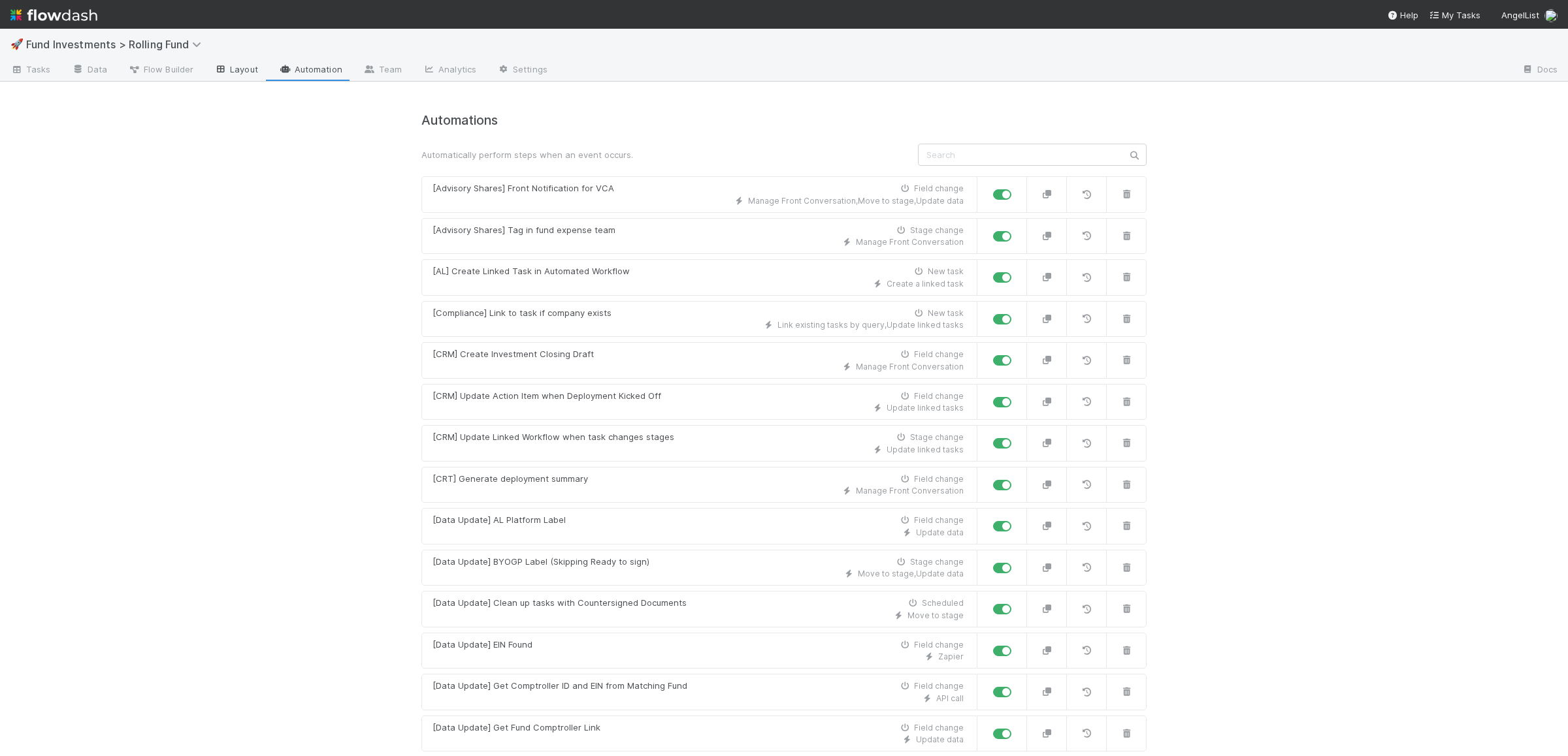
click at [228, 68] on link "Layout" at bounding box center [236, 71] width 65 height 21
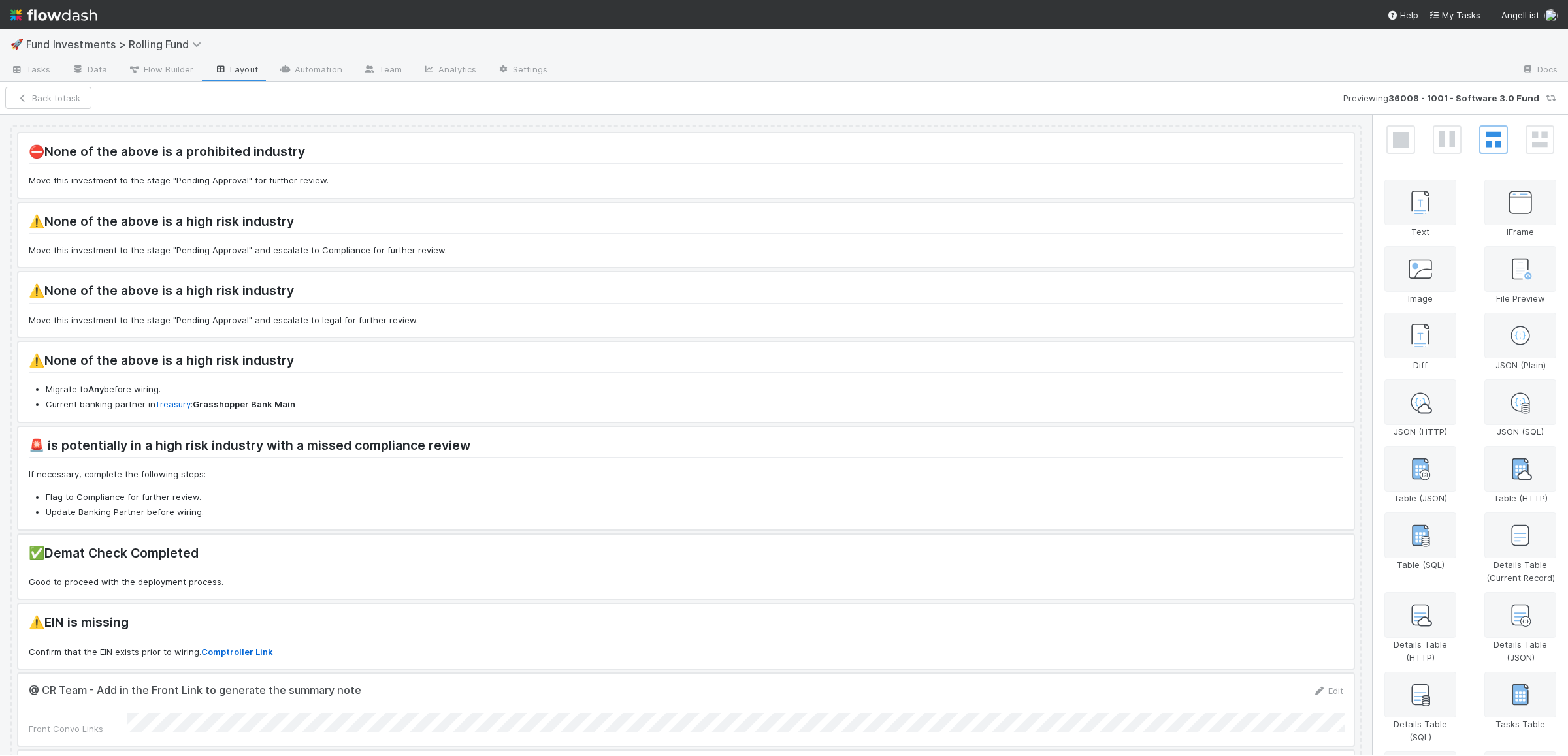
click at [217, 578] on div at bounding box center [686, 567] width 1335 height 65
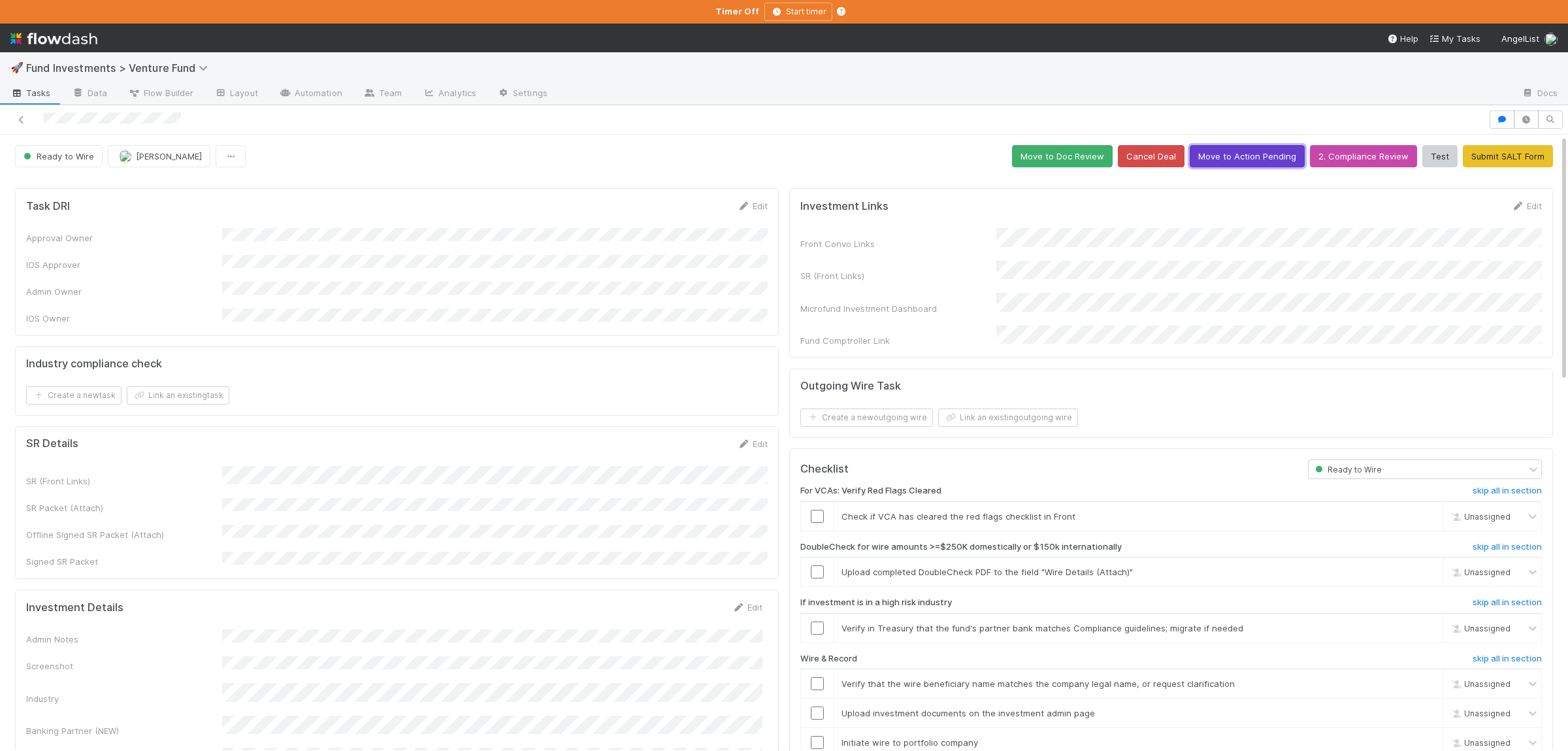
click at [1270, 163] on button "Move to Action Pending" at bounding box center [1247, 156] width 115 height 22
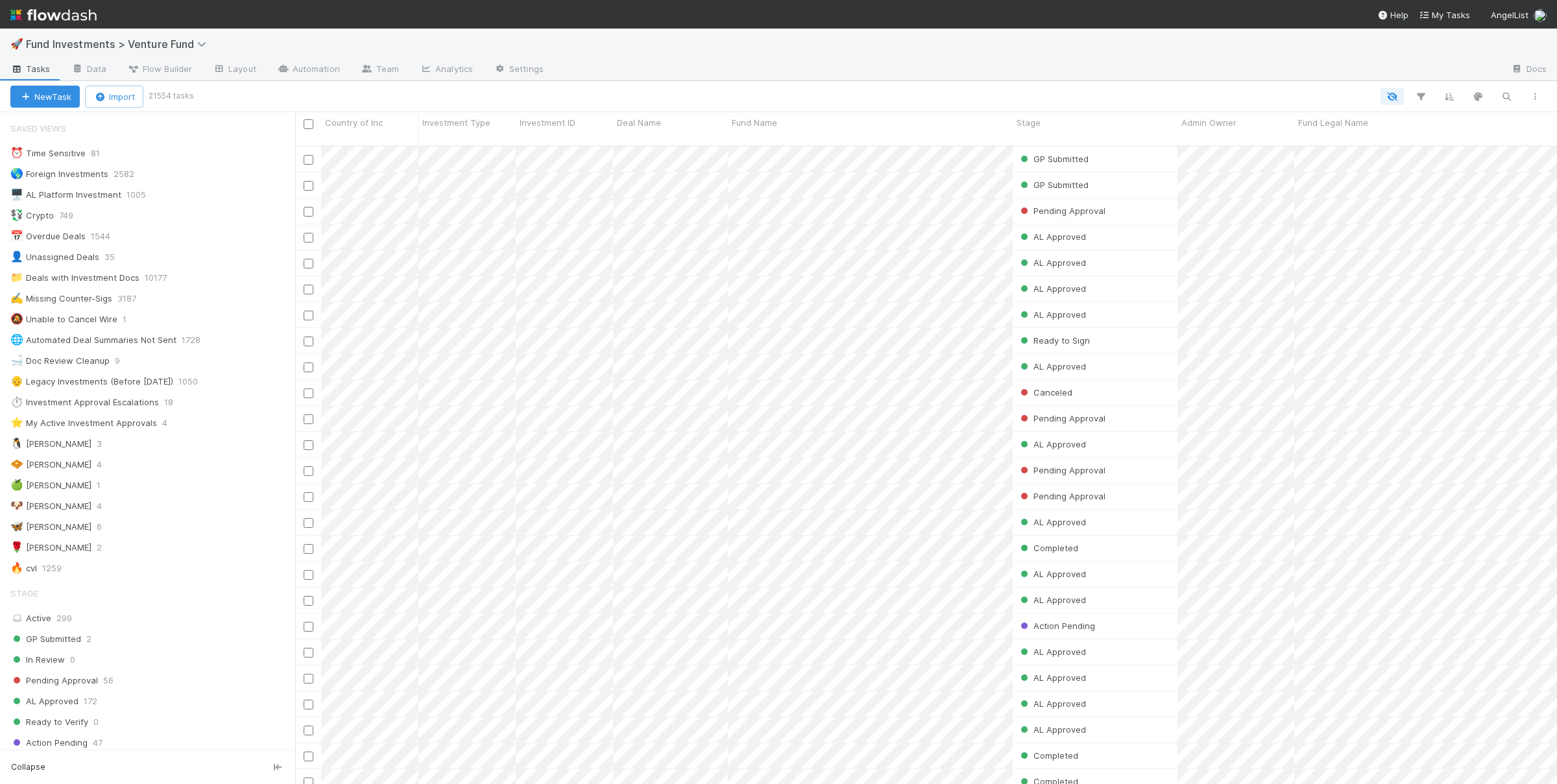
scroll to position [649, 1262]
click at [78, 470] on div "🧇 Susan 4" at bounding box center [153, 464] width 285 height 16
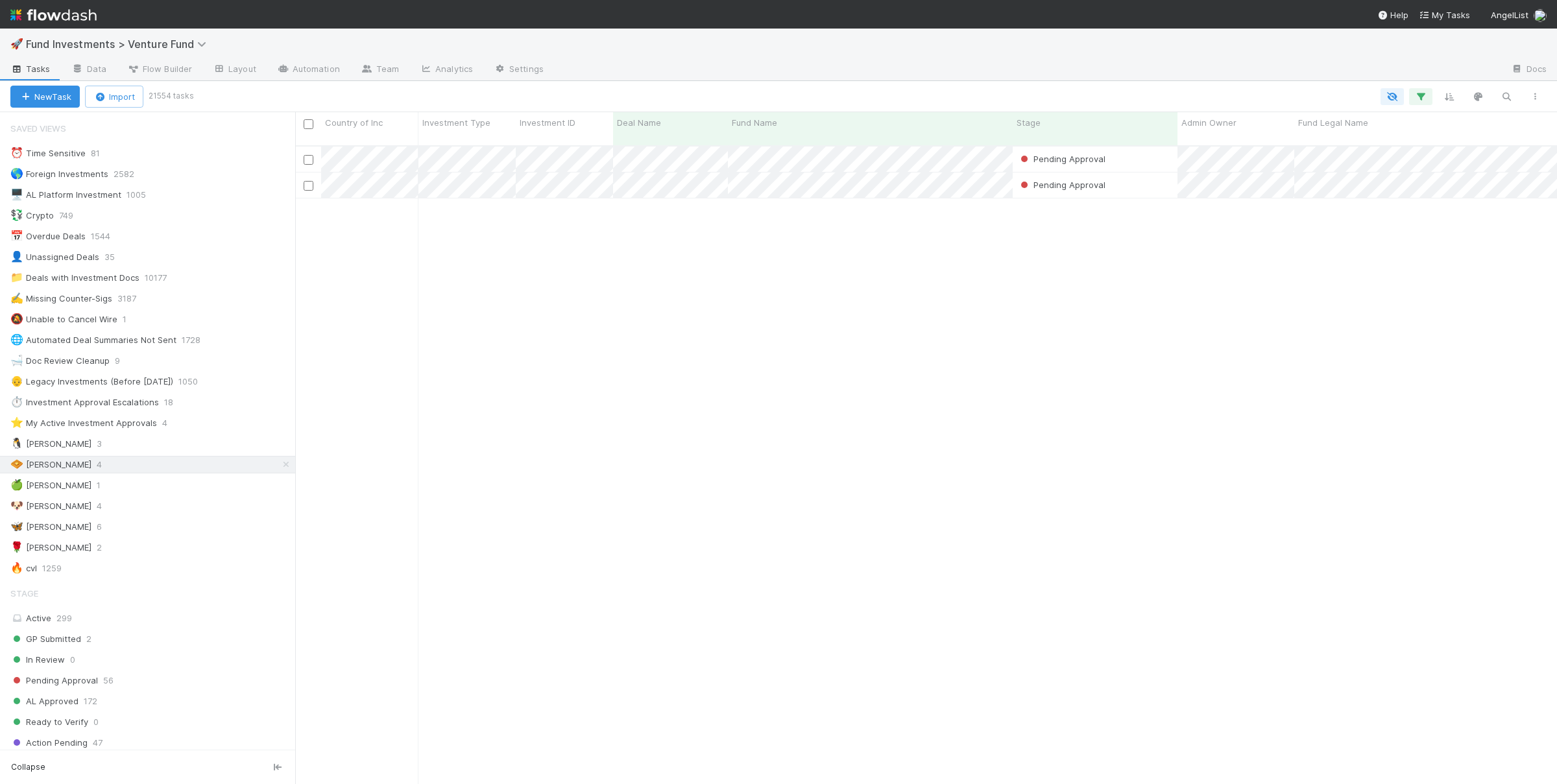
scroll to position [649, 1262]
click at [1018, 441] on div "Pending Approval Manav Mehta 8/20/25, 2:17:57 AM 8/20/25, 2:32:21 AM 0 0 0 0 0 …" at bounding box center [926, 470] width 1262 height 649
drag, startPoint x: 619, startPoint y: 422, endPoint x: 444, endPoint y: 431, distance: 175.2
click at [619, 421] on div "Pending Approval Manav Mehta 8/20/25, 2:17:57 AM 8/20/25, 2:32:21 AM 0 0 0 0 0 …" at bounding box center [926, 470] width 1262 height 649
click at [67, 489] on div "🍏 Ali 1" at bounding box center [153, 485] width 285 height 16
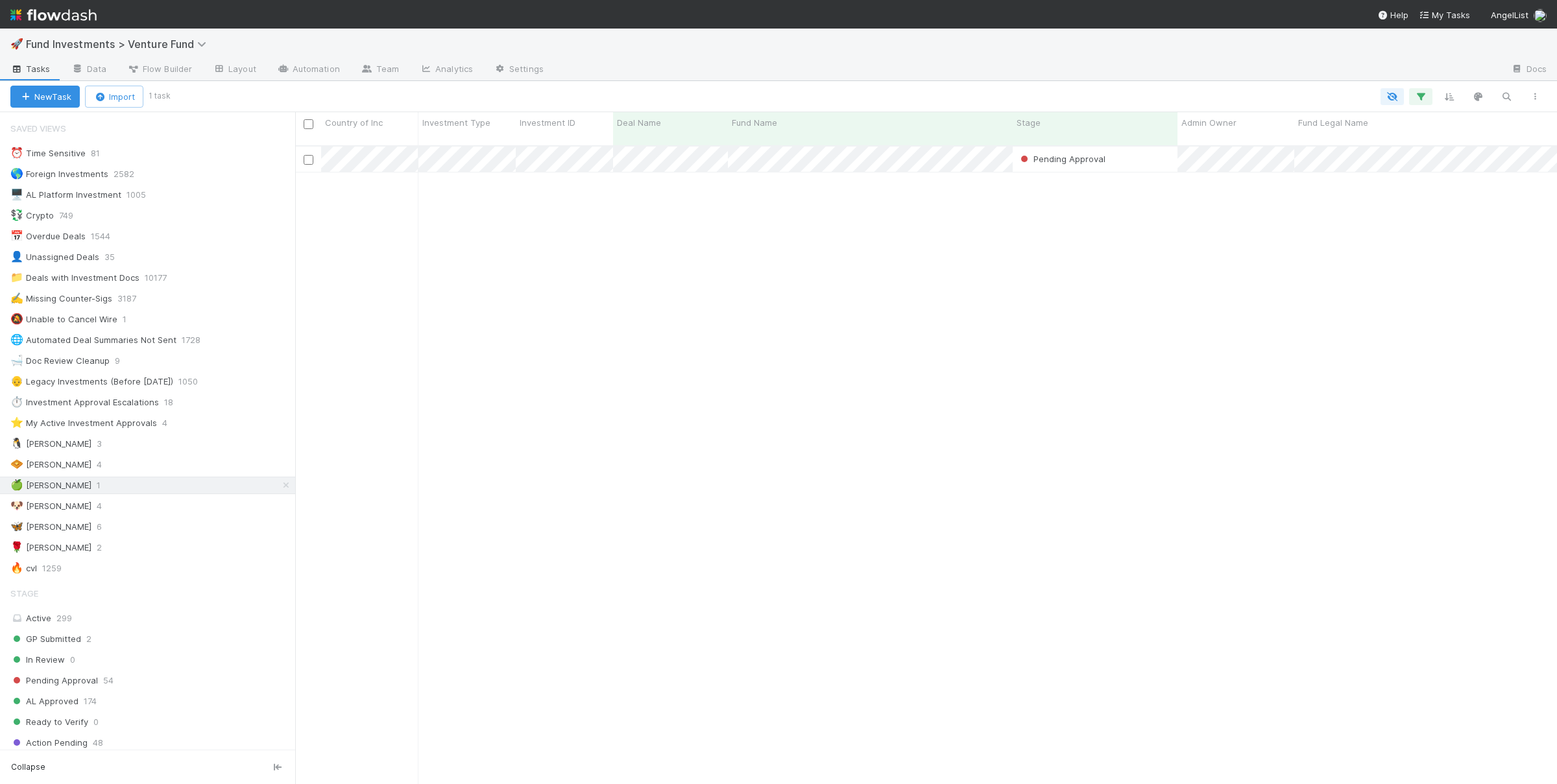
scroll to position [649, 1262]
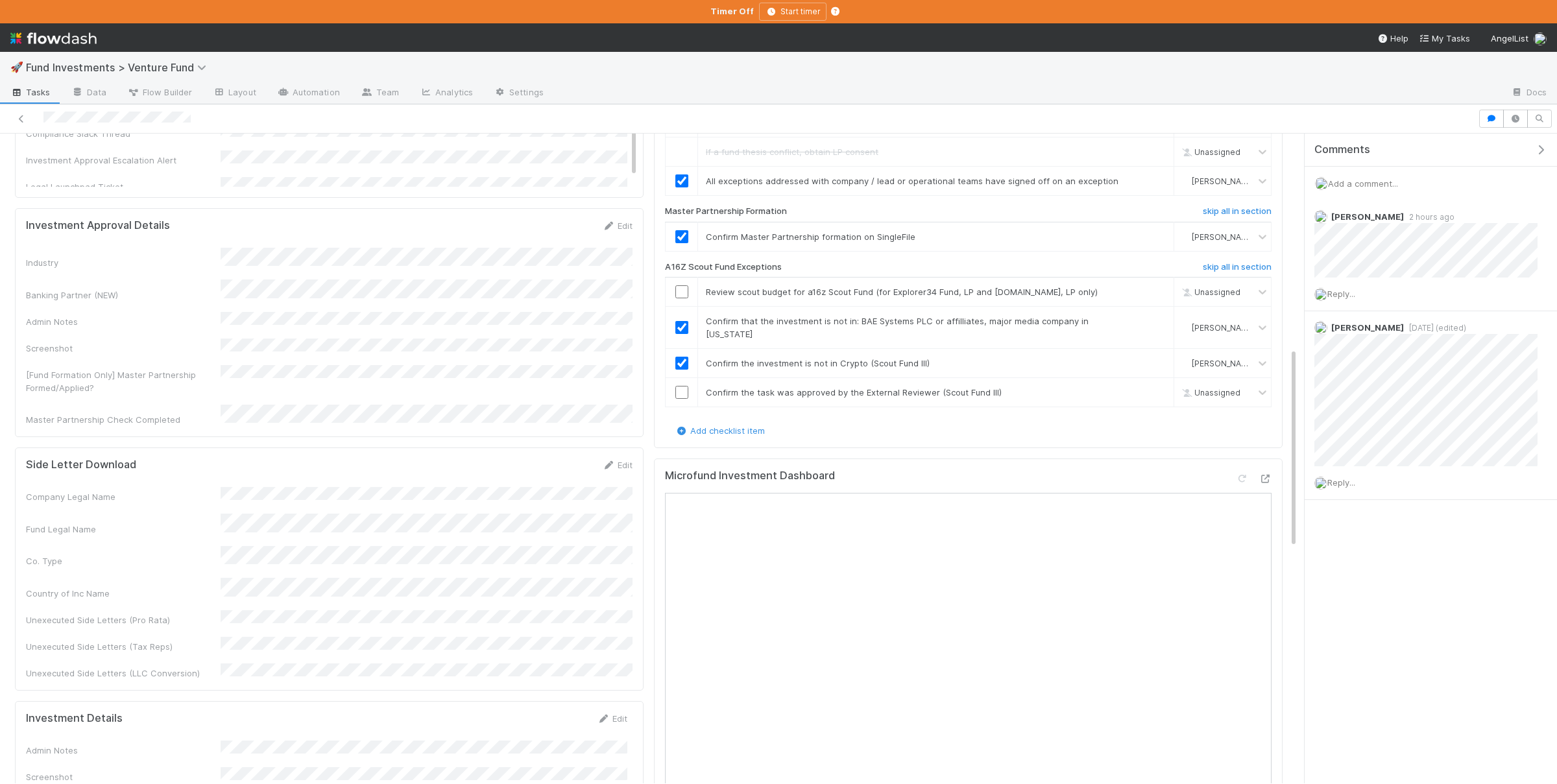
scroll to position [948, 0]
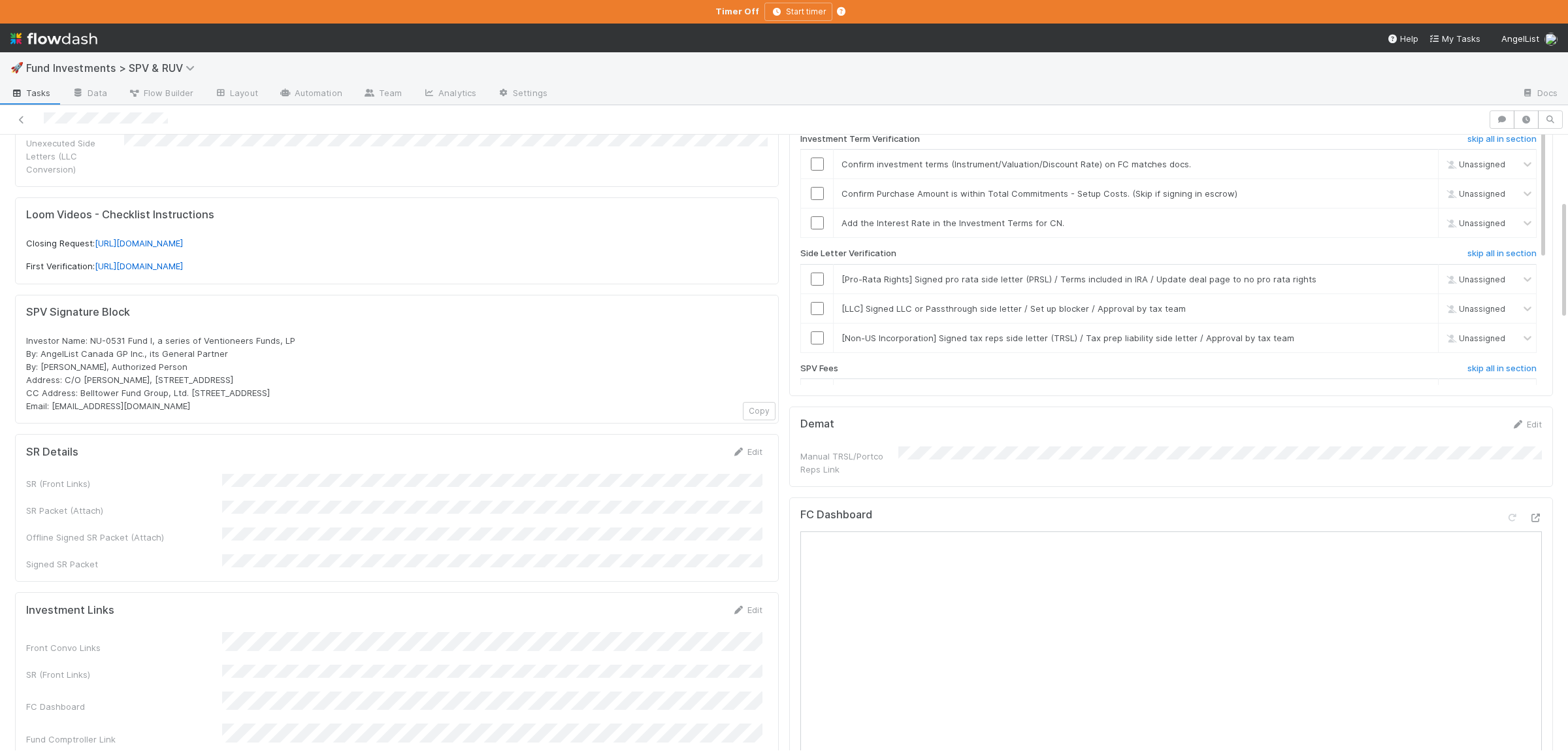
scroll to position [382, 0]
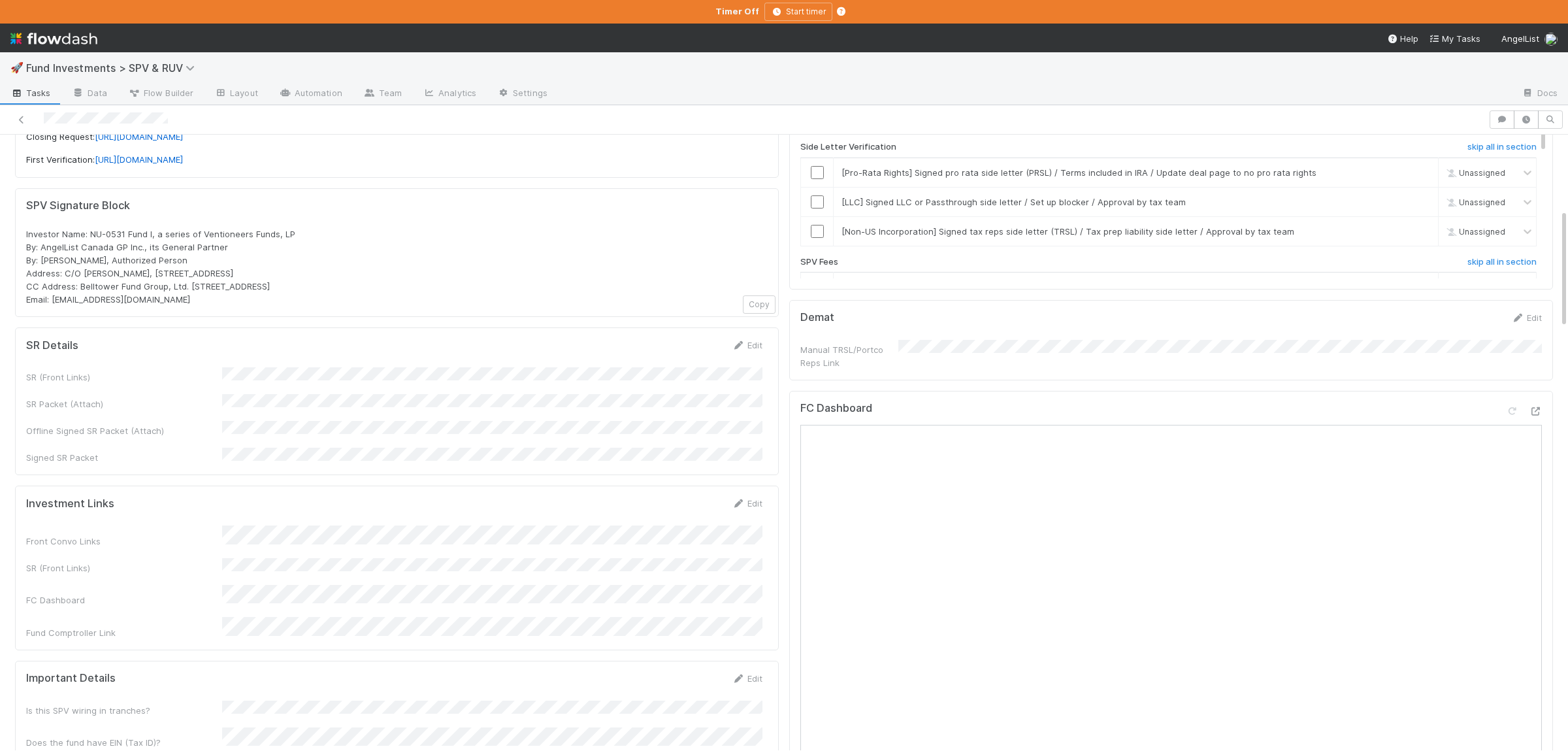
click at [312, 529] on div "Front Convo Links SR (Front Links) FC Dashboard Fund Comptroller Link" at bounding box center [394, 582] width 736 height 114
click at [682, 496] on button "Save" at bounding box center [692, 508] width 37 height 22
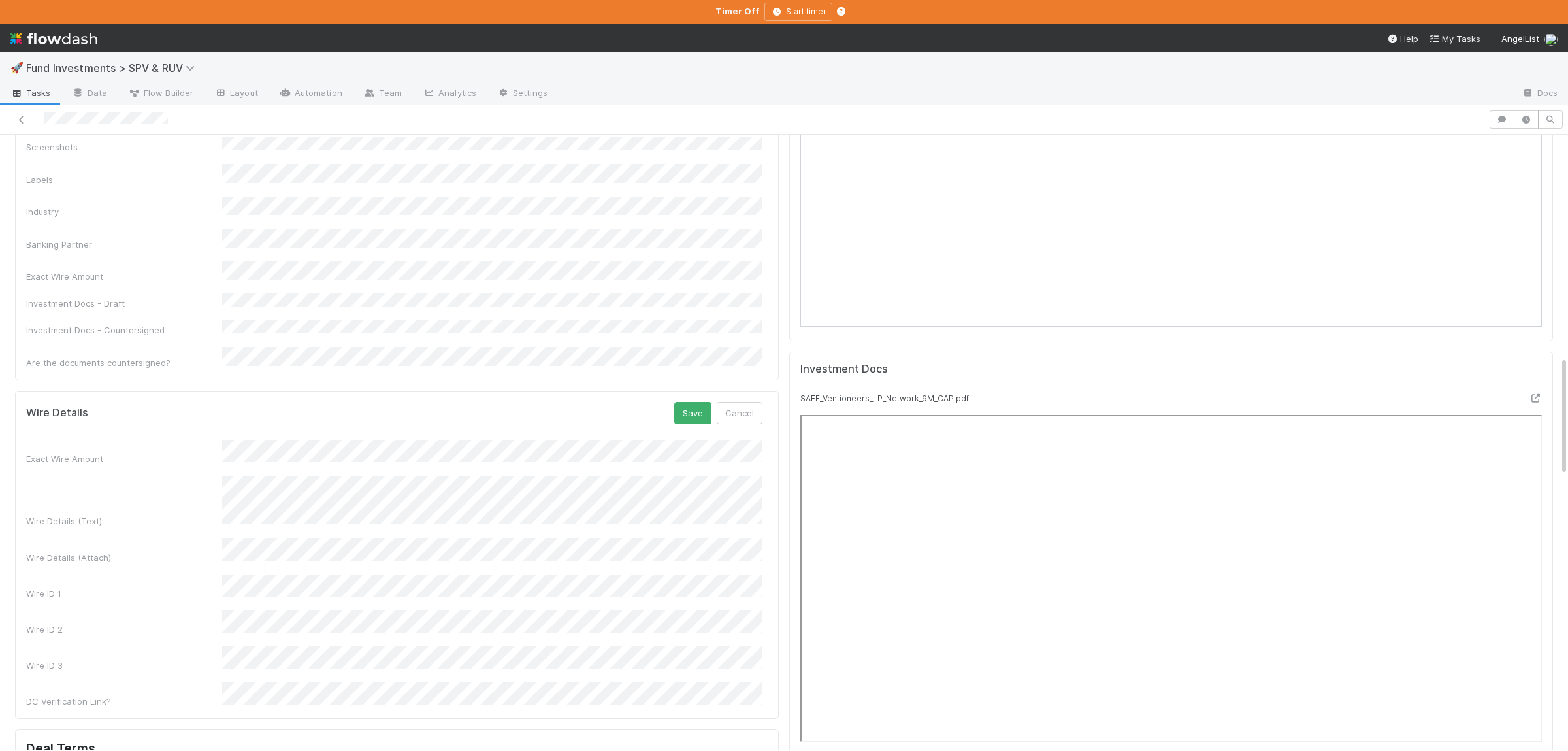
scroll to position [1131, 0]
click at [698, 418] on button "Save" at bounding box center [692, 429] width 37 height 22
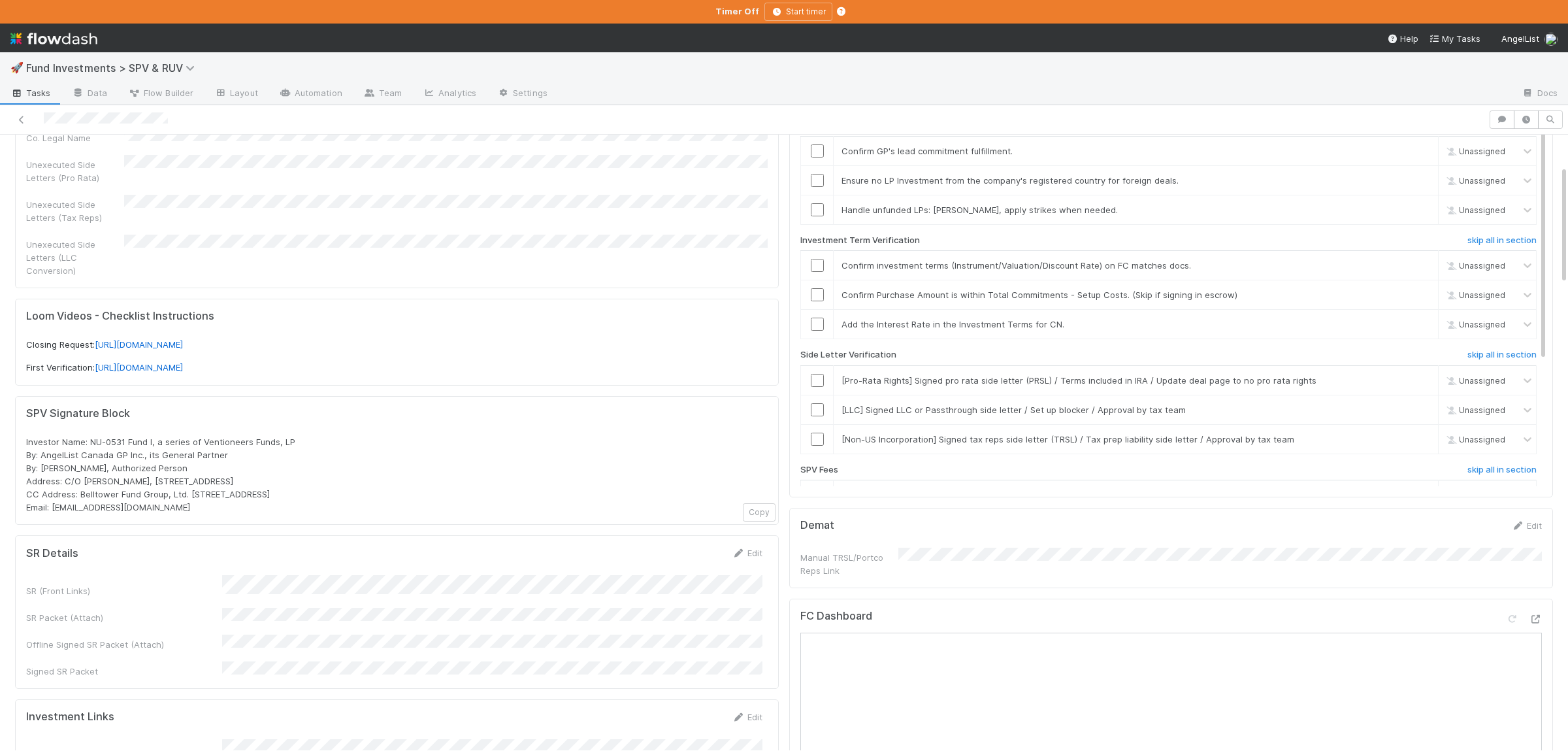
scroll to position [0, 0]
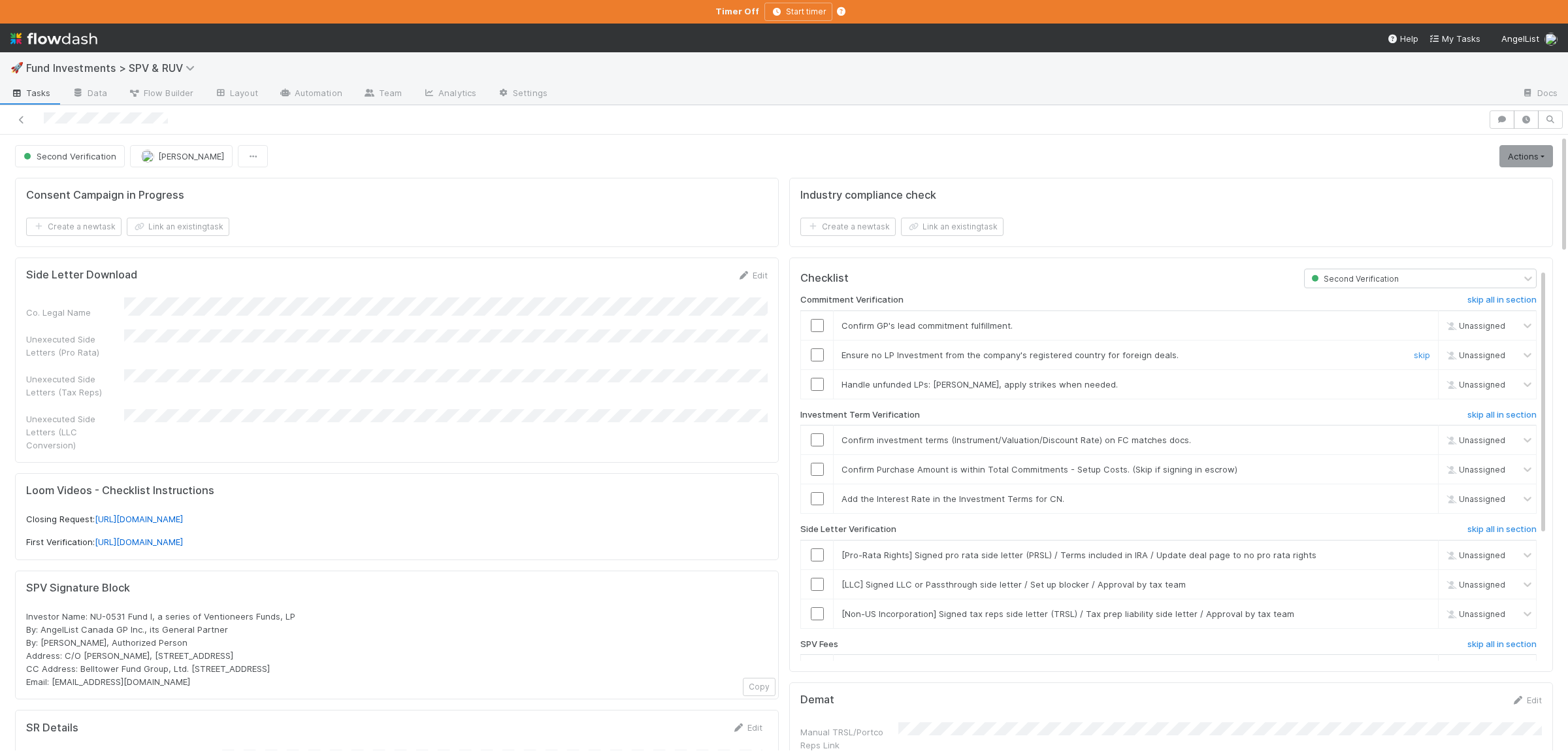
click at [814, 360] on input "checkbox" at bounding box center [817, 355] width 13 height 13
click at [820, 358] on input "checkbox" at bounding box center [817, 355] width 13 height 13
click at [823, 444] on input "checkbox" at bounding box center [817, 440] width 13 height 13
click at [817, 470] on input "checkbox" at bounding box center [817, 469] width 13 height 13
click at [1430, 502] on link "skip" at bounding box center [1421, 499] width 16 height 10
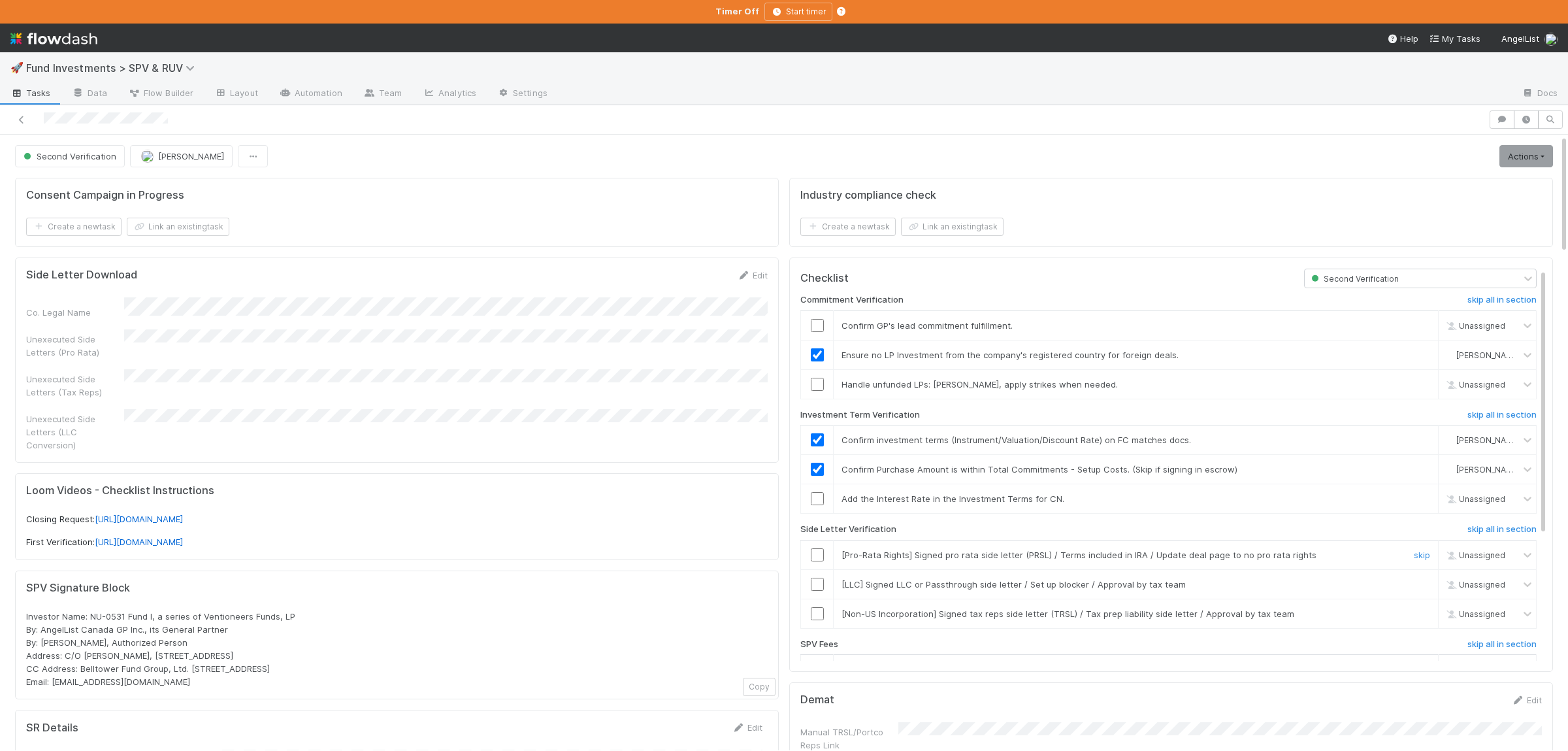
click at [823, 557] on input "checkbox" at bounding box center [817, 555] width 13 height 13
click at [821, 616] on input "checkbox" at bounding box center [817, 613] width 13 height 13
drag, startPoint x: 1422, startPoint y: 590, endPoint x: 1399, endPoint y: 592, distance: 23.1
click at [1423, 589] on link "skip" at bounding box center [1421, 584] width 16 height 10
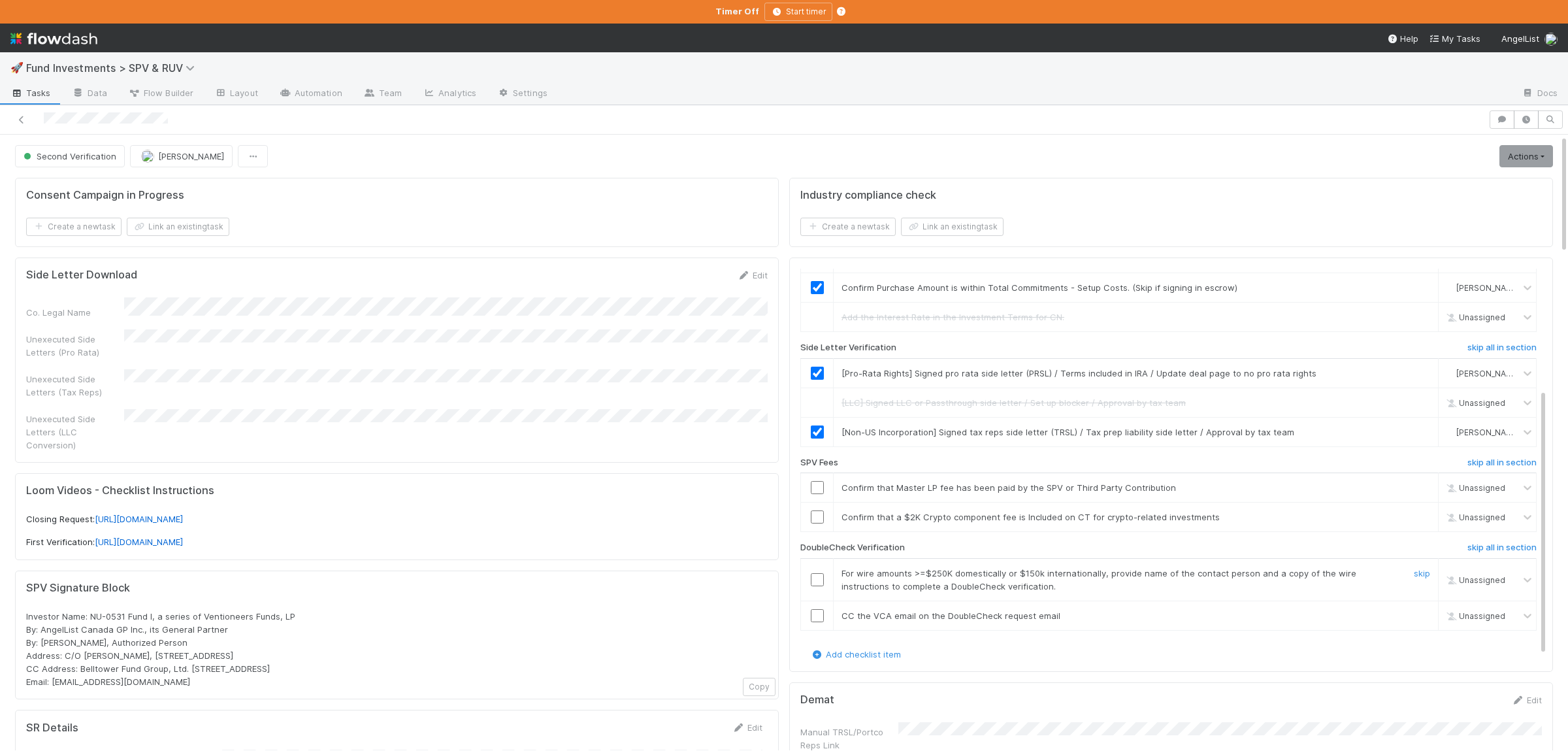
scroll to position [185, 0]
drag, startPoint x: 1486, startPoint y: 464, endPoint x: 1487, endPoint y: 530, distance: 66.0
click at [1487, 464] on h6 "skip all in section" at bounding box center [1502, 462] width 69 height 10
click at [1487, 546] on h6 "skip all in section" at bounding box center [1502, 548] width 69 height 10
click at [1516, 162] on link "Actions" at bounding box center [1526, 156] width 54 height 22
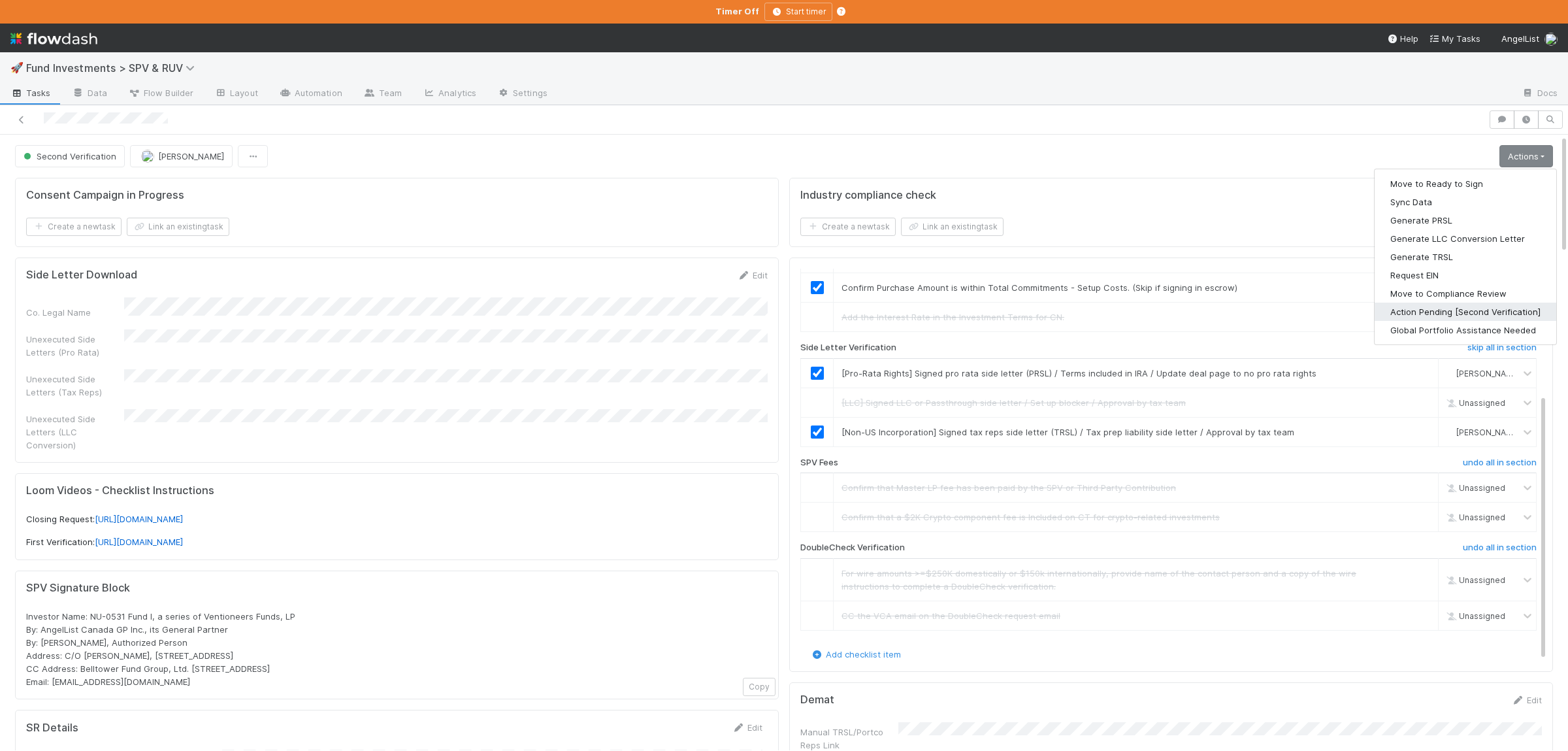
click at [1420, 313] on button "Action Pending [Second Verification]" at bounding box center [1465, 312] width 182 height 18
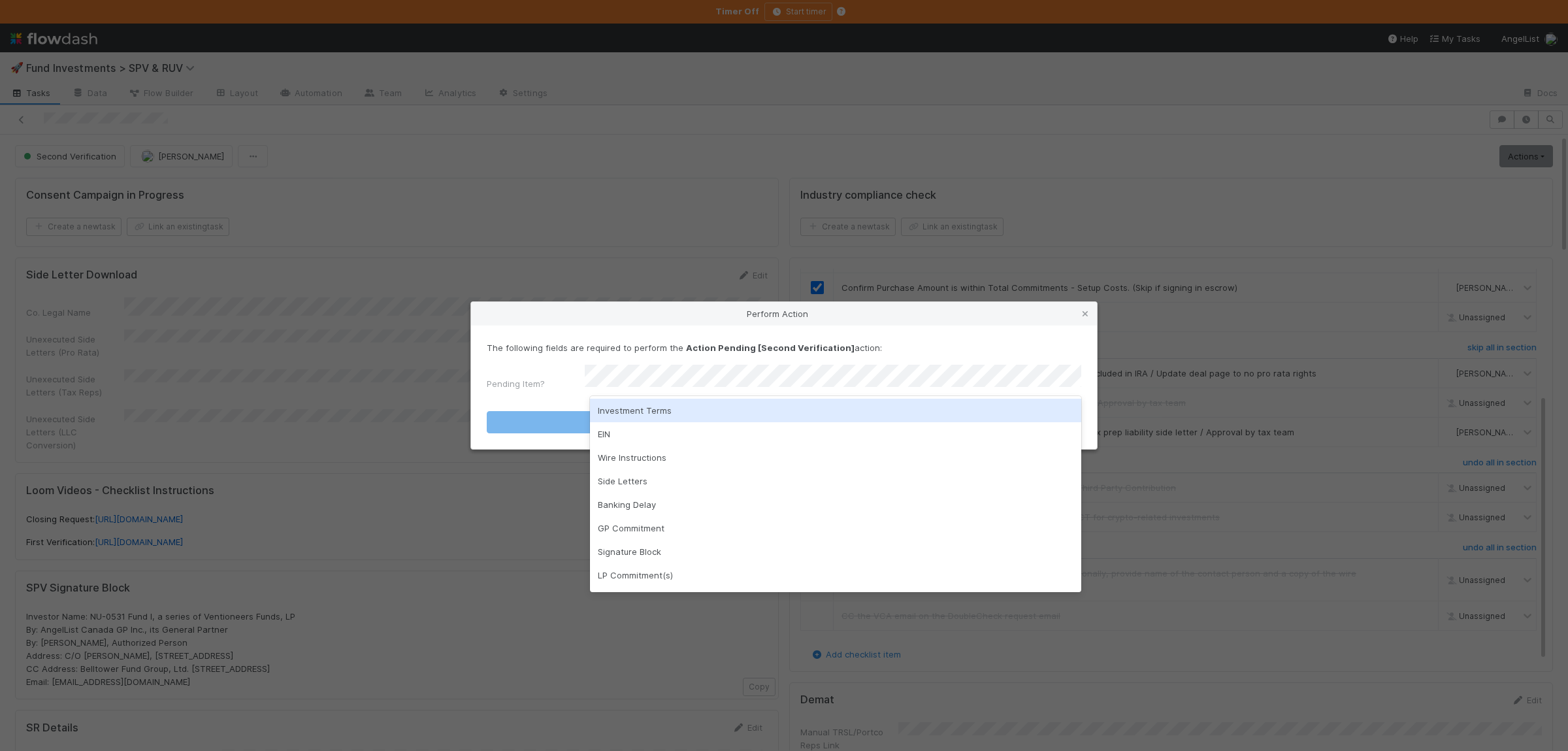
click at [643, 408] on div "Investment Terms" at bounding box center [835, 410] width 491 height 24
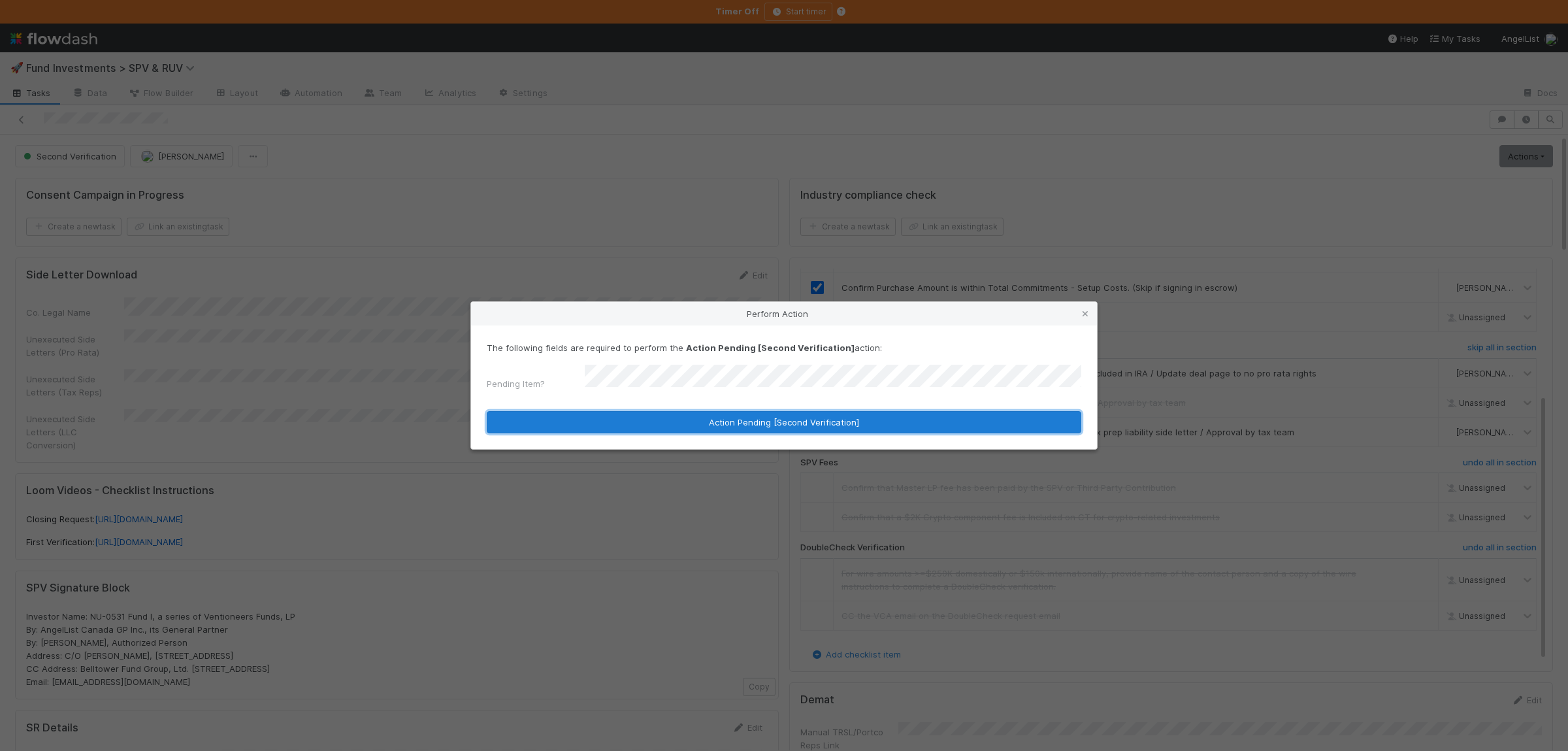
click at [649, 412] on button "Action Pending [Second Verification]" at bounding box center [784, 422] width 594 height 22
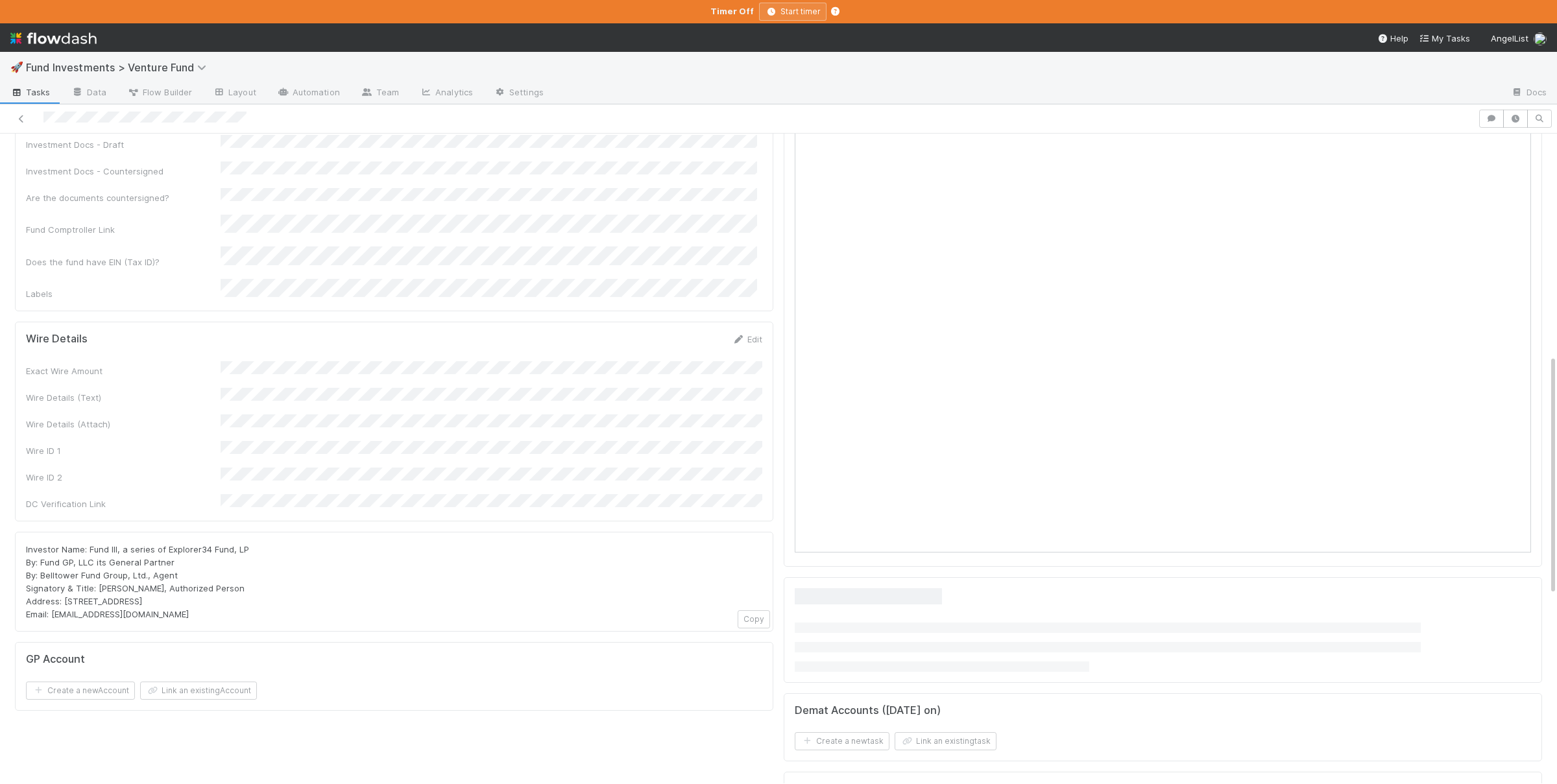
scroll to position [597, 0]
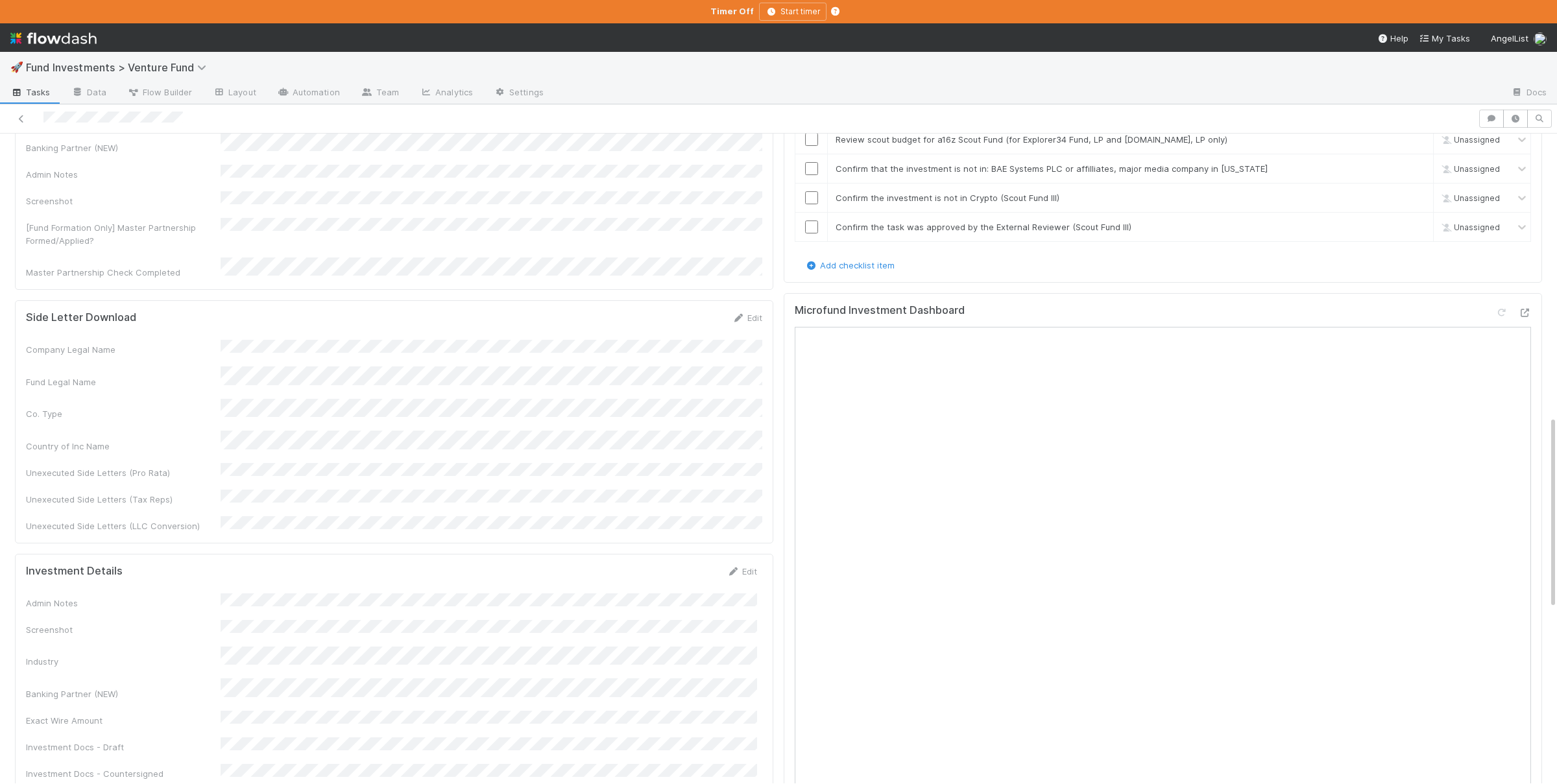
scroll to position [948, 0]
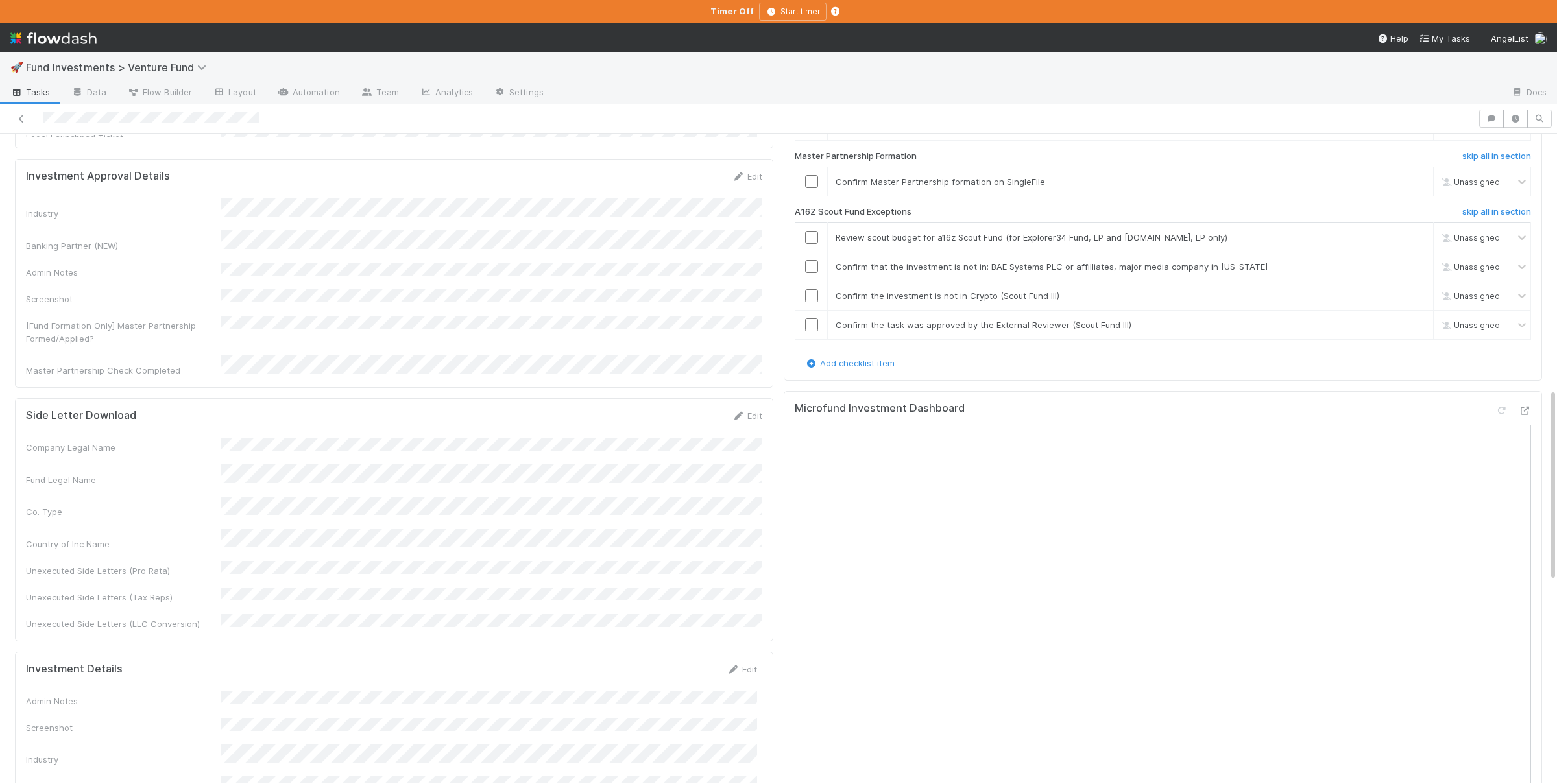
scroll to position [1075, 0]
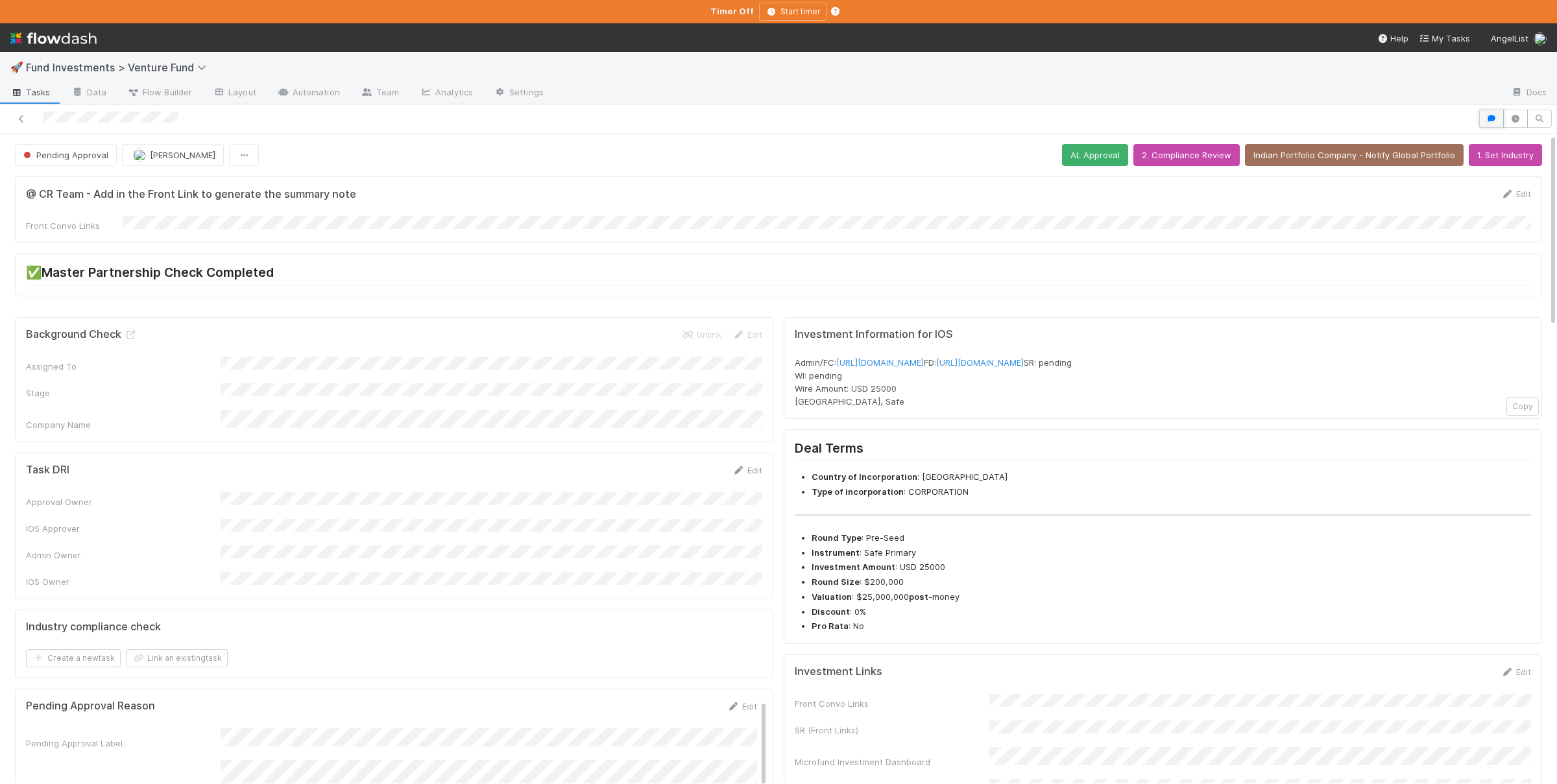
click at [1488, 114] on button "button" at bounding box center [1492, 119] width 25 height 18
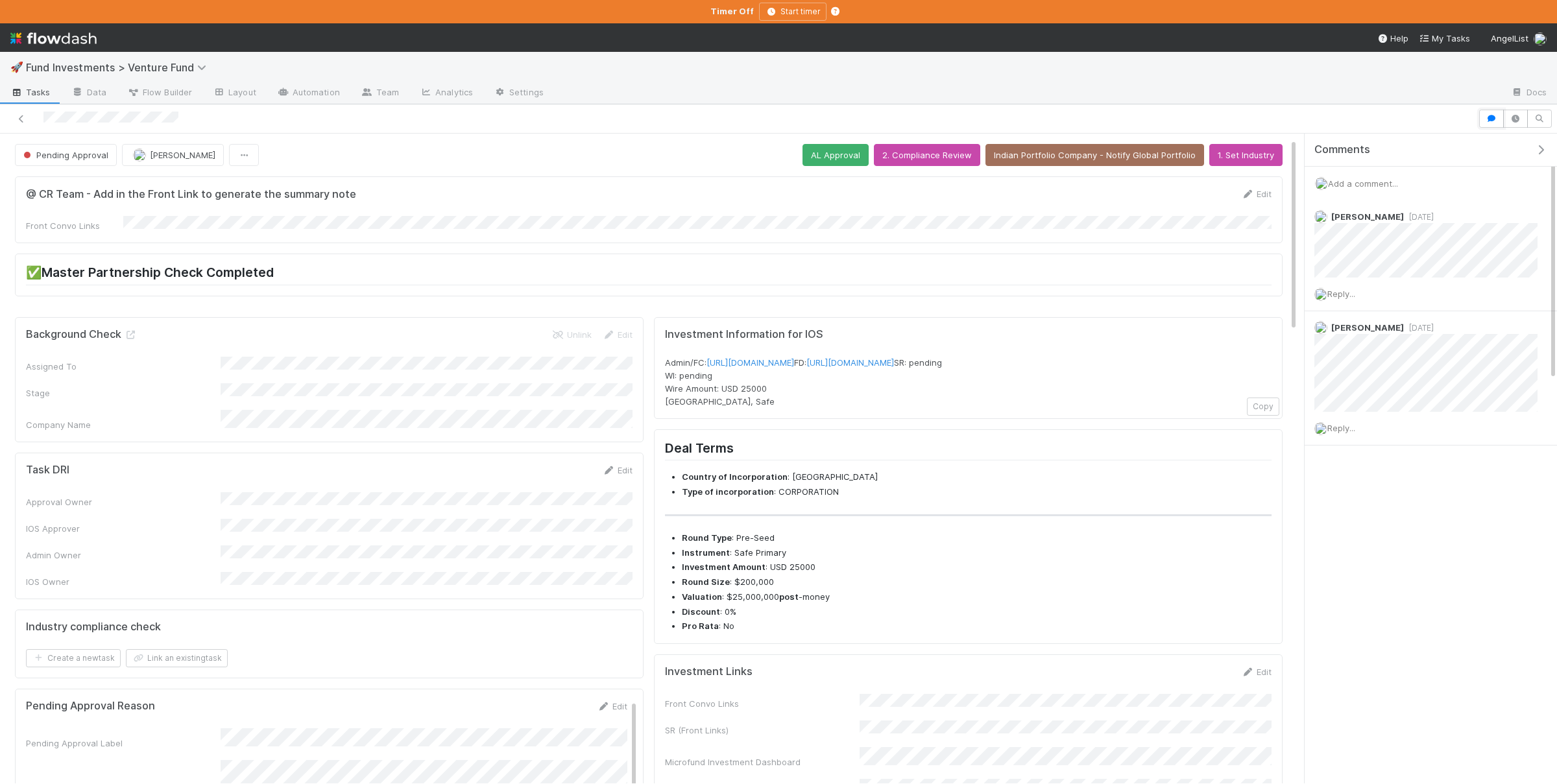
scroll to position [253, 0]
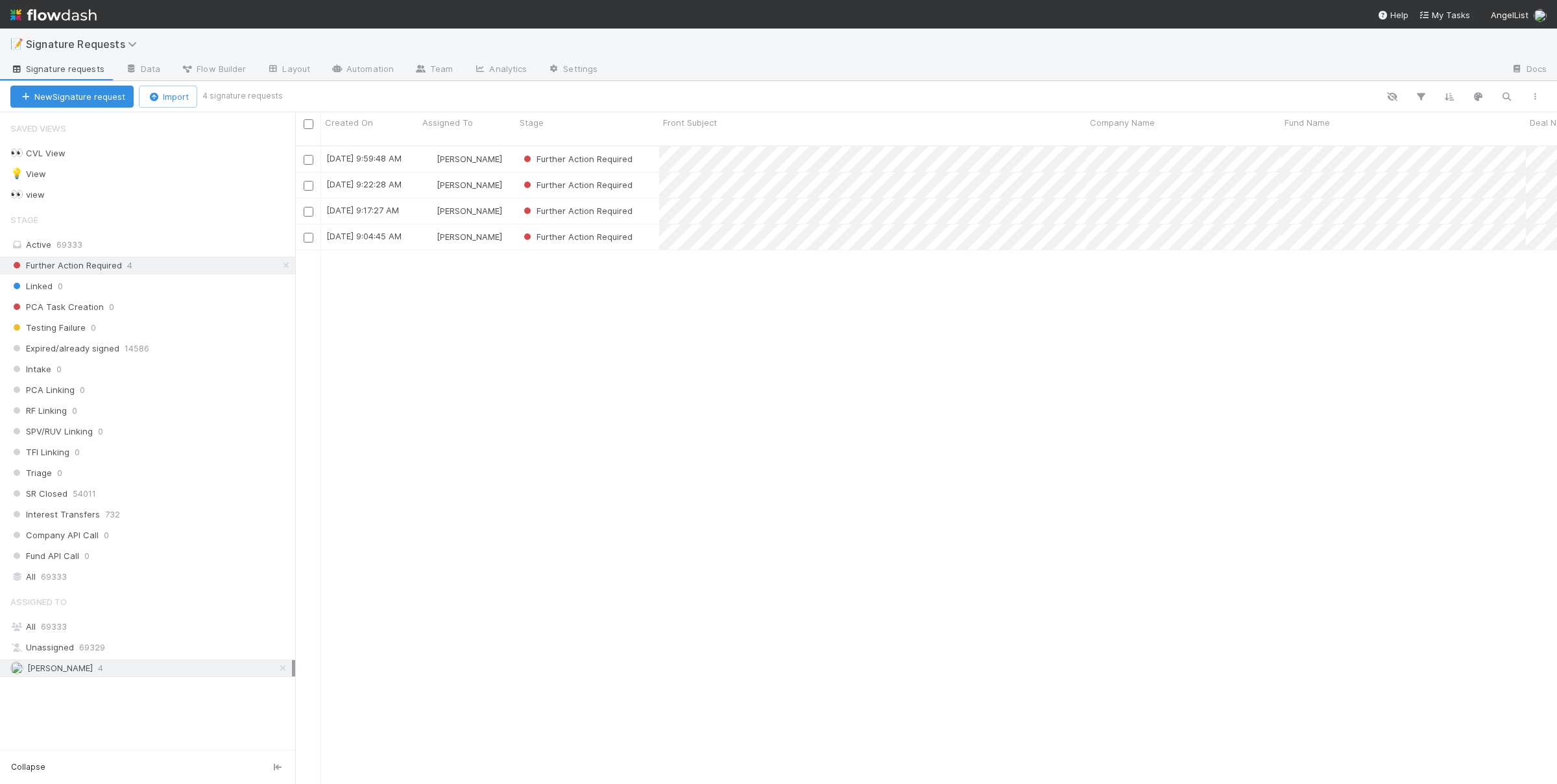
scroll to position [649, 1262]
click at [307, 233] on input "checkbox" at bounding box center [308, 238] width 10 height 10
click at [289, 96] on button "Bulk Actions (1)" at bounding box center [246, 96] width 86 height 22
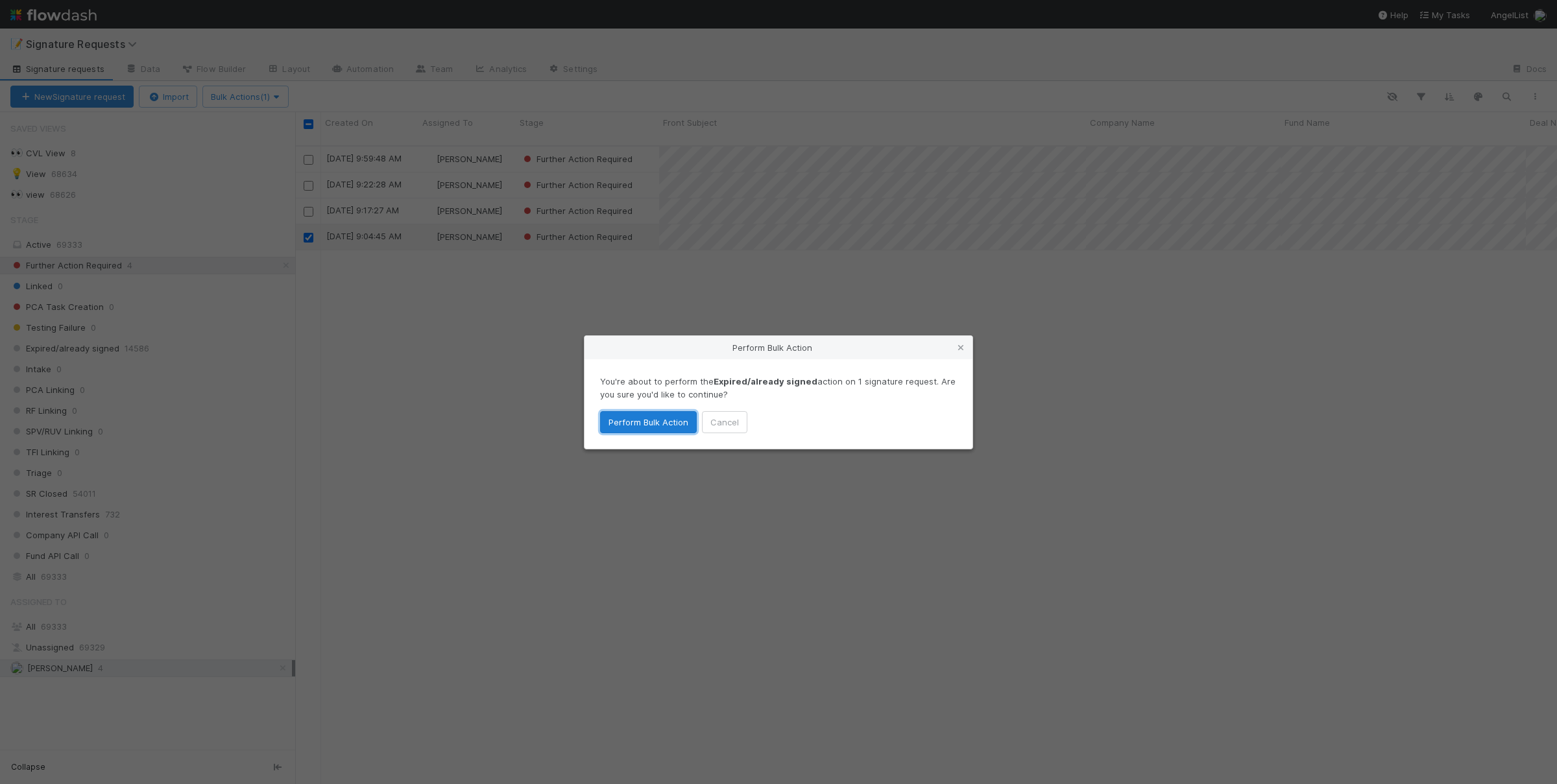
click at [648, 423] on button "Perform Bulk Action" at bounding box center [648, 423] width 96 height 22
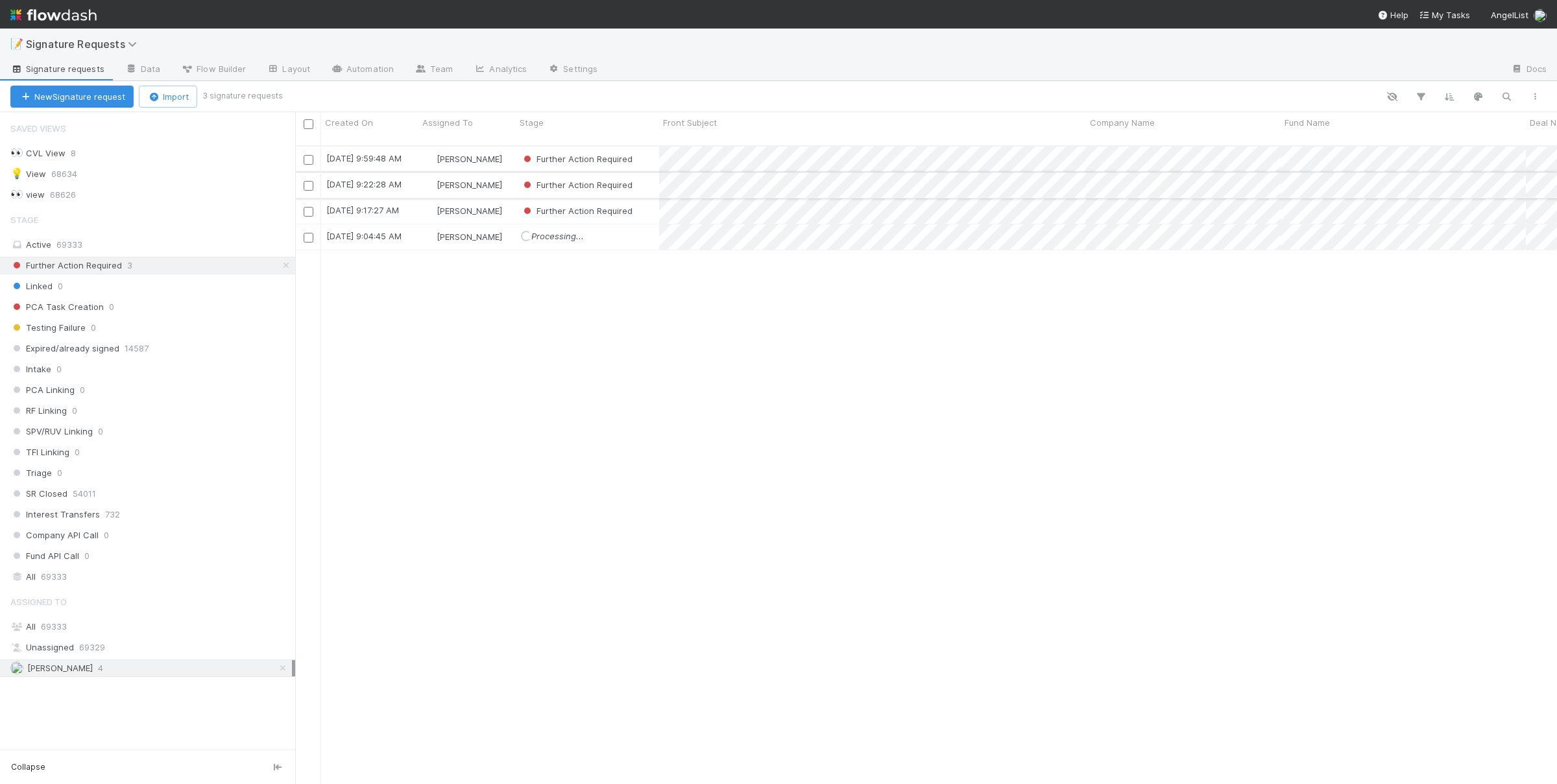
click at [648, 173] on div "Further Action Required" at bounding box center [587, 185] width 144 height 25
click at [653, 146] on div "Further Action Required" at bounding box center [587, 159] width 144 height 25
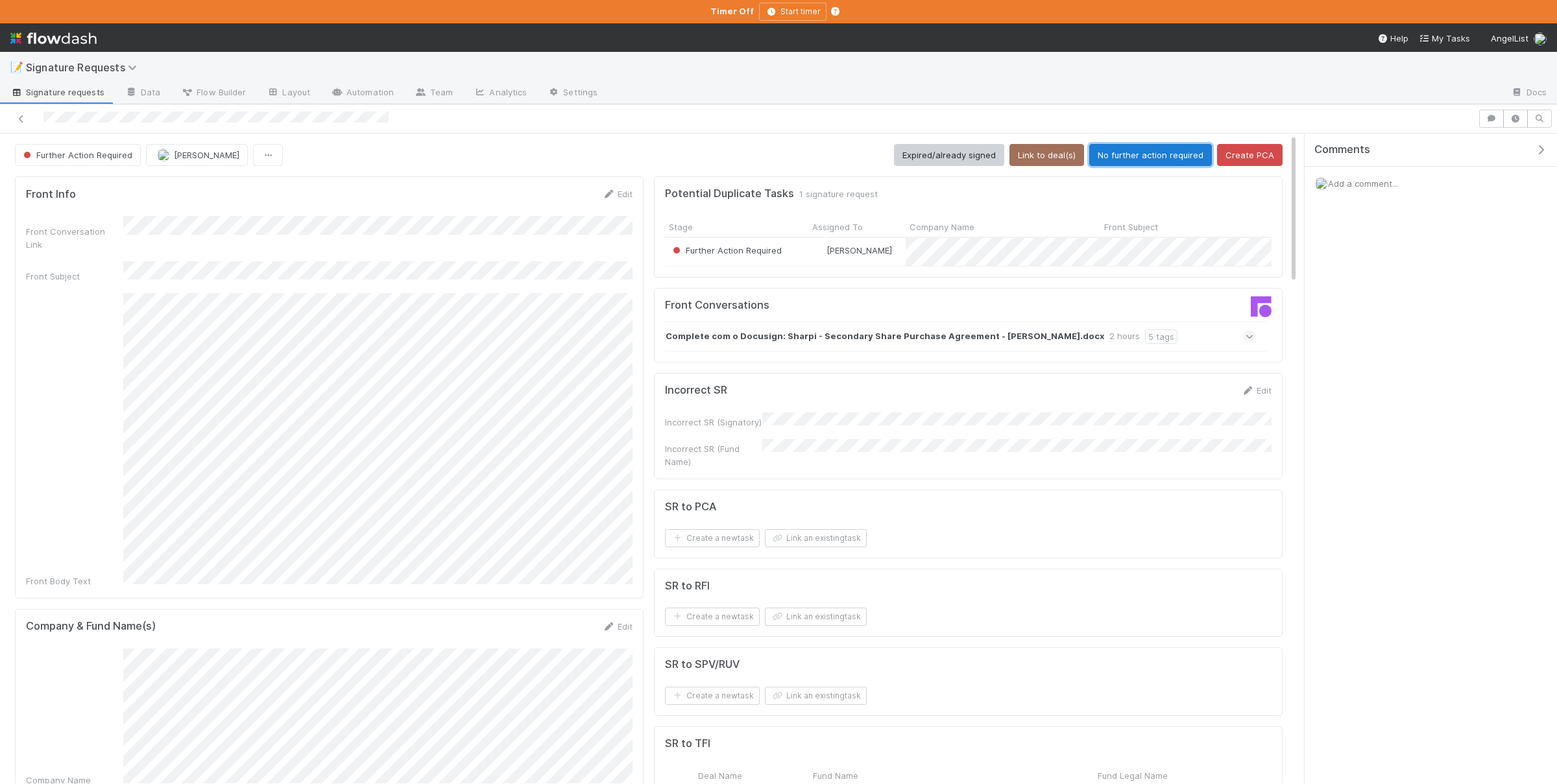
click at [1171, 164] on button "No further action required" at bounding box center [1150, 155] width 123 height 22
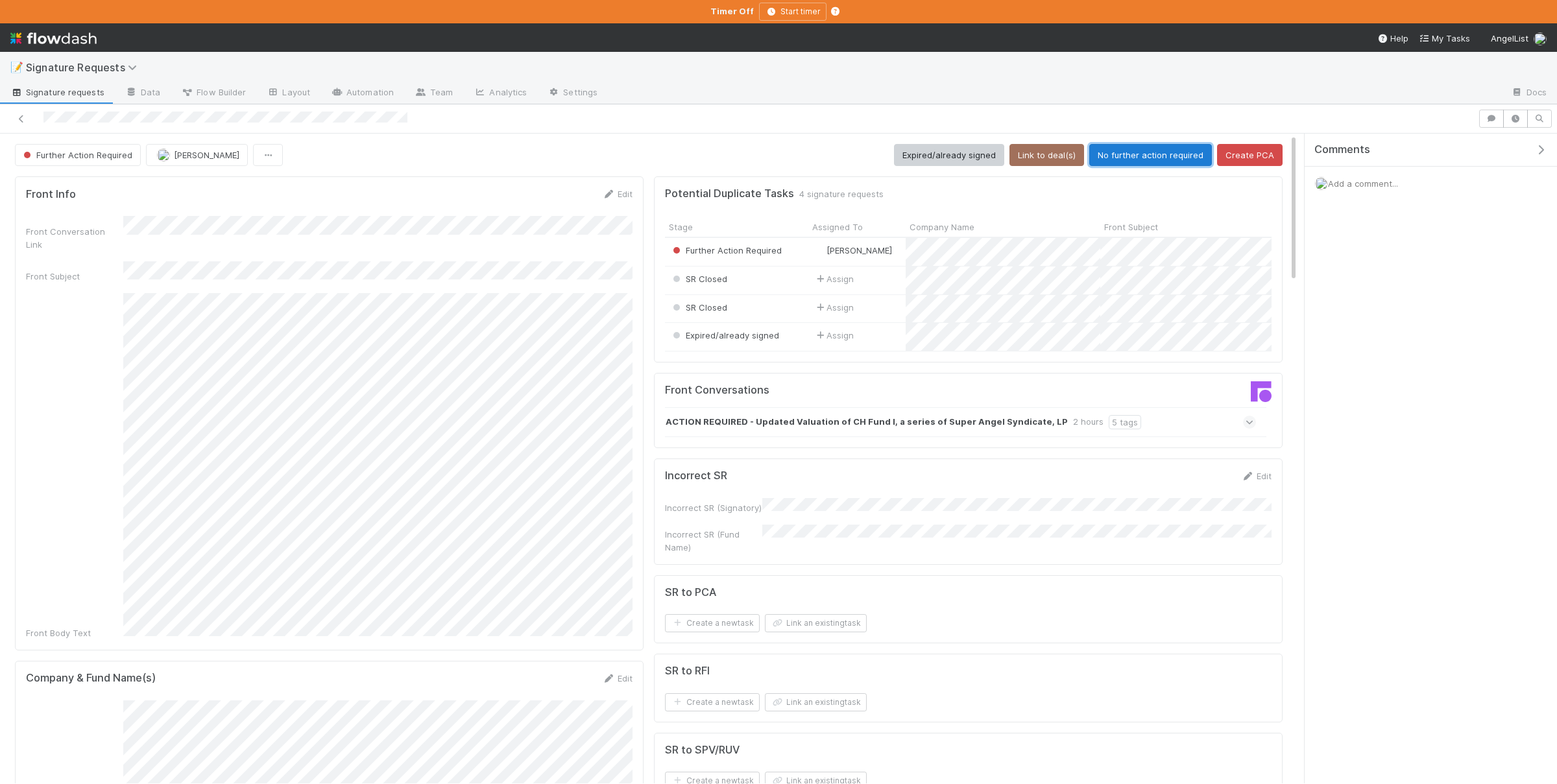
click at [1148, 161] on button "No further action required" at bounding box center [1150, 155] width 123 height 22
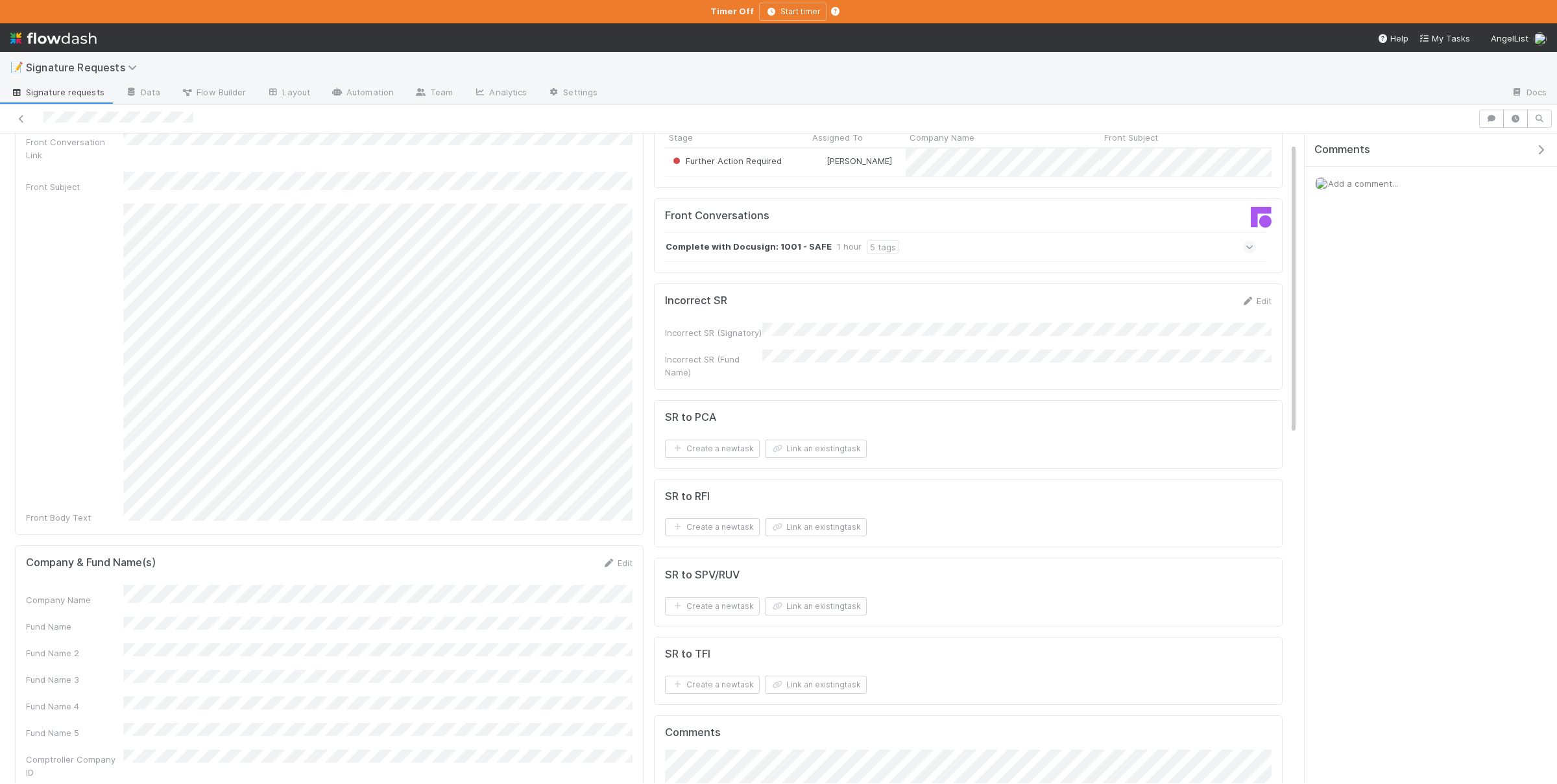
scroll to position [126, 0]
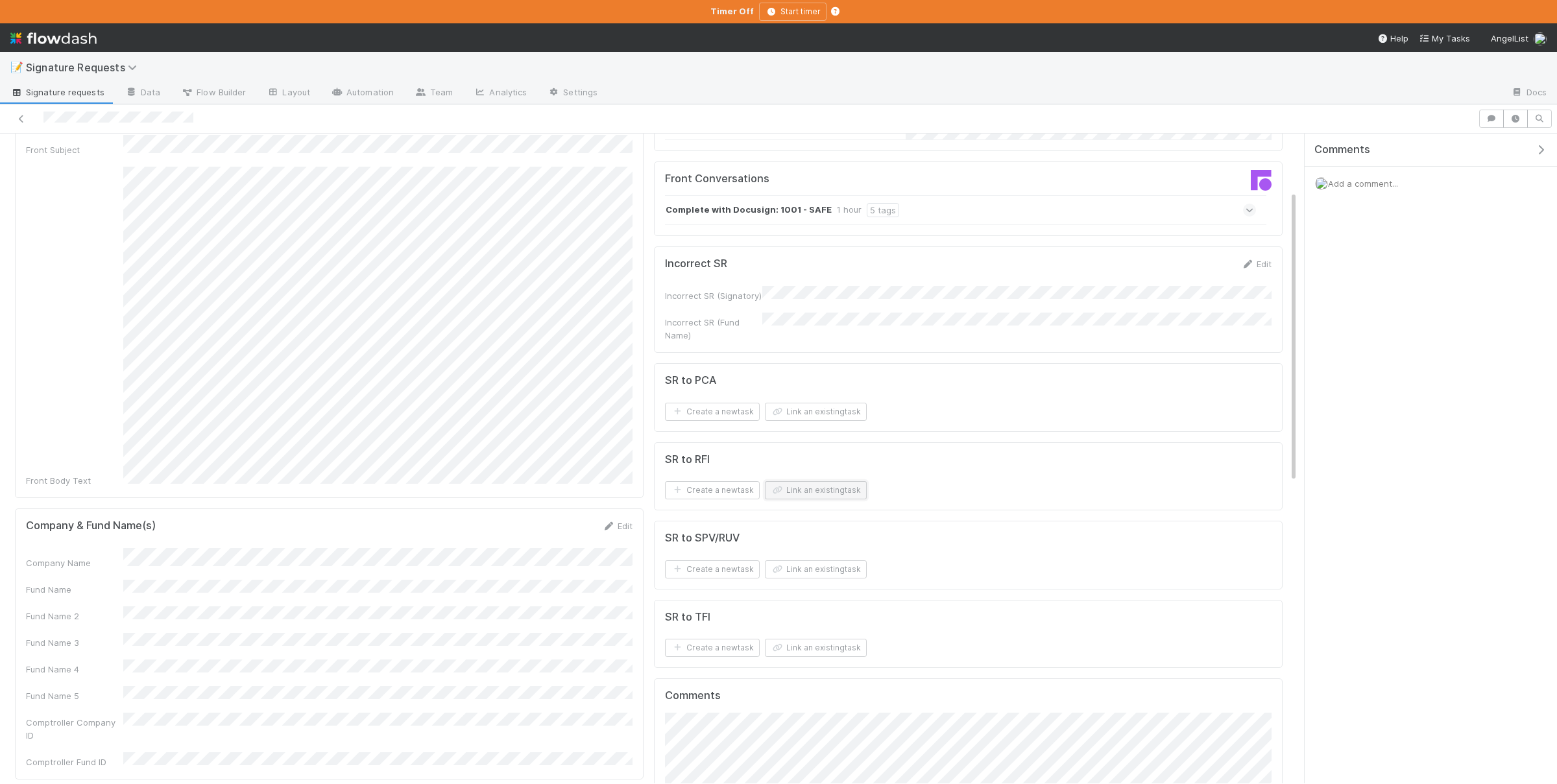
click at [804, 488] on button "Link an existing task" at bounding box center [816, 490] width 102 height 18
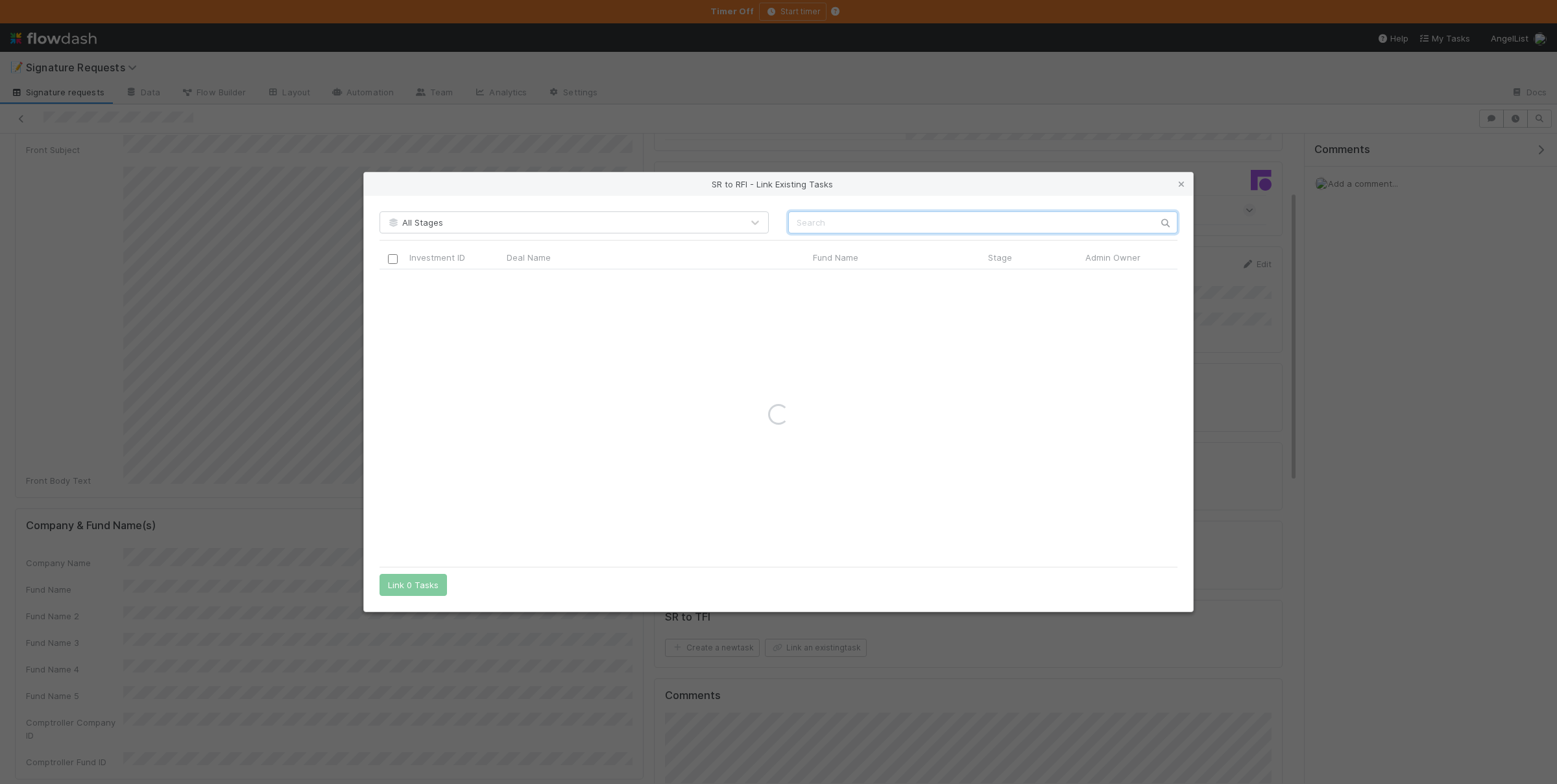
click at [921, 218] on input "text" at bounding box center [982, 223] width 389 height 22
type input "1001"
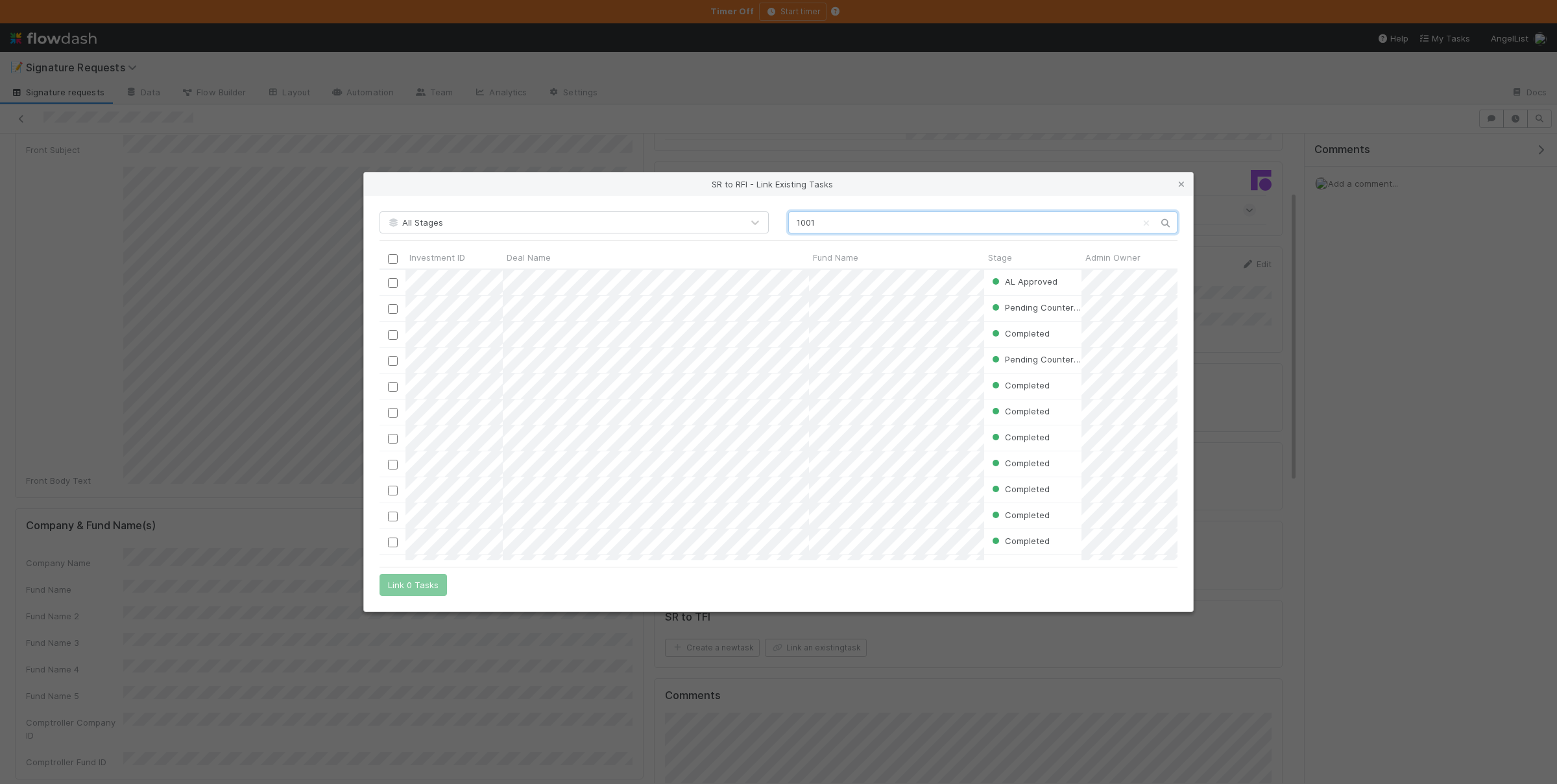
scroll to position [1, 1]
click at [396, 282] on input "checkbox" at bounding box center [393, 283] width 10 height 10
click at [418, 578] on button "Link 1 Task" at bounding box center [410, 585] width 62 height 22
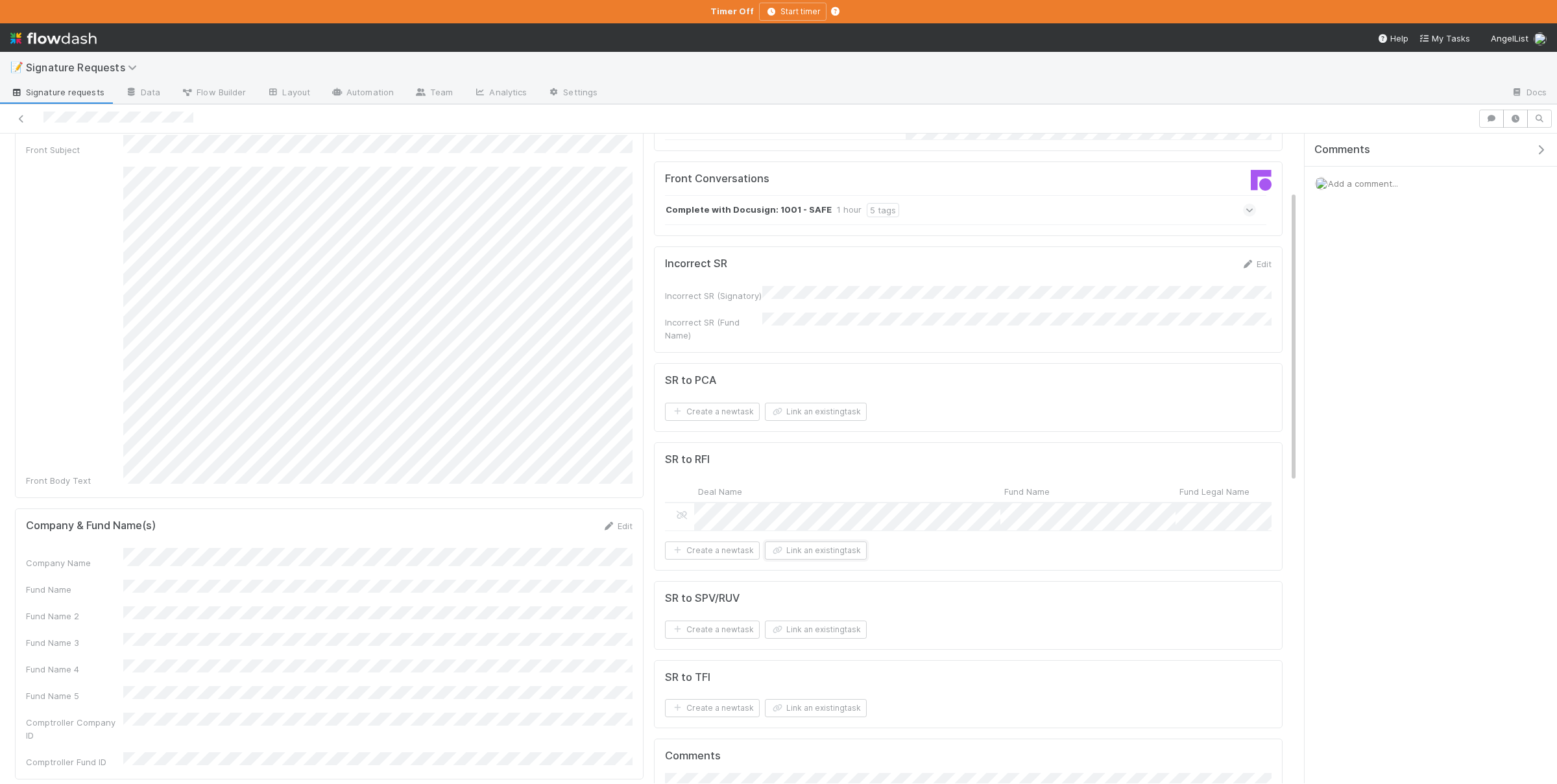
scroll to position [0, 0]
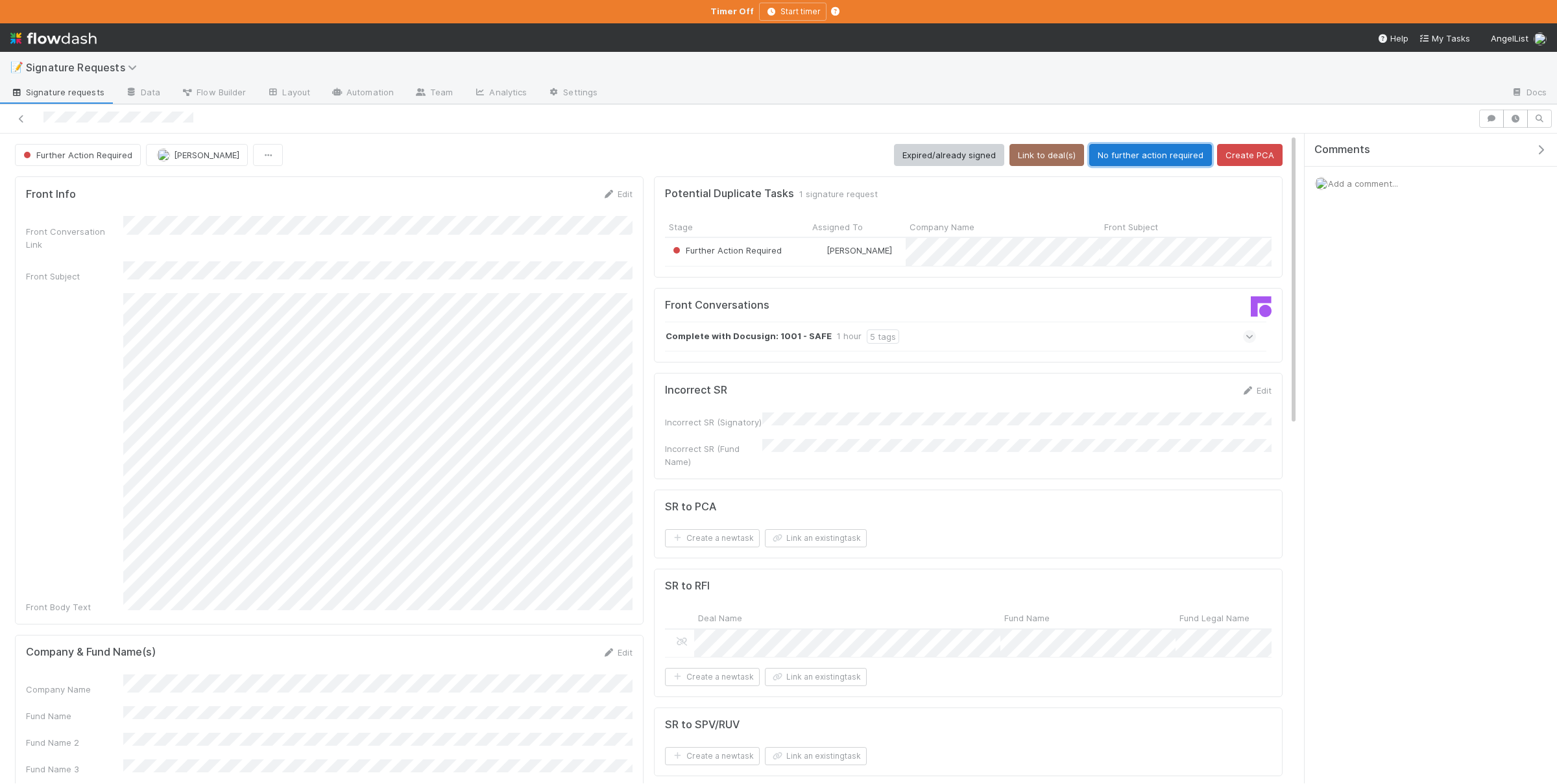
click at [1151, 153] on button "No further action required" at bounding box center [1150, 155] width 123 height 22
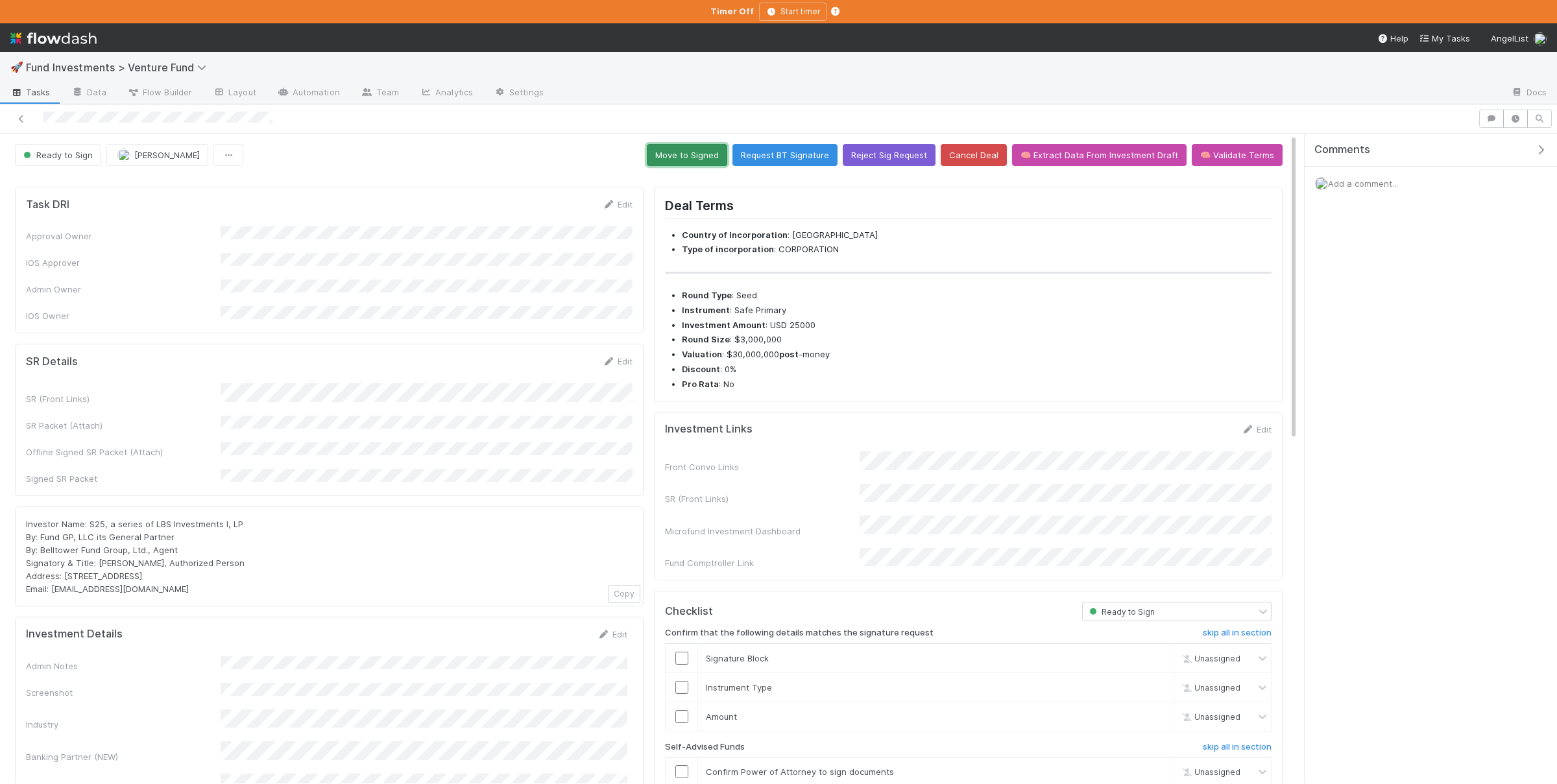
click at [696, 162] on button "Move to Signed" at bounding box center [687, 155] width 81 height 22
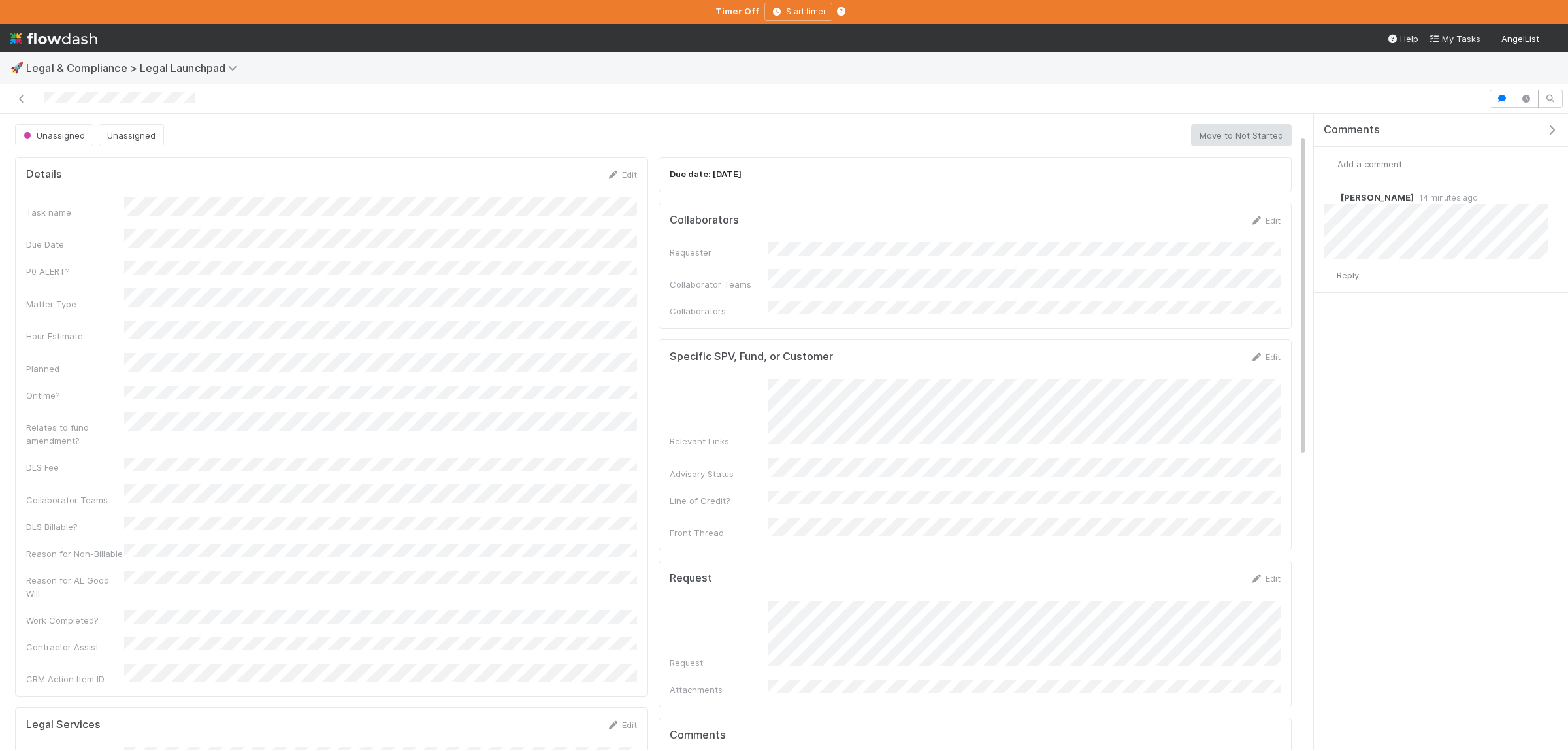
scroll to position [64, 0]
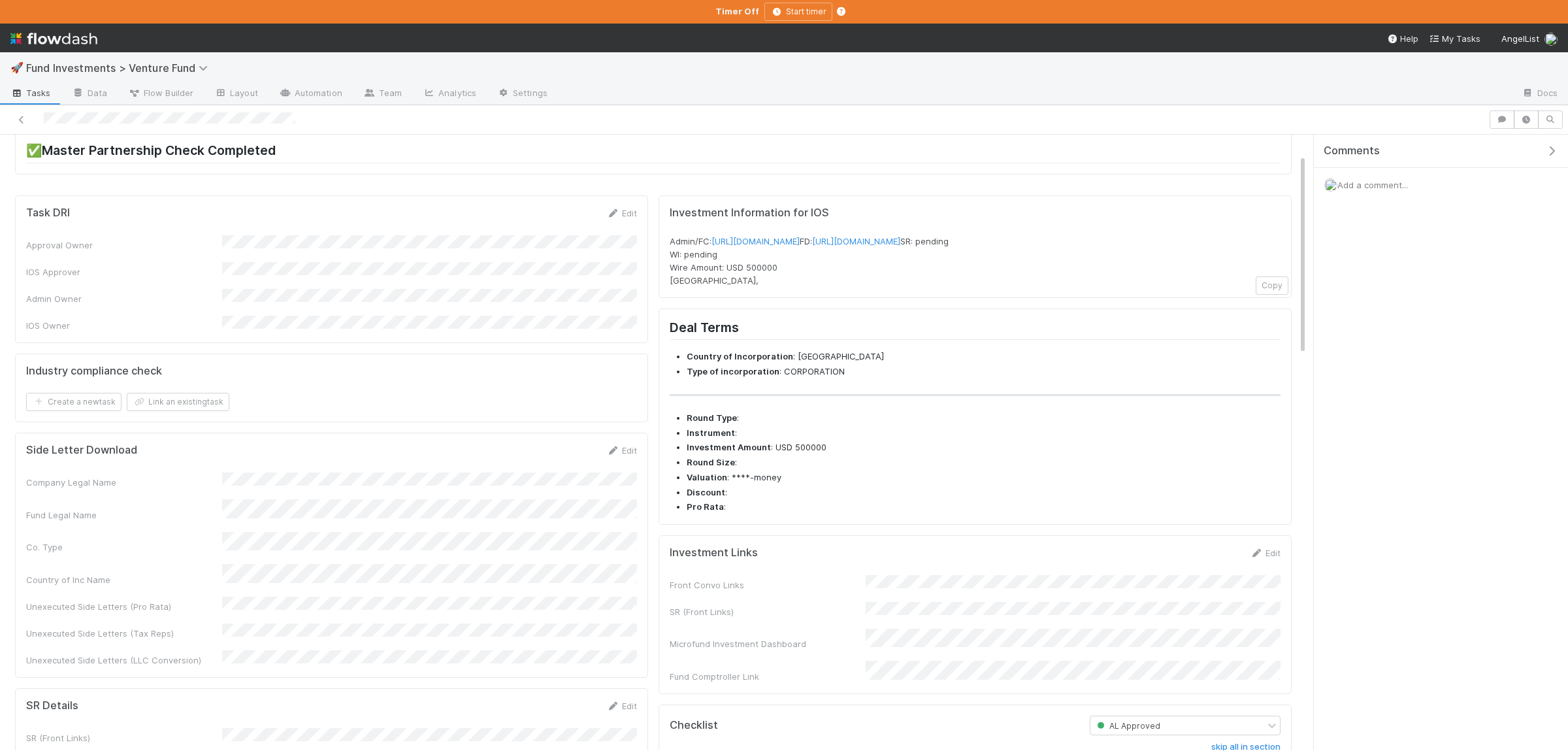
scroll to position [191, 0]
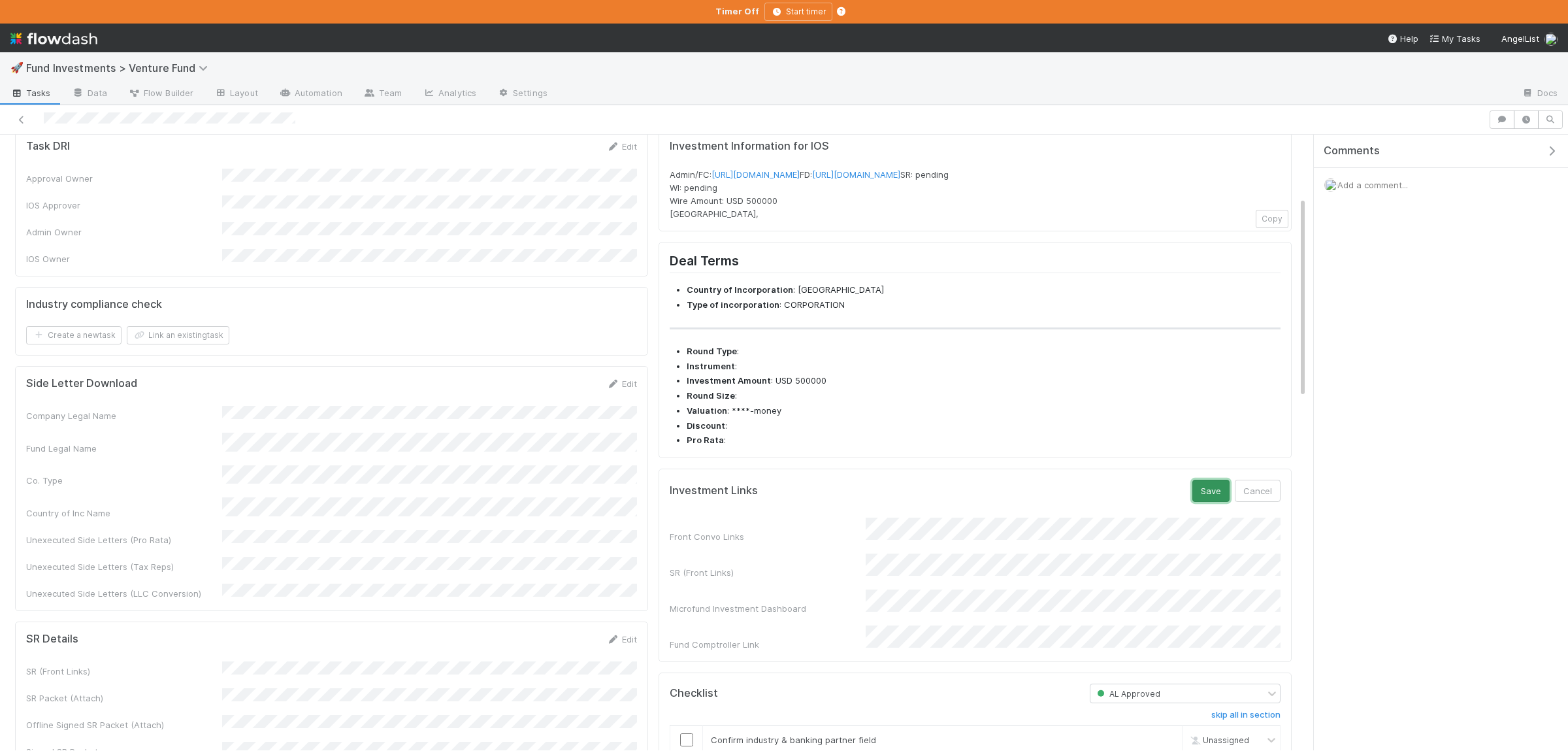
click at [1209, 502] on button "Save" at bounding box center [1211, 491] width 37 height 22
click at [1215, 499] on button "Save" at bounding box center [1211, 487] width 37 height 22
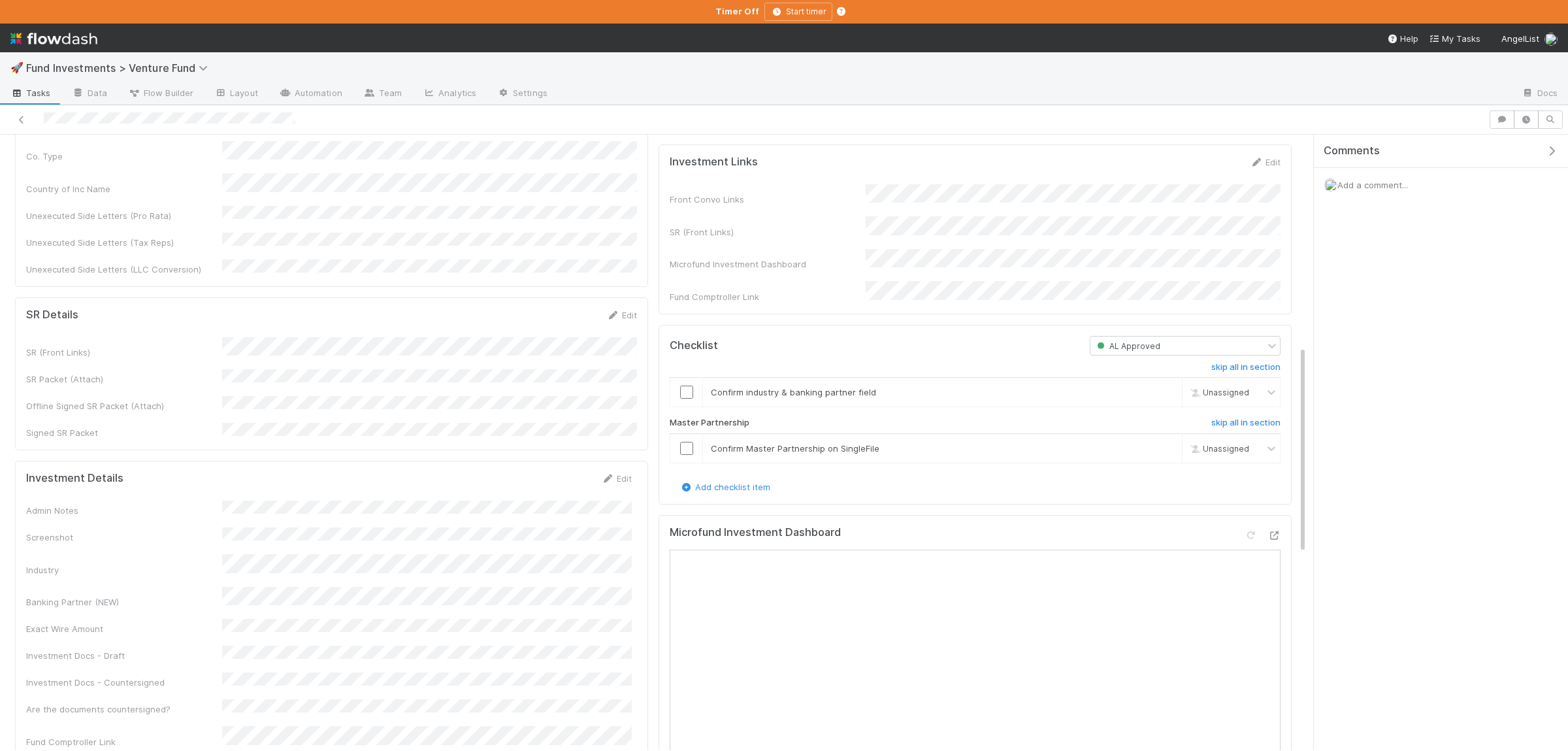
scroll to position [434, 0]
click at [682, 401] on input "checkbox" at bounding box center [686, 394] width 13 height 13
click at [683, 457] on input "checkbox" at bounding box center [686, 451] width 13 height 13
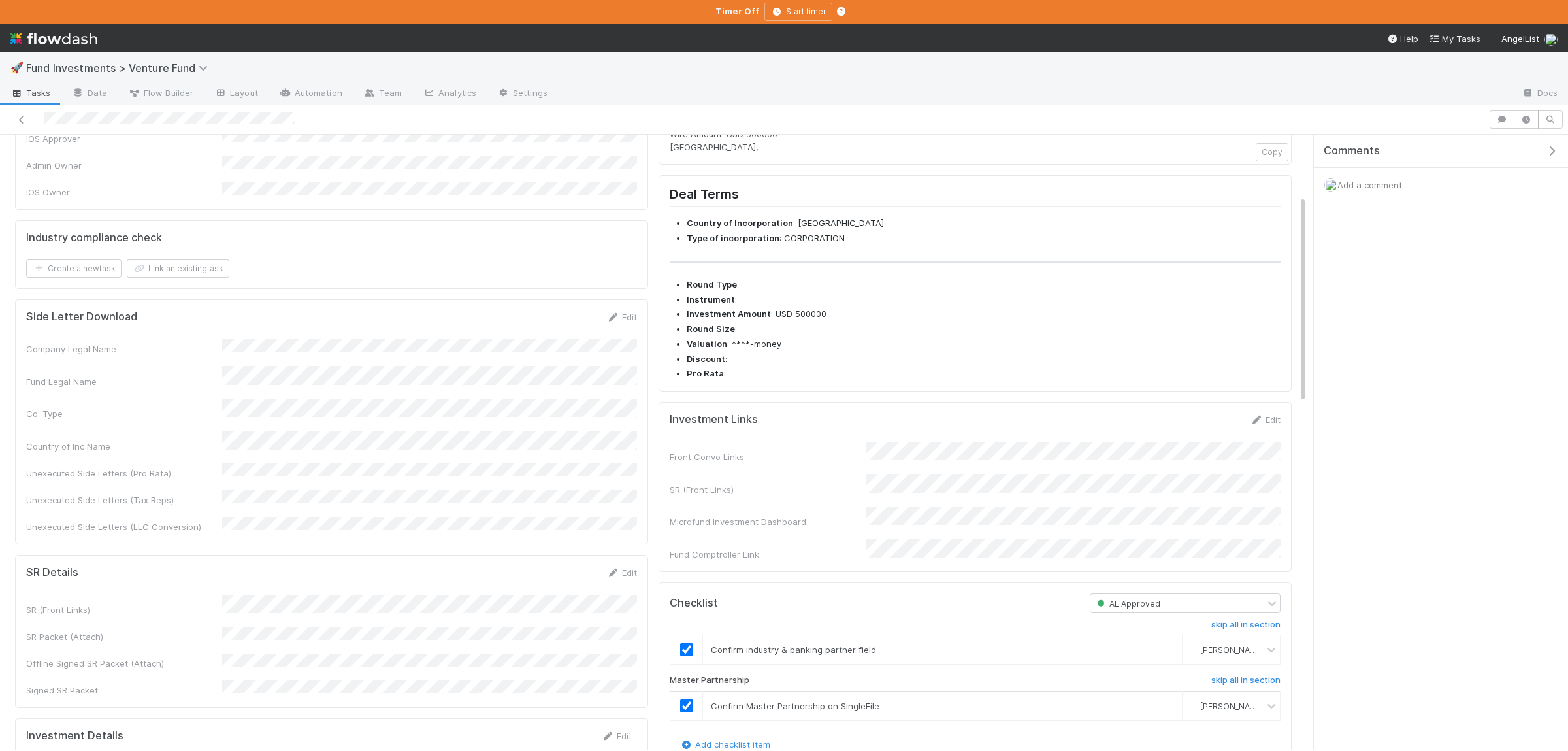
scroll to position [0, 0]
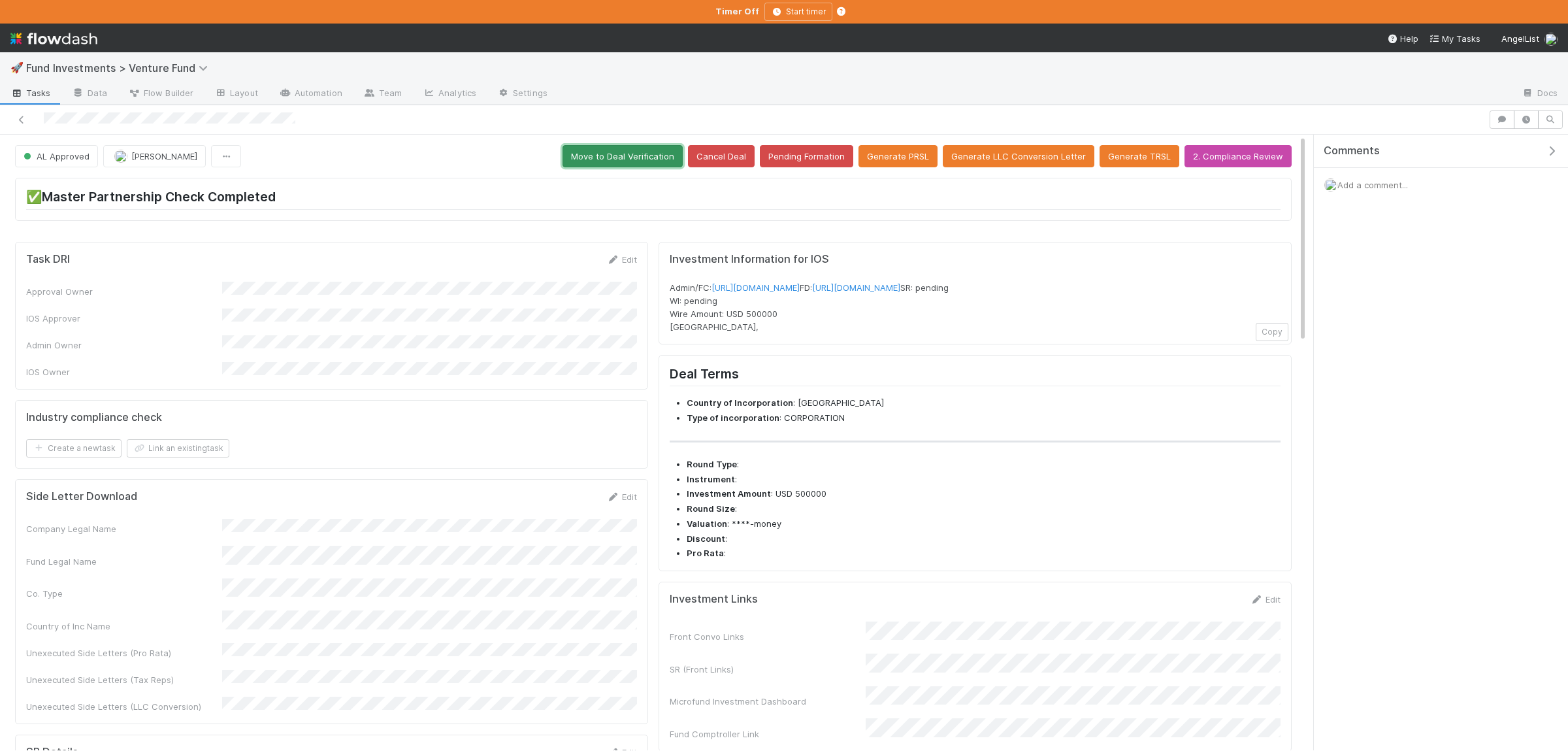
click at [655, 157] on button "Move to Deal Verification" at bounding box center [623, 156] width 120 height 22
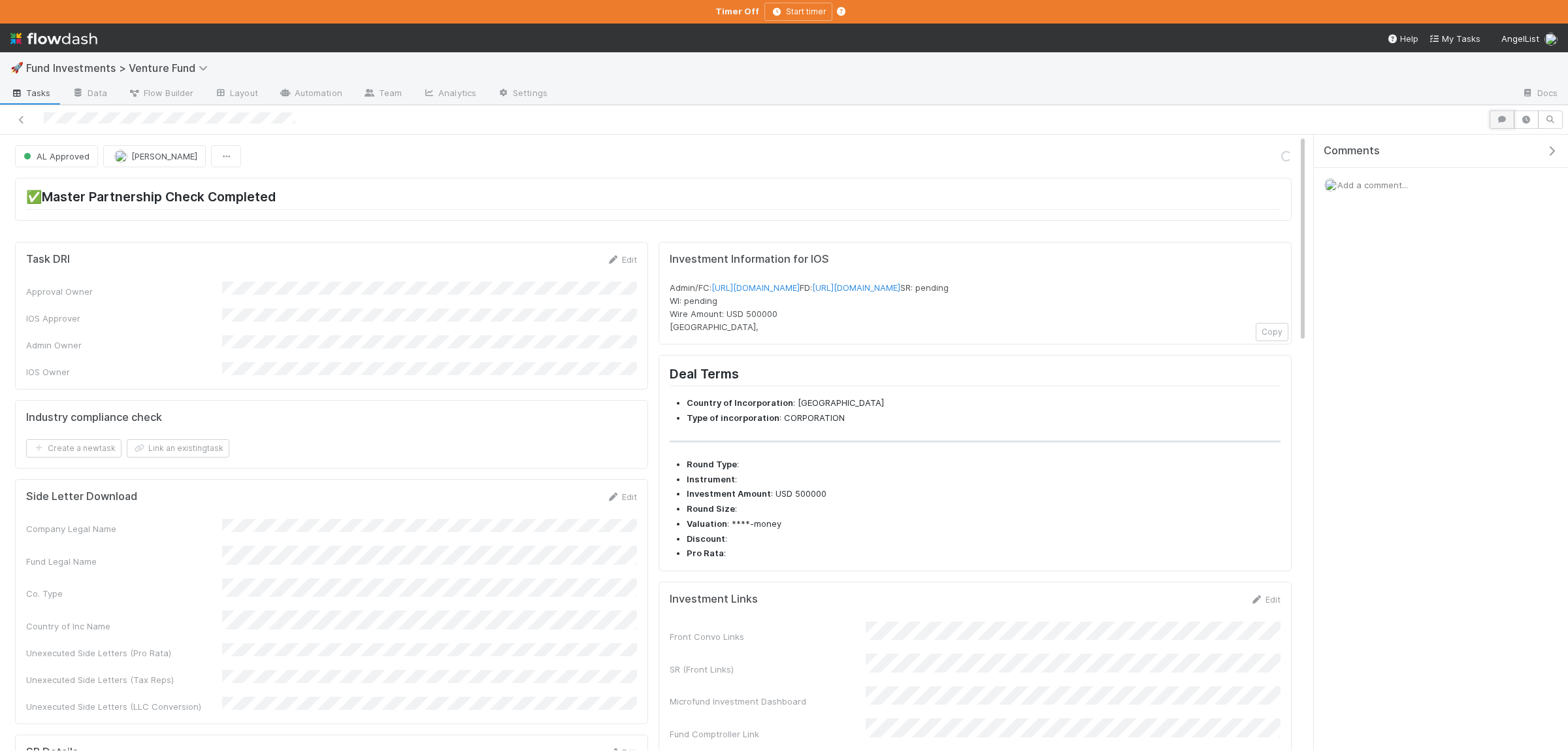
click at [1499, 120] on icon "button" at bounding box center [1502, 119] width 13 height 8
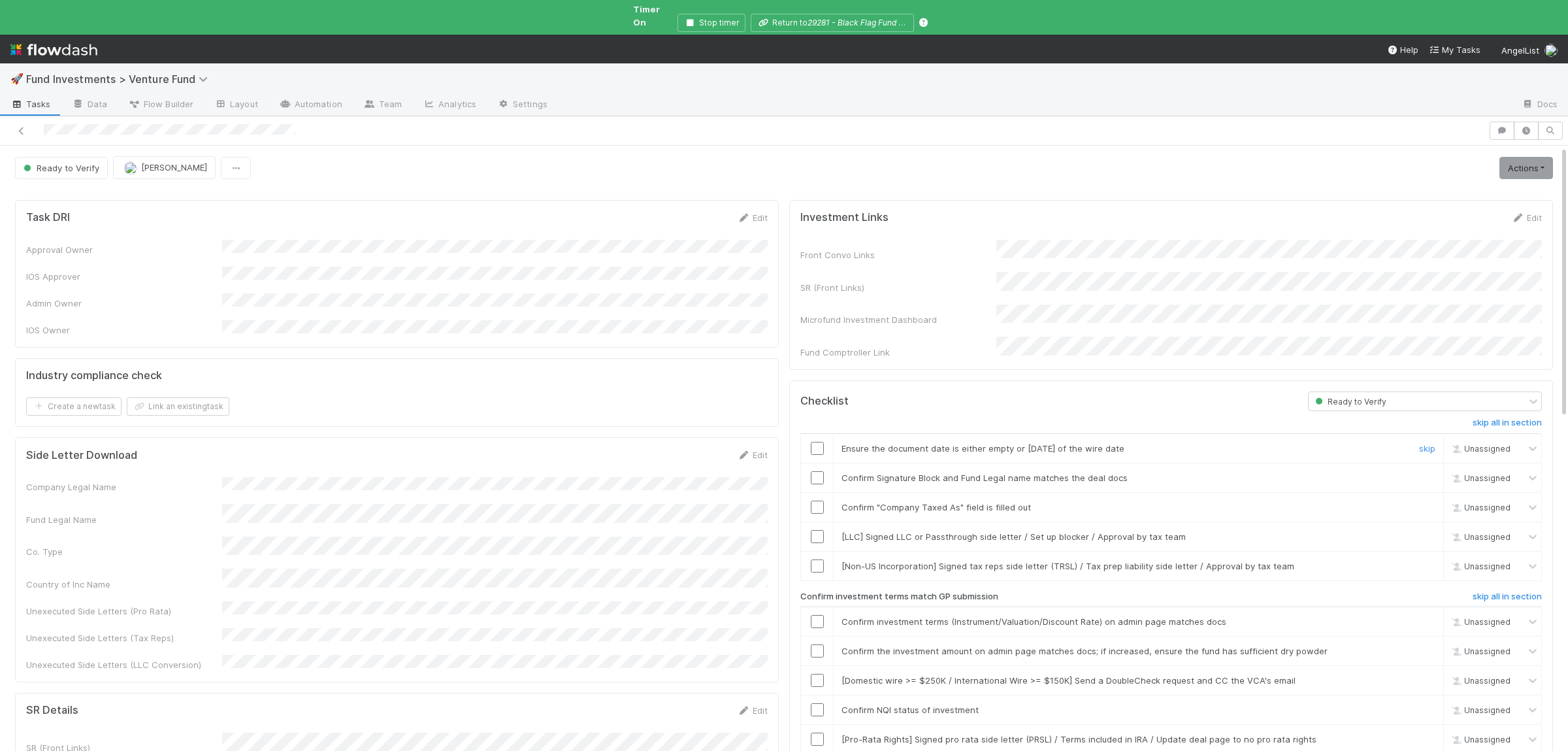
click at [822, 442] on input "checkbox" at bounding box center [817, 448] width 13 height 13
click at [823, 471] on input "checkbox" at bounding box center [817, 478] width 13 height 13
click at [817, 501] on input "checkbox" at bounding box center [817, 507] width 13 height 13
click at [1426, 531] on link "skip" at bounding box center [1427, 536] width 16 height 10
click at [1427, 561] on link "skip" at bounding box center [1427, 566] width 16 height 10
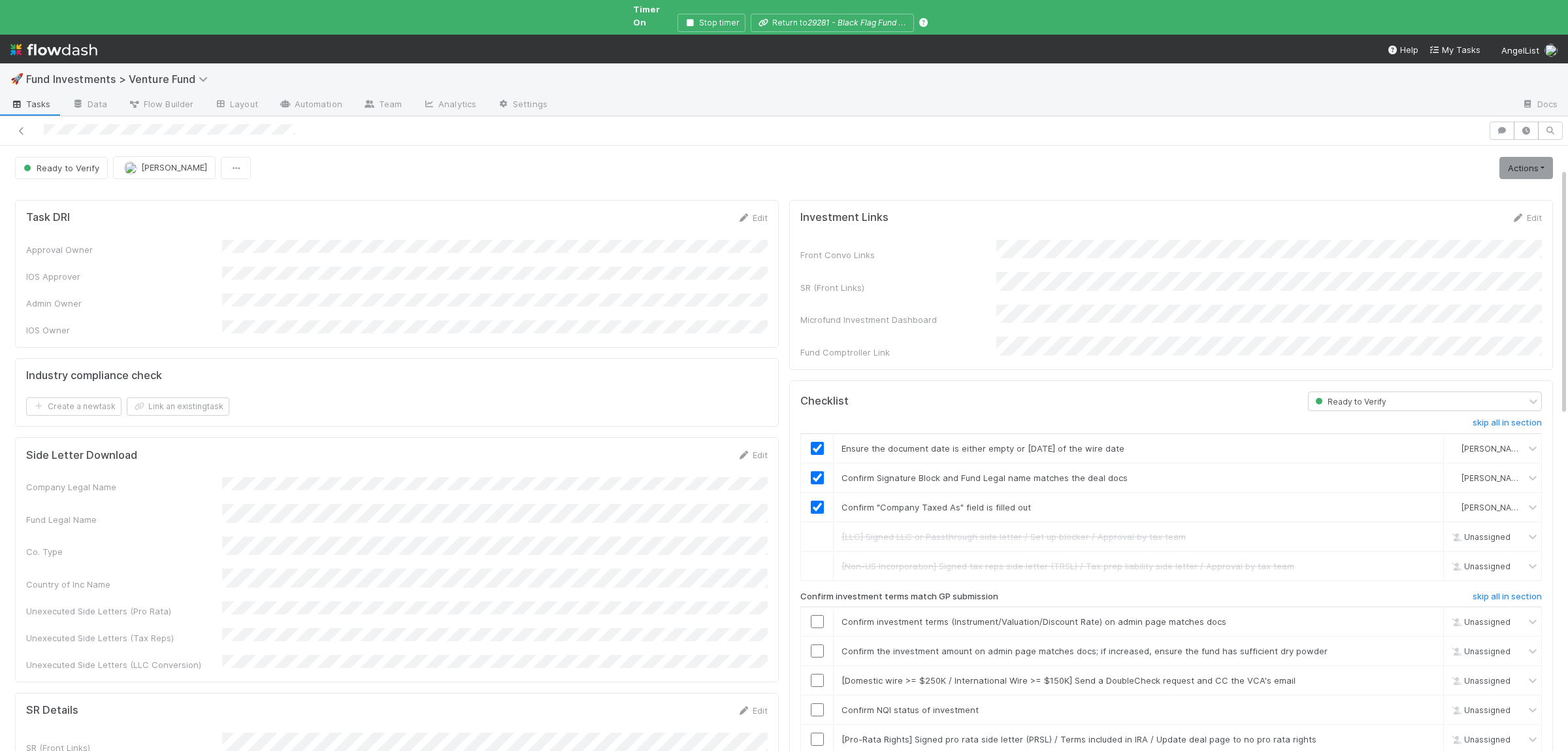
scroll to position [191, 0]
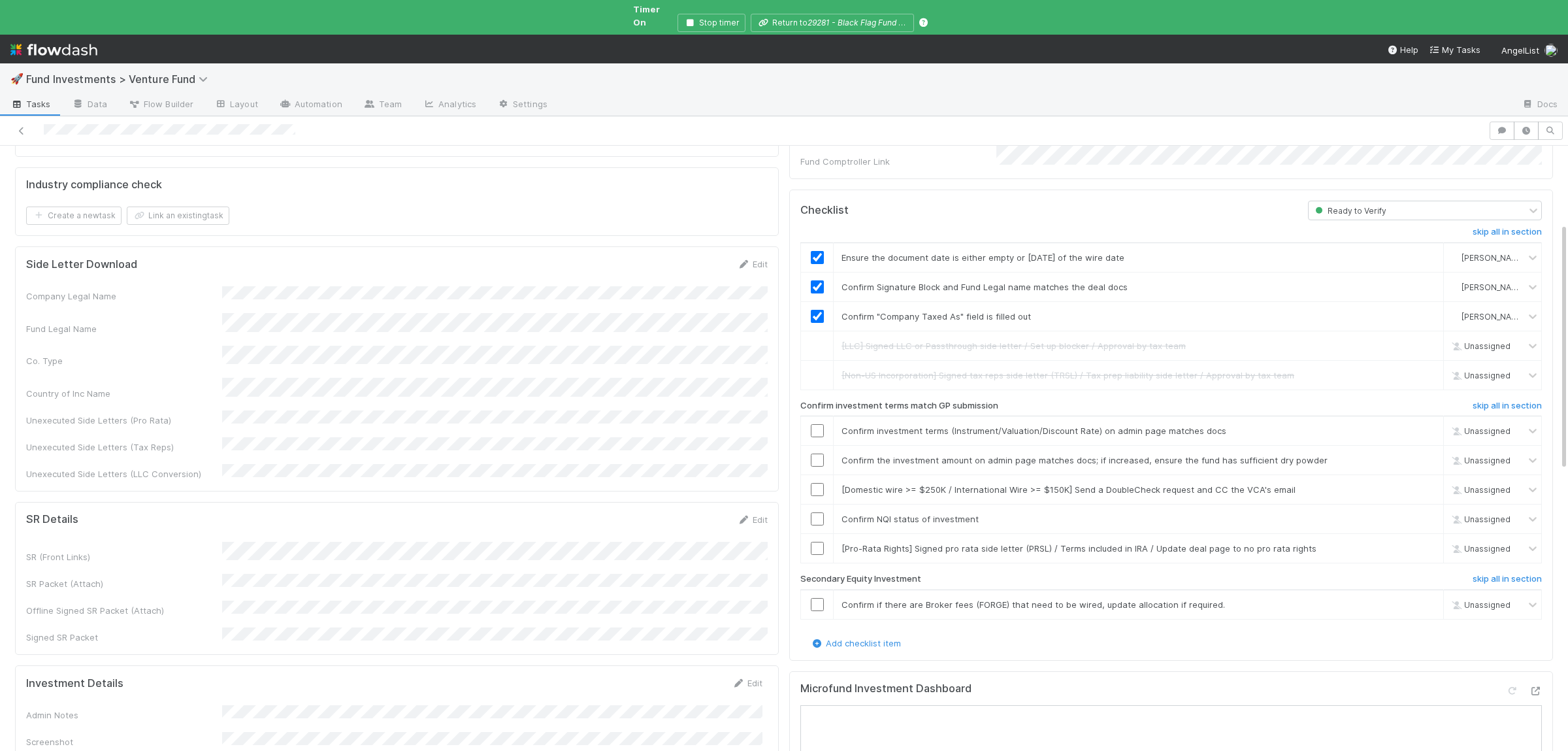
click at [684, 676] on button "Save" at bounding box center [692, 687] width 37 height 22
click at [817, 424] on input "checkbox" at bounding box center [817, 431] width 13 height 13
click at [1479, 401] on h6 "skip all in section" at bounding box center [1507, 406] width 69 height 10
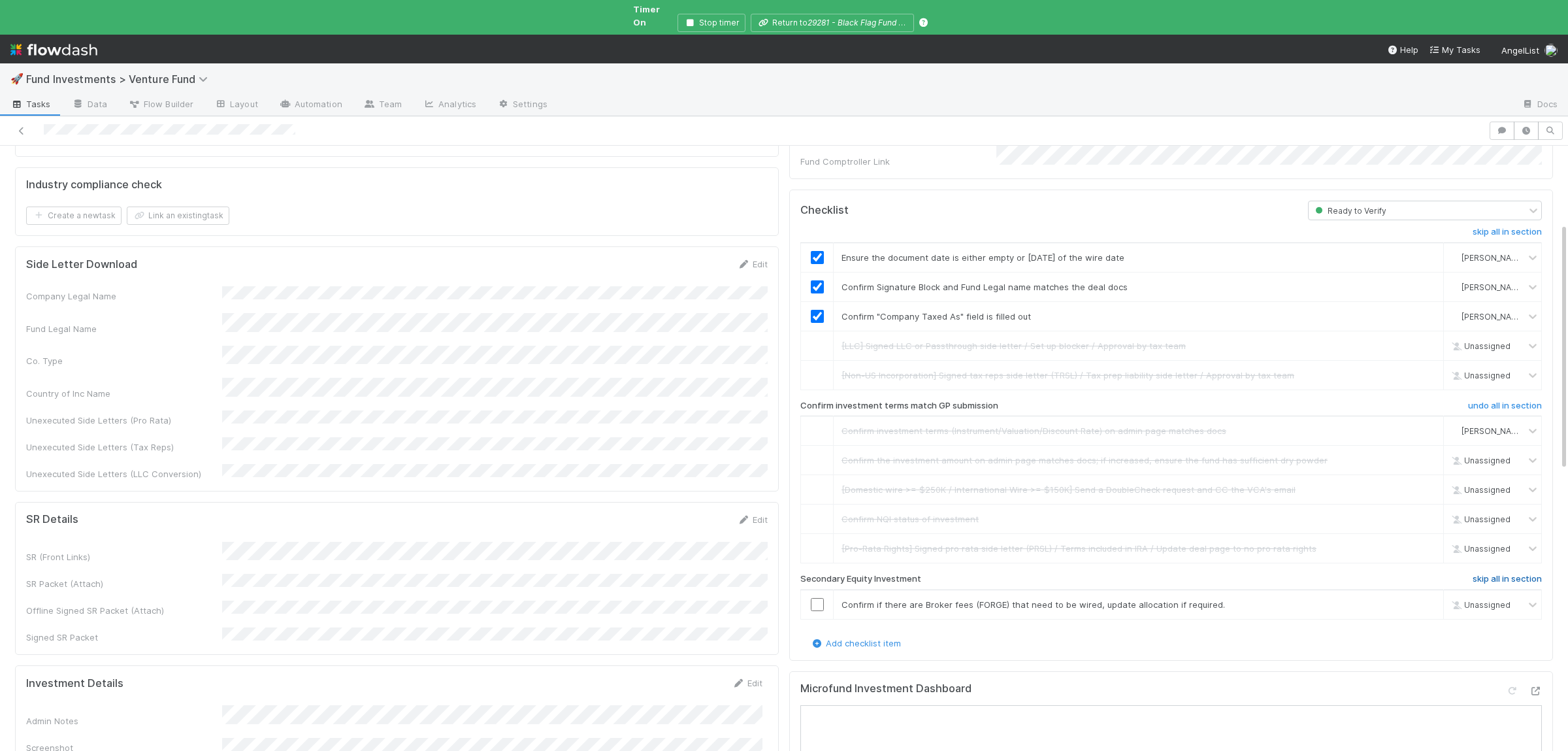
click at [1502, 574] on h6 "skip all in section" at bounding box center [1507, 579] width 69 height 10
click at [1420, 455] on link "undo" at bounding box center [1425, 459] width 20 height 10
click at [811, 454] on input "checkbox" at bounding box center [817, 460] width 13 height 13
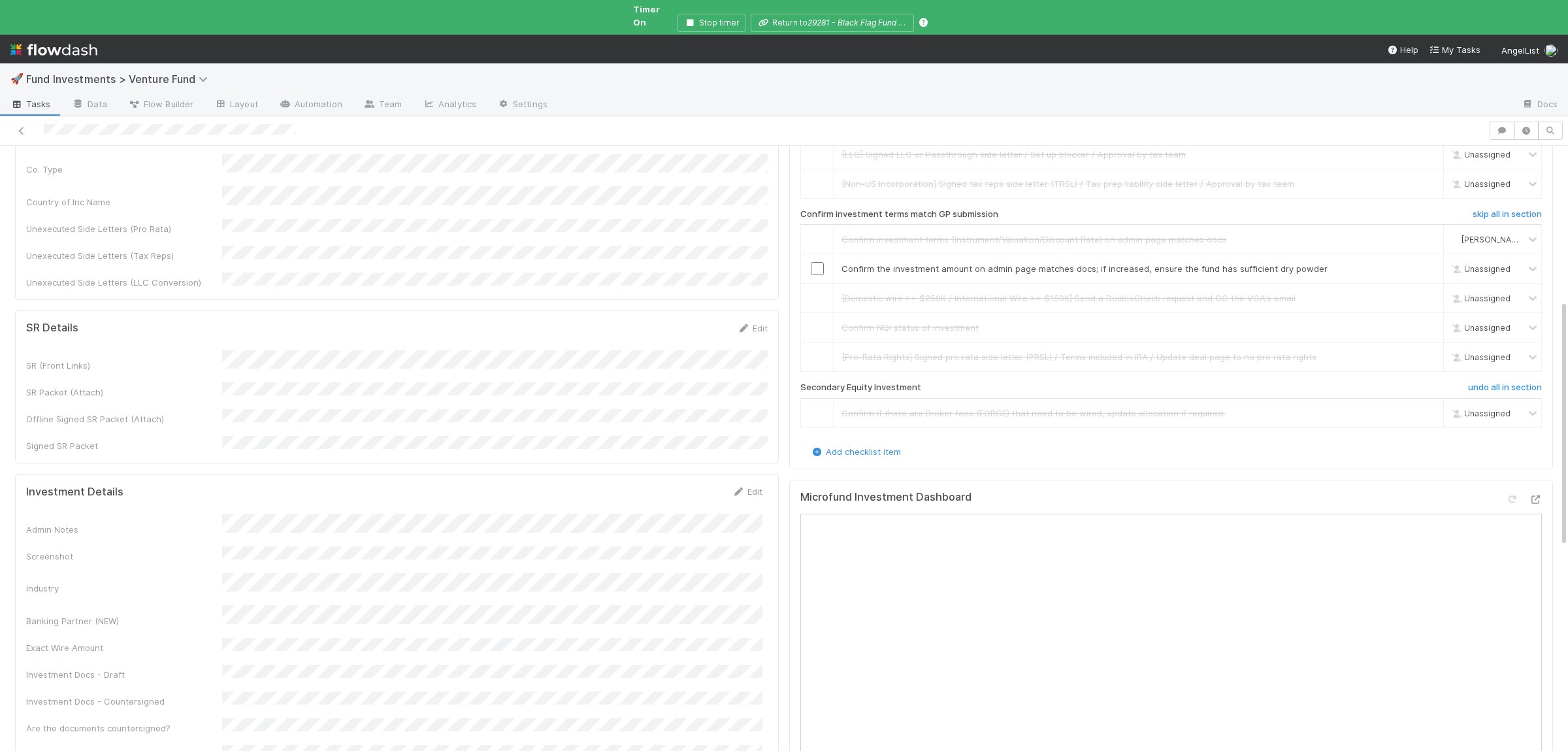
scroll to position [0, 0]
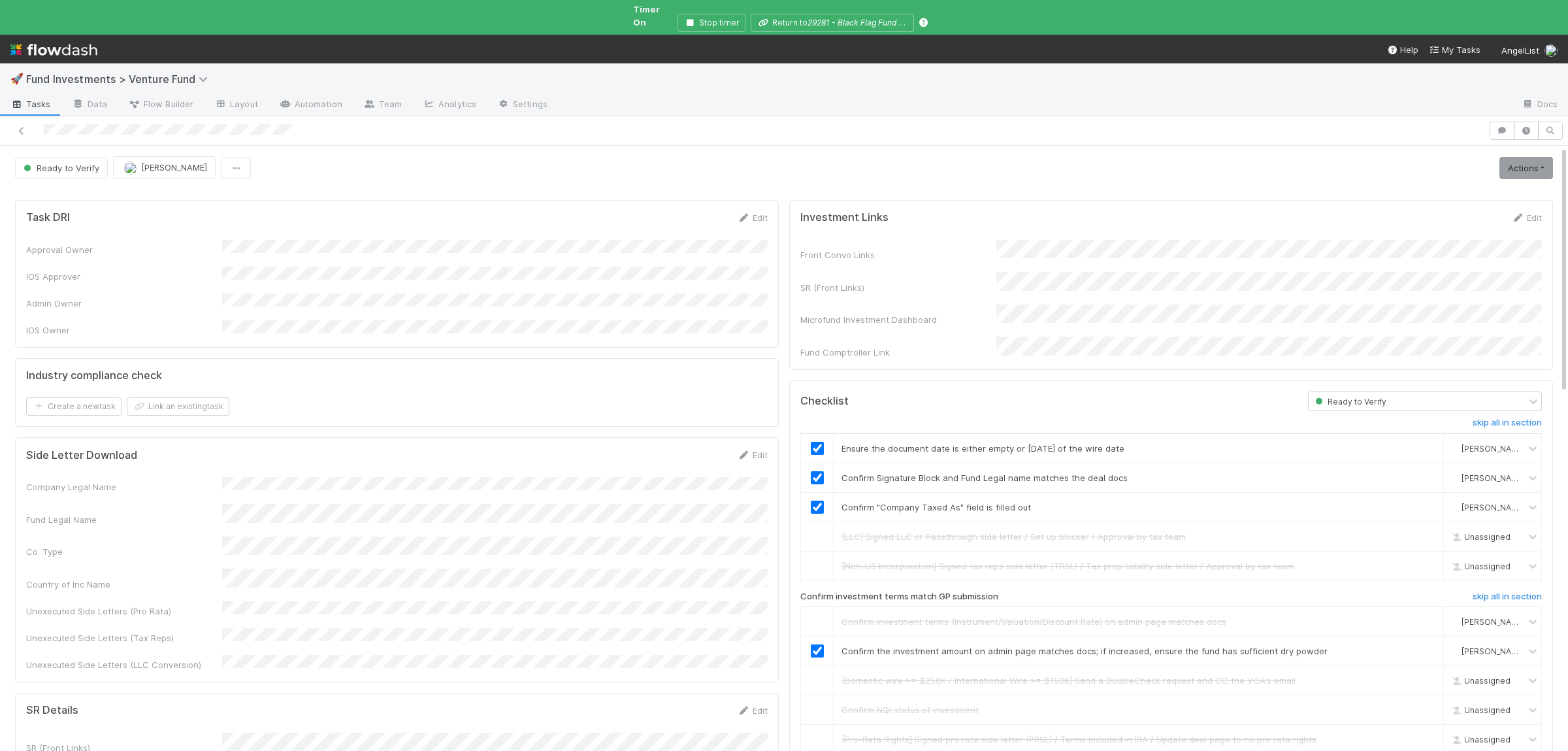
checkbox input "true"
click at [1551, 157] on link "Actions" at bounding box center [1526, 168] width 54 height 22
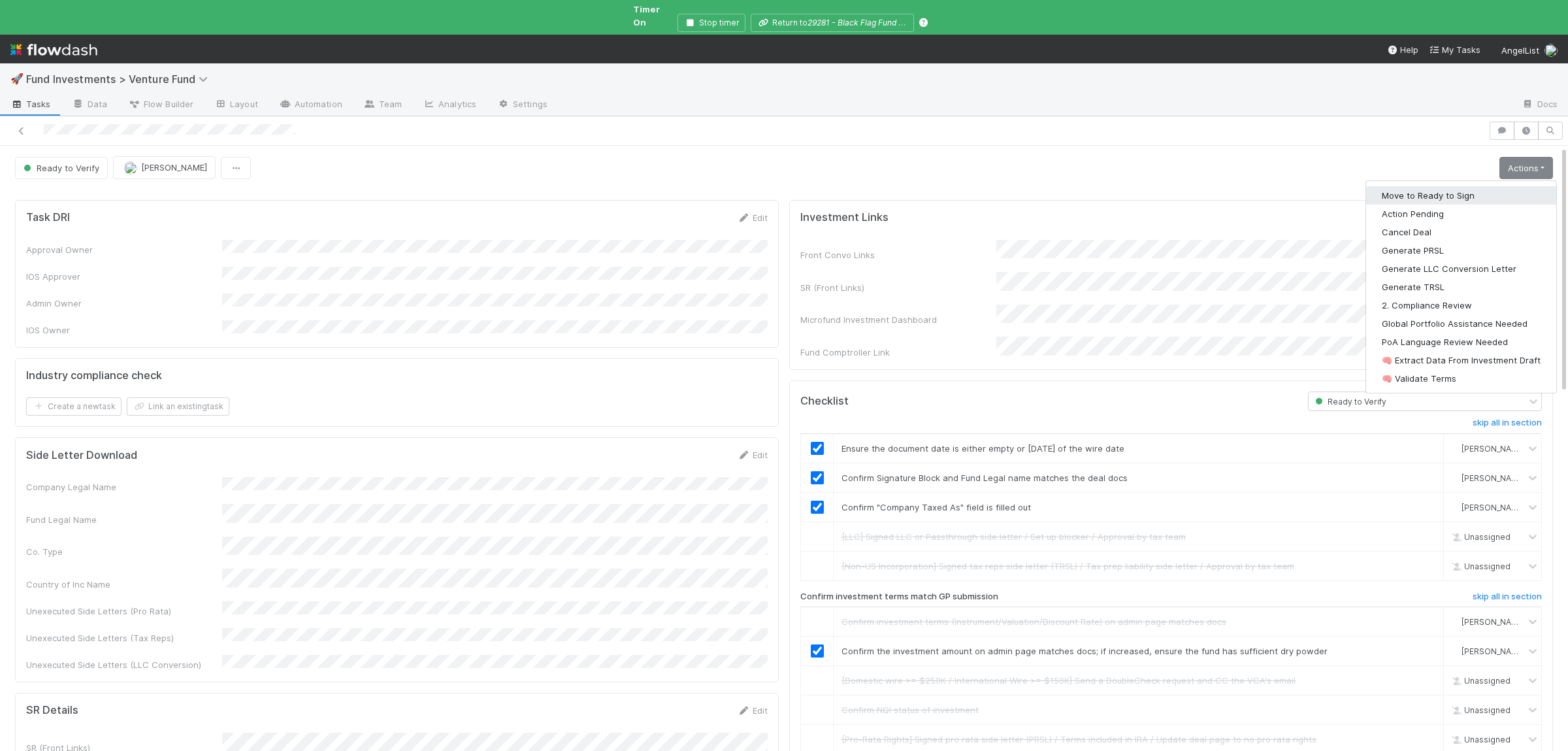
click at [1418, 188] on button "Move to Ready to Sign" at bounding box center [1461, 195] width 190 height 18
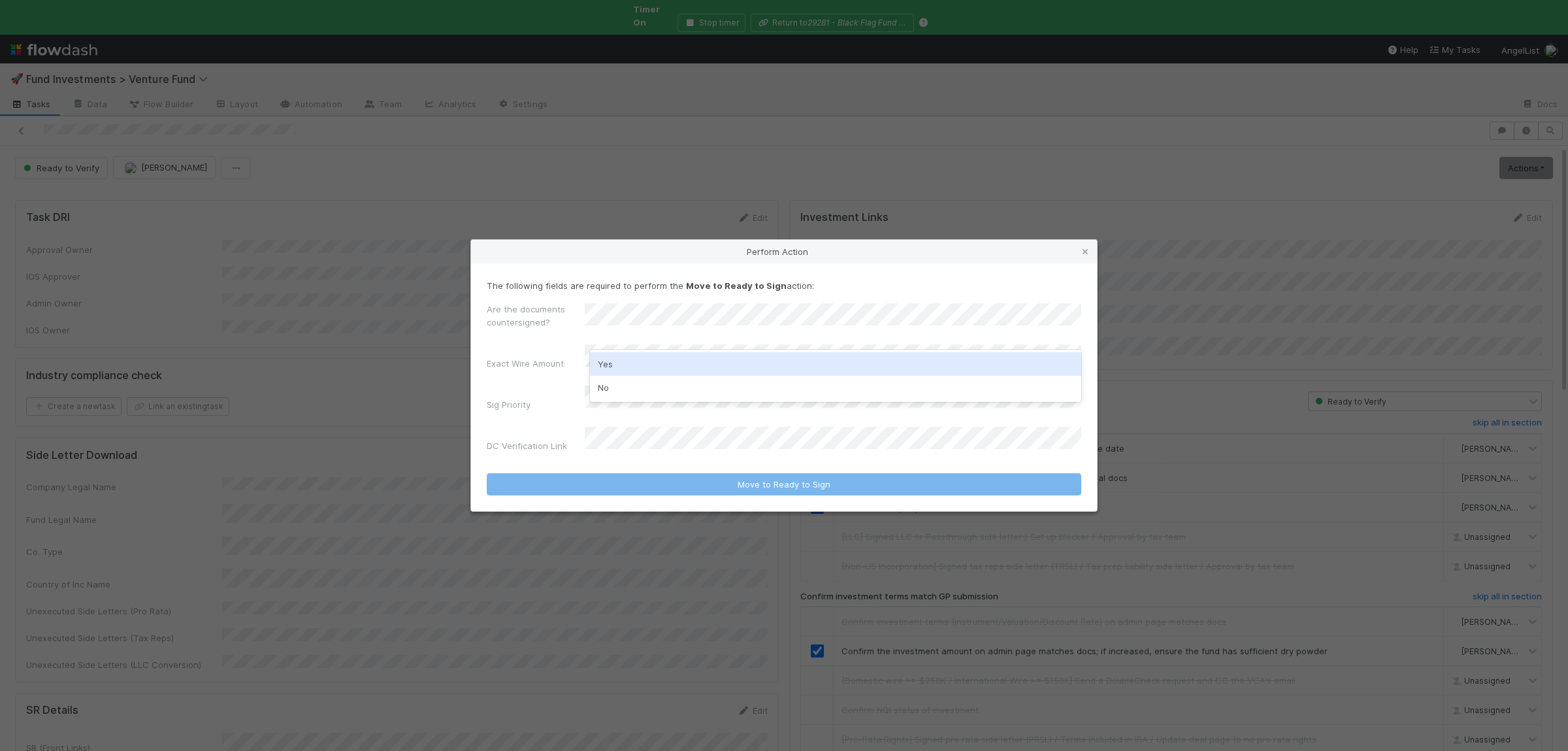
click at [647, 359] on div "Yes" at bounding box center [835, 364] width 491 height 24
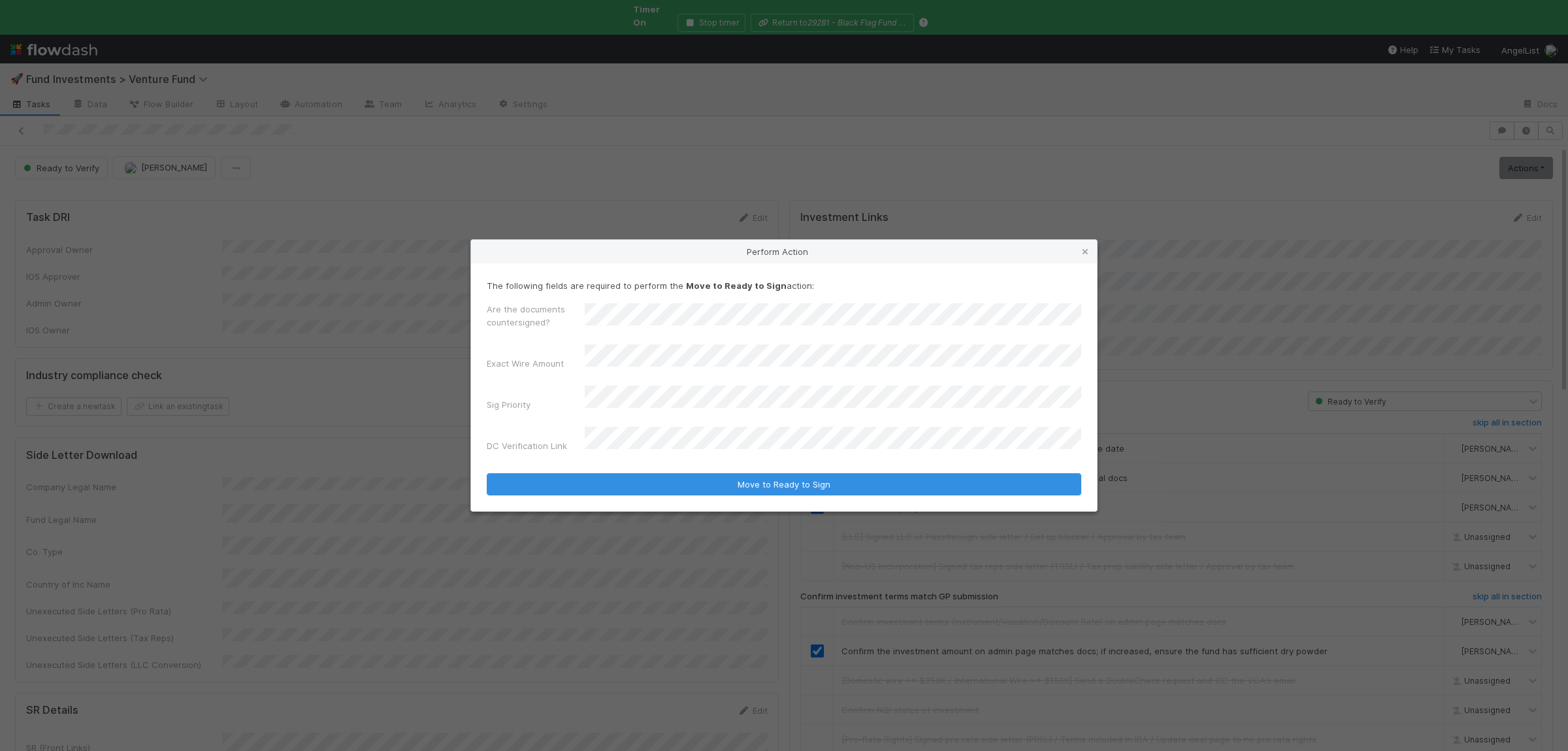
click at [487, 473] on button "Move to Ready to Sign" at bounding box center [784, 485] width 594 height 22
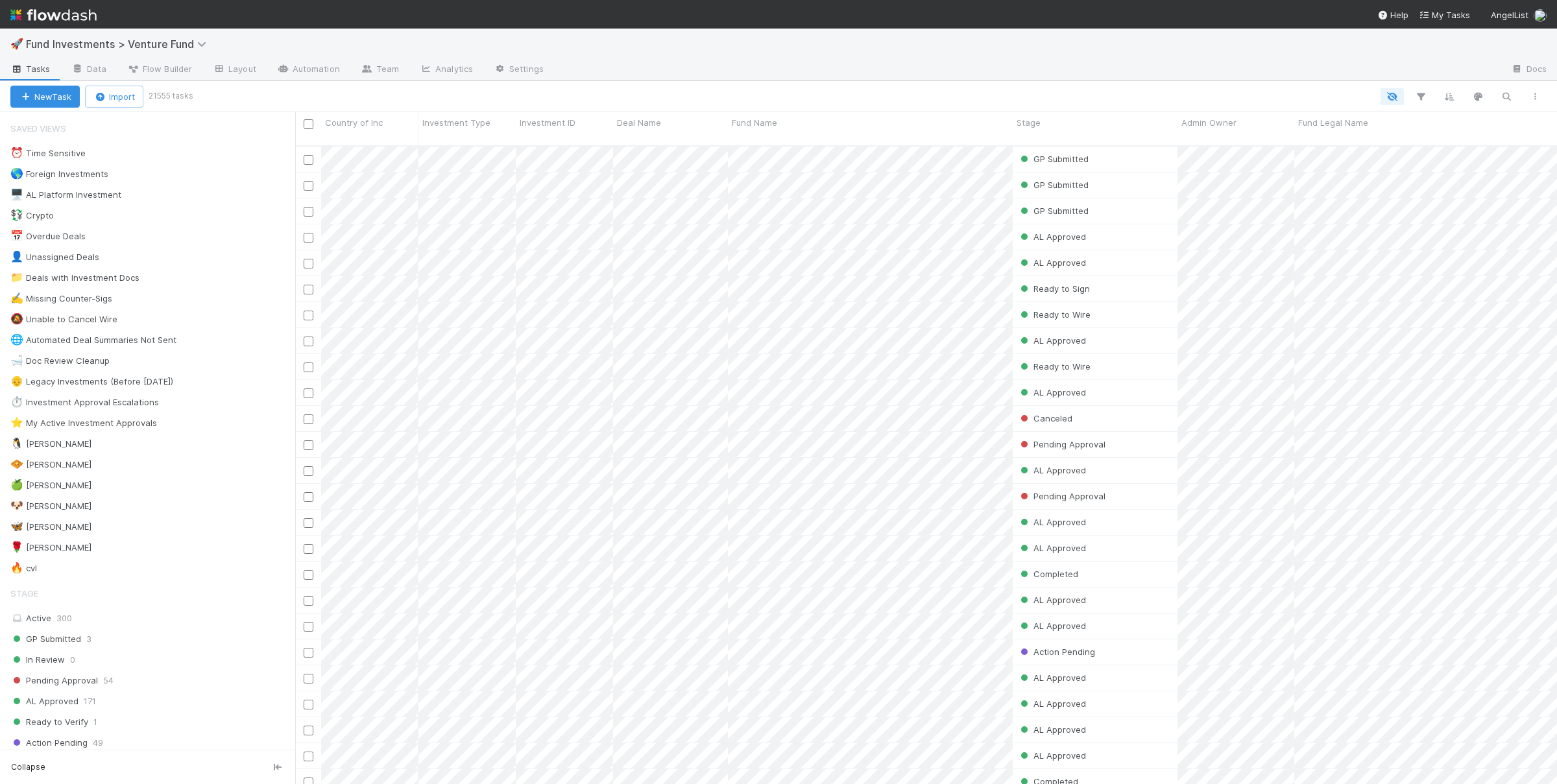
scroll to position [649, 1262]
click at [314, 58] on div "🚀 Fund Investments > Venture Fund" at bounding box center [778, 44] width 1557 height 31
click at [312, 65] on link "Automation" at bounding box center [308, 70] width 84 height 21
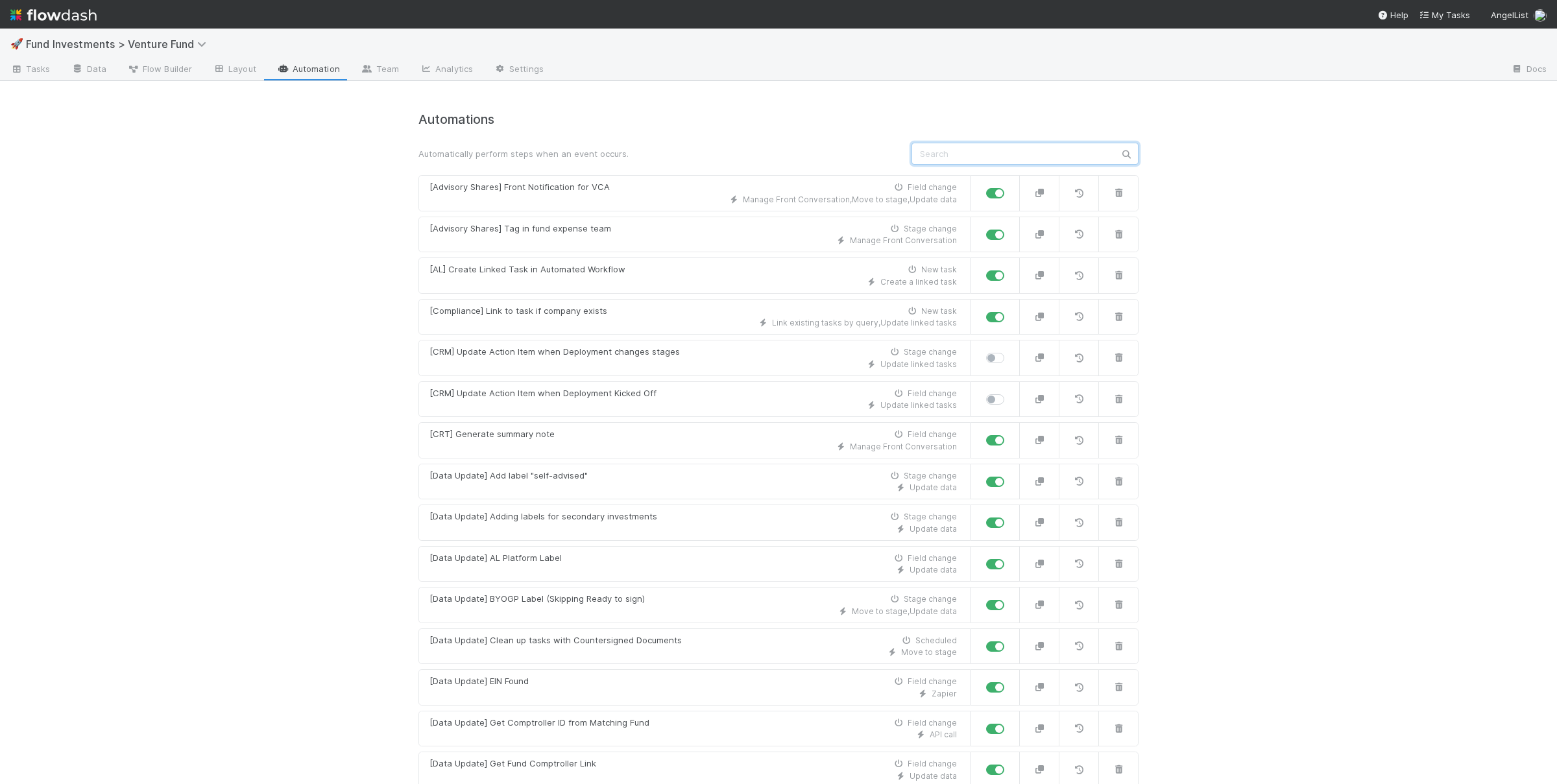
click at [1015, 152] on input "text" at bounding box center [1025, 154] width 227 height 22
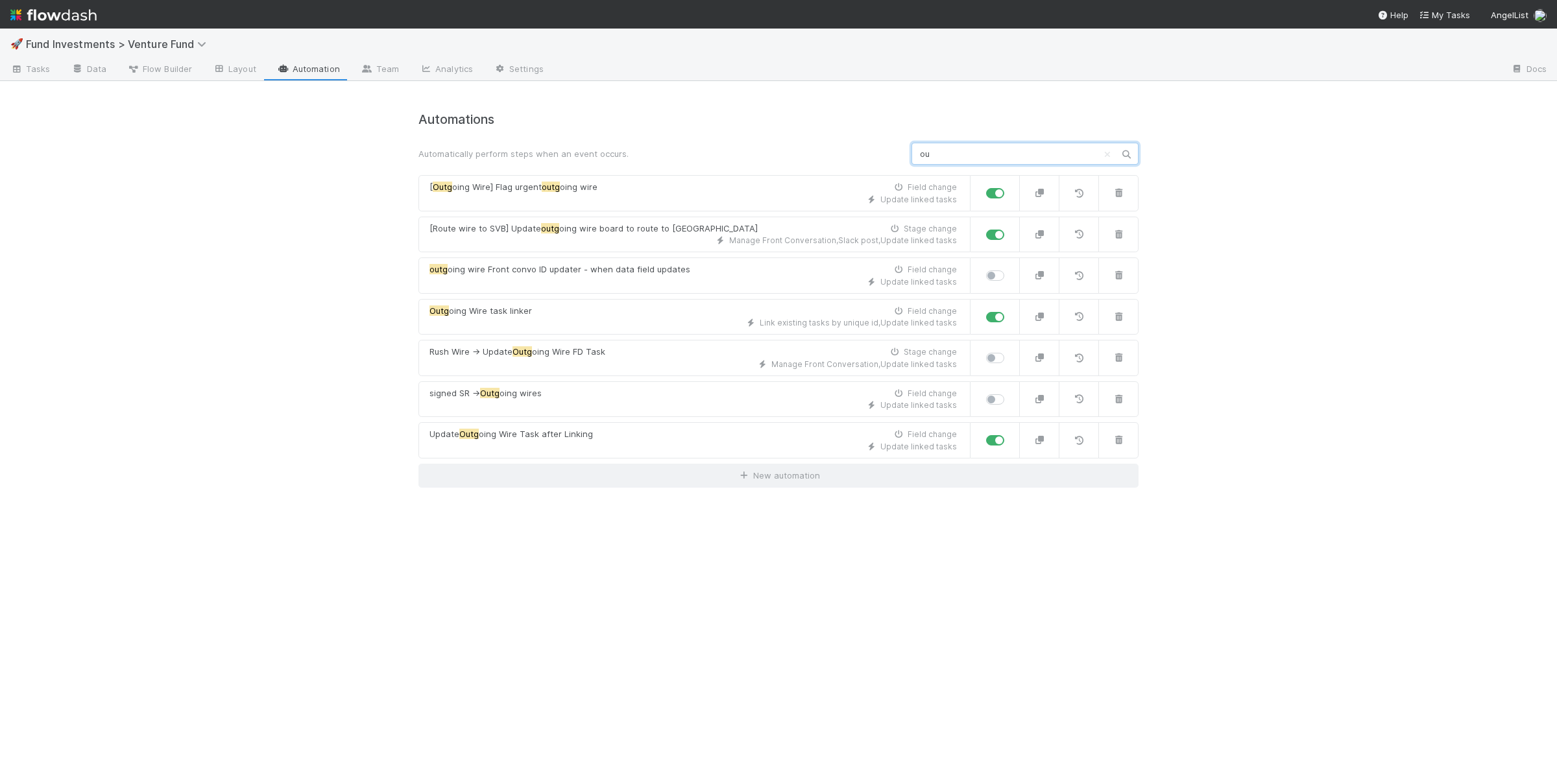
type input "o"
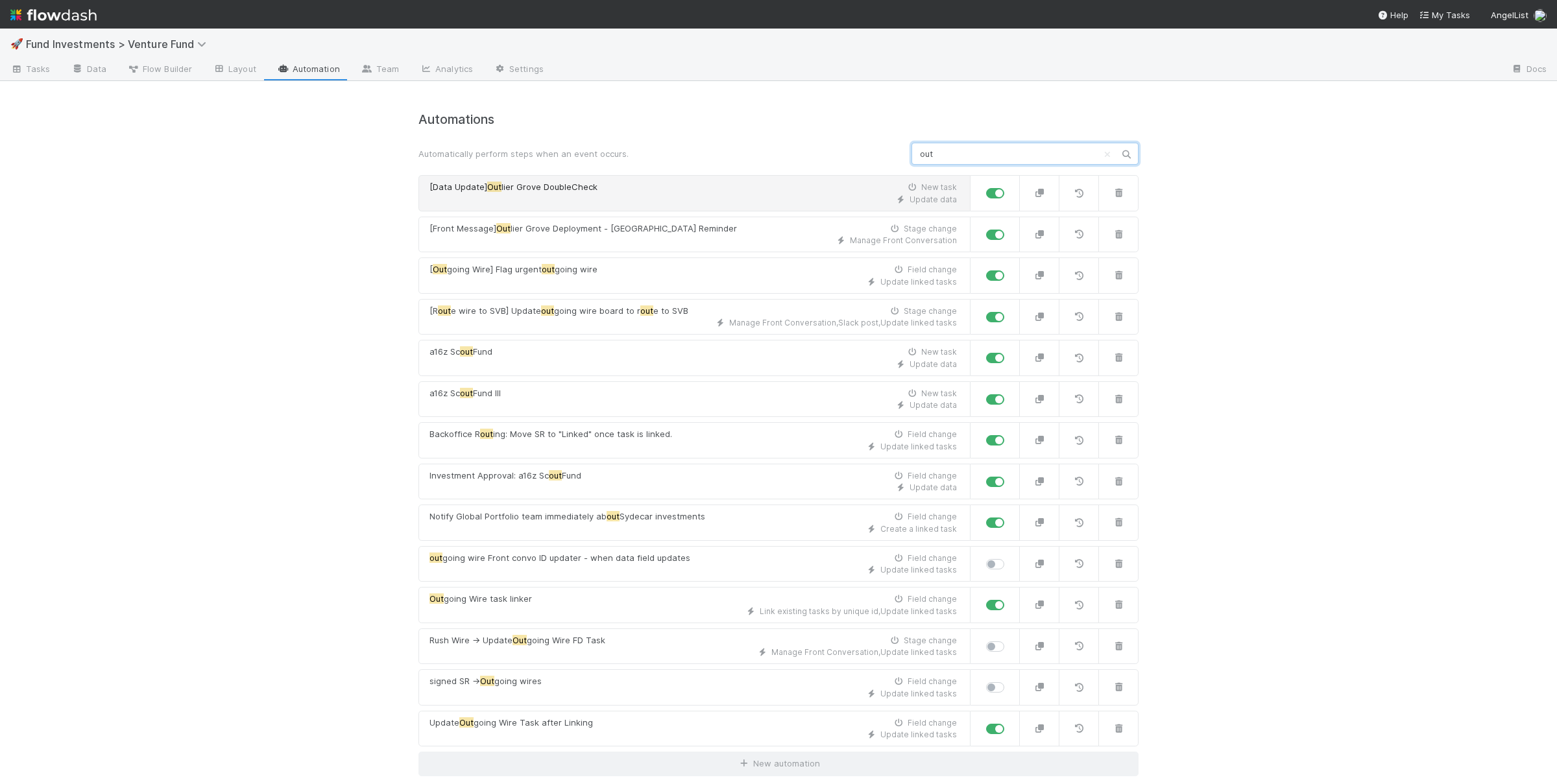
type input "out"
click at [623, 193] on div "[Data Update] Out lier Grove DoubleCheck New task" at bounding box center [693, 187] width 528 height 13
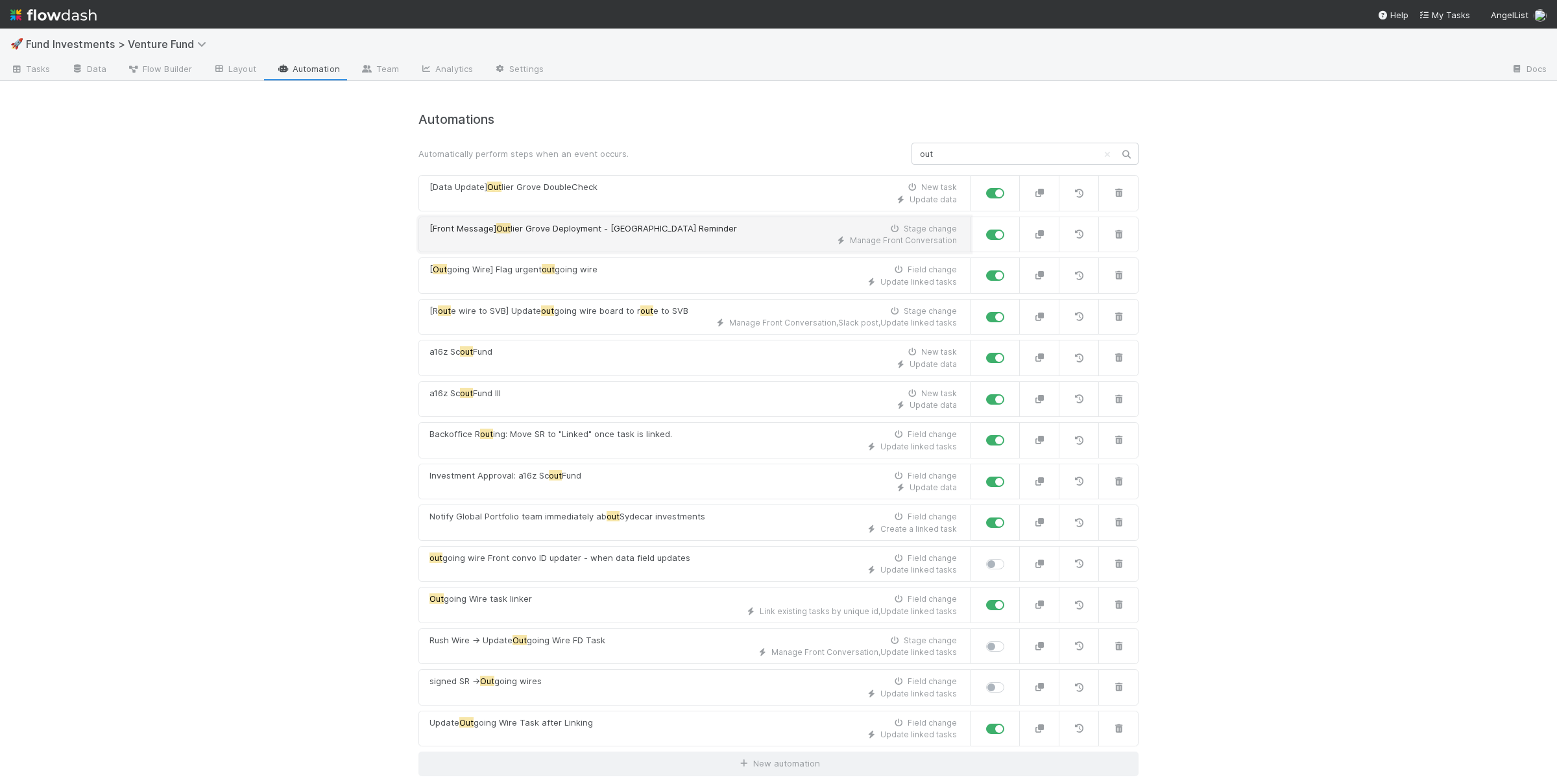
click at [612, 236] on div "[Front Message] Out lier Grove Deployment - DC Reminder Stage change Manage Fro…" at bounding box center [693, 235] width 528 height 25
click at [151, 71] on span "Flow Builder" at bounding box center [159, 69] width 65 height 13
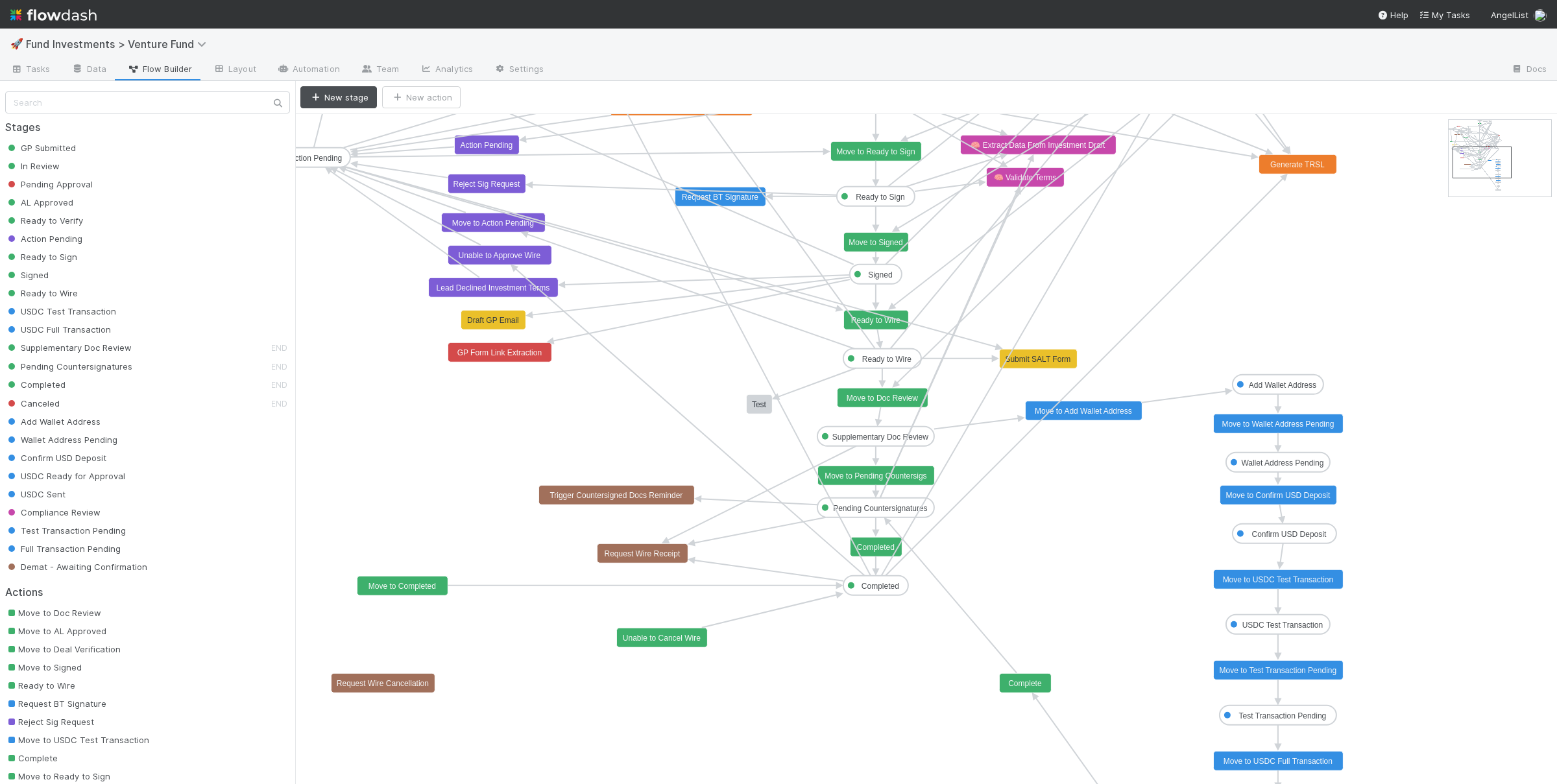
click at [892, 330] on rect at bounding box center [875, 320] width 65 height 19
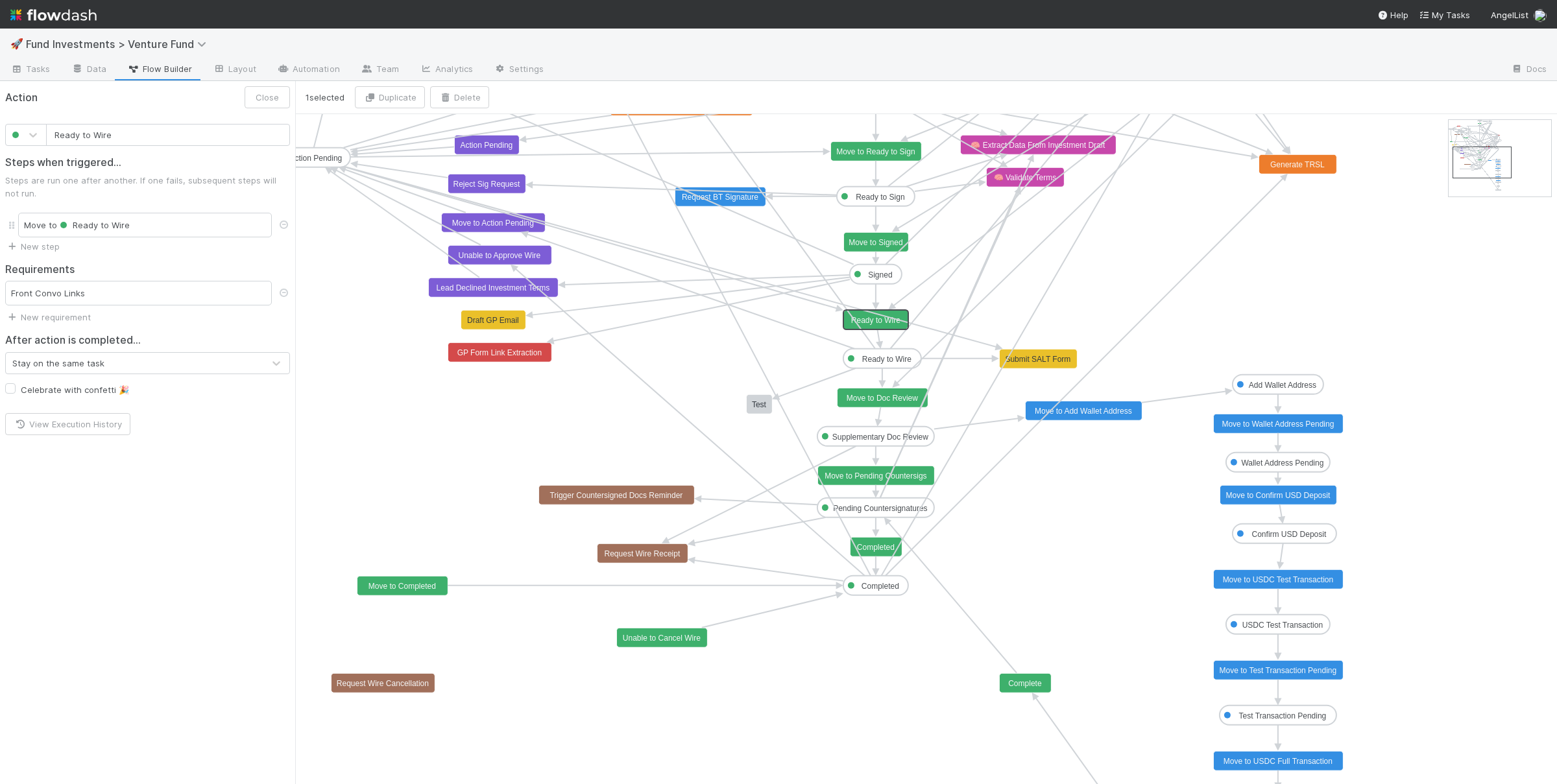
type input "Move to Signed"
click at [879, 243] on text "Move to Signed" at bounding box center [875, 242] width 54 height 9
click at [883, 192] on rect at bounding box center [876, 196] width 78 height 19
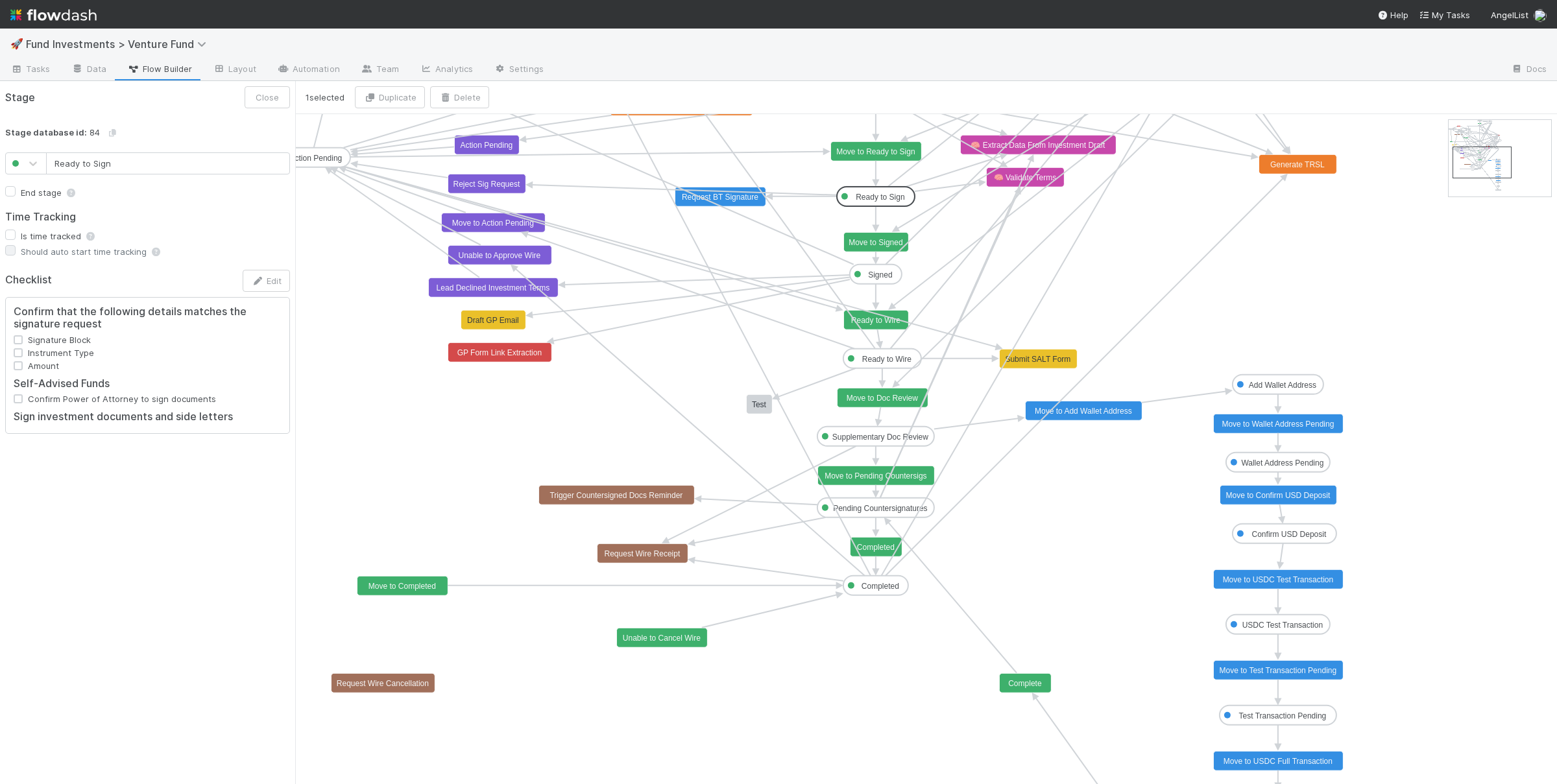
click at [875, 155] on text "Move to Ready to Sign" at bounding box center [875, 151] width 78 height 9
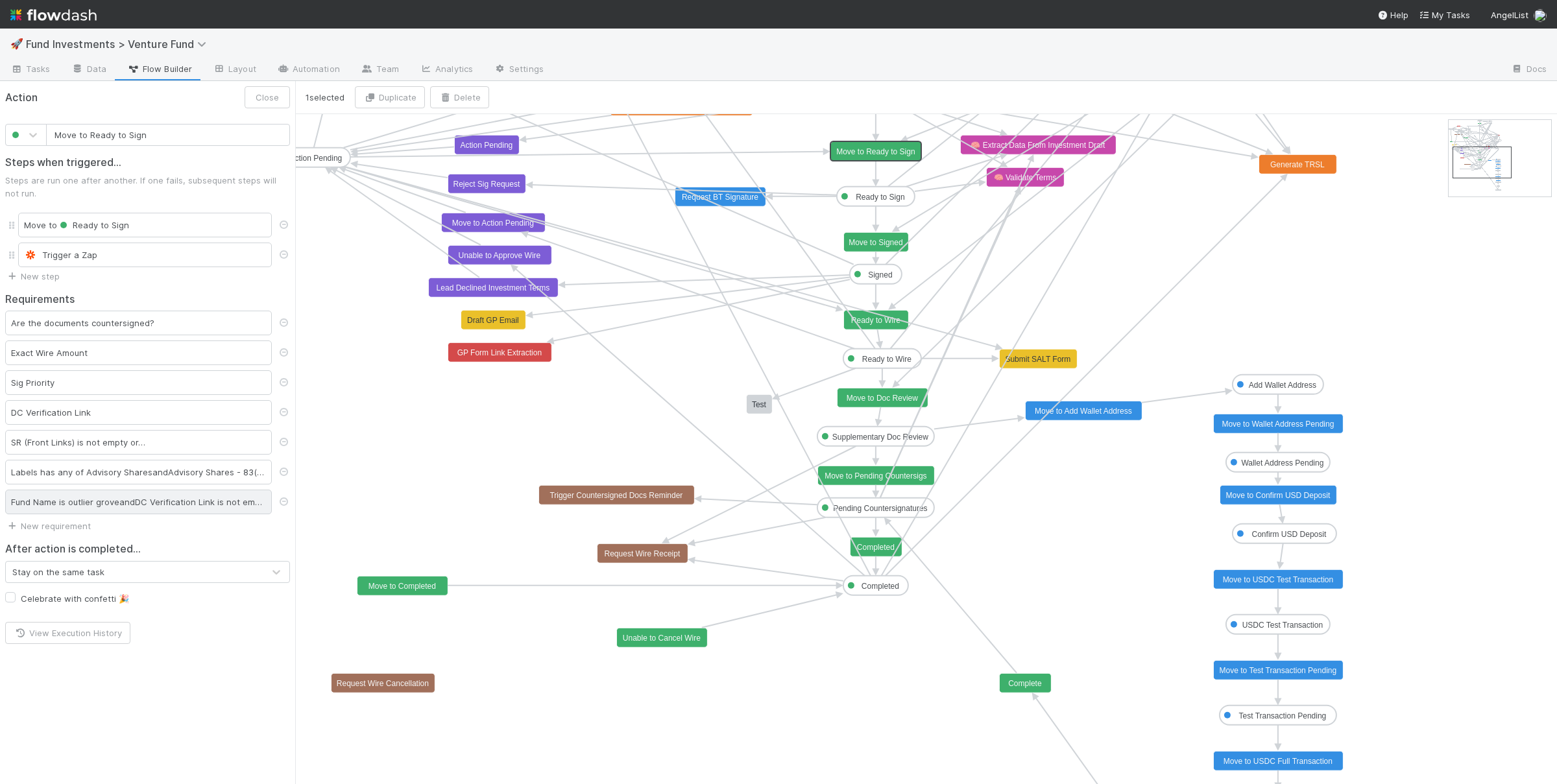
click at [67, 508] on div "Fund Name is outlier grove and DC Verification Link is not empty or…" at bounding box center [138, 502] width 267 height 25
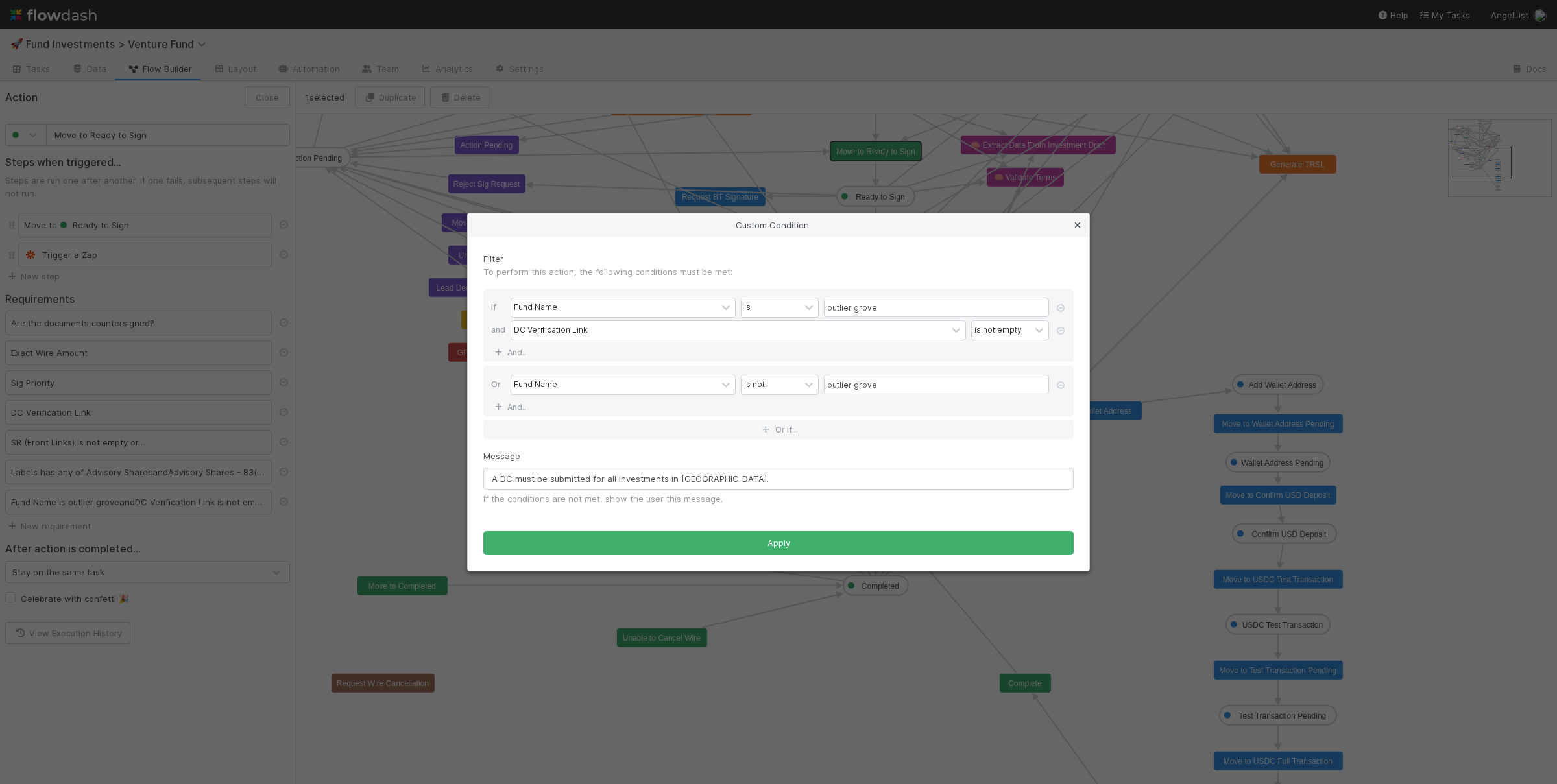
click at [1077, 221] on icon at bounding box center [1077, 225] width 13 height 8
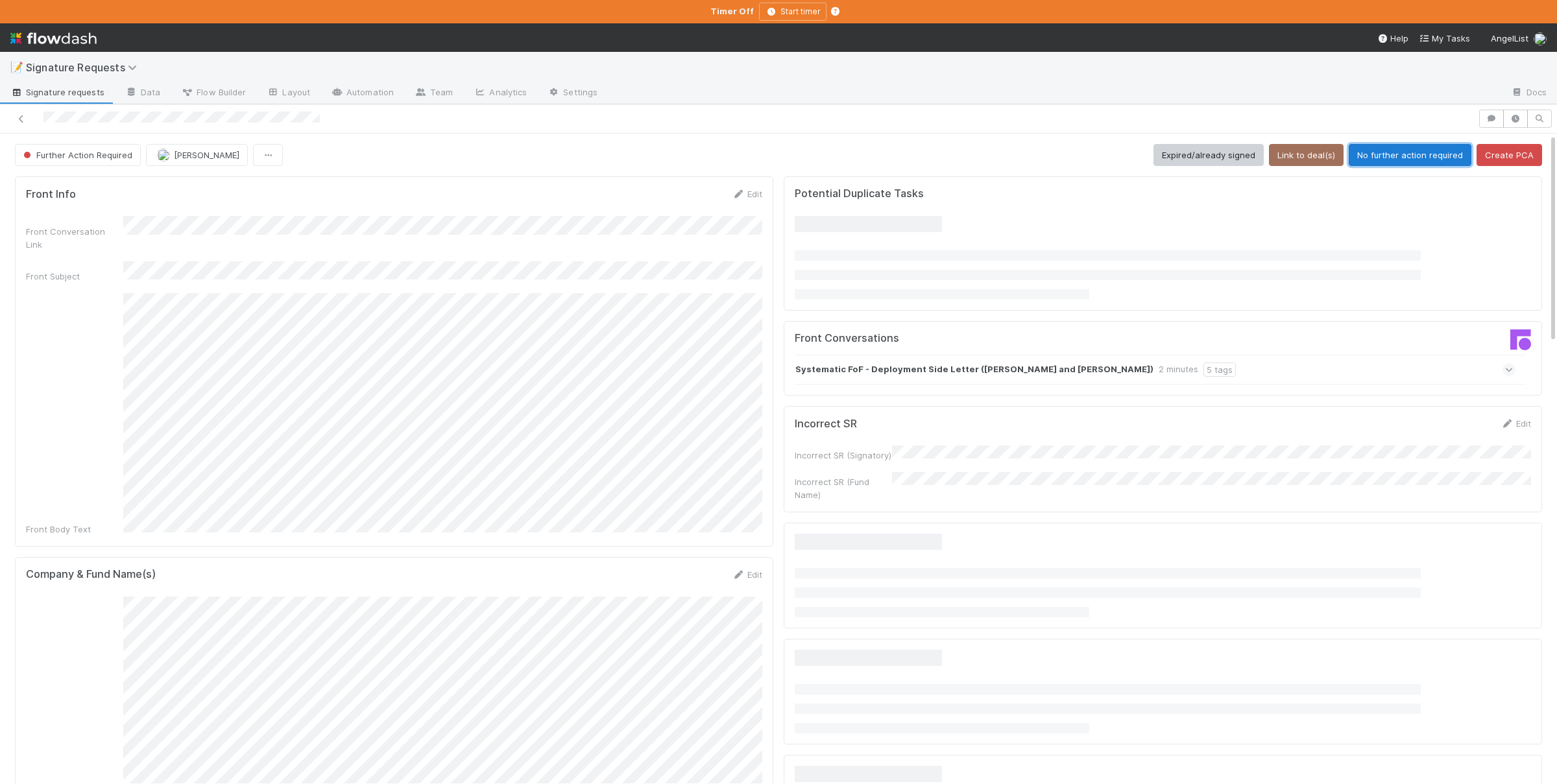
click at [1397, 160] on button "No further action required" at bounding box center [1410, 155] width 123 height 22
